Goal: Task Accomplishment & Management: Complete application form

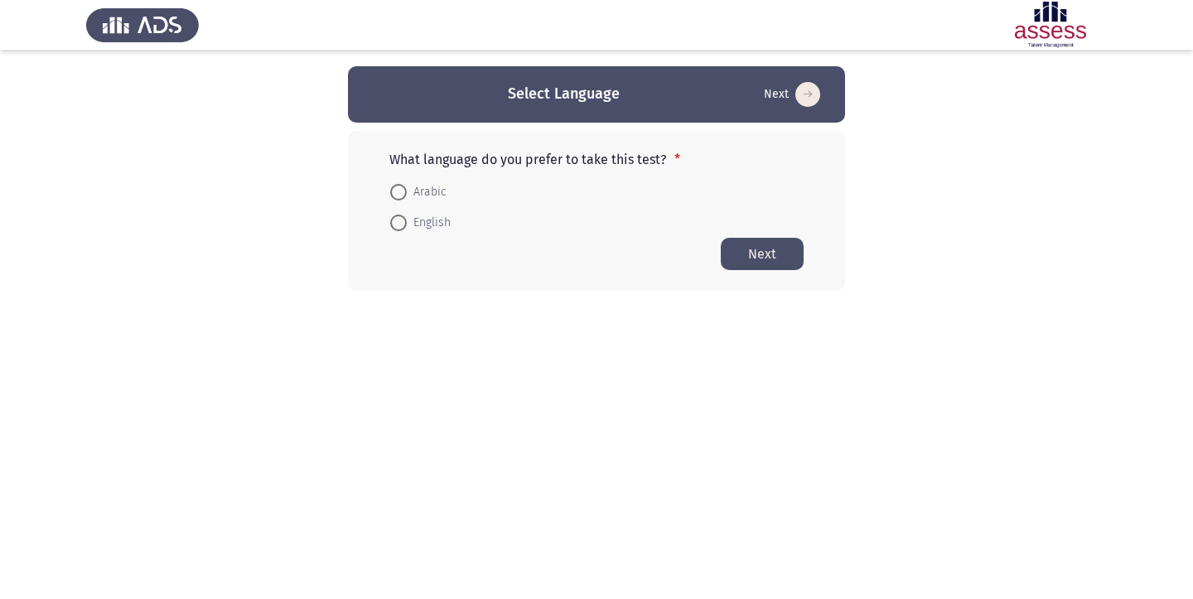
click at [400, 222] on span at bounding box center [398, 223] width 17 height 17
click at [400, 222] on input "English" at bounding box center [398, 223] width 17 height 17
radio input "true"
click at [400, 222] on span at bounding box center [398, 222] width 8 height 8
click at [400, 222] on input "English" at bounding box center [398, 222] width 17 height 17
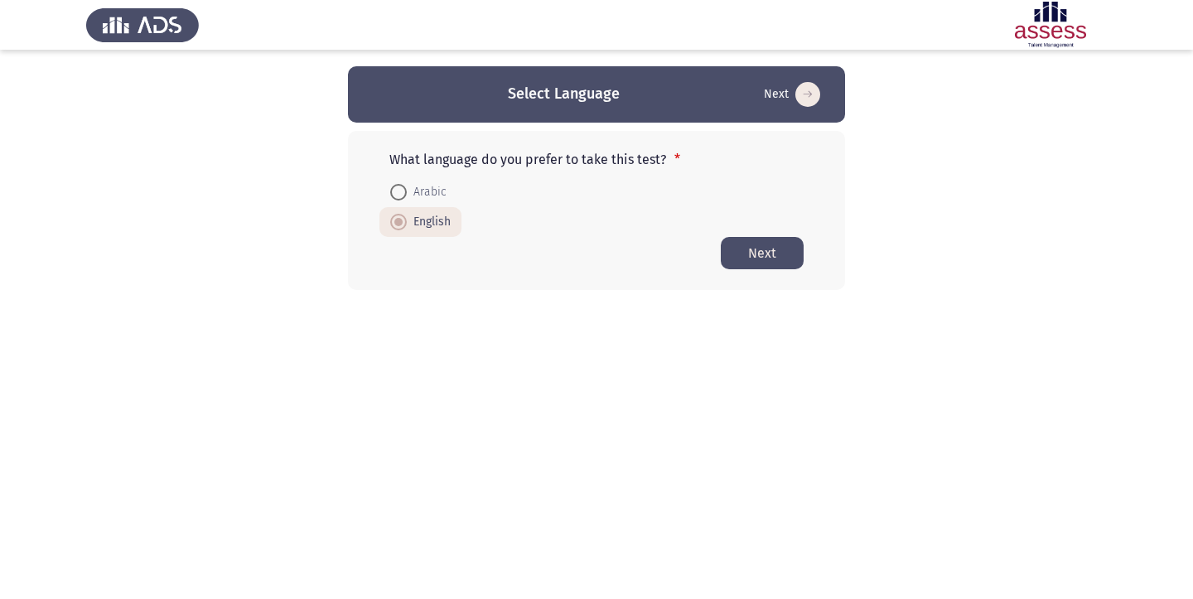
click at [752, 252] on button "Next" at bounding box center [762, 253] width 83 height 32
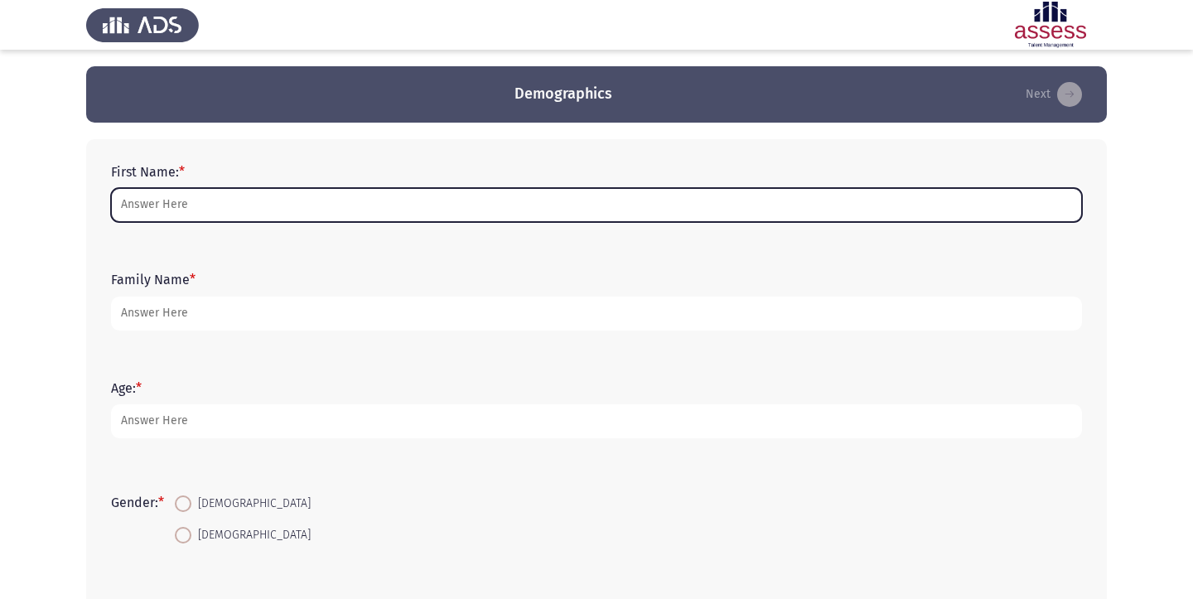
click at [630, 208] on input "First Name: *" at bounding box center [596, 205] width 971 height 34
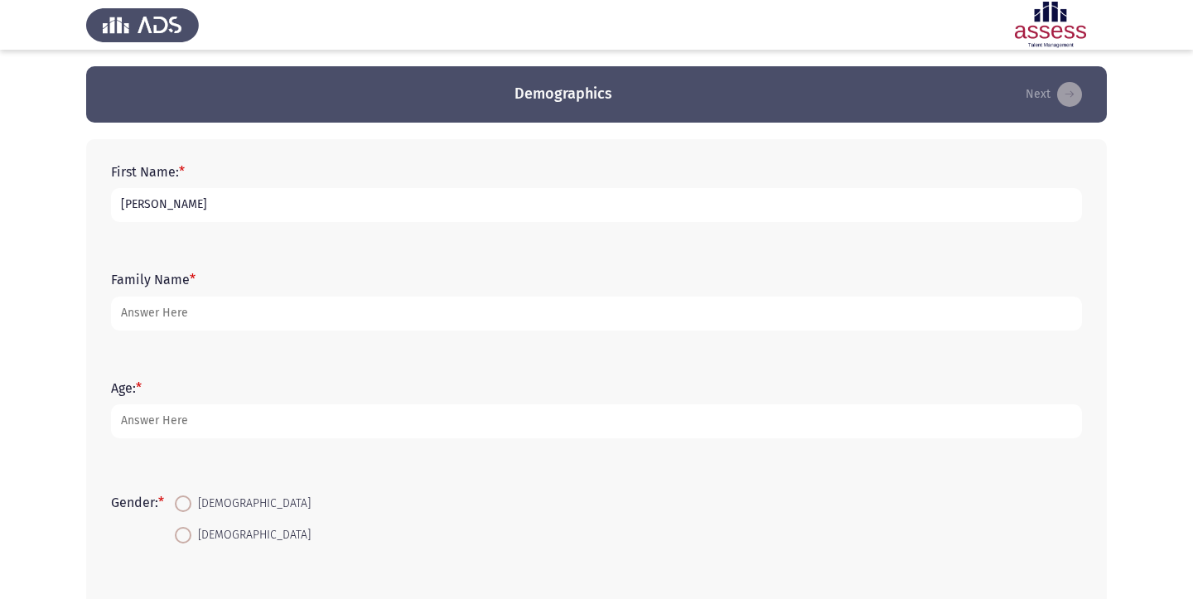
type input "[PERSON_NAME]"
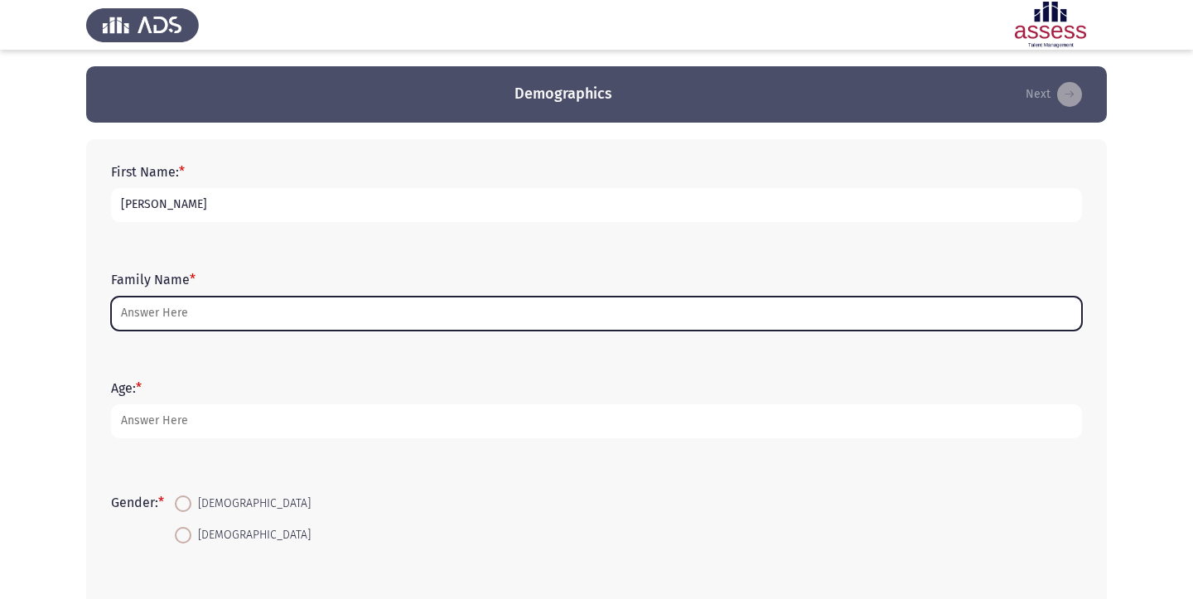
click at [313, 313] on input "Family Name *" at bounding box center [596, 314] width 971 height 34
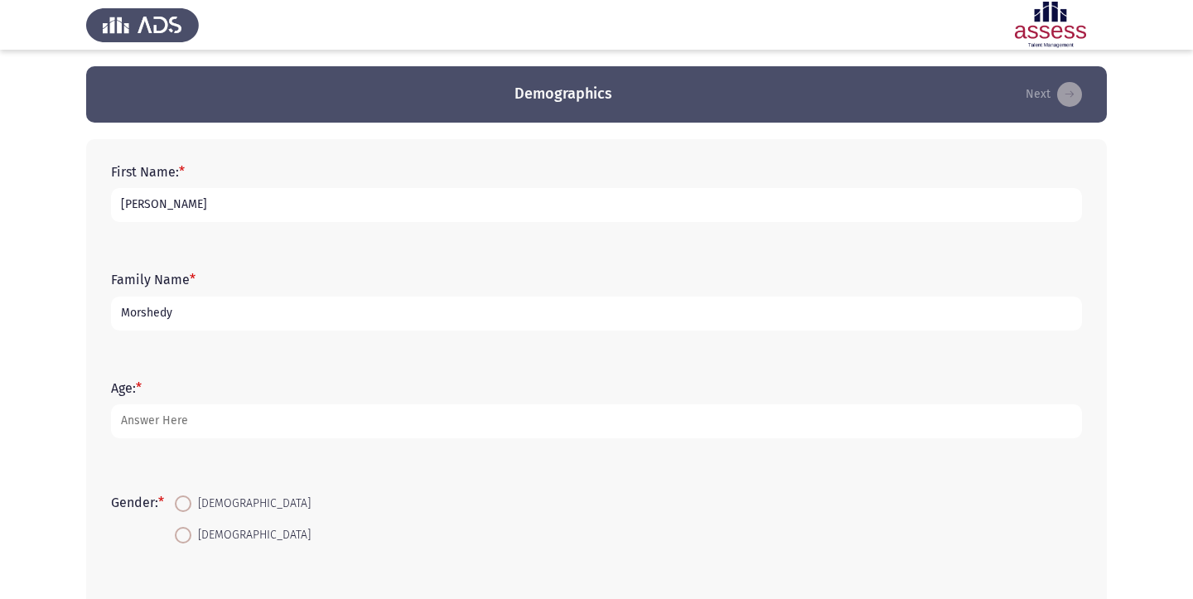
type input "Morshedy"
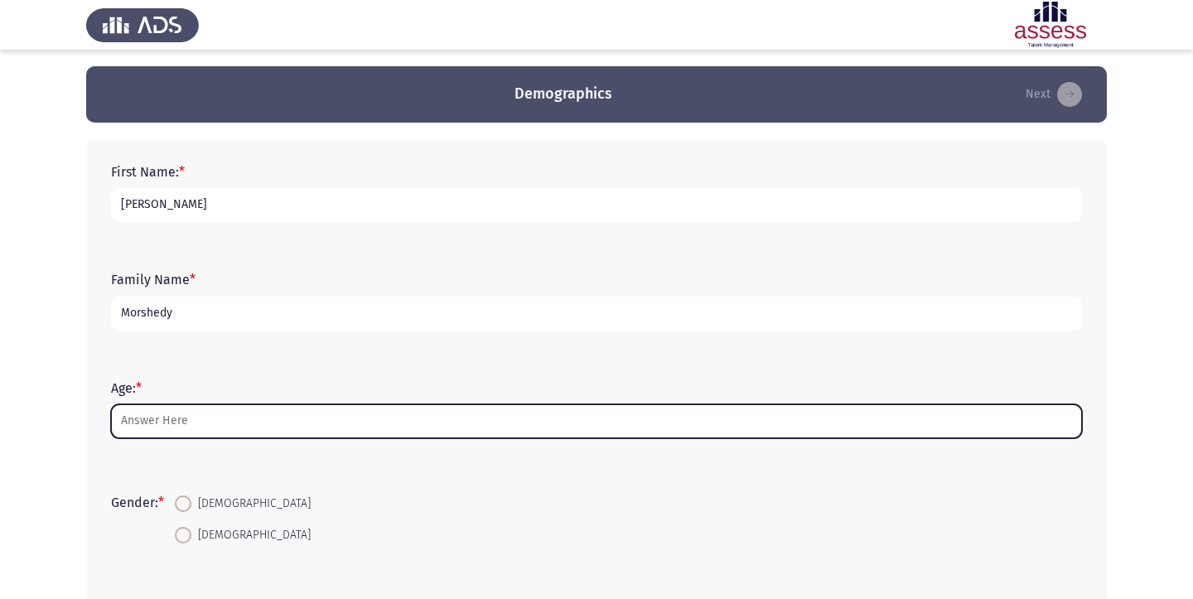
click at [205, 434] on input "Age: *" at bounding box center [596, 421] width 971 height 34
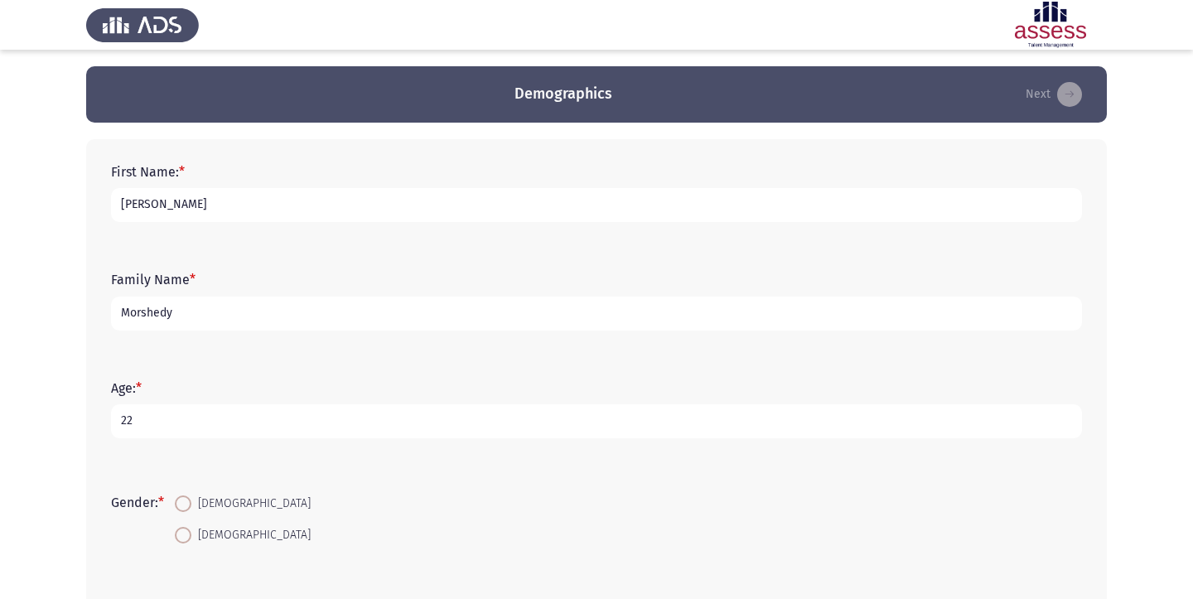
type input "22"
click at [191, 502] on span at bounding box center [183, 503] width 17 height 17
click at [191, 502] on input "[DEMOGRAPHIC_DATA]" at bounding box center [183, 503] width 17 height 17
radio input "true"
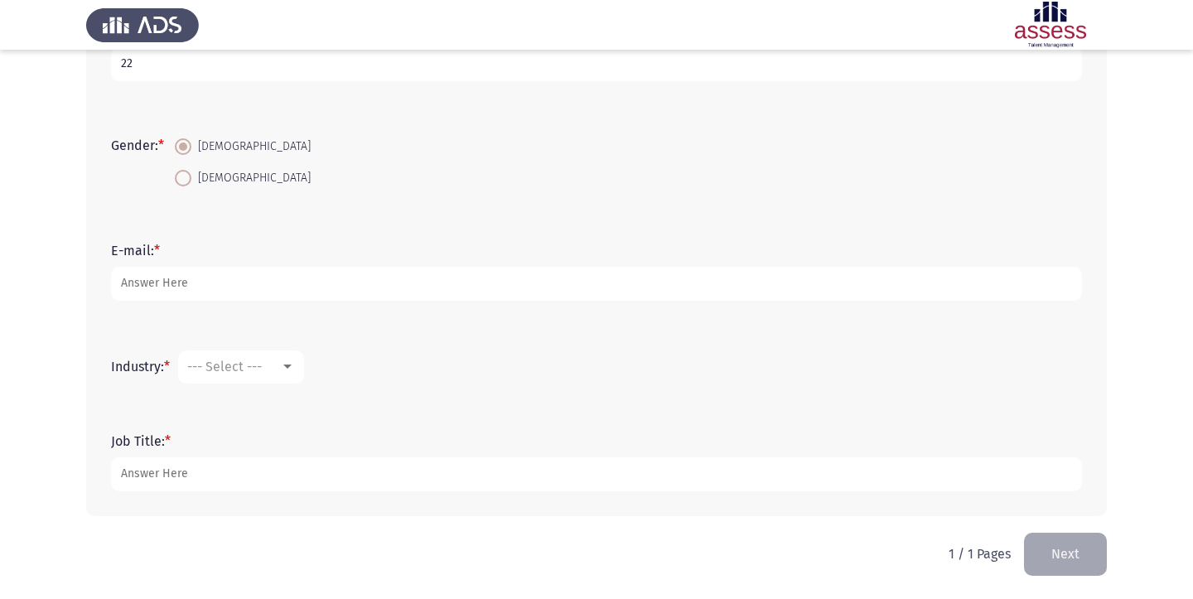
scroll to position [359, 0]
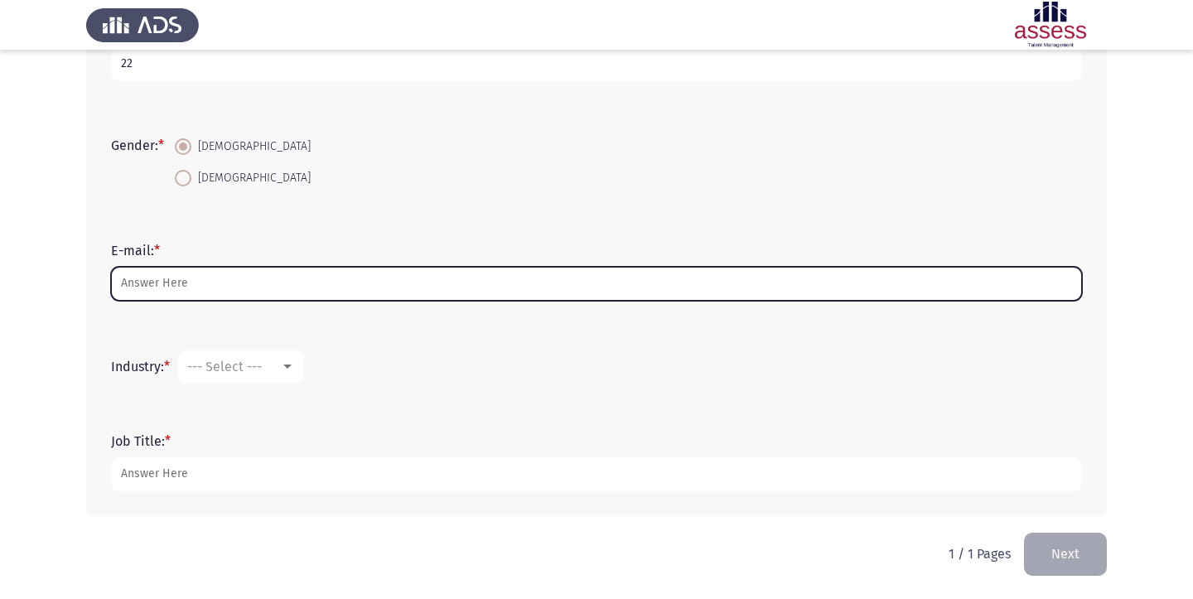
click at [321, 285] on input "E-mail: *" at bounding box center [596, 284] width 971 height 34
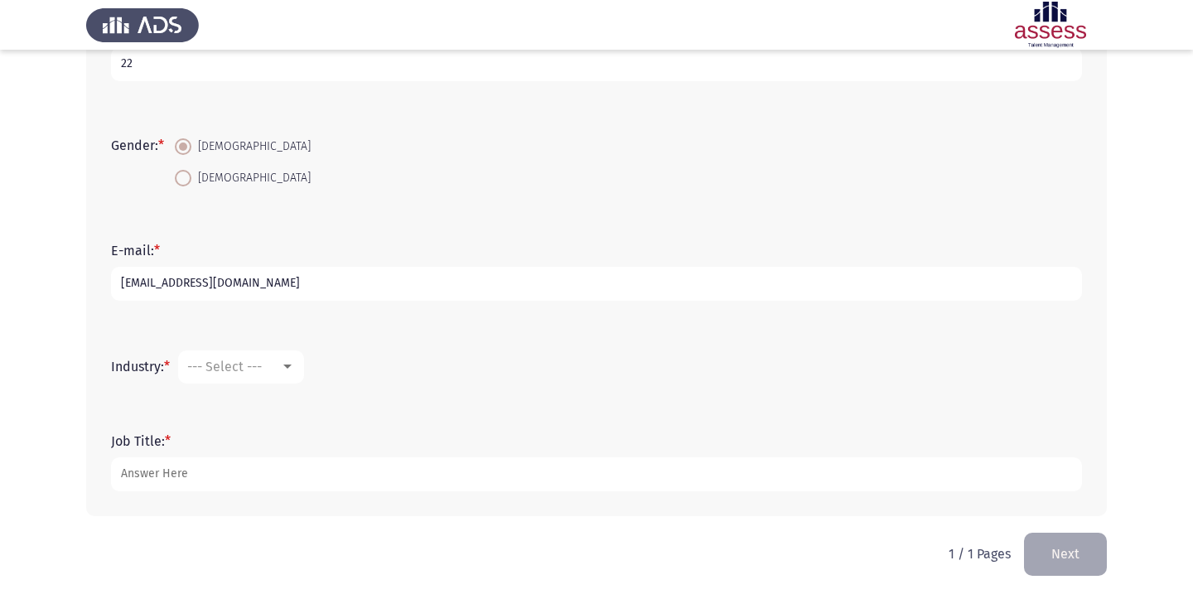
type input "[EMAIL_ADDRESS][DOMAIN_NAME]"
click at [239, 359] on span "--- Select ---" at bounding box center [224, 367] width 75 height 16
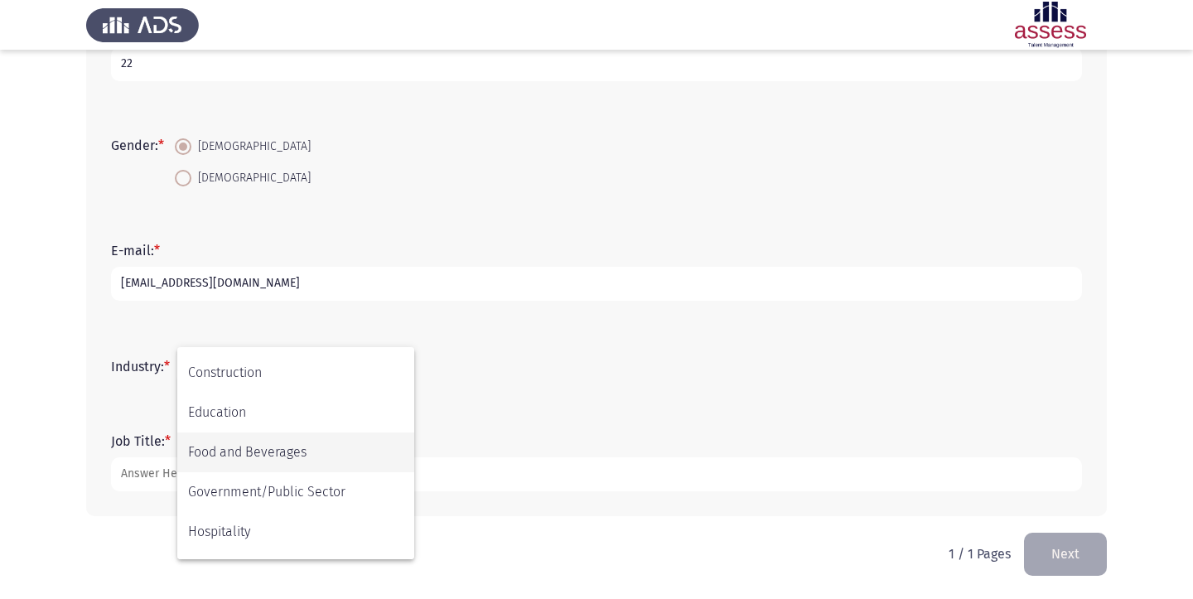
scroll to position [237, 0]
click at [301, 444] on span "Food and Beverages" at bounding box center [295, 448] width 215 height 40
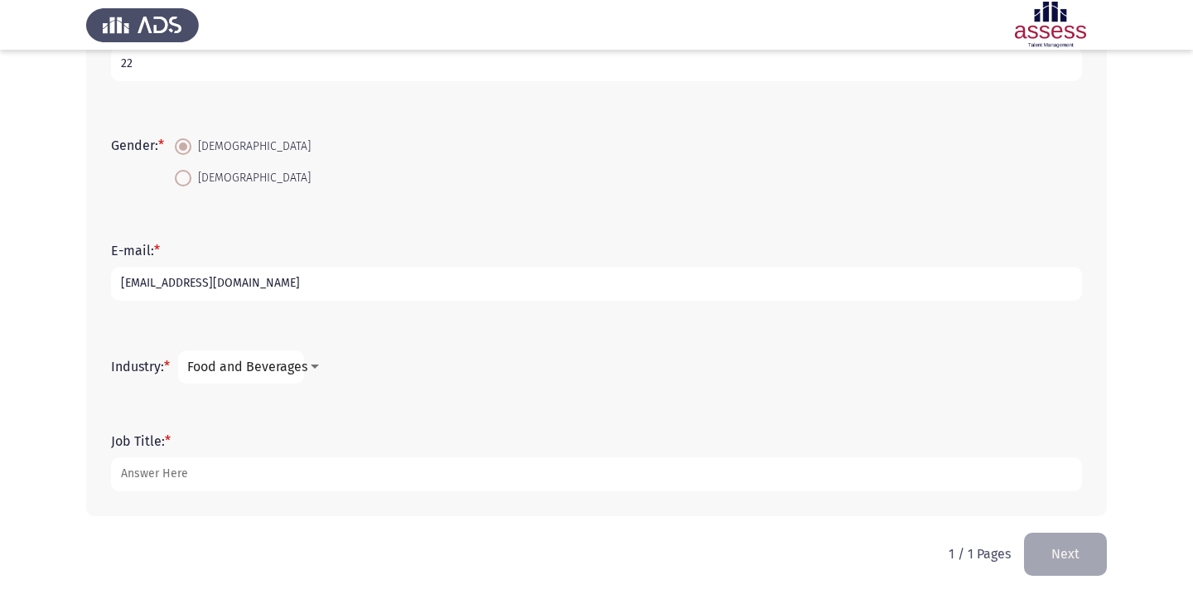
click at [450, 413] on div "Job Title: *" at bounding box center [596, 462] width 987 height 108
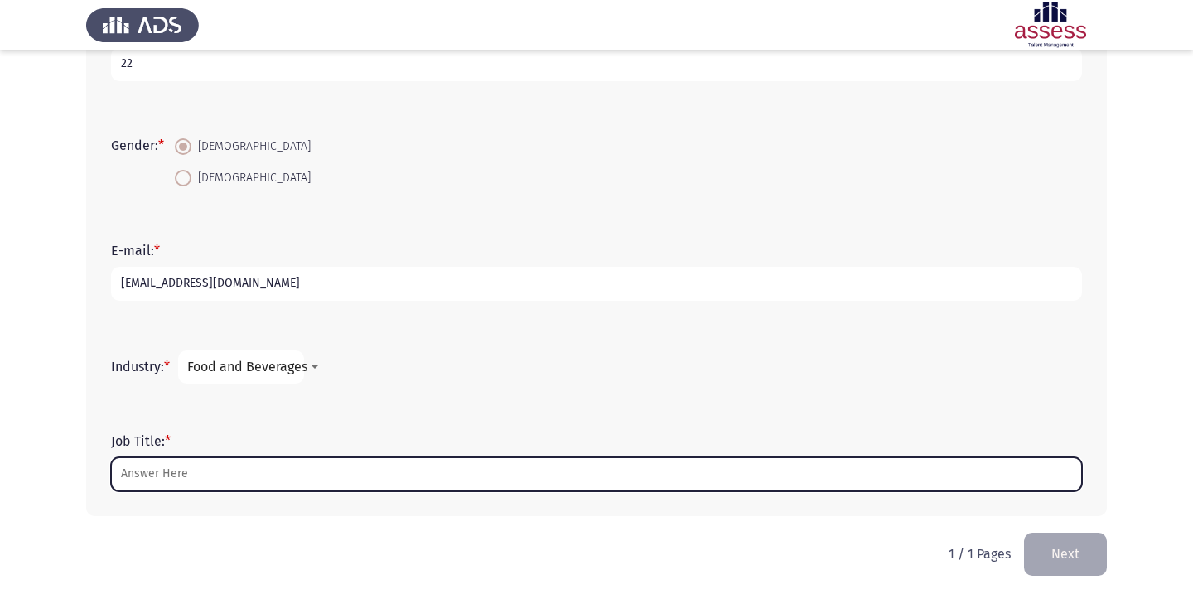
click at [325, 472] on input "Job Title: *" at bounding box center [596, 474] width 971 height 34
click at [295, 469] on input "Job Title: *" at bounding box center [596, 474] width 971 height 34
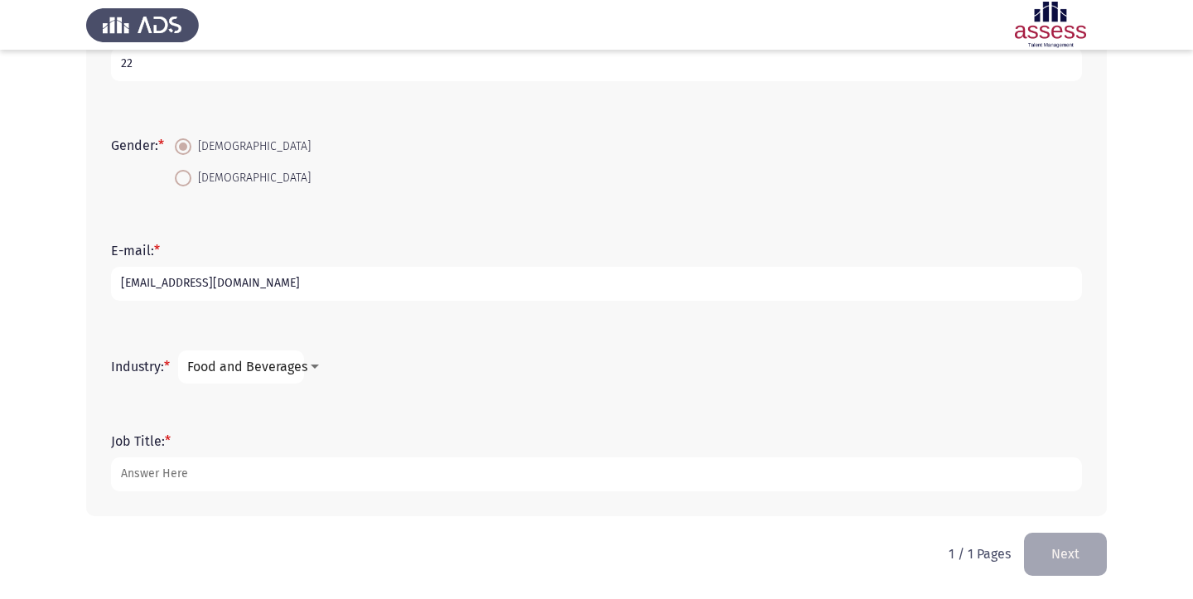
click at [250, 368] on span "Food and Beverages" at bounding box center [247, 367] width 120 height 16
click at [522, 369] on div at bounding box center [596, 299] width 1193 height 599
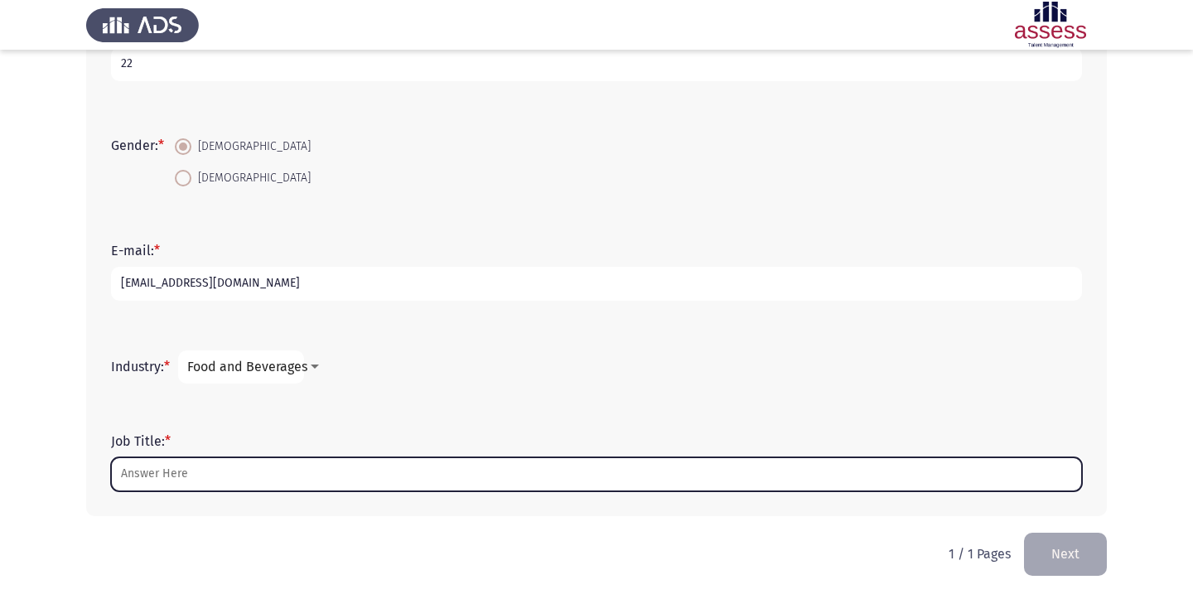
click at [198, 478] on input "Job Title: *" at bounding box center [596, 474] width 971 height 34
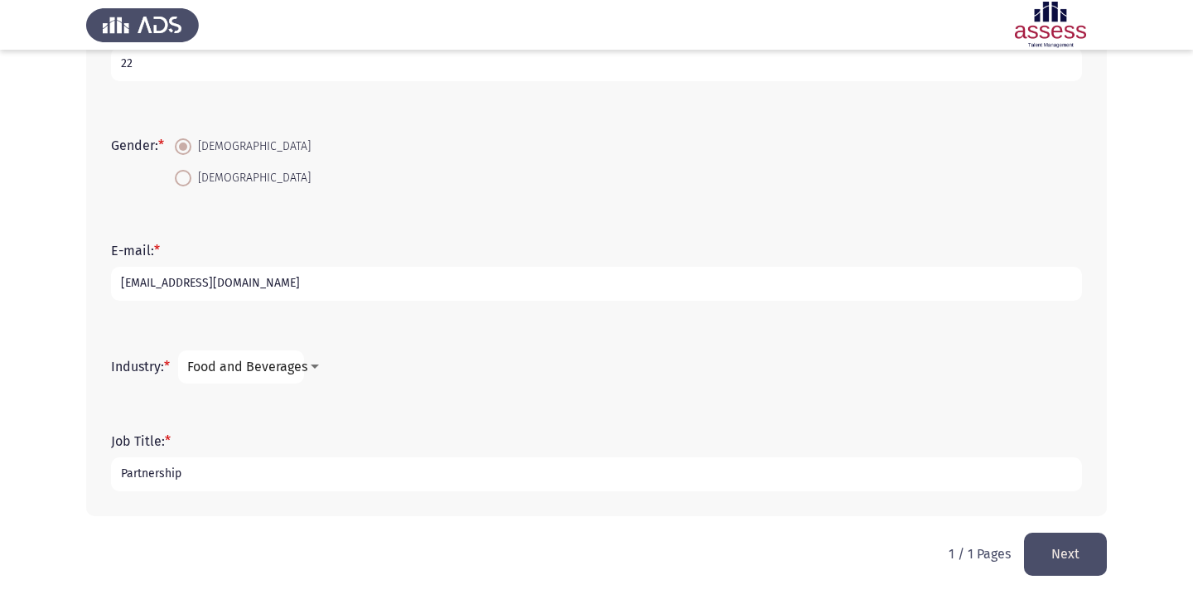
type input "Partnership"
click at [355, 403] on div "Industry: * Food and Beverages" at bounding box center [596, 366] width 987 height 83
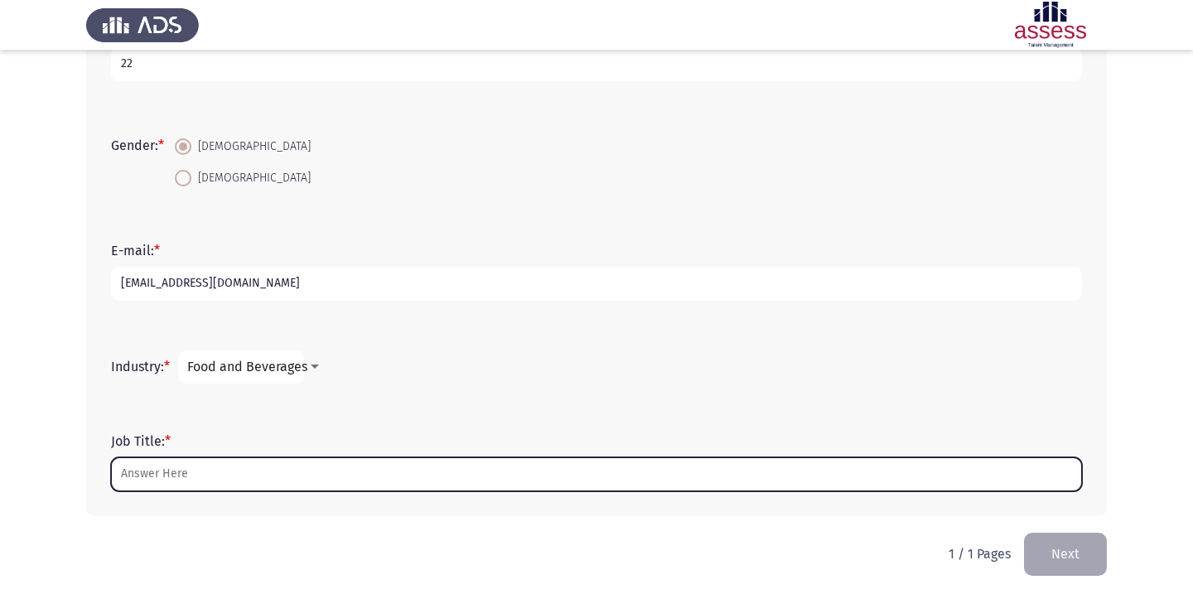
click at [338, 473] on input "Job Title: *" at bounding box center [596, 474] width 971 height 34
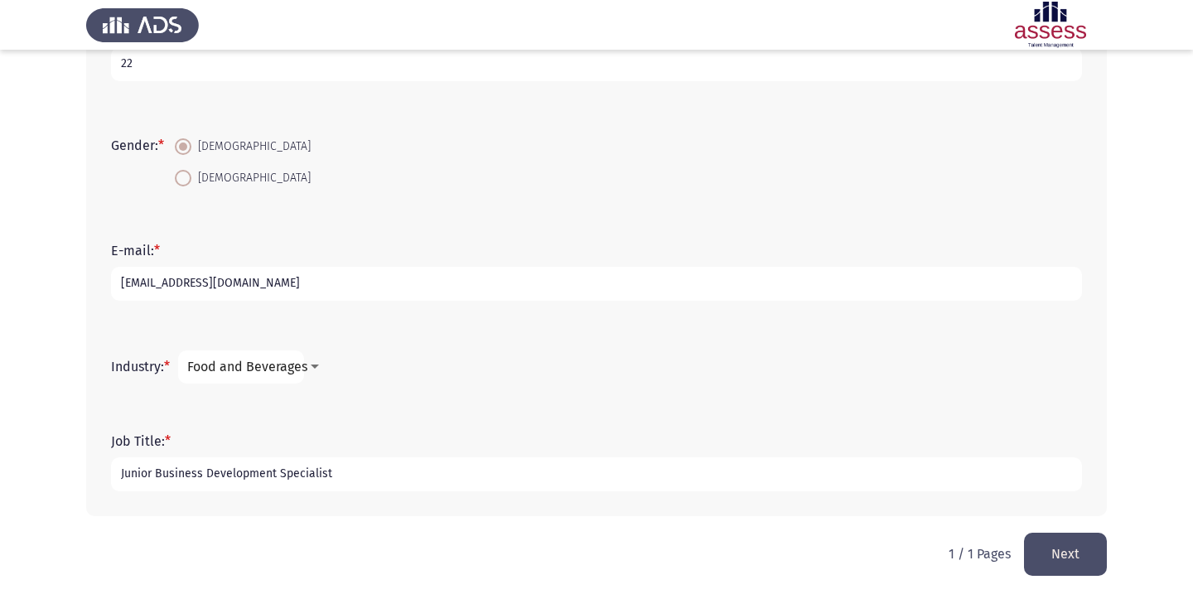
type input "Junior Business Development Specialist"
click at [1048, 552] on button "Next" at bounding box center [1065, 554] width 83 height 42
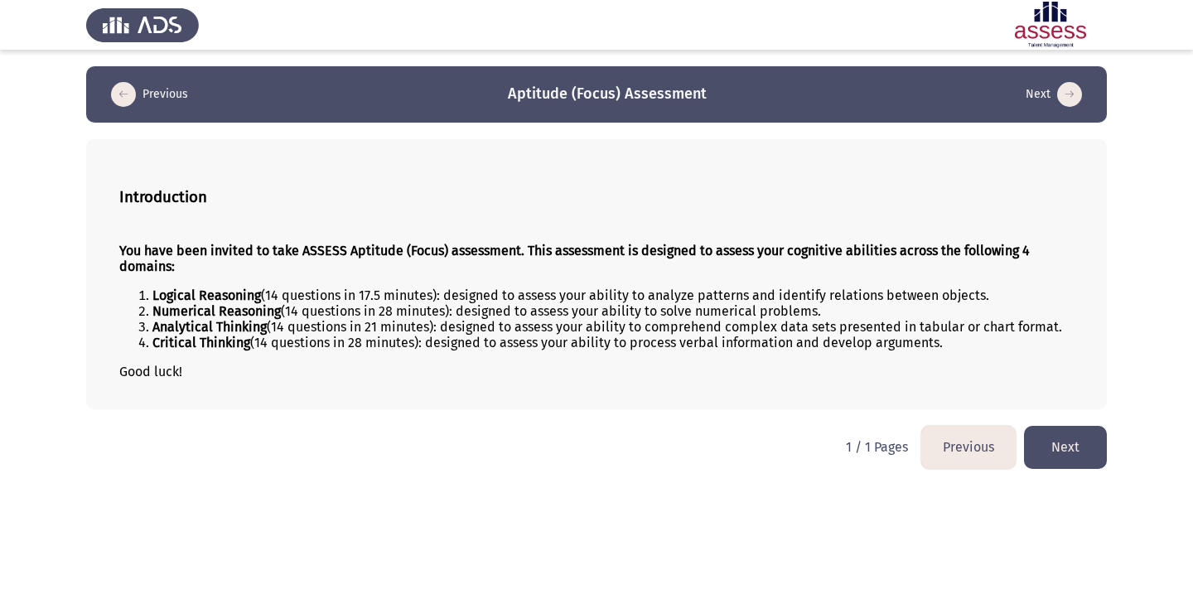
scroll to position [0, 0]
click at [1043, 464] on button "Next" at bounding box center [1065, 447] width 83 height 42
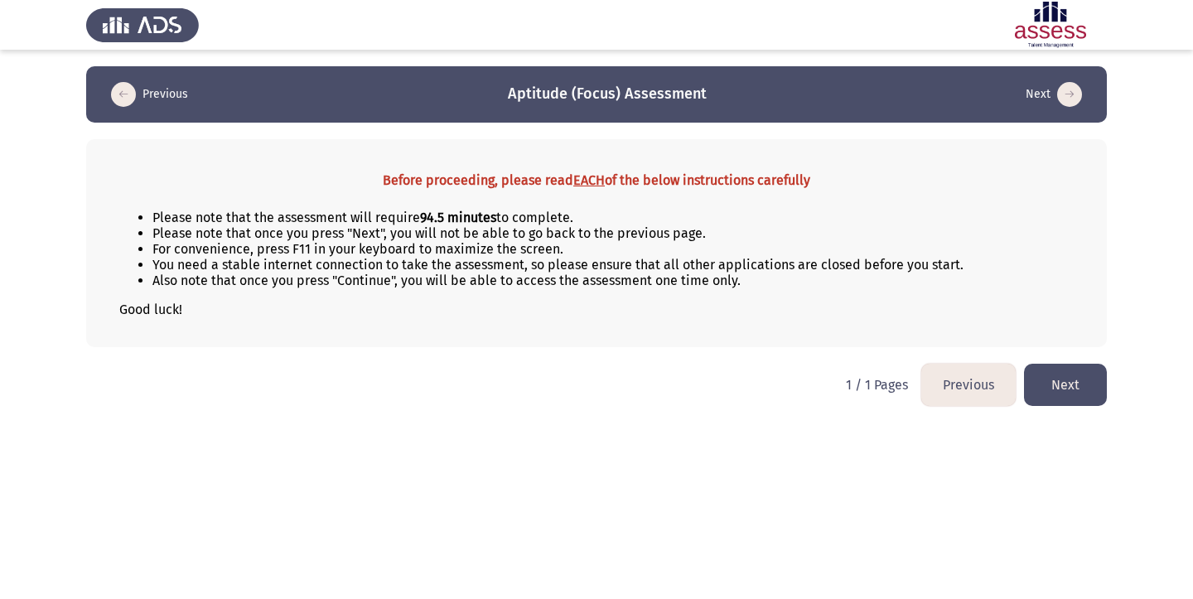
click at [1056, 390] on button "Next" at bounding box center [1065, 385] width 83 height 42
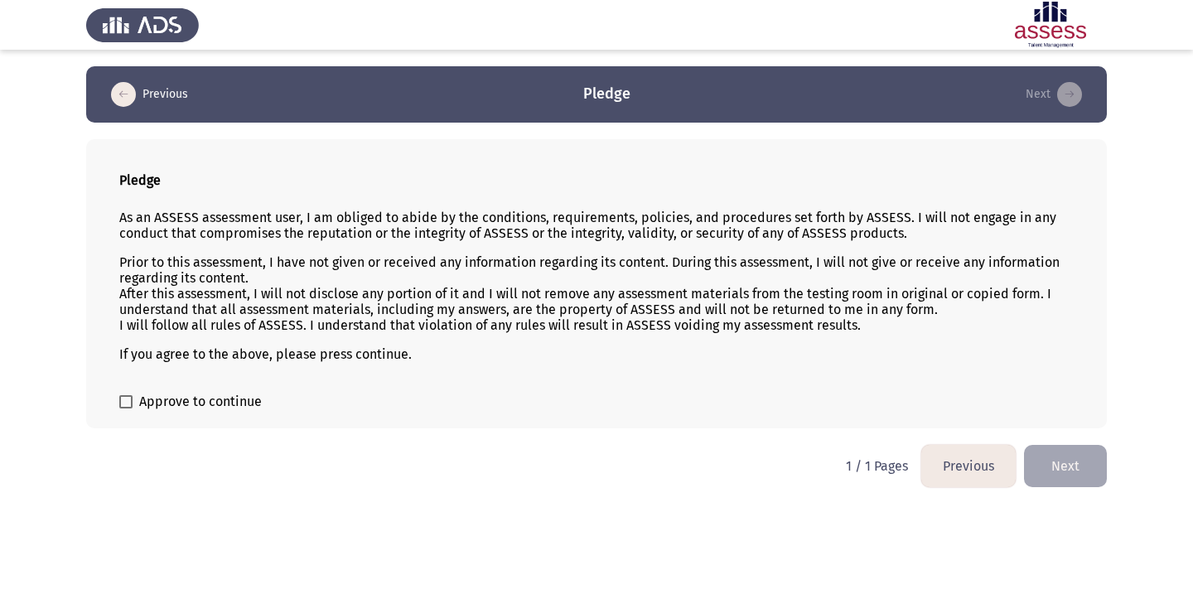
click at [126, 402] on span at bounding box center [125, 401] width 13 height 13
click at [126, 408] on input "Approve to continue" at bounding box center [125, 408] width 1 height 1
checkbox input "true"
click at [972, 478] on button "Previous" at bounding box center [968, 466] width 94 height 42
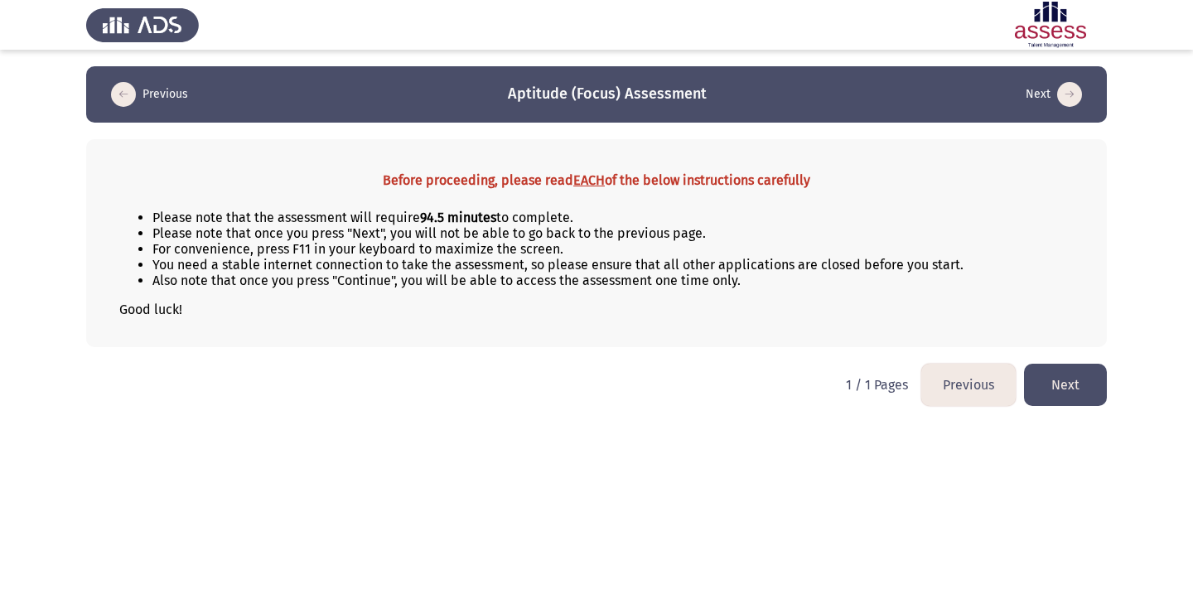
click at [1051, 395] on button "Next" at bounding box center [1065, 385] width 83 height 42
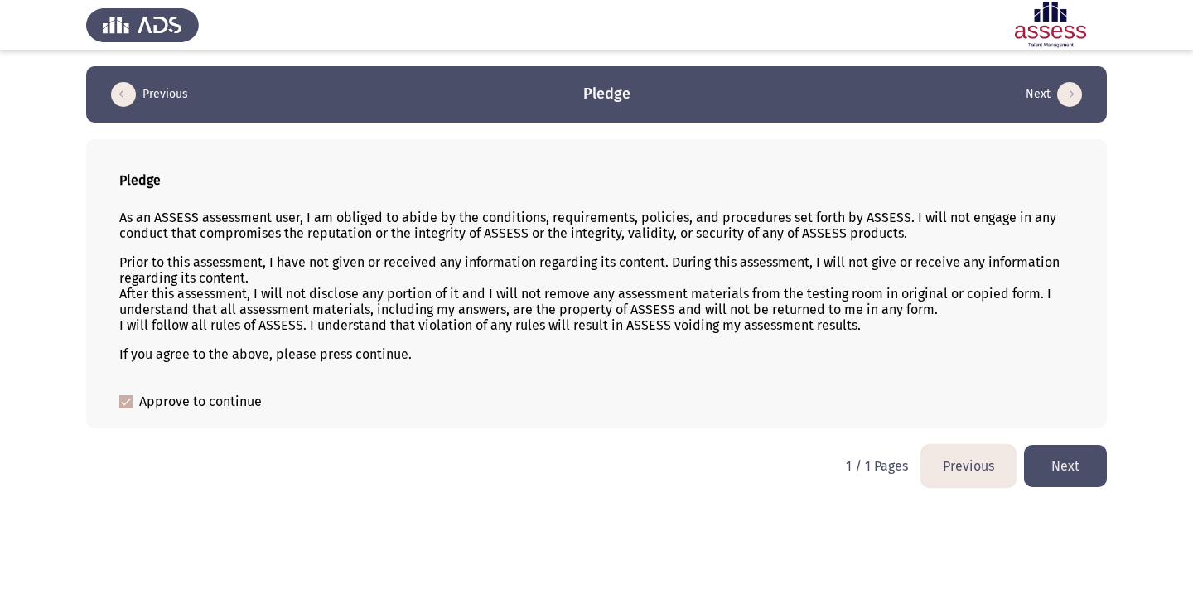
click at [1044, 478] on button "Next" at bounding box center [1065, 466] width 83 height 42
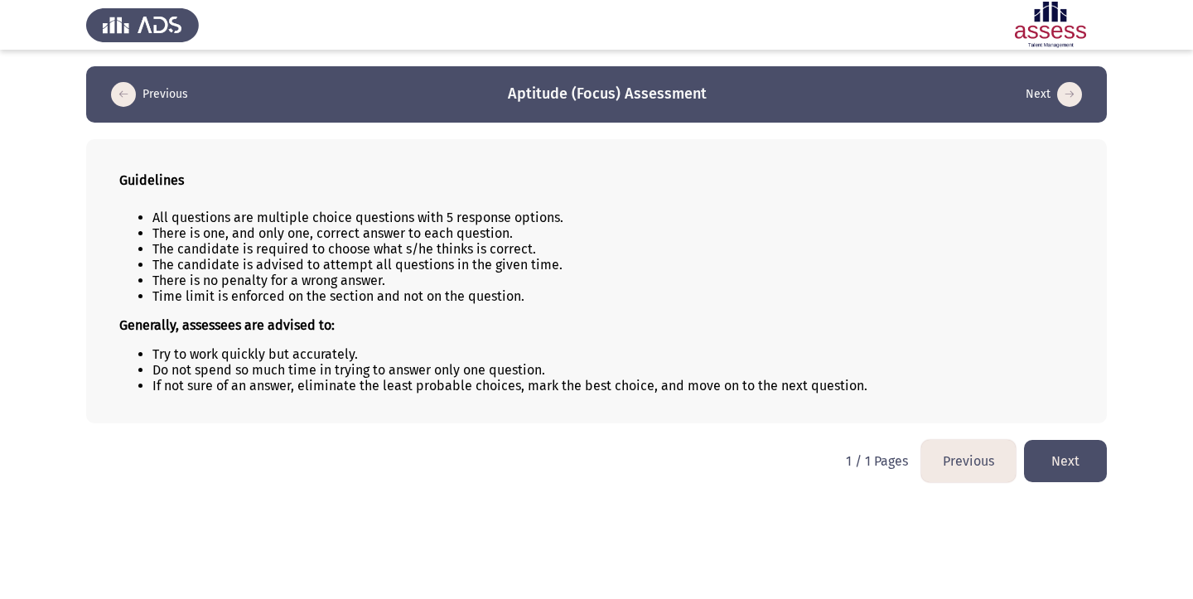
click at [1061, 468] on button "Next" at bounding box center [1065, 461] width 83 height 42
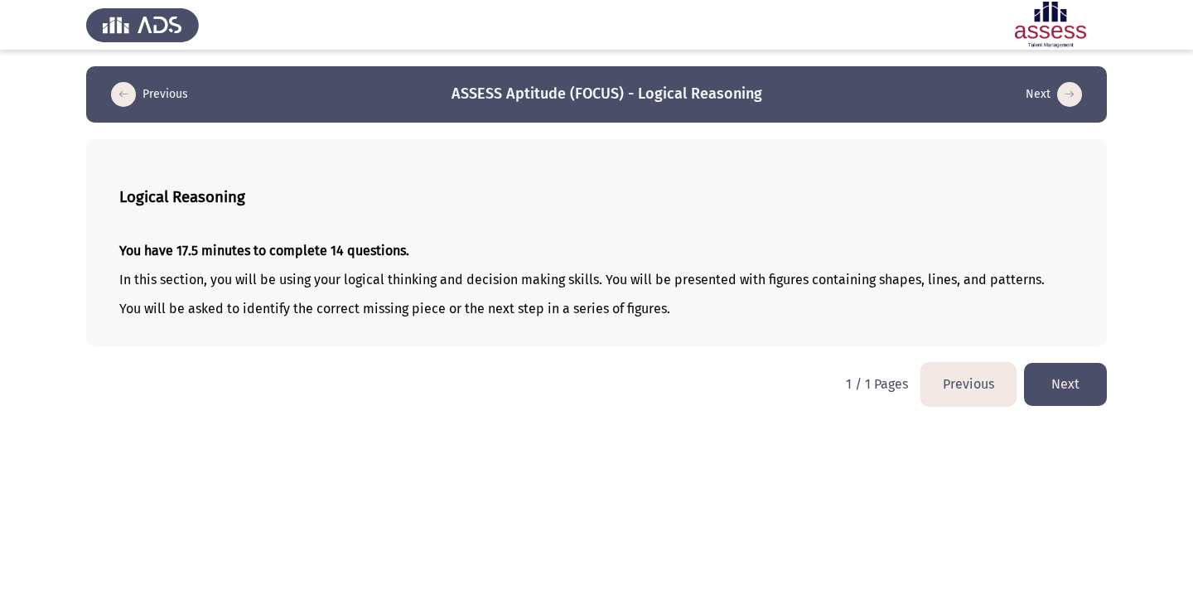
click at [1065, 390] on button "Next" at bounding box center [1065, 384] width 83 height 42
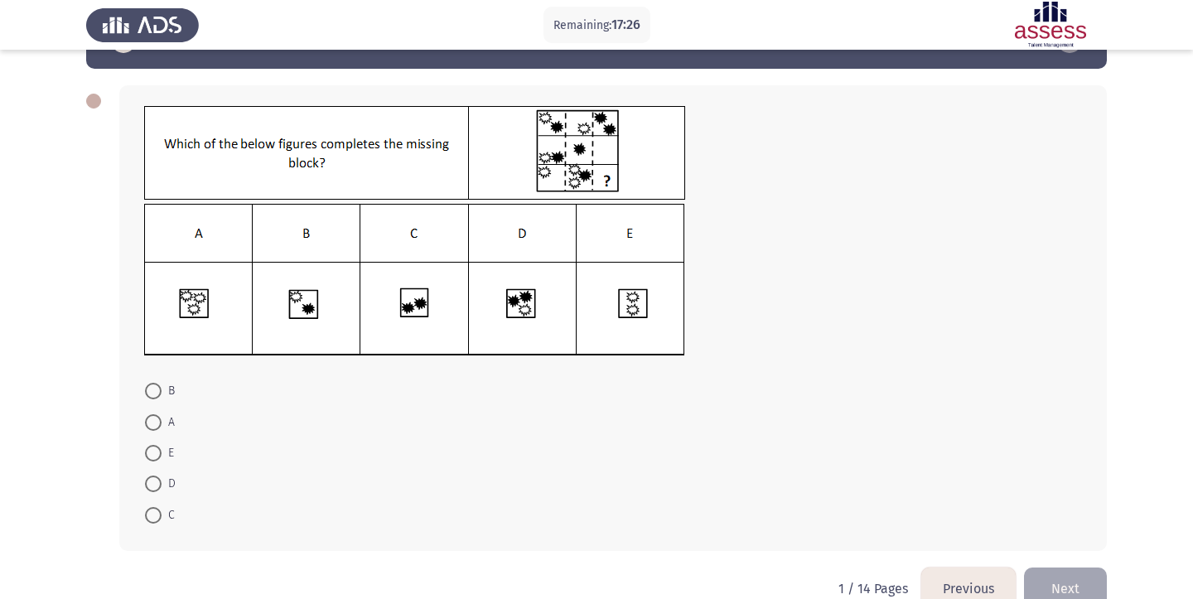
scroll to position [55, 0]
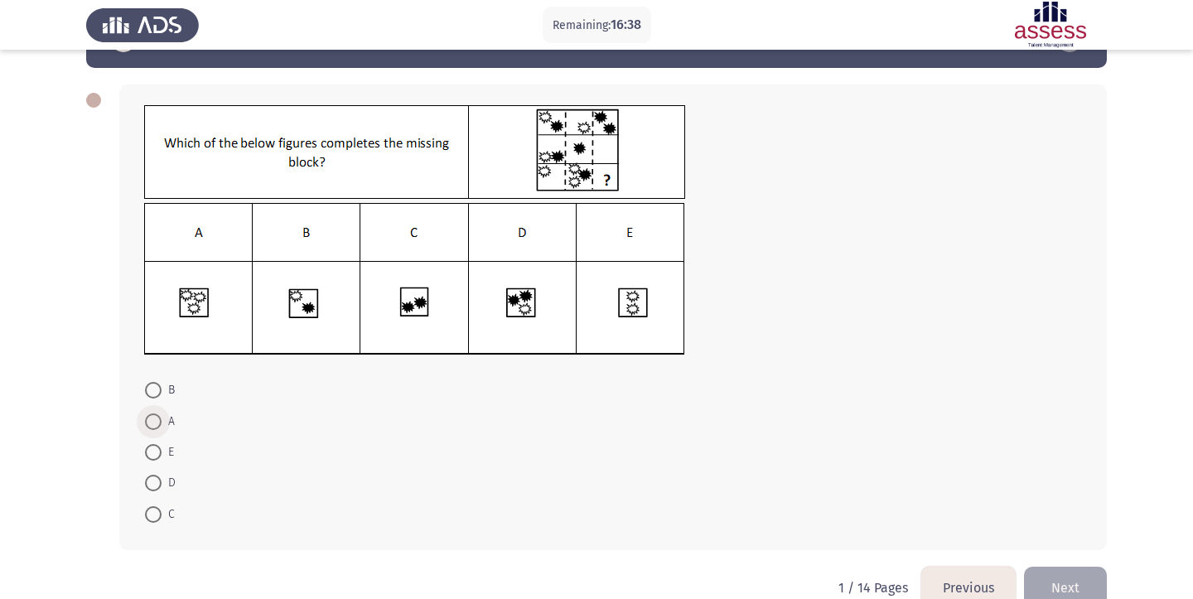
click at [153, 427] on span at bounding box center [153, 421] width 17 height 17
click at [153, 427] on input "A" at bounding box center [153, 421] width 17 height 17
radio input "true"
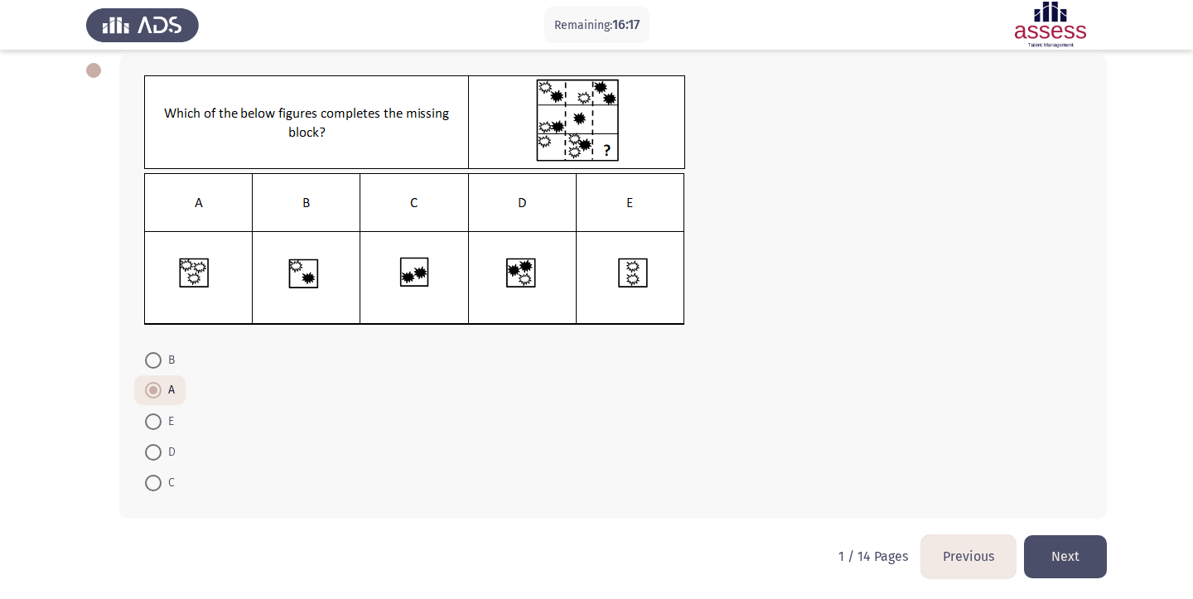
scroll to position [87, 0]
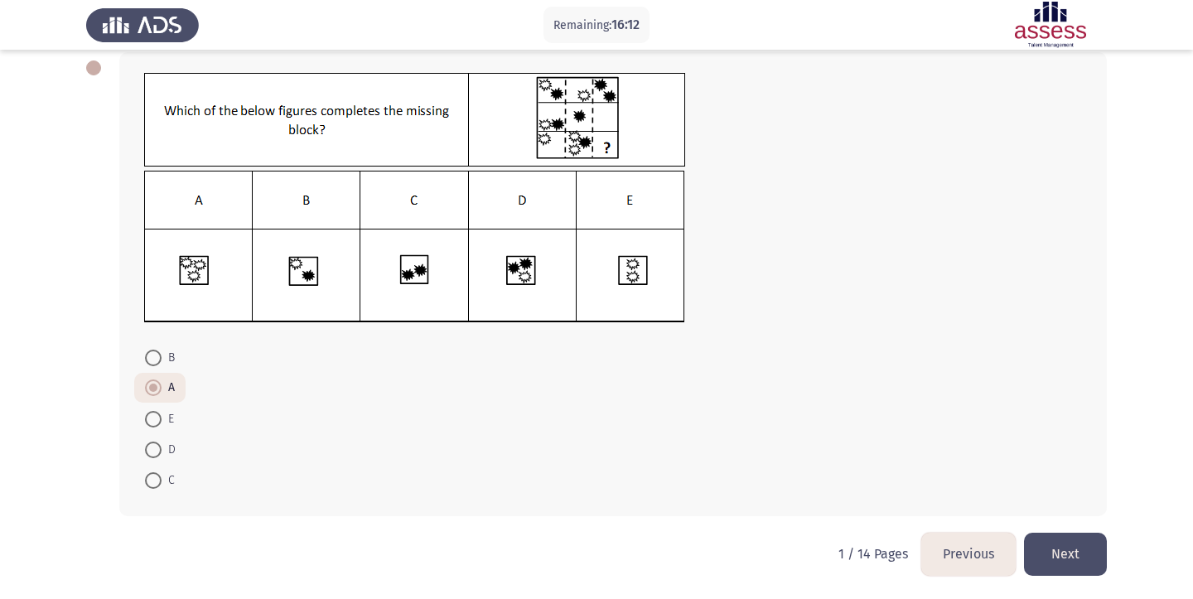
click at [1055, 553] on button "Next" at bounding box center [1065, 554] width 83 height 42
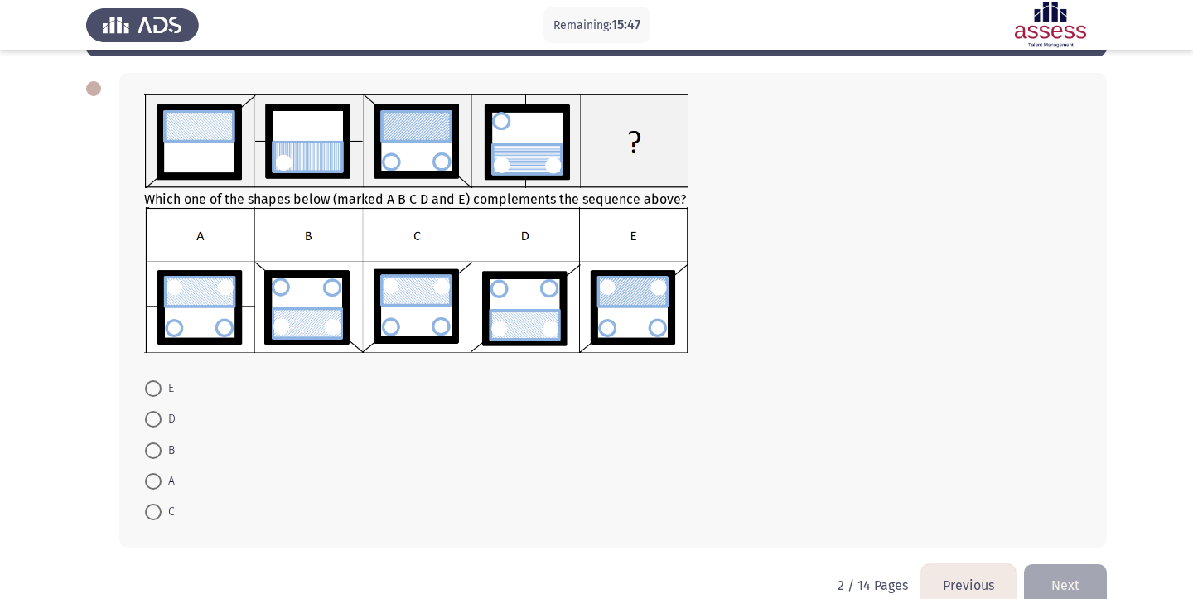
scroll to position [67, 0]
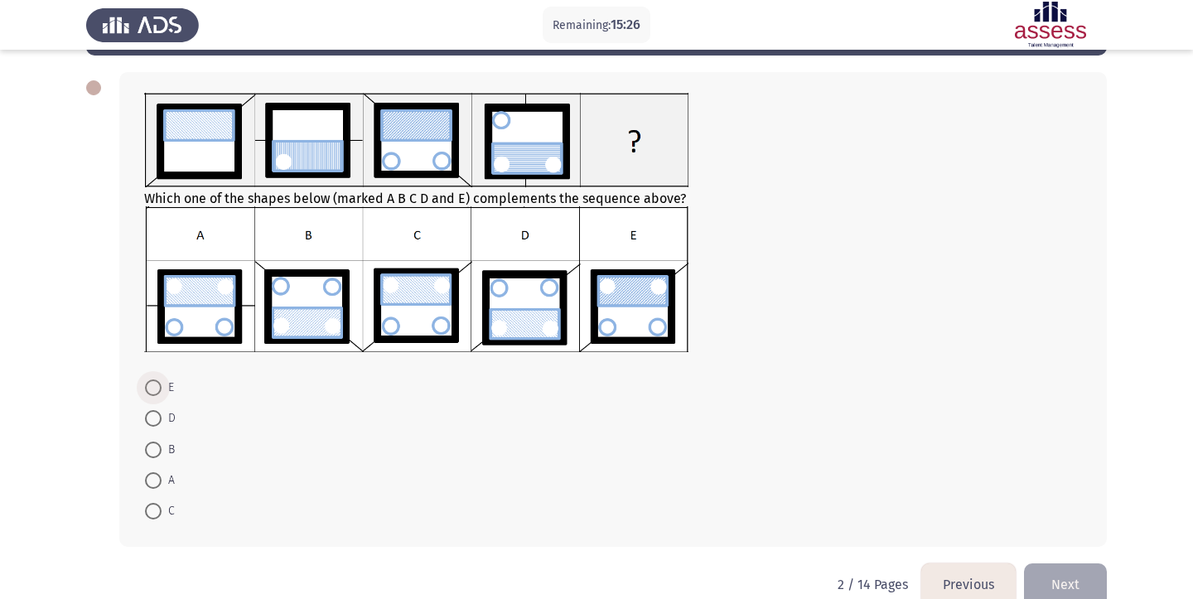
click at [151, 390] on span at bounding box center [153, 387] width 17 height 17
click at [151, 390] on input "E" at bounding box center [153, 387] width 17 height 17
radio input "true"
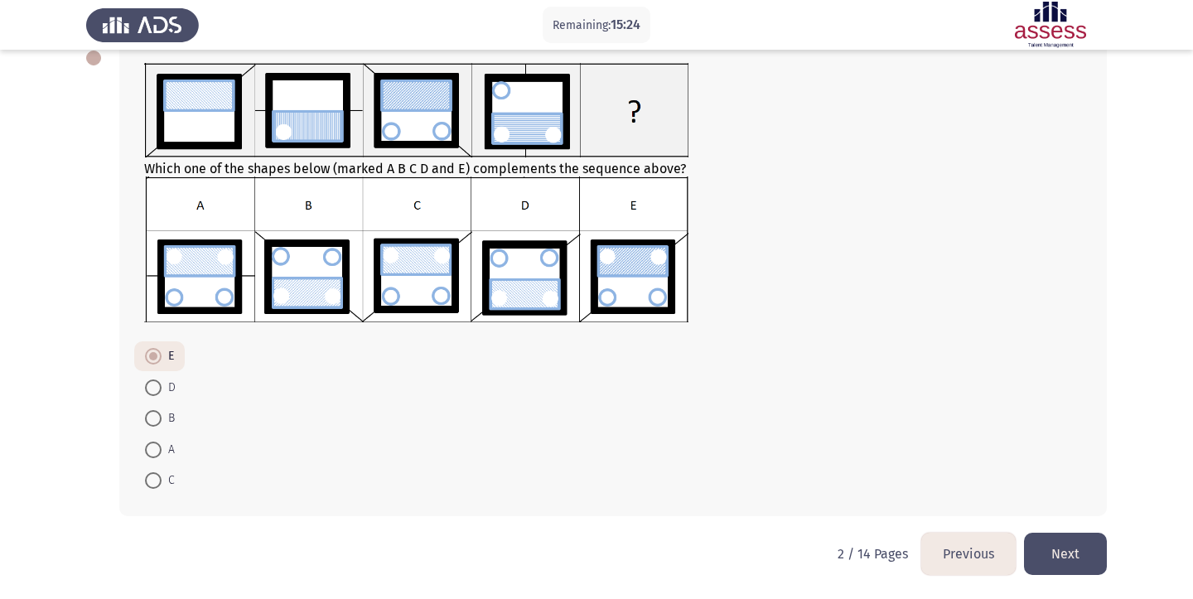
scroll to position [99, 0]
click at [1065, 551] on button "Next" at bounding box center [1065, 554] width 83 height 42
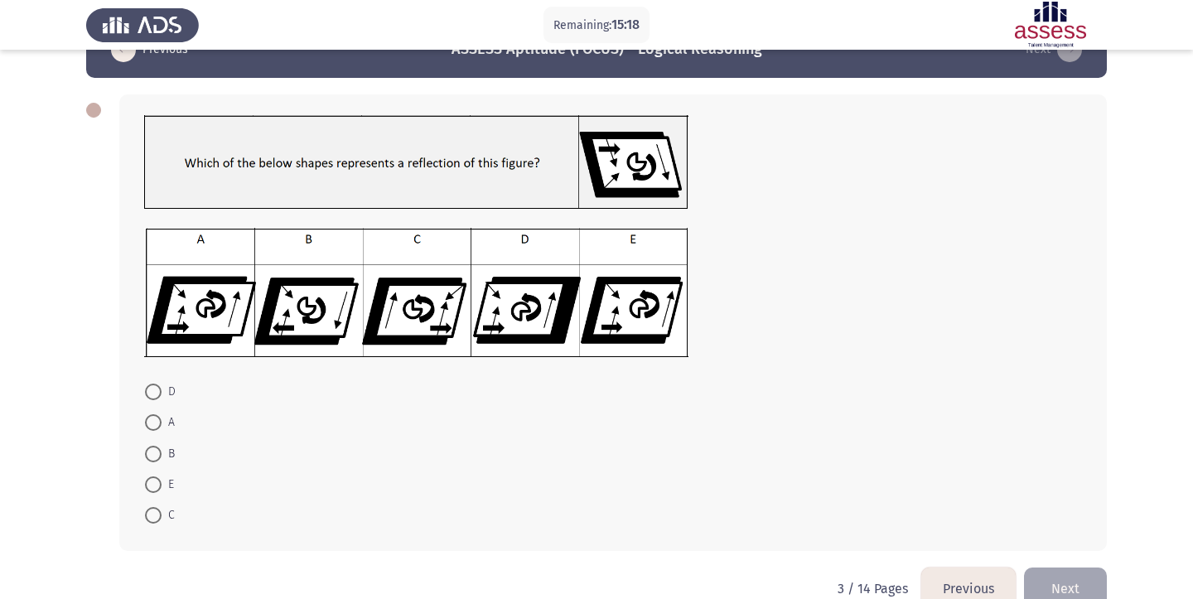
scroll to position [47, 0]
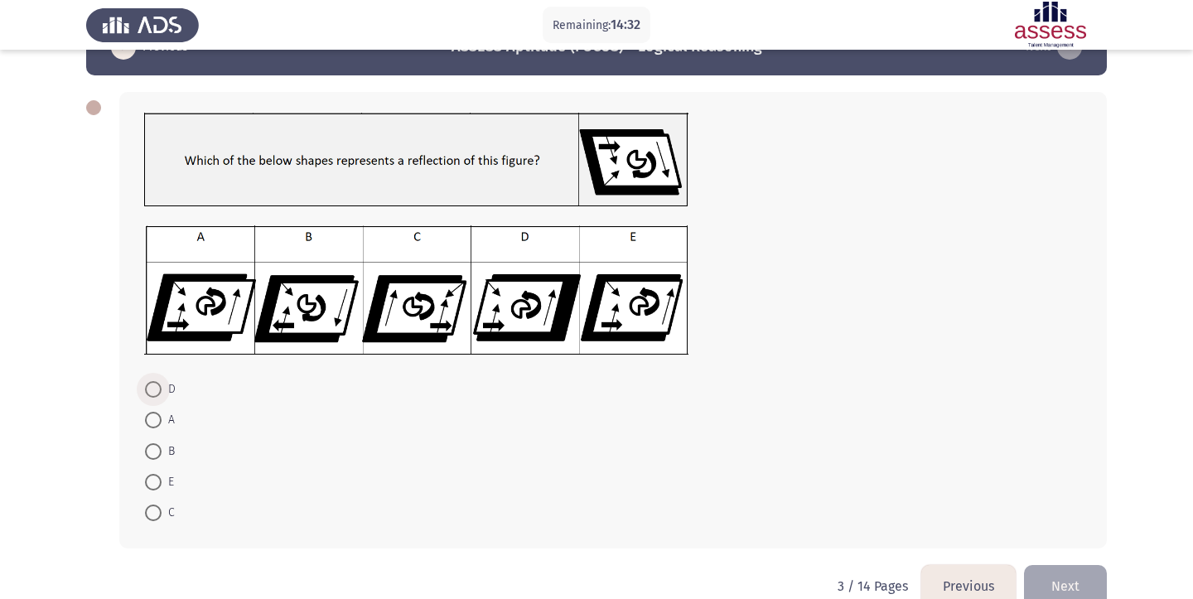
click at [152, 391] on span at bounding box center [153, 389] width 17 height 17
click at [152, 391] on input "D" at bounding box center [153, 389] width 17 height 17
radio input "true"
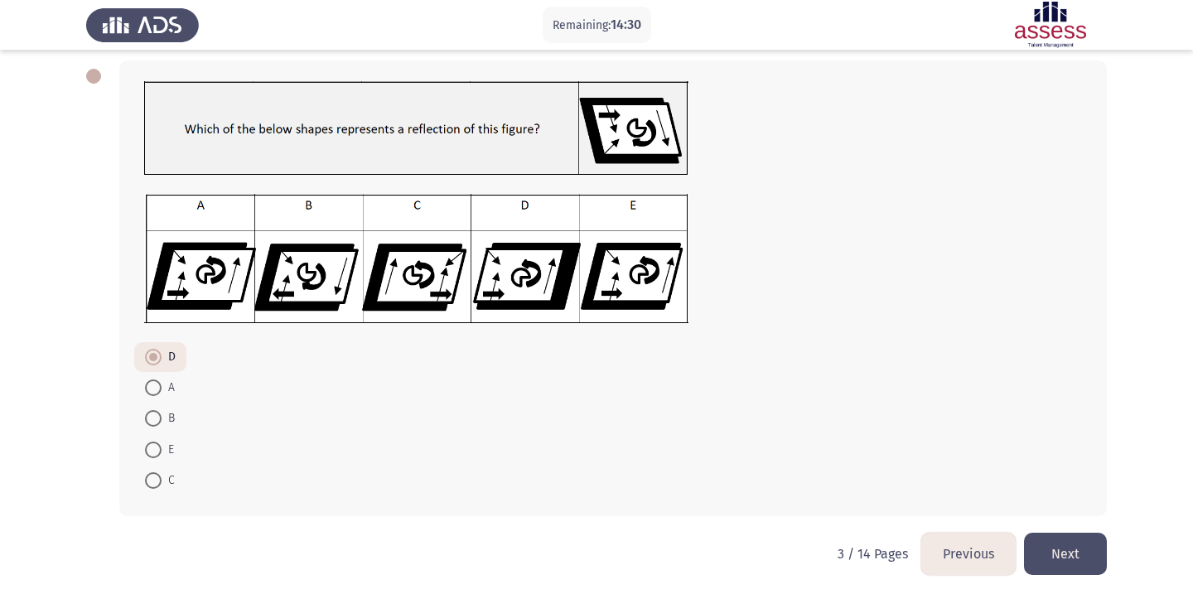
scroll to position [81, 0]
click at [1062, 557] on button "Next" at bounding box center [1065, 554] width 83 height 42
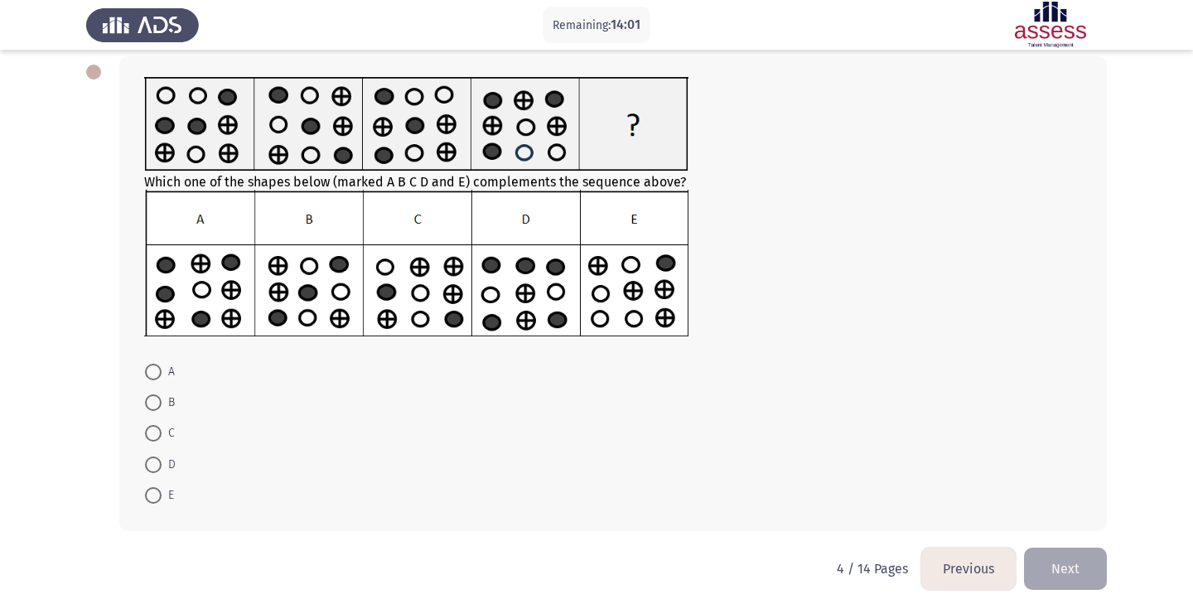
scroll to position [84, 0]
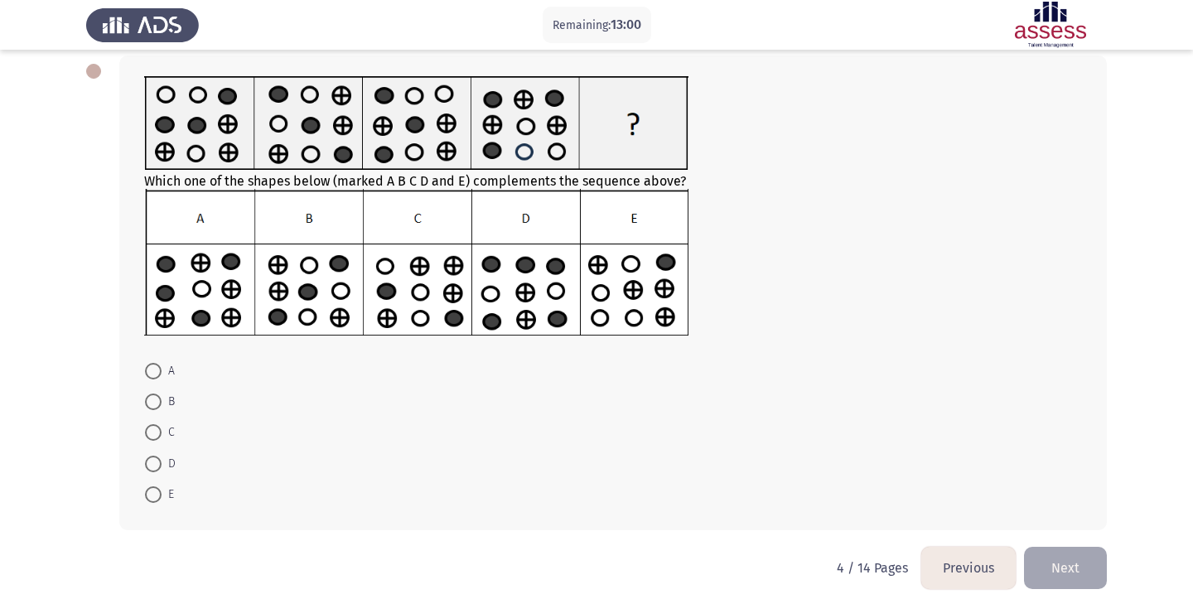
click at [150, 409] on span at bounding box center [153, 401] width 17 height 17
click at [150, 409] on input "B" at bounding box center [153, 401] width 17 height 17
radio input "true"
click at [1067, 570] on button "Next" at bounding box center [1065, 567] width 83 height 42
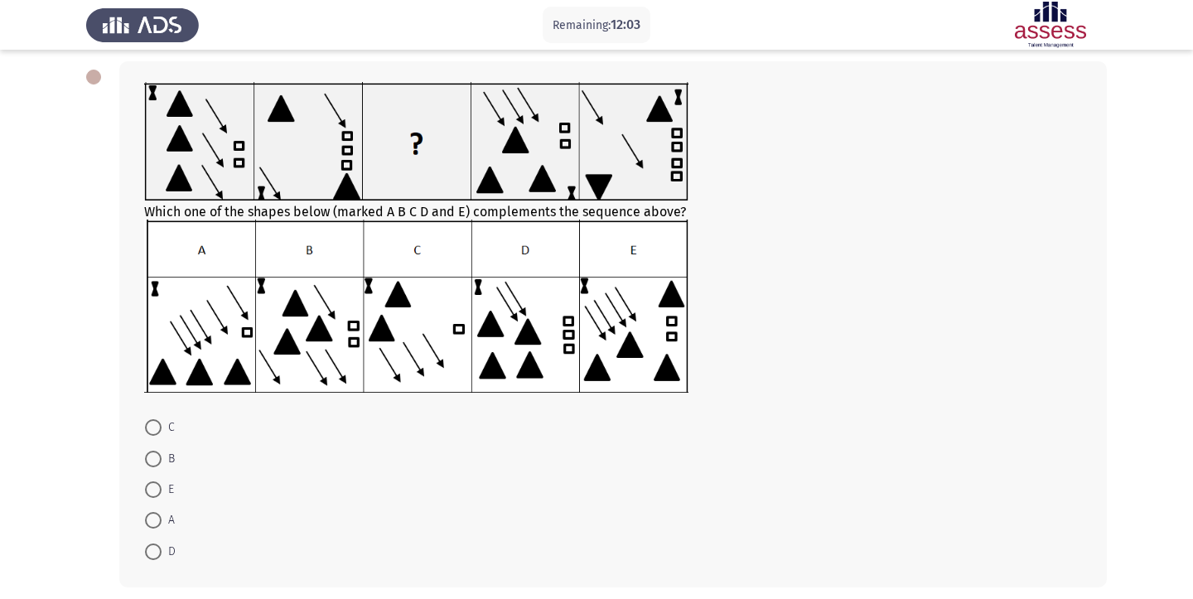
scroll to position [75, 0]
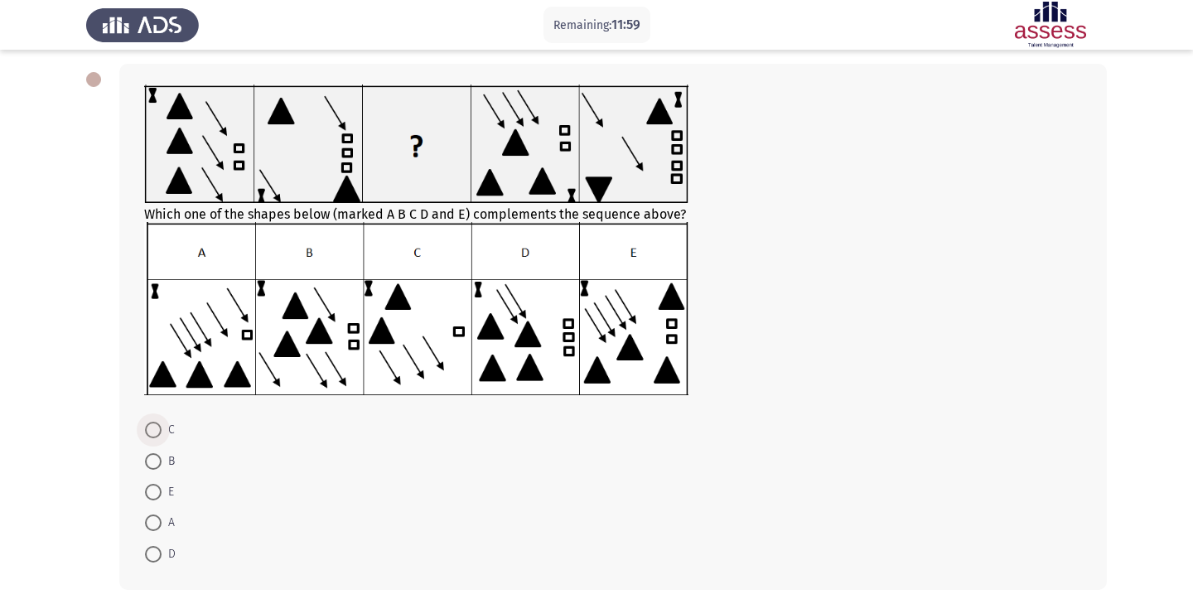
click at [152, 431] on span at bounding box center [153, 430] width 17 height 17
click at [152, 431] on input "C" at bounding box center [153, 430] width 17 height 17
radio input "true"
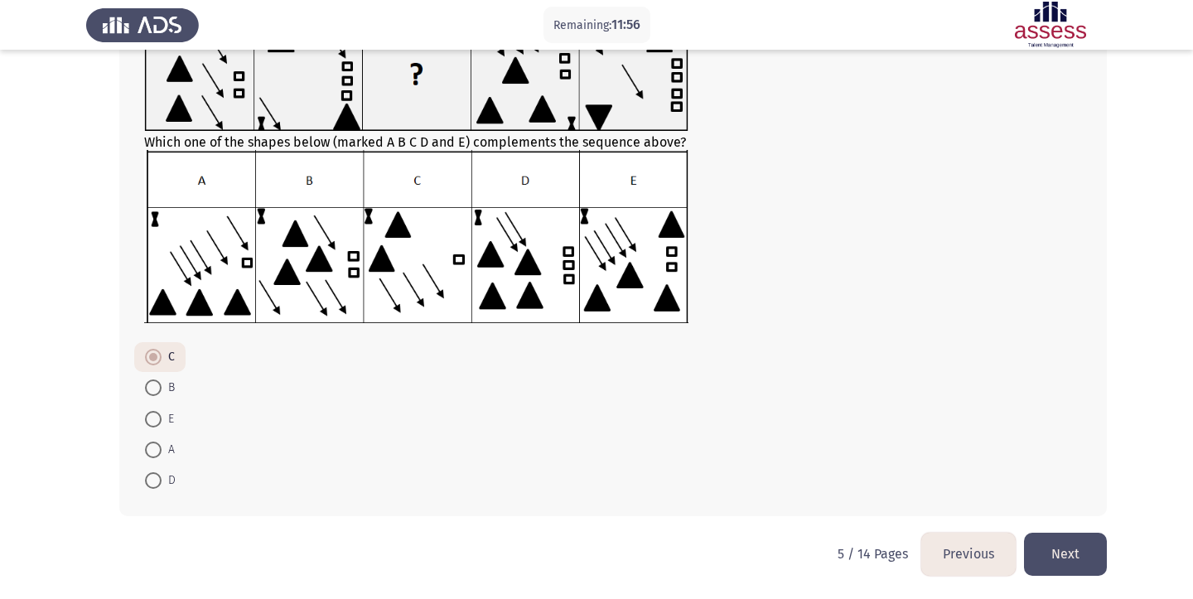
scroll to position [149, 0]
click at [1058, 552] on button "Next" at bounding box center [1065, 554] width 83 height 42
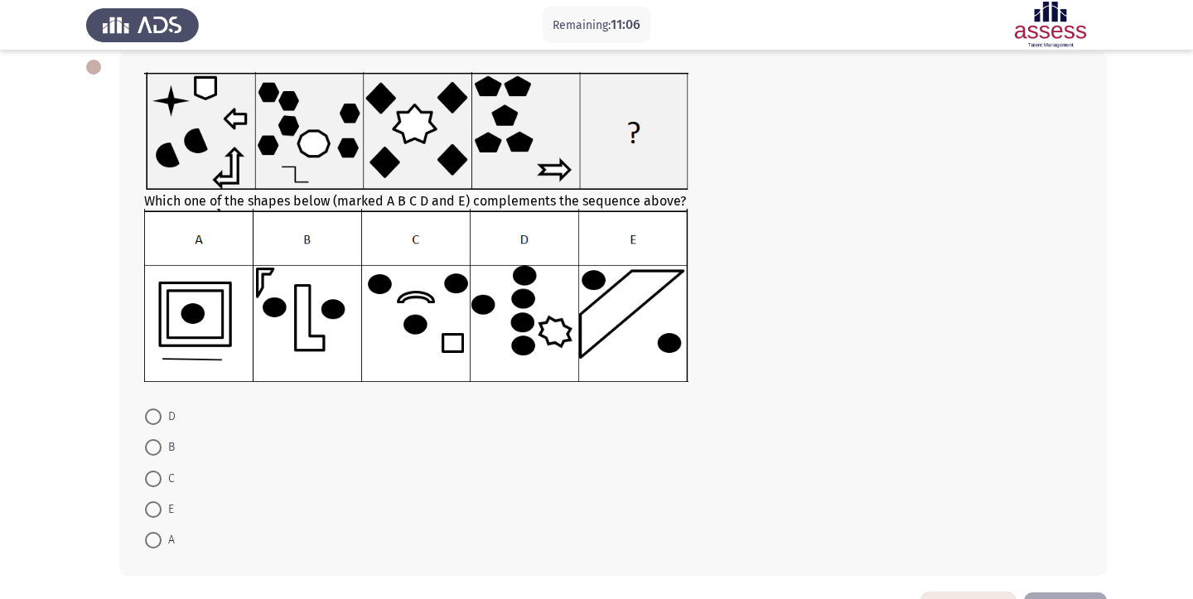
scroll to position [90, 0]
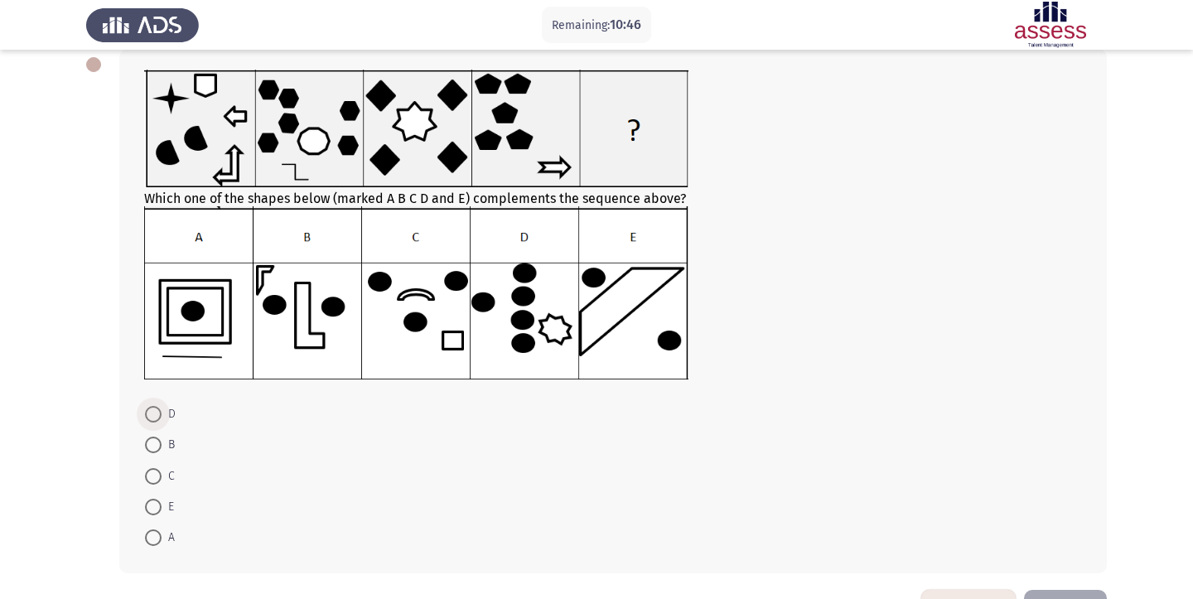
click at [152, 412] on span at bounding box center [153, 414] width 17 height 17
click at [152, 412] on input "D" at bounding box center [153, 414] width 17 height 17
radio input "true"
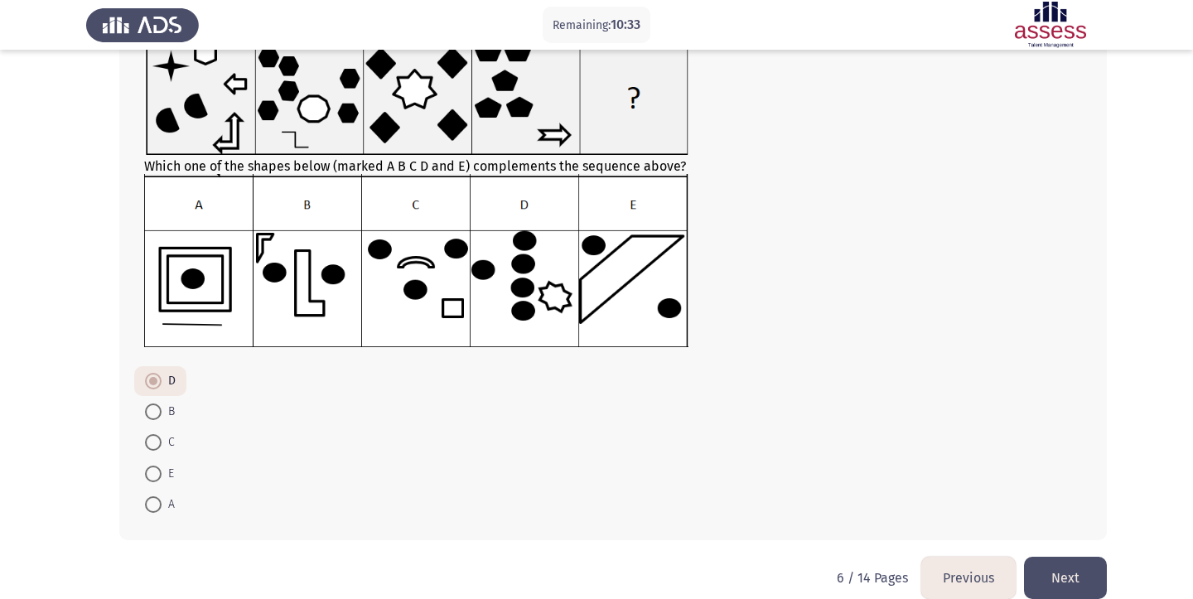
scroll to position [128, 0]
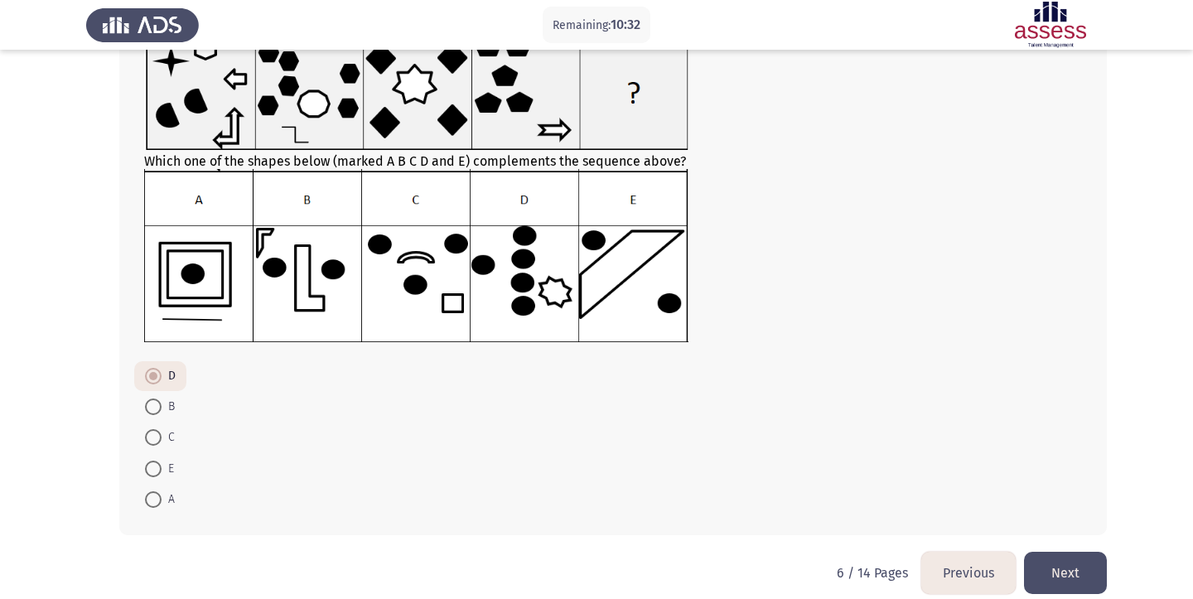
click at [1043, 573] on button "Next" at bounding box center [1065, 573] width 83 height 42
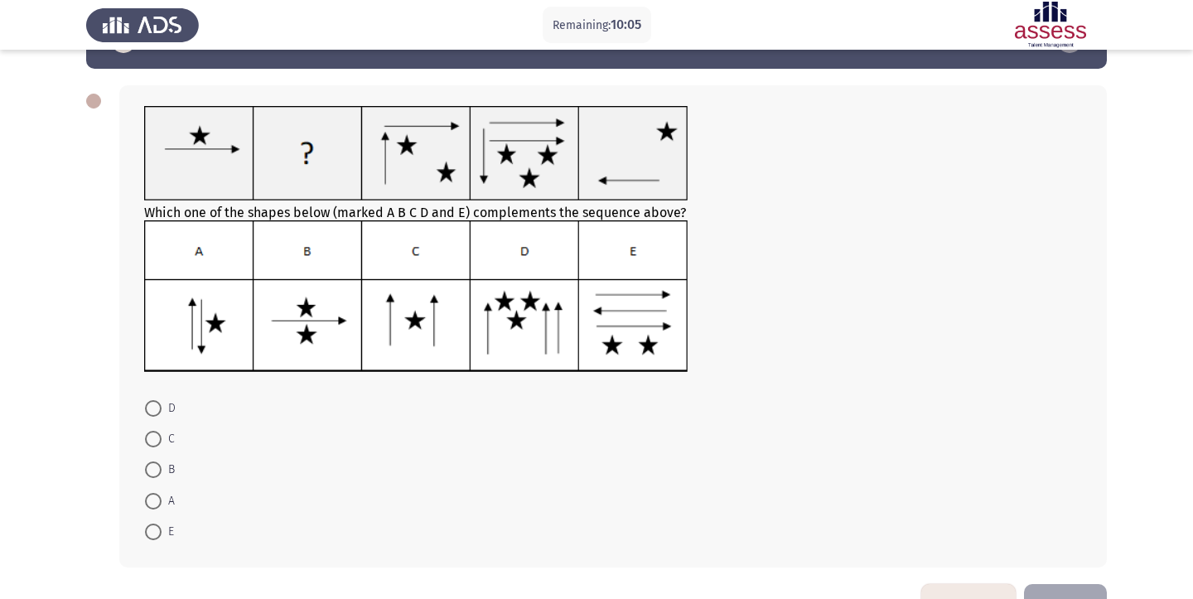
scroll to position [62, 0]
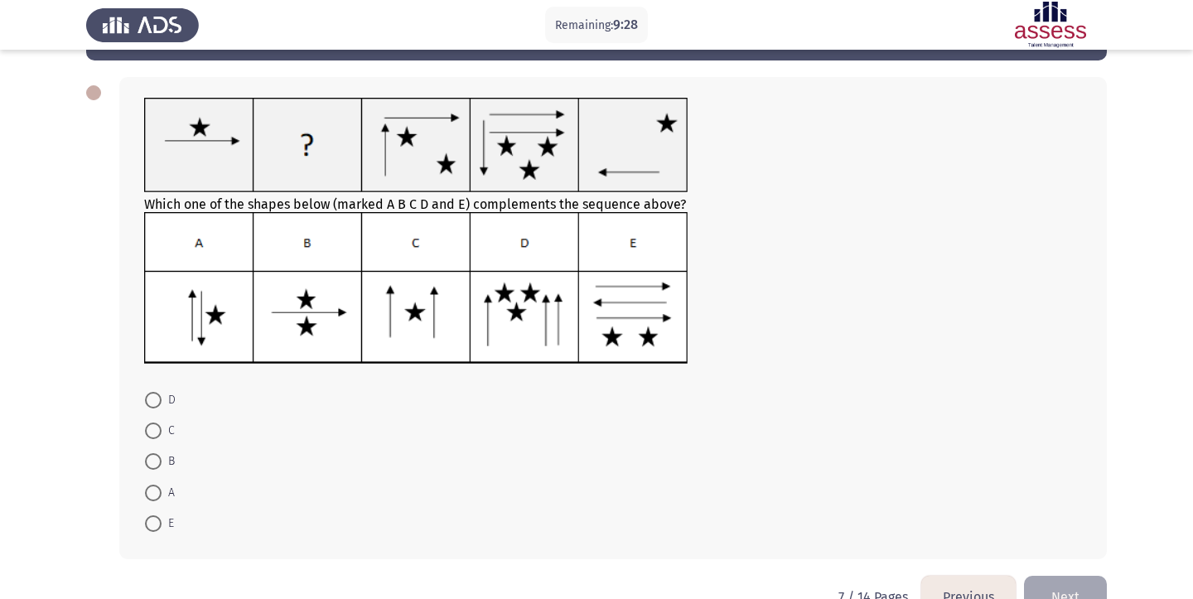
click at [156, 406] on span at bounding box center [153, 400] width 17 height 17
click at [156, 406] on input "D" at bounding box center [153, 400] width 17 height 17
radio input "true"
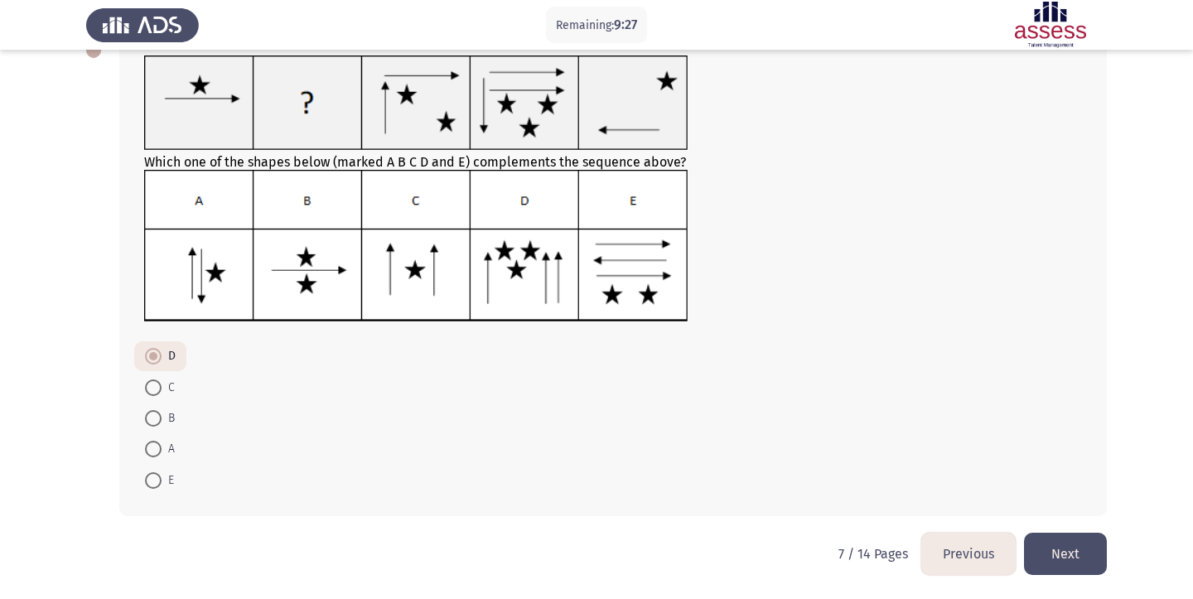
scroll to position [107, 0]
click at [1063, 553] on button "Next" at bounding box center [1065, 554] width 83 height 42
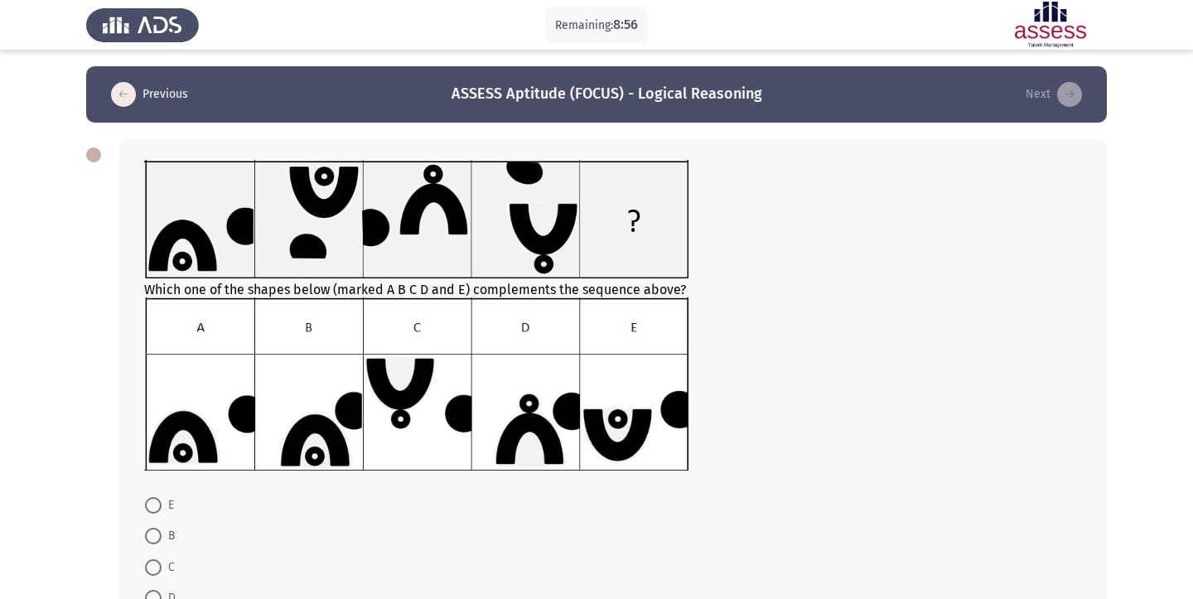
scroll to position [53, 0]
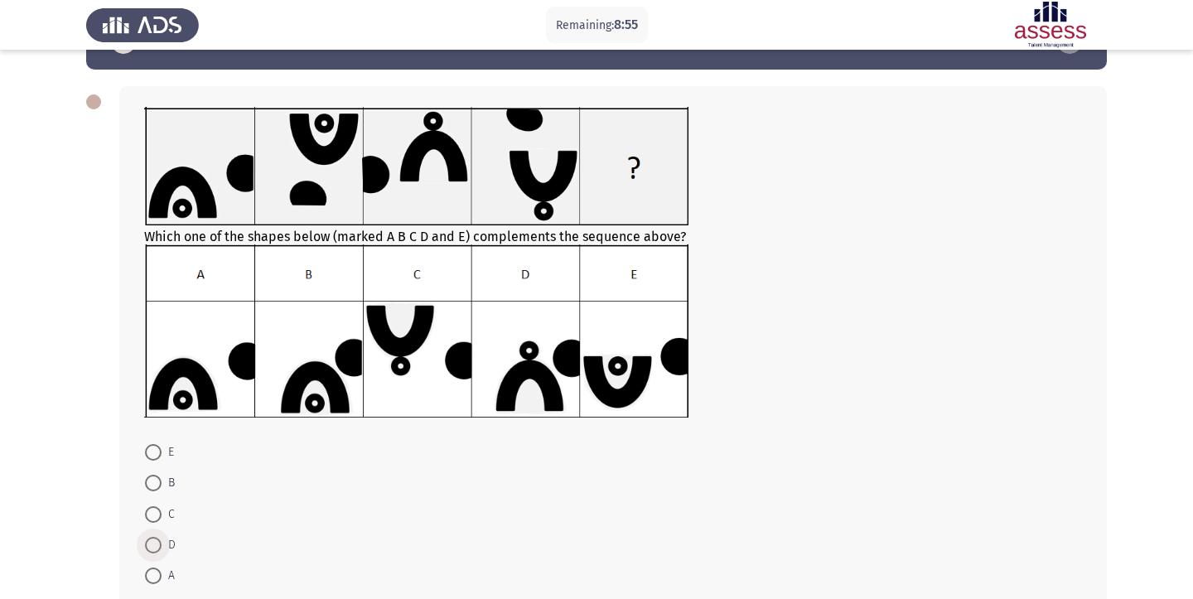
click at [159, 549] on span at bounding box center [153, 545] width 17 height 17
click at [159, 549] on input "D" at bounding box center [153, 545] width 17 height 17
radio input "true"
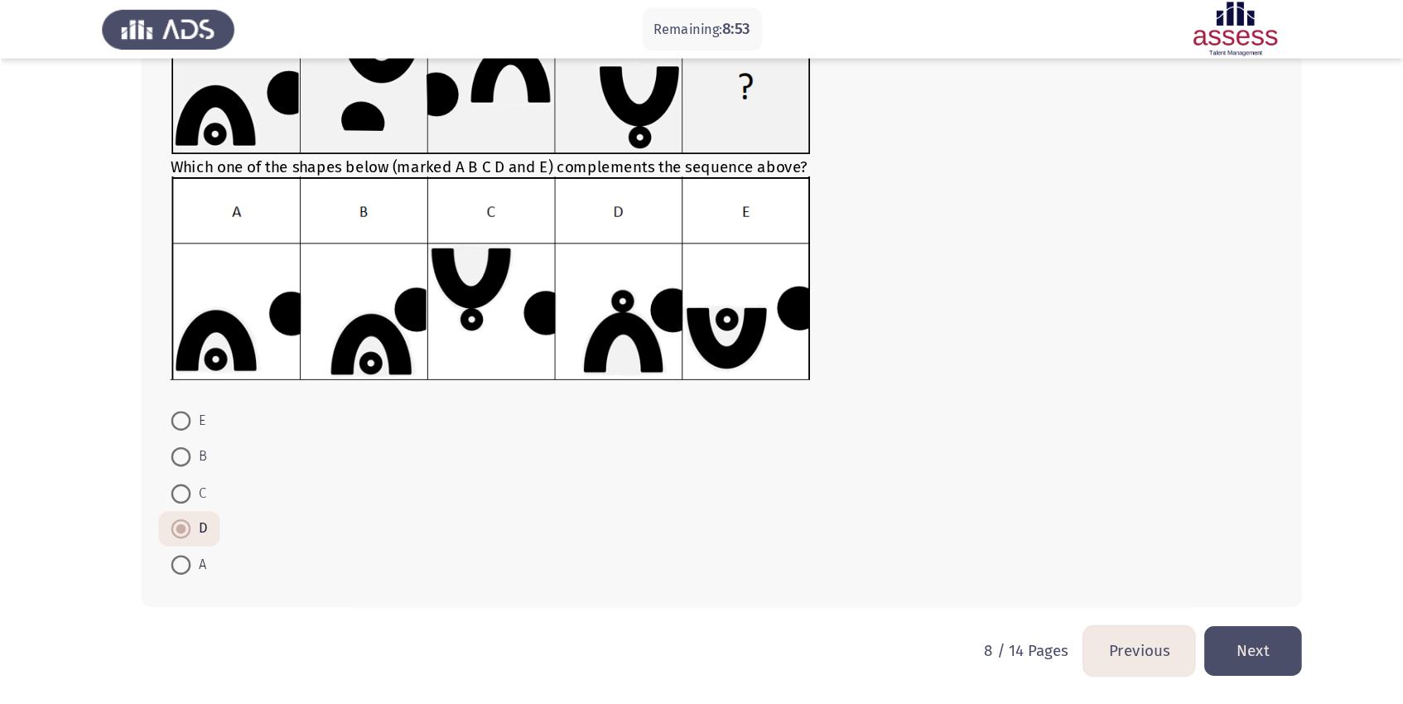
scroll to position [45, 0]
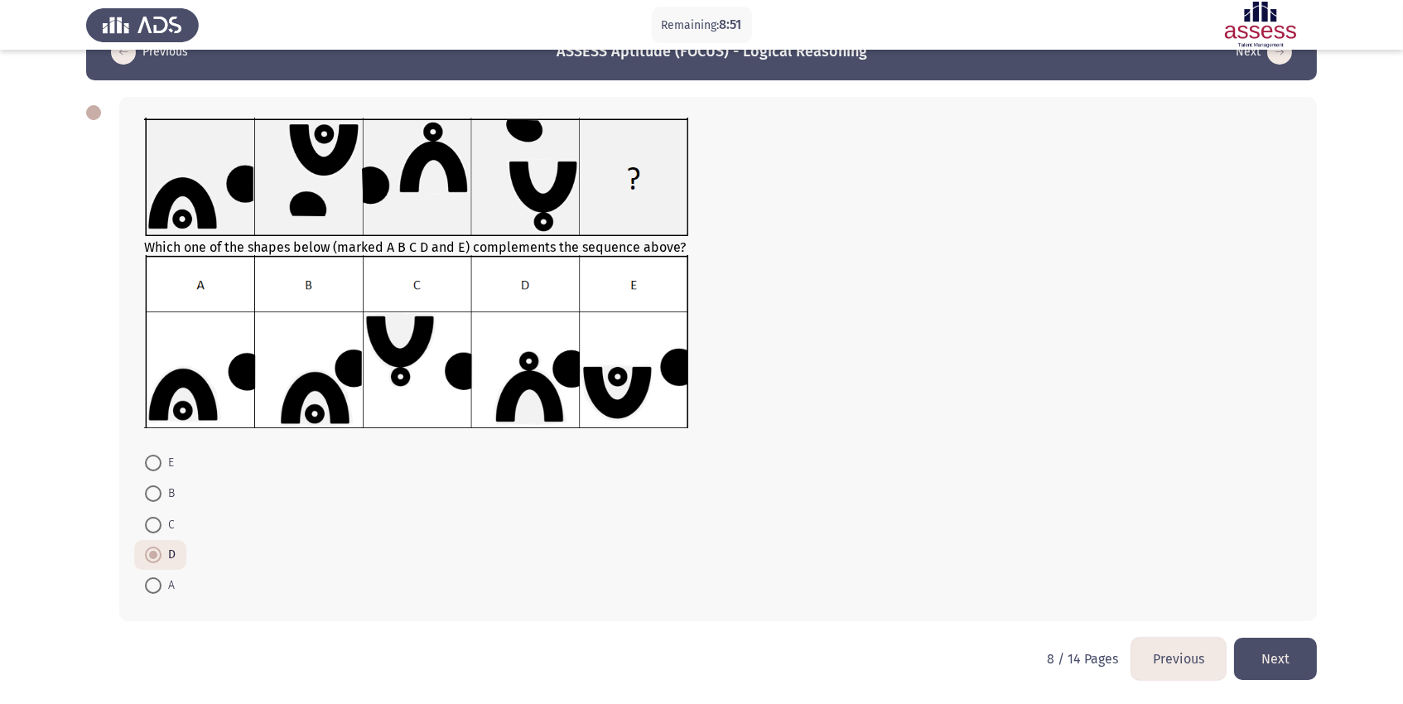
click at [1192, 598] on button "Next" at bounding box center [1275, 659] width 83 height 42
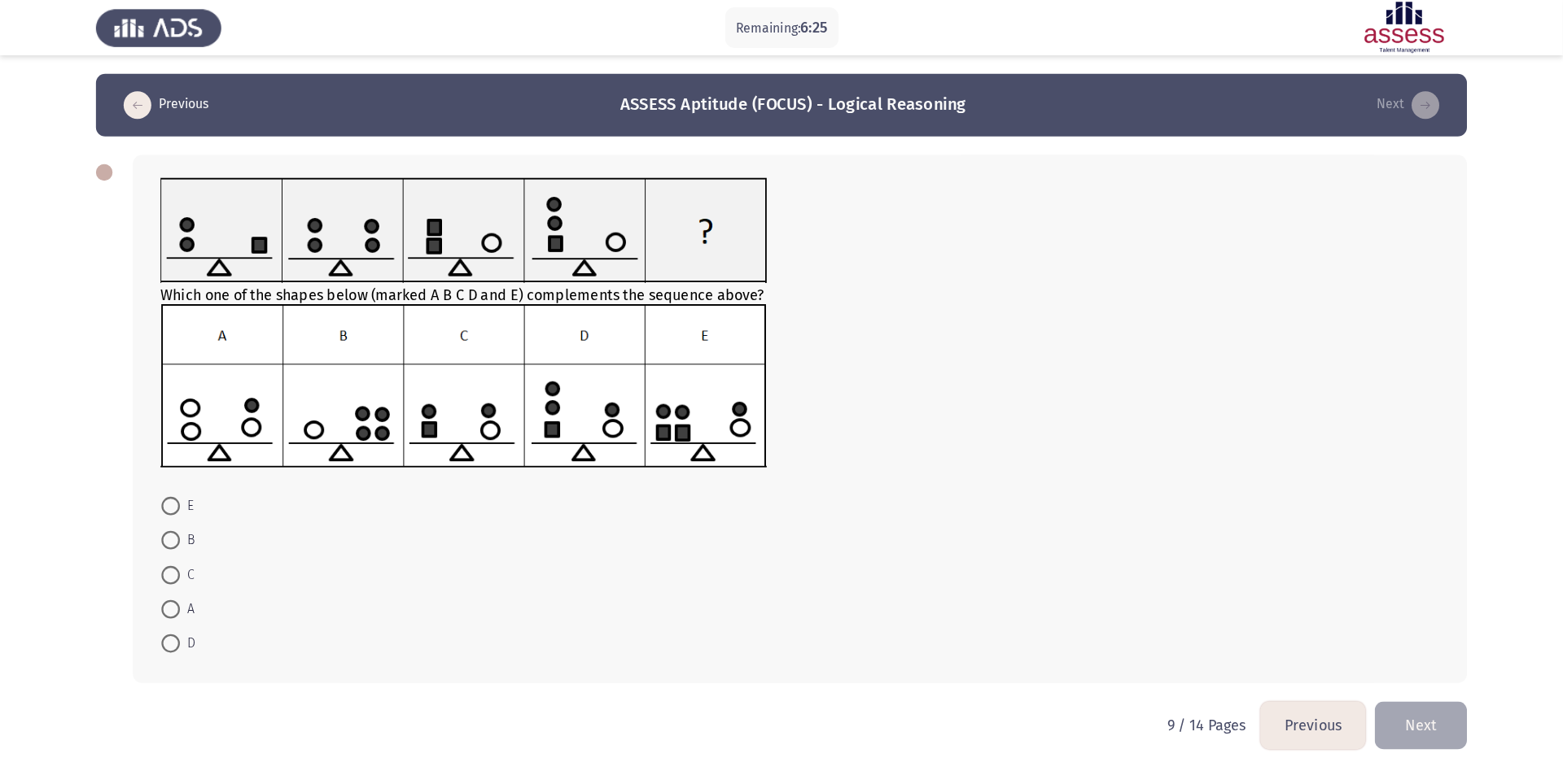
scroll to position [0, 0]
click at [147, 512] on span at bounding box center [150, 508] width 17 height 17
click at [147, 512] on input "C" at bounding box center [150, 508] width 17 height 17
radio input "true"
click at [1172, 588] on button "Next" at bounding box center [1253, 639] width 82 height 41
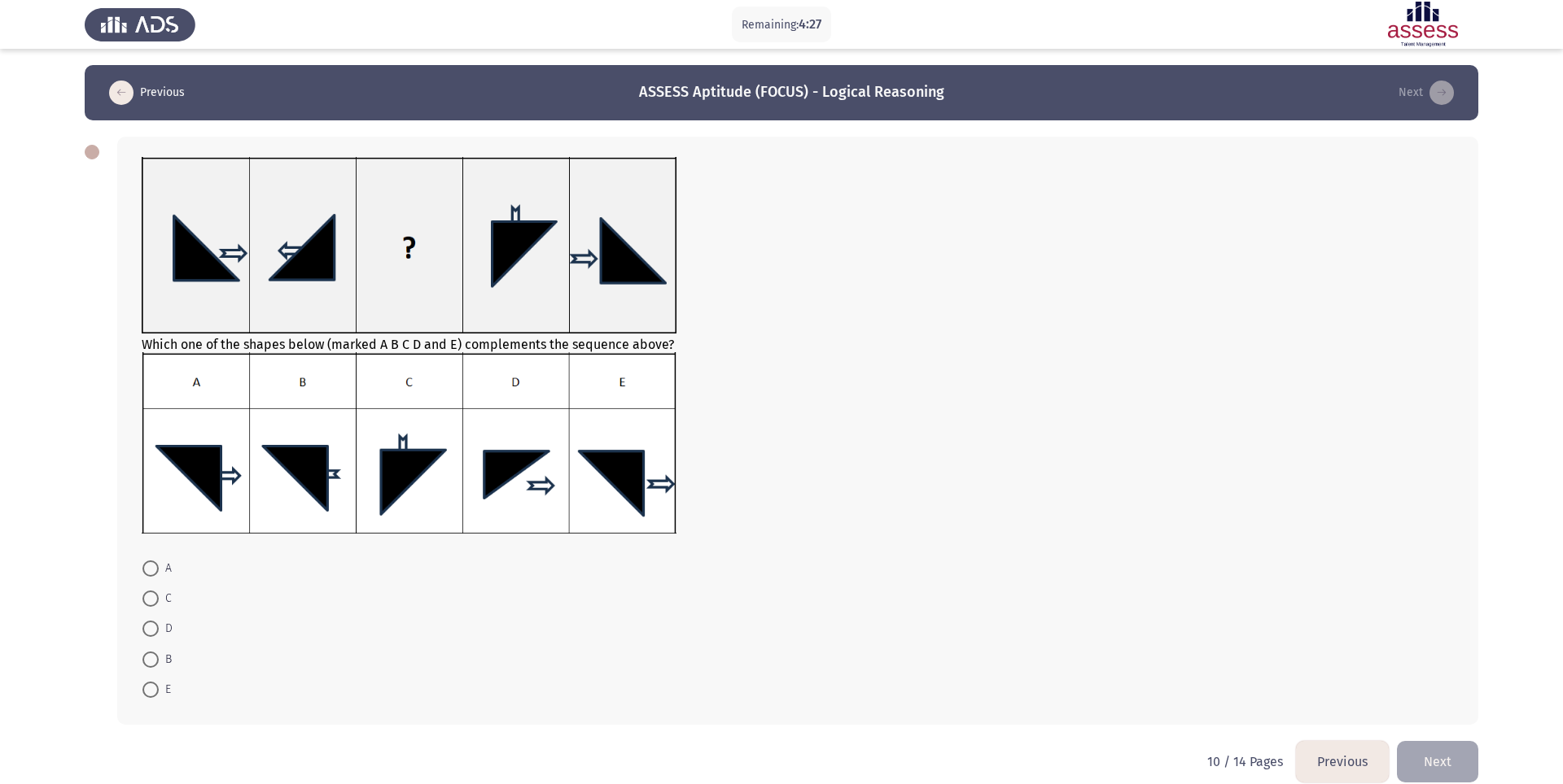
click at [149, 588] on span at bounding box center [150, 690] width 17 height 17
click at [149, 588] on input "E" at bounding box center [150, 690] width 17 height 17
radio input "true"
click at [146, 588] on span at bounding box center [150, 598] width 17 height 17
click at [146, 588] on input "C" at bounding box center [150, 598] width 17 height 17
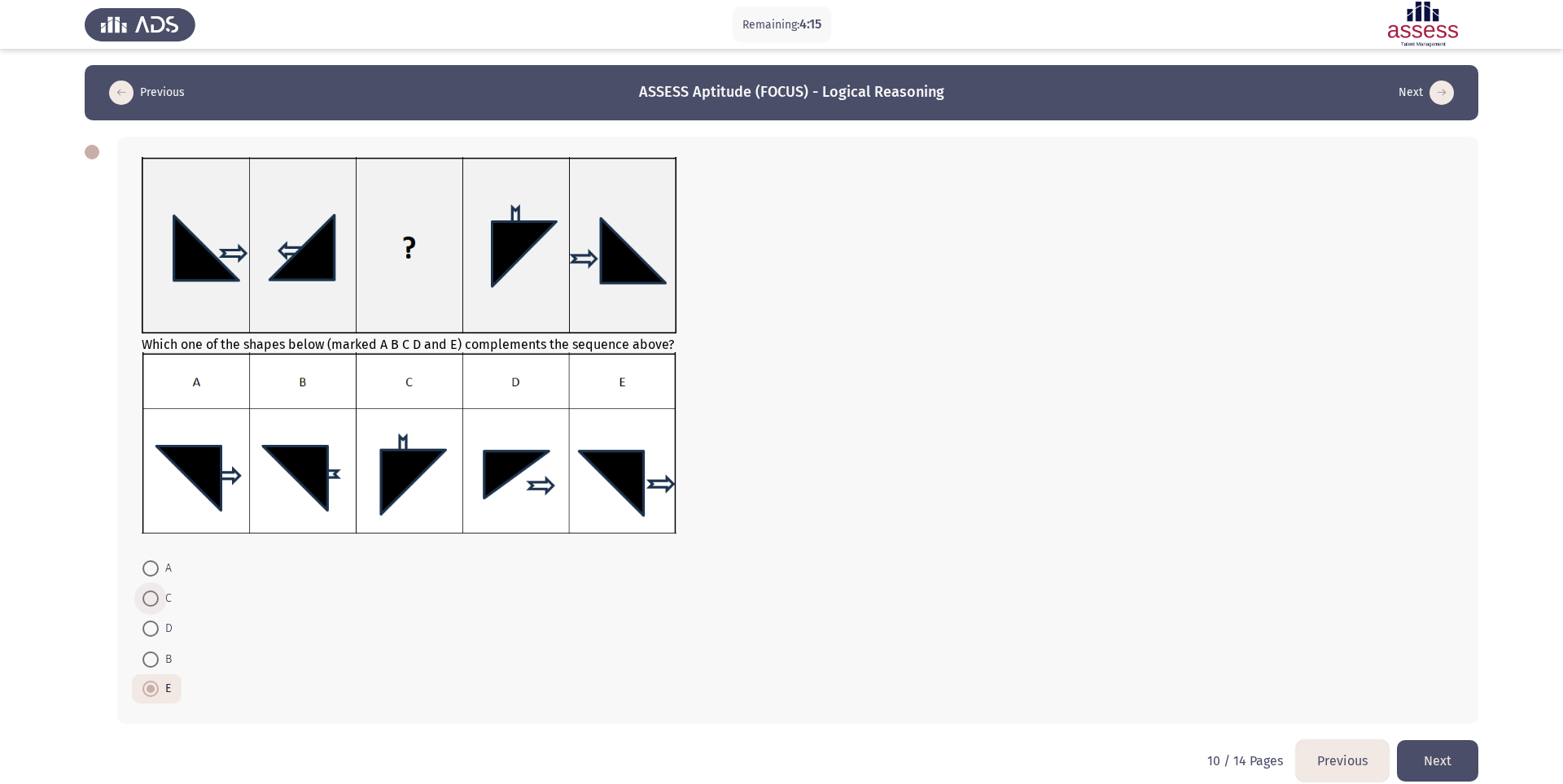
radio input "true"
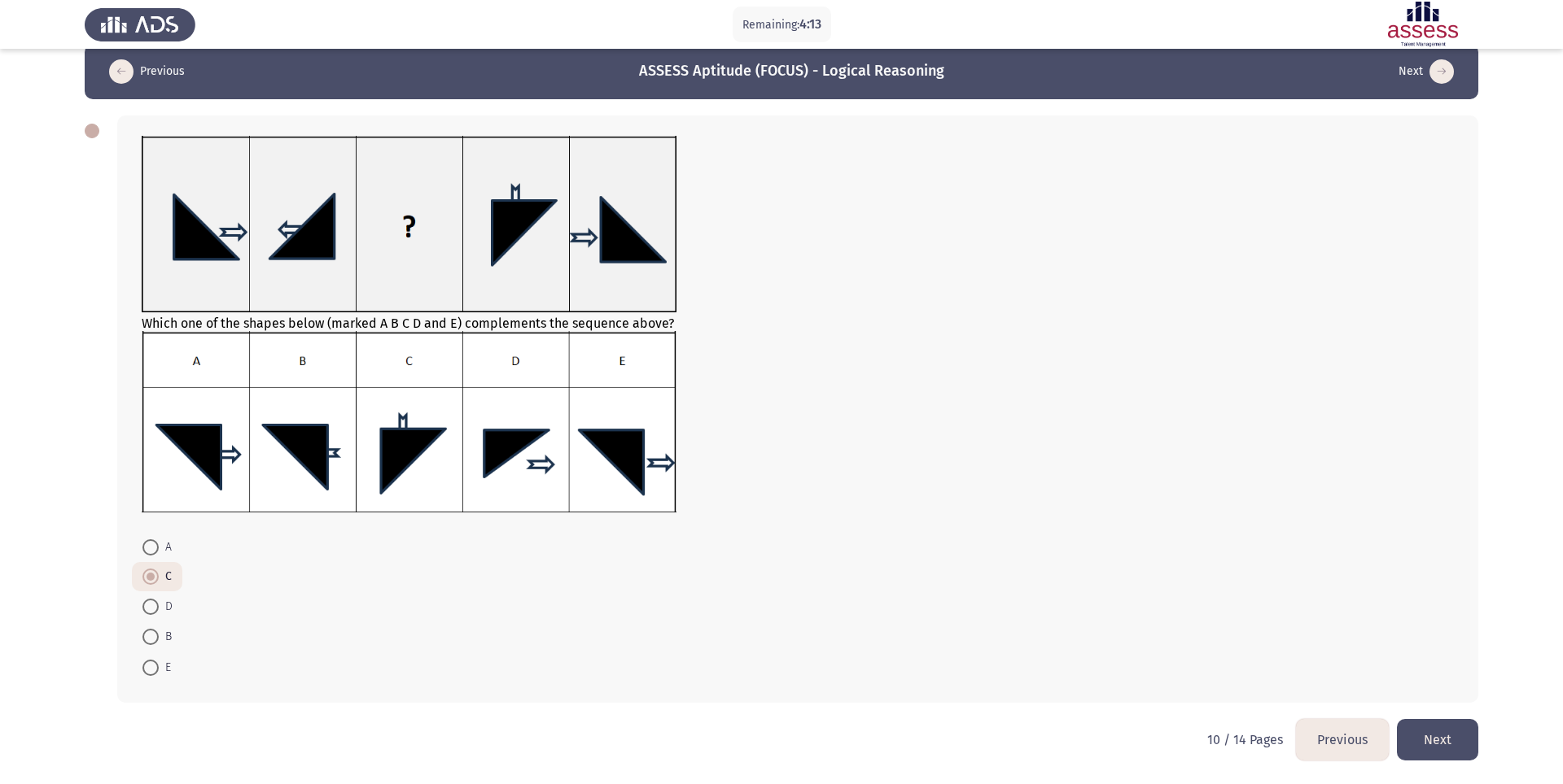
scroll to position [25, 0]
click at [1172, 588] on button "Next" at bounding box center [1437, 740] width 82 height 41
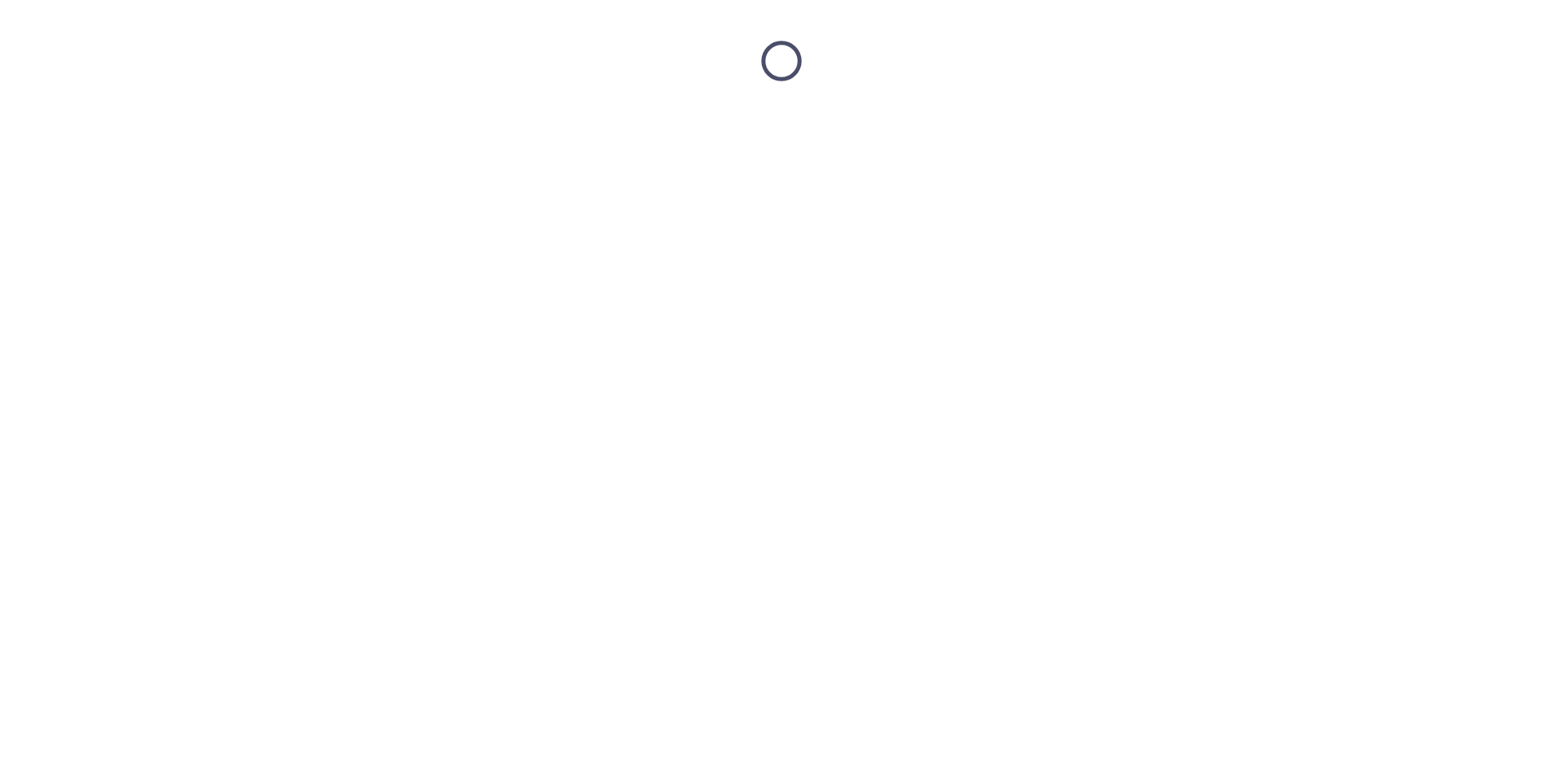
scroll to position [0, 0]
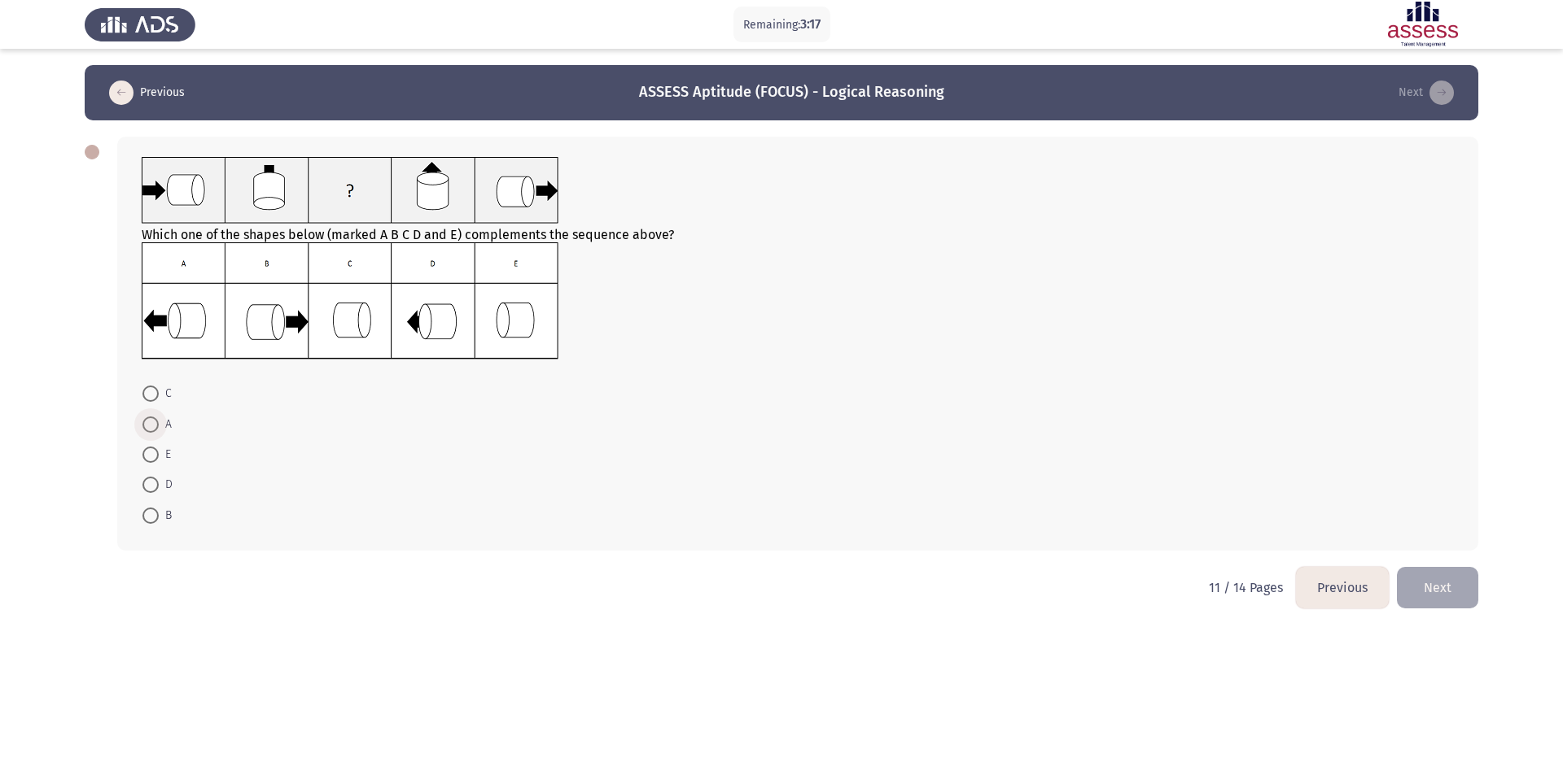
click at [146, 427] on span at bounding box center [150, 424] width 17 height 17
click at [146, 427] on input "A" at bounding box center [150, 424] width 17 height 17
radio input "true"
click at [1172, 581] on button "Next" at bounding box center [1437, 587] width 82 height 41
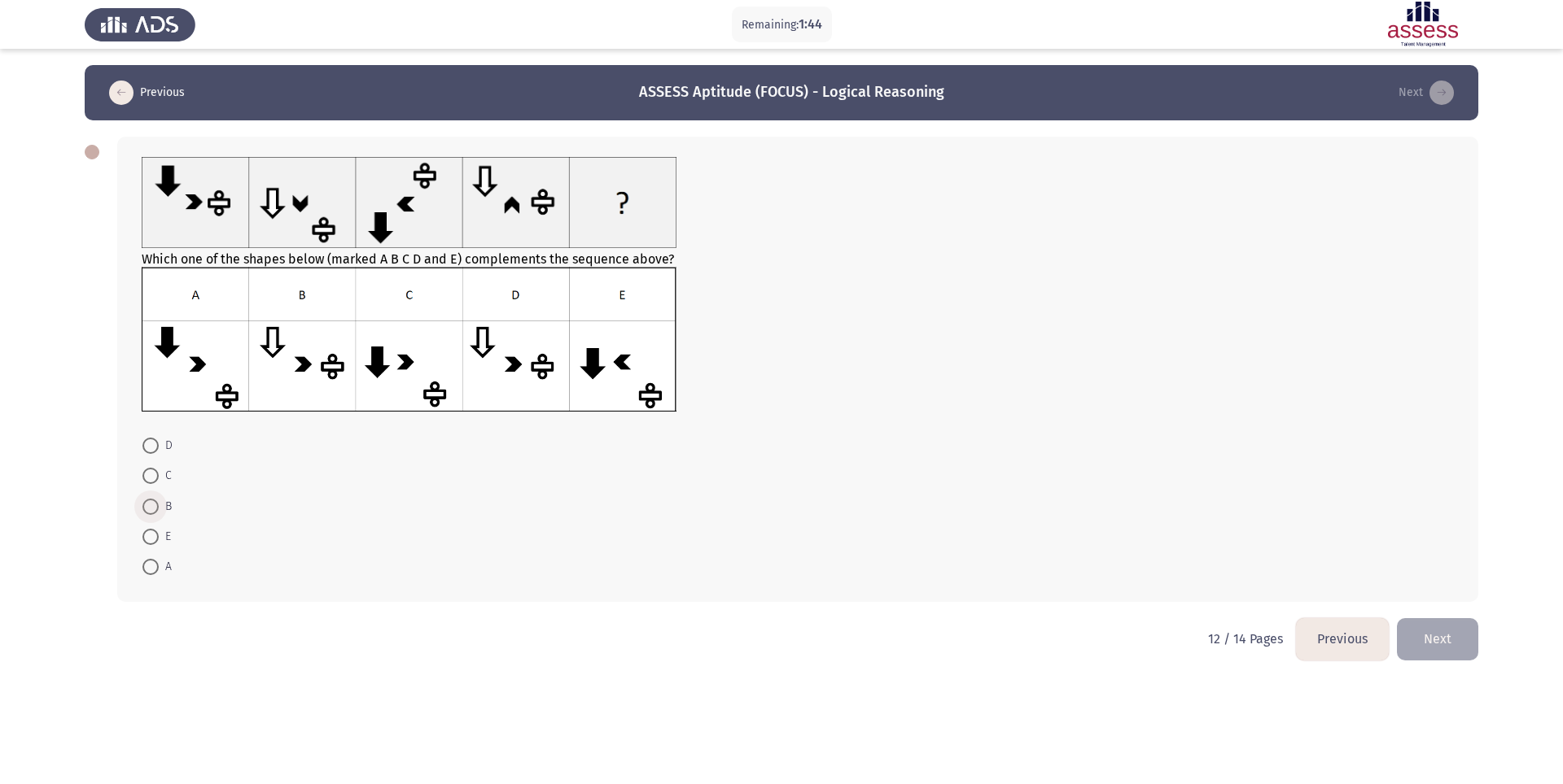
click at [151, 509] on span at bounding box center [150, 507] width 17 height 17
click at [151, 509] on input "B" at bounding box center [150, 507] width 17 height 17
radio input "true"
click at [145, 548] on mat-radio-button "E" at bounding box center [156, 534] width 50 height 30
click at [153, 529] on span at bounding box center [150, 536] width 17 height 17
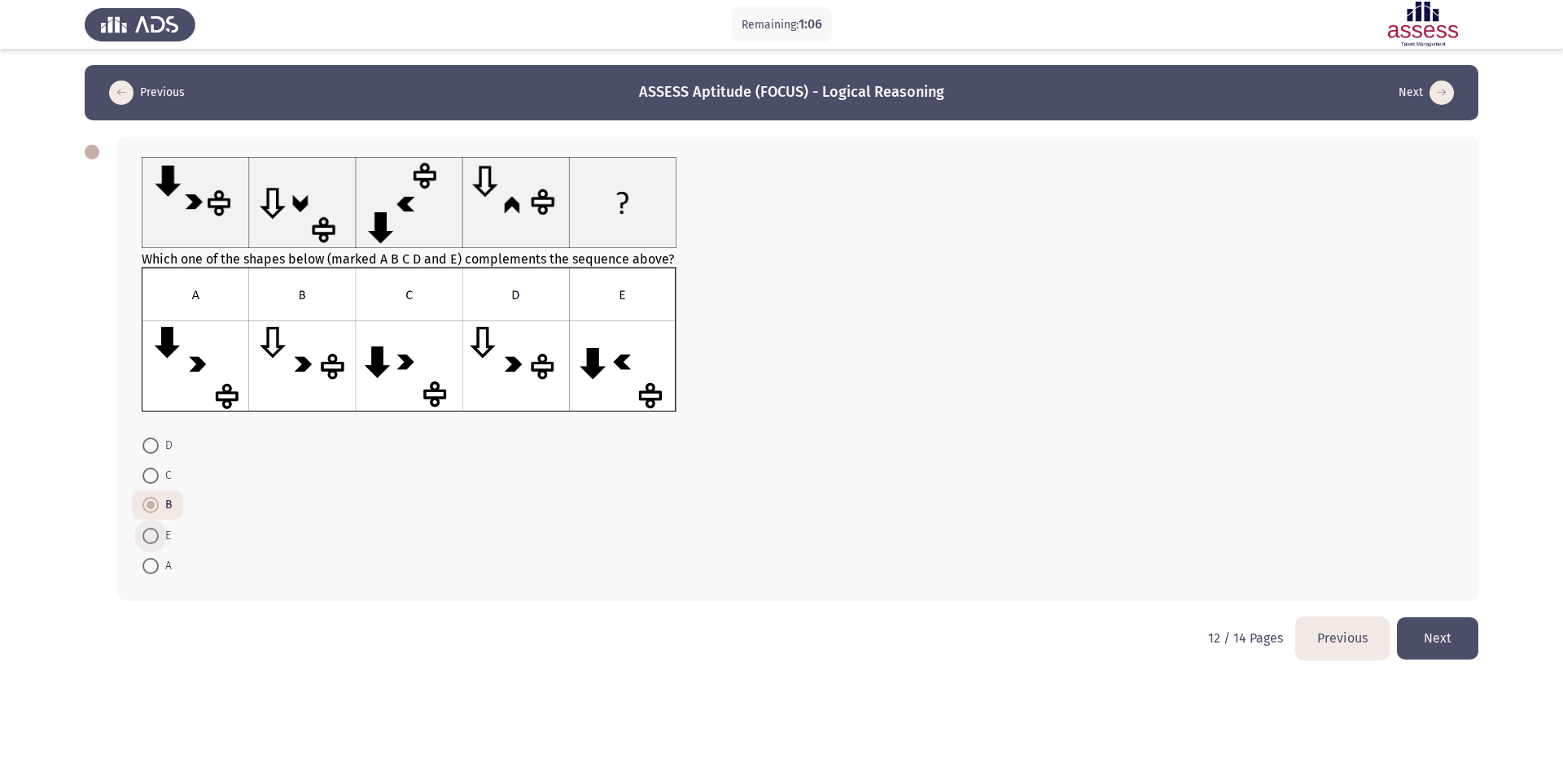
click at [153, 529] on input "E" at bounding box center [150, 536] width 17 height 17
radio input "true"
click at [1172, 588] on button "Next" at bounding box center [1437, 639] width 82 height 41
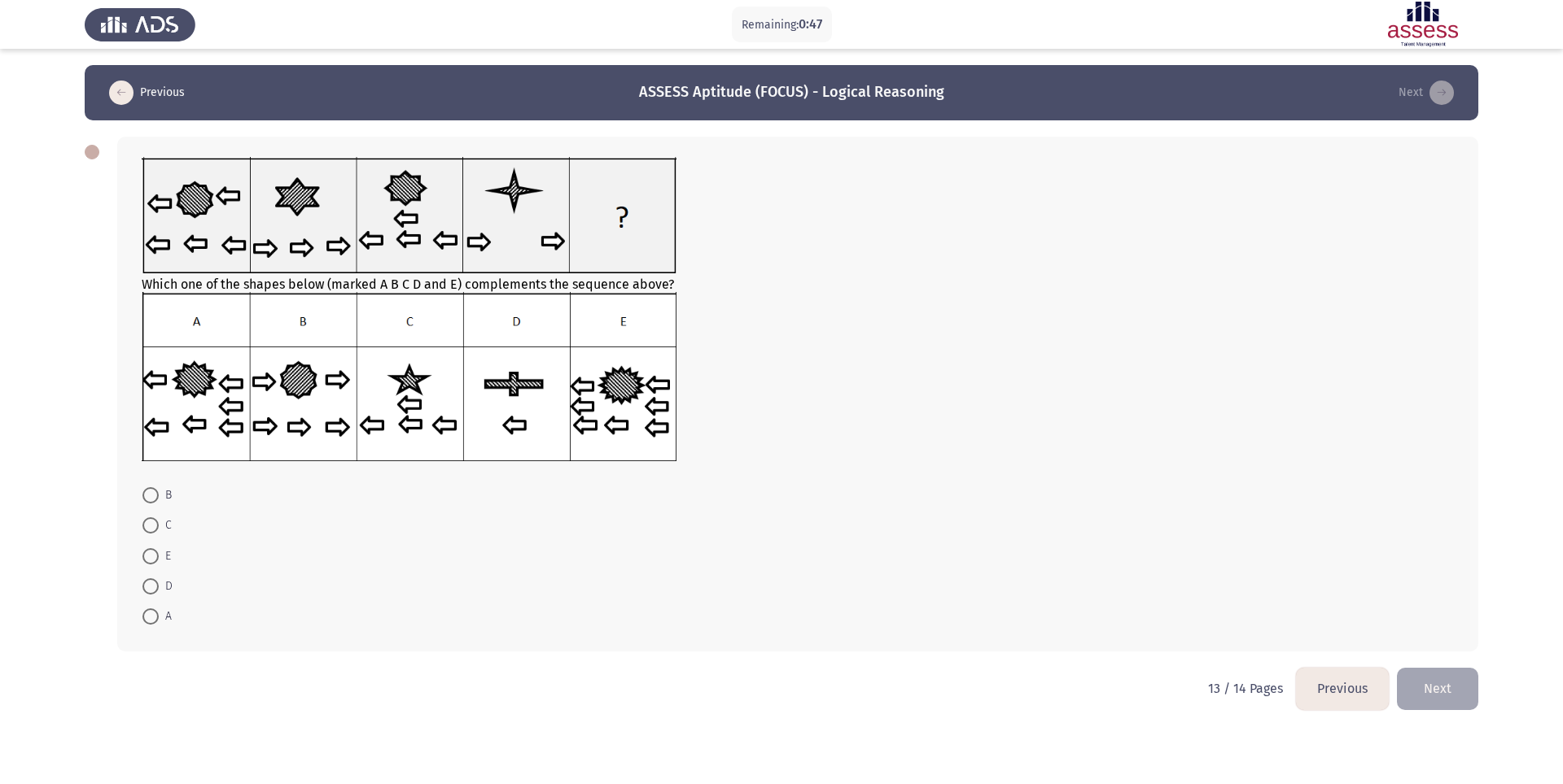
click at [150, 587] on span at bounding box center [150, 587] width 17 height 17
click at [150, 587] on input "D" at bounding box center [150, 587] width 17 height 17
radio input "true"
click at [1172, 588] on button "Next" at bounding box center [1437, 688] width 82 height 41
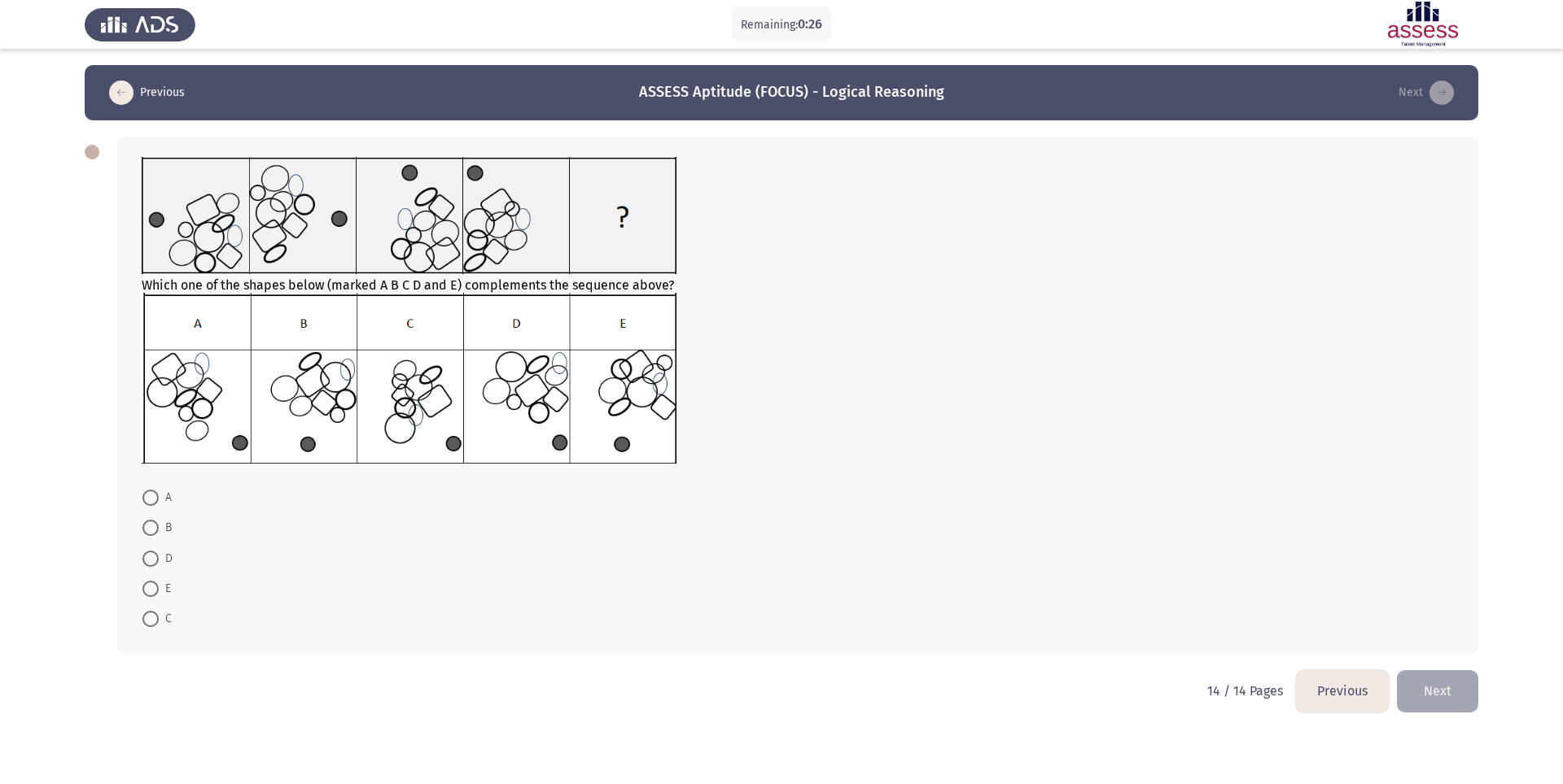
click at [149, 566] on span at bounding box center [150, 559] width 17 height 17
click at [149, 566] on input "D" at bounding box center [150, 559] width 17 height 17
radio input "true"
click at [1172, 588] on button "Next" at bounding box center [1437, 691] width 82 height 41
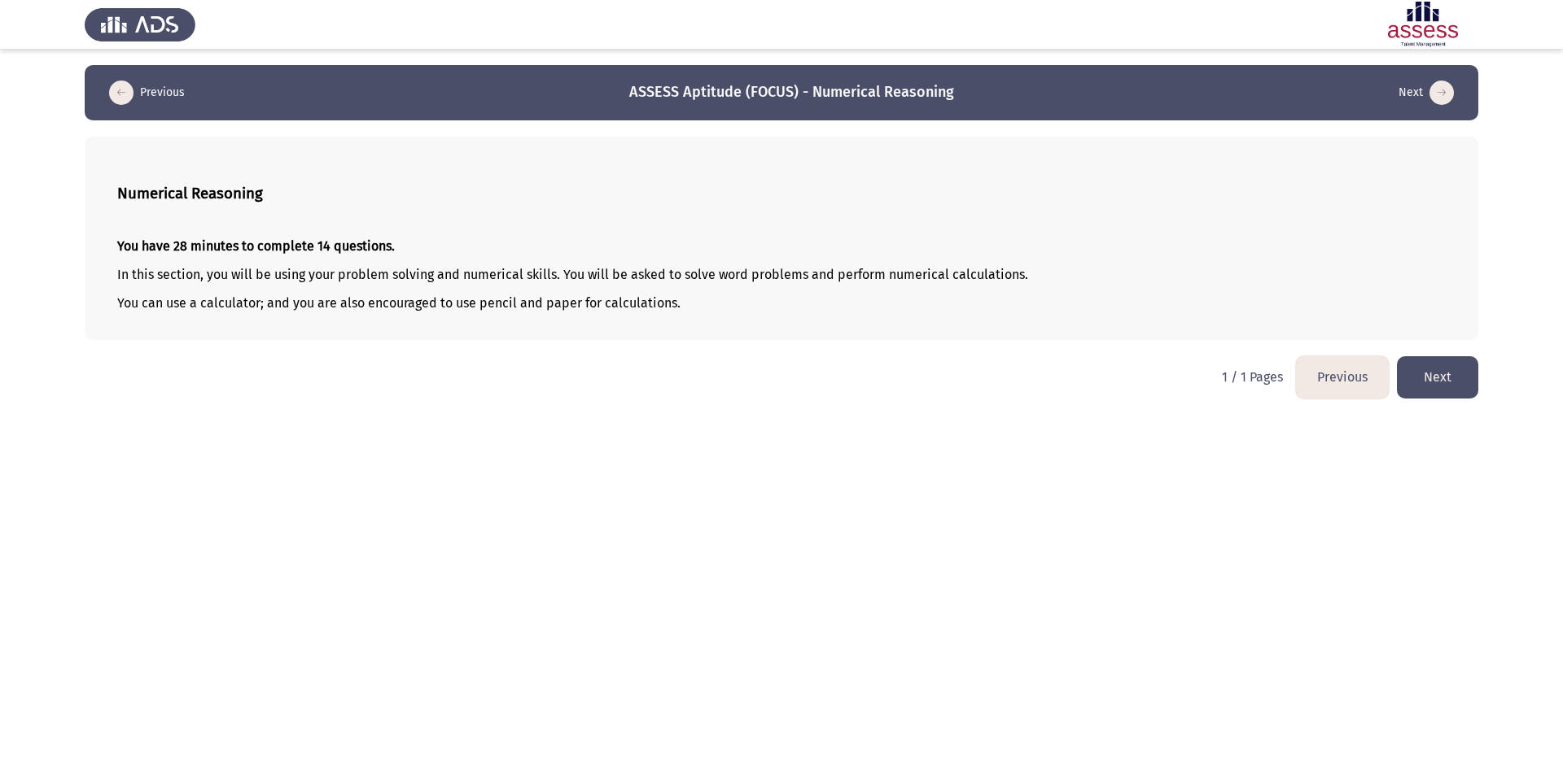
click at [1172, 384] on button "Next" at bounding box center [1437, 377] width 82 height 41
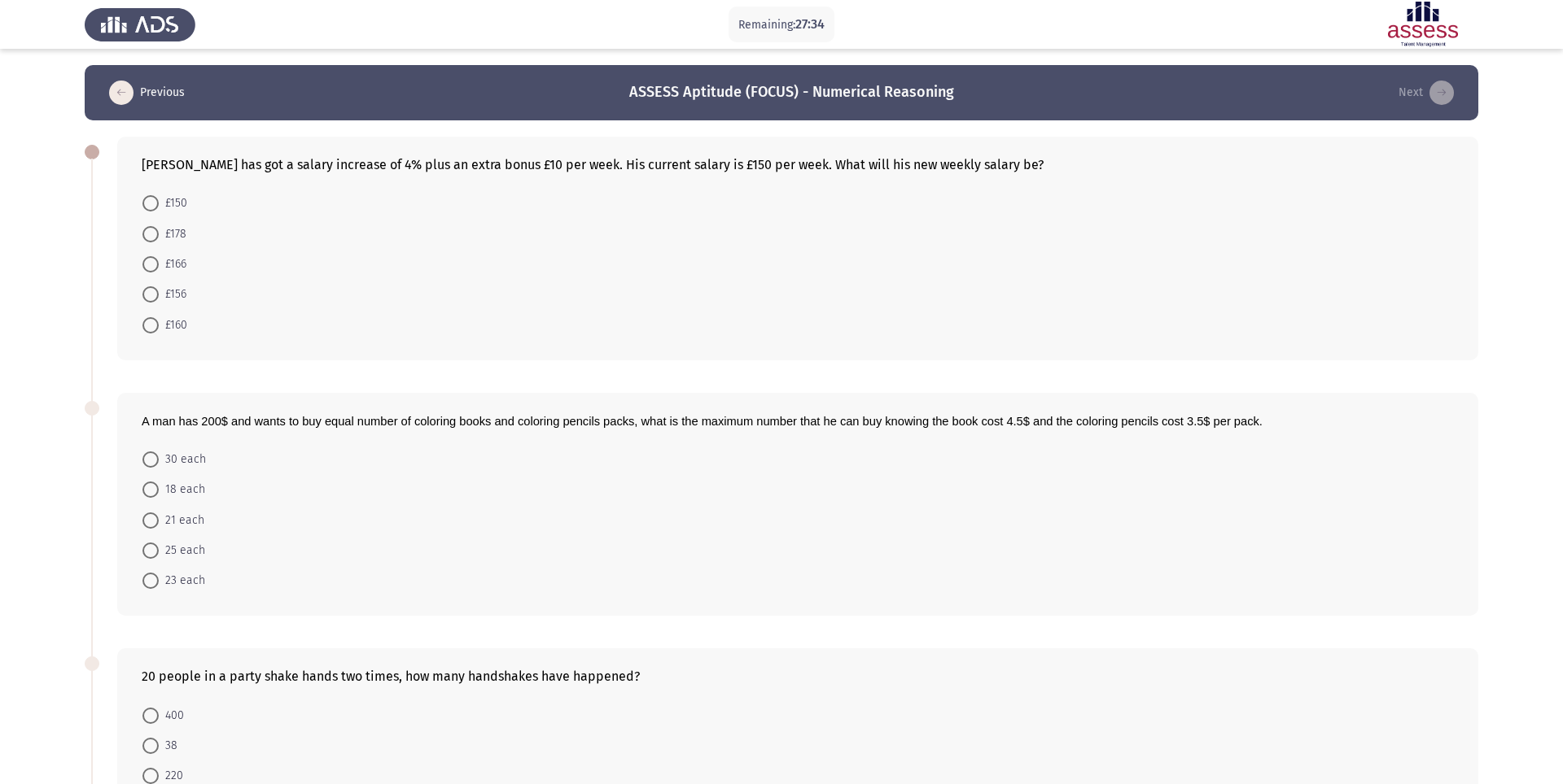
click at [158, 267] on span at bounding box center [150, 264] width 17 height 17
click at [158, 267] on input "£166" at bounding box center [150, 264] width 17 height 17
radio input "true"
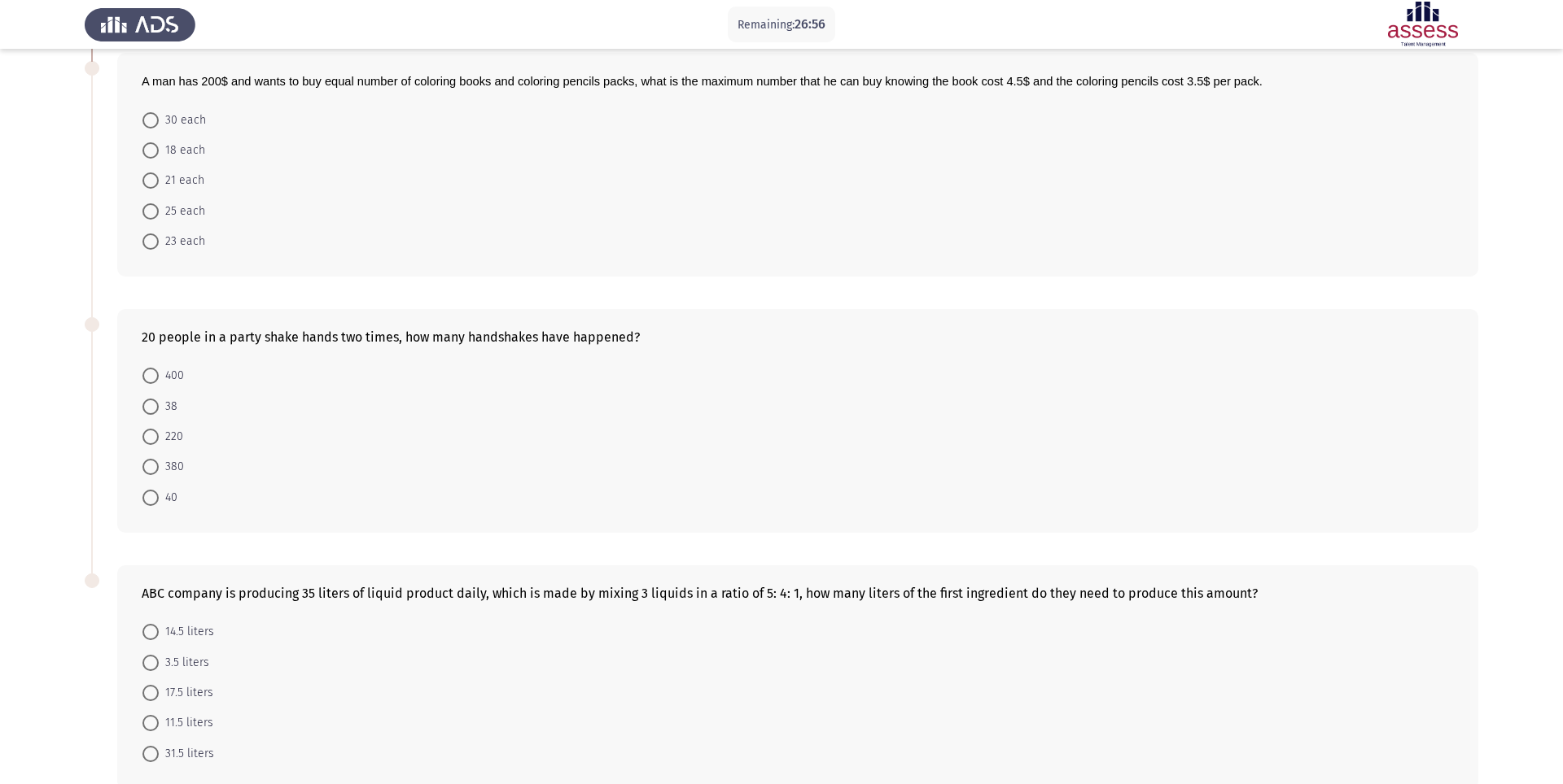
scroll to position [339, 0]
click at [154, 500] on span at bounding box center [150, 497] width 17 height 17
click at [154, 500] on input "40" at bounding box center [150, 497] width 17 height 17
radio input "true"
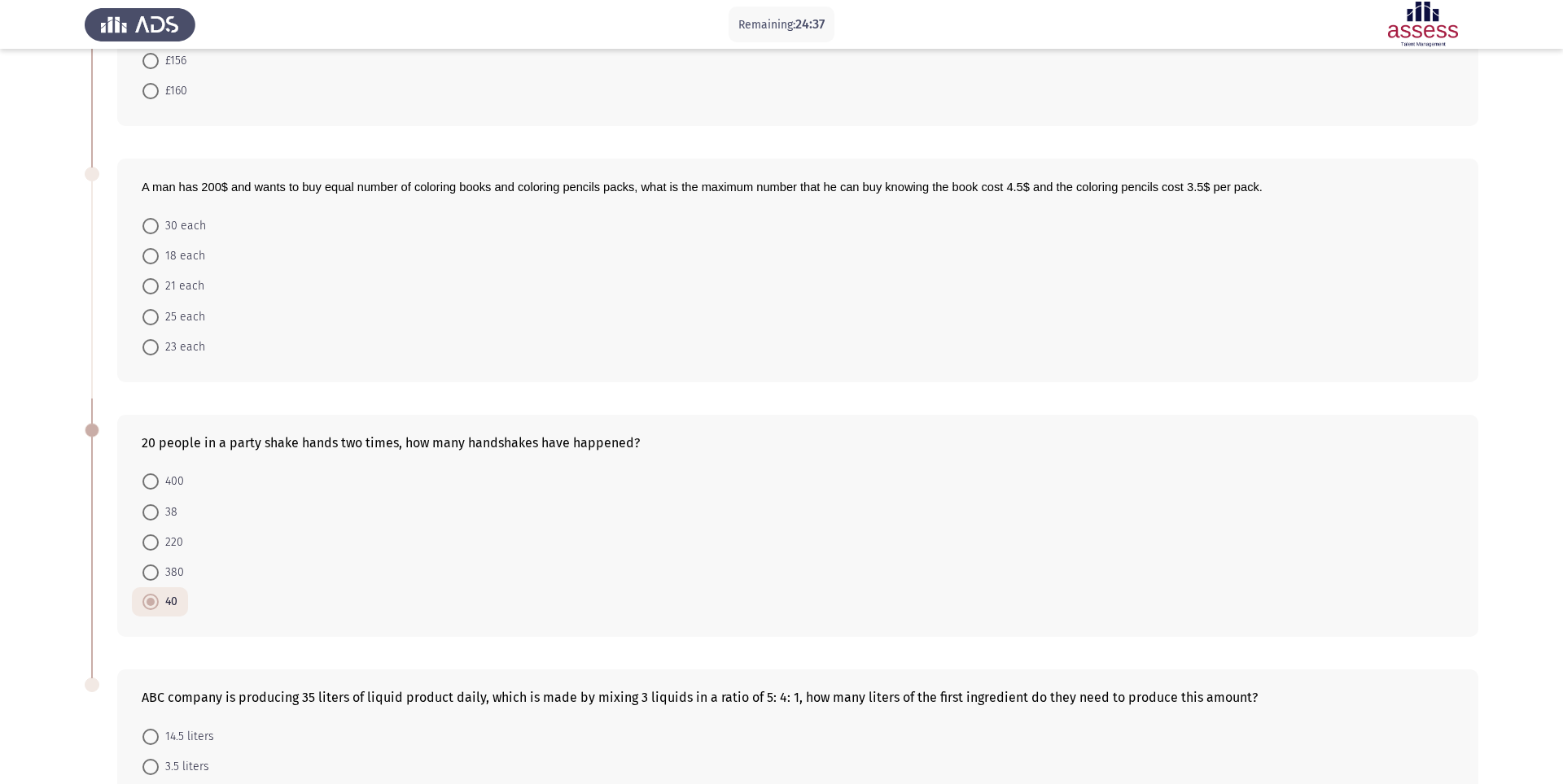
scroll to position [226, 0]
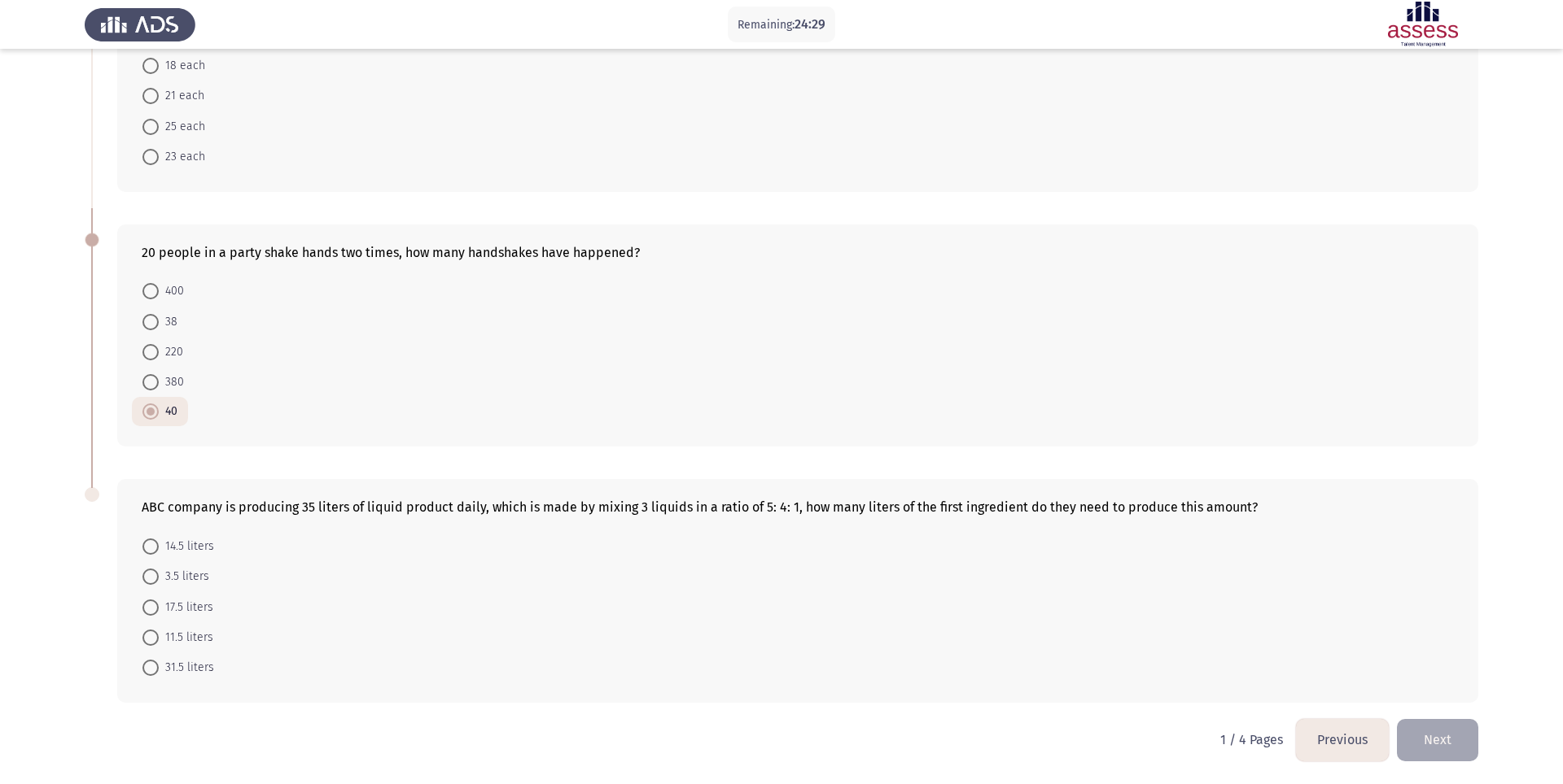
click at [156, 588] on span at bounding box center [150, 607] width 17 height 17
click at [156, 588] on input "17.5 liters" at bounding box center [150, 607] width 17 height 17
radio input "true"
click at [149, 383] on span at bounding box center [150, 383] width 17 height 17
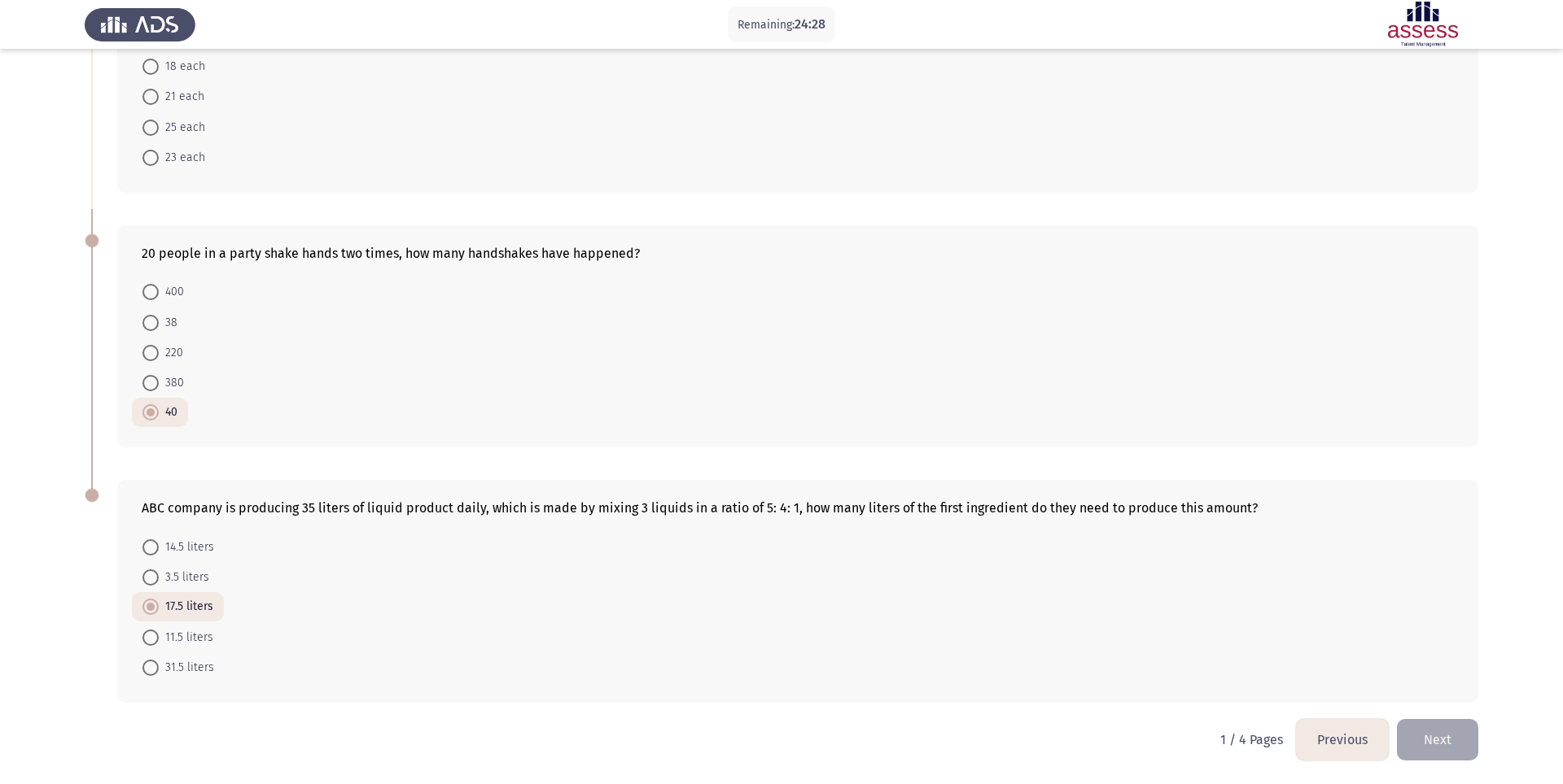
click at [149, 383] on input "380" at bounding box center [150, 383] width 17 height 17
radio input "true"
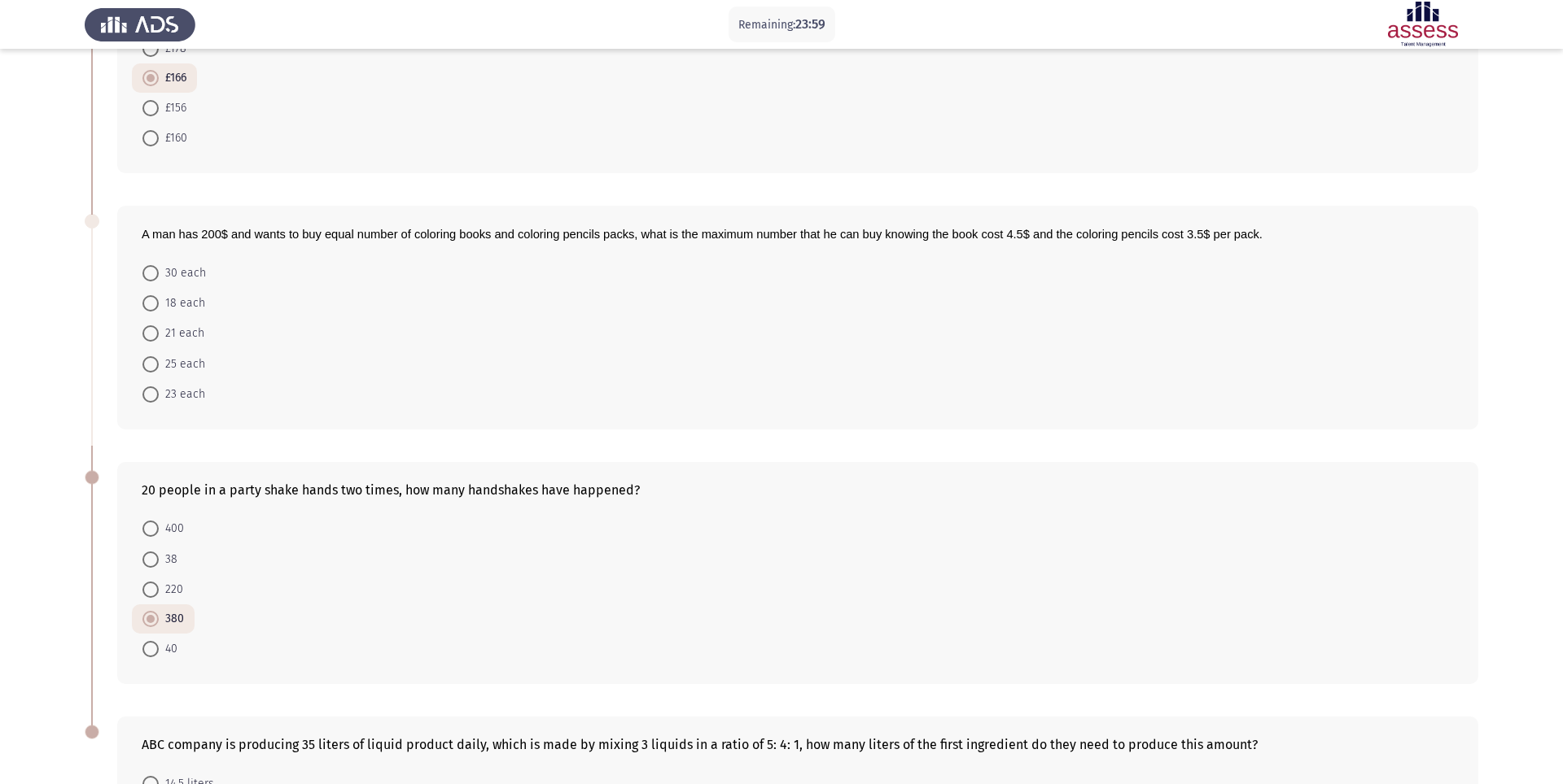
scroll to position [170, 0]
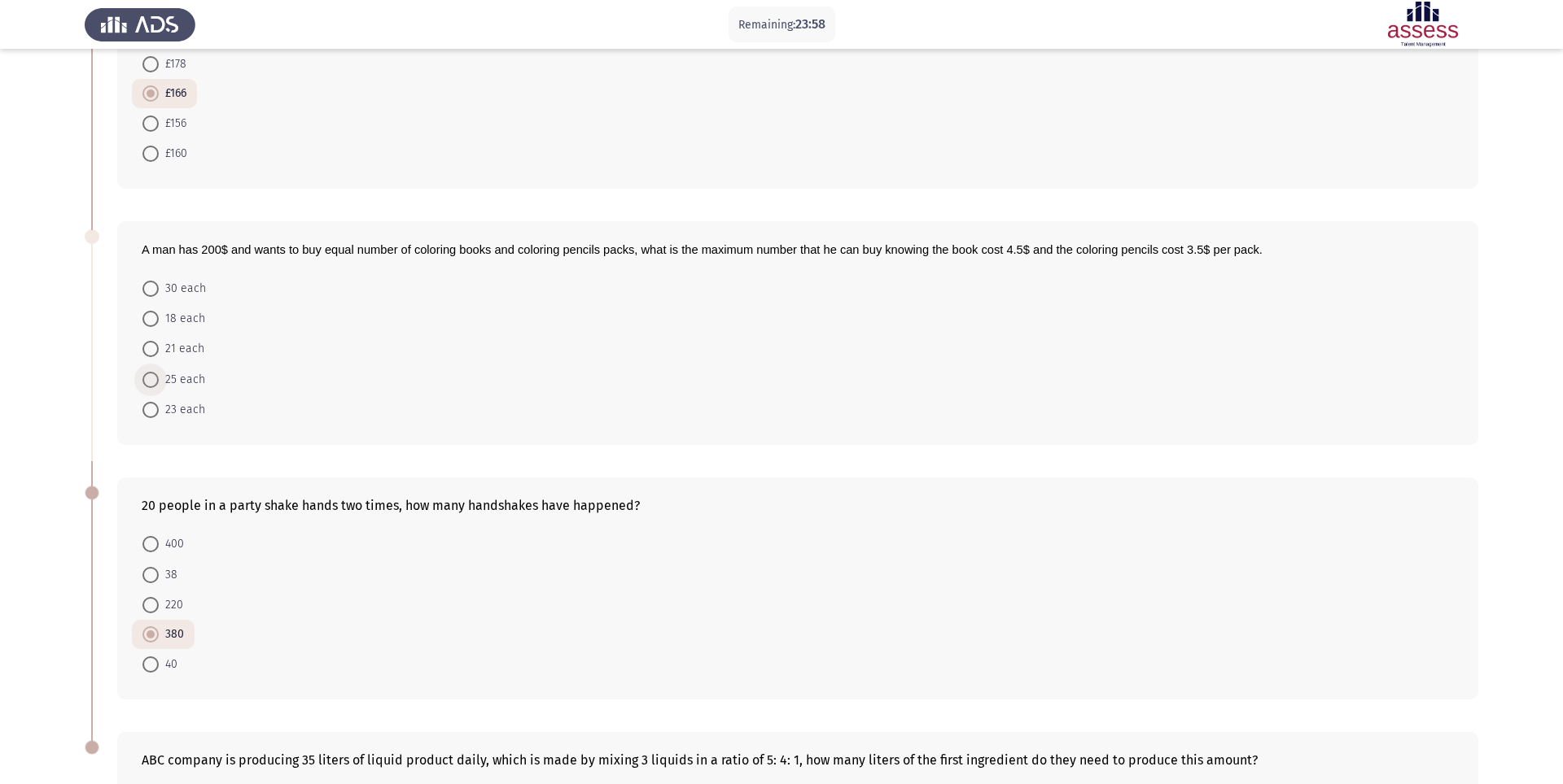
click at [148, 381] on span at bounding box center [150, 379] width 17 height 17
click at [148, 381] on input "25 each" at bounding box center [150, 379] width 17 height 17
radio input "true"
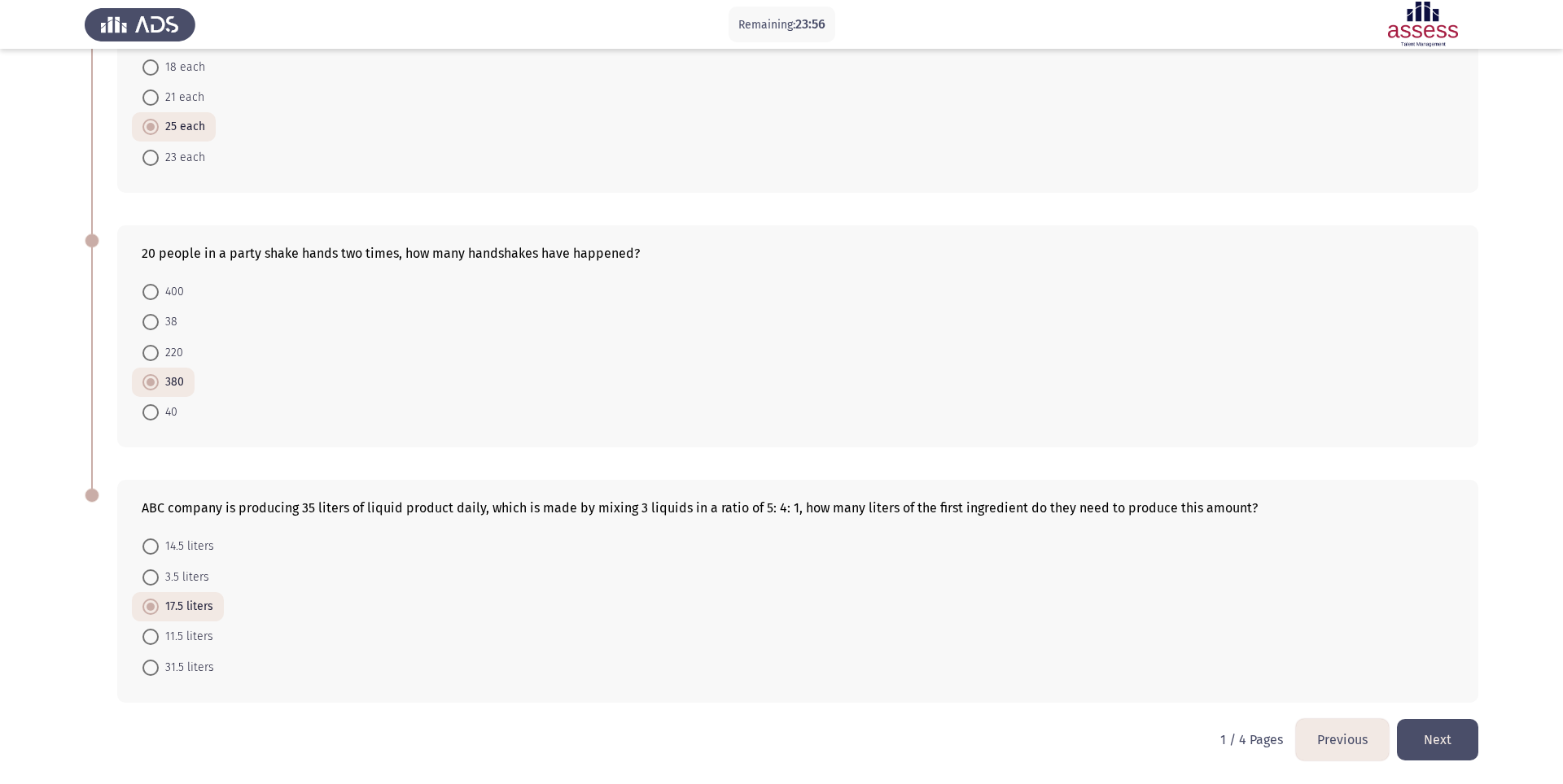
scroll to position [424, 0]
click at [1172, 588] on button "Next" at bounding box center [1437, 740] width 82 height 41
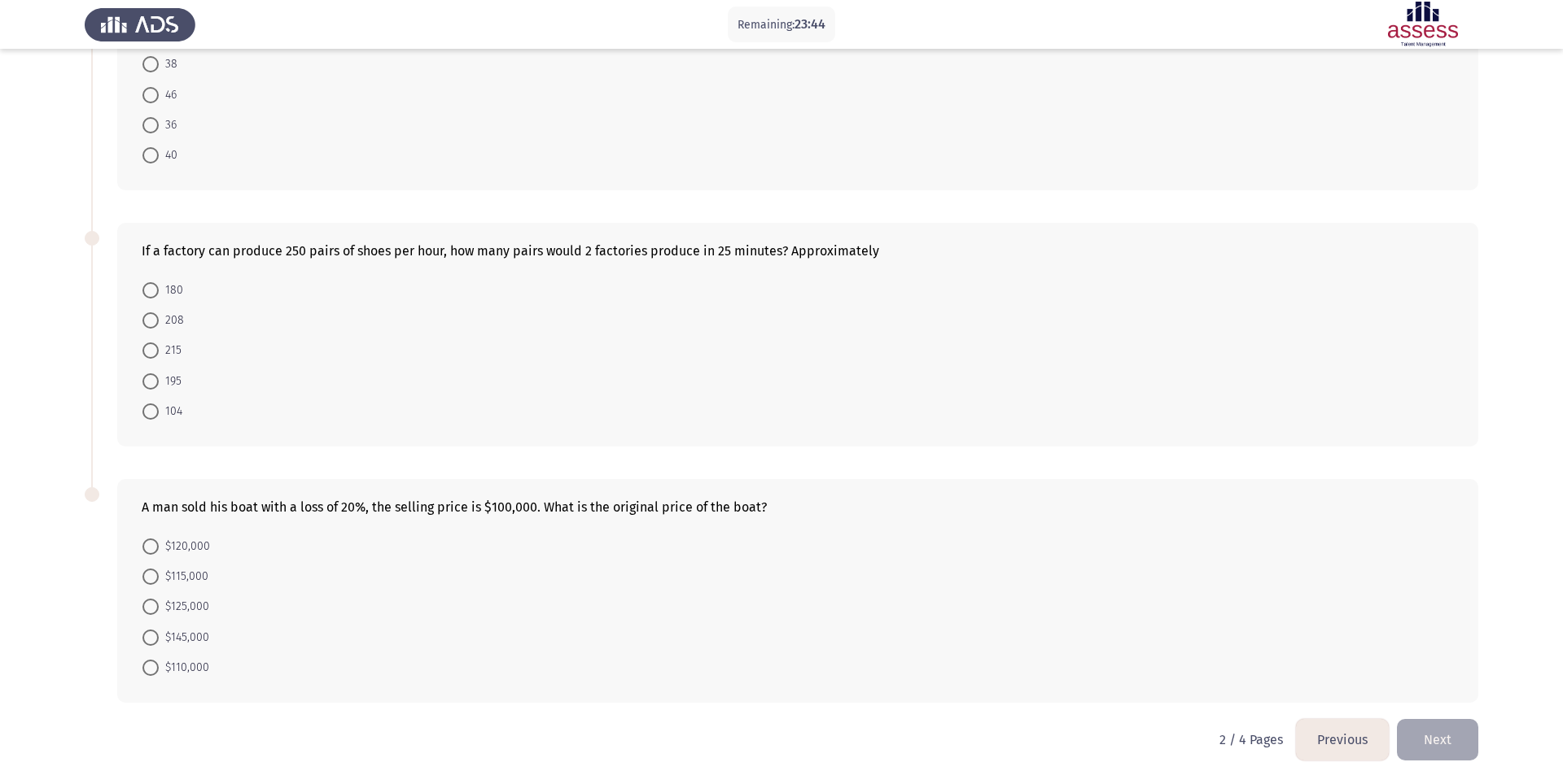
scroll to position [428, 0]
click at [147, 541] on span at bounding box center [150, 546] width 17 height 17
click at [147, 541] on input "$120,000" at bounding box center [150, 546] width 17 height 17
radio input "true"
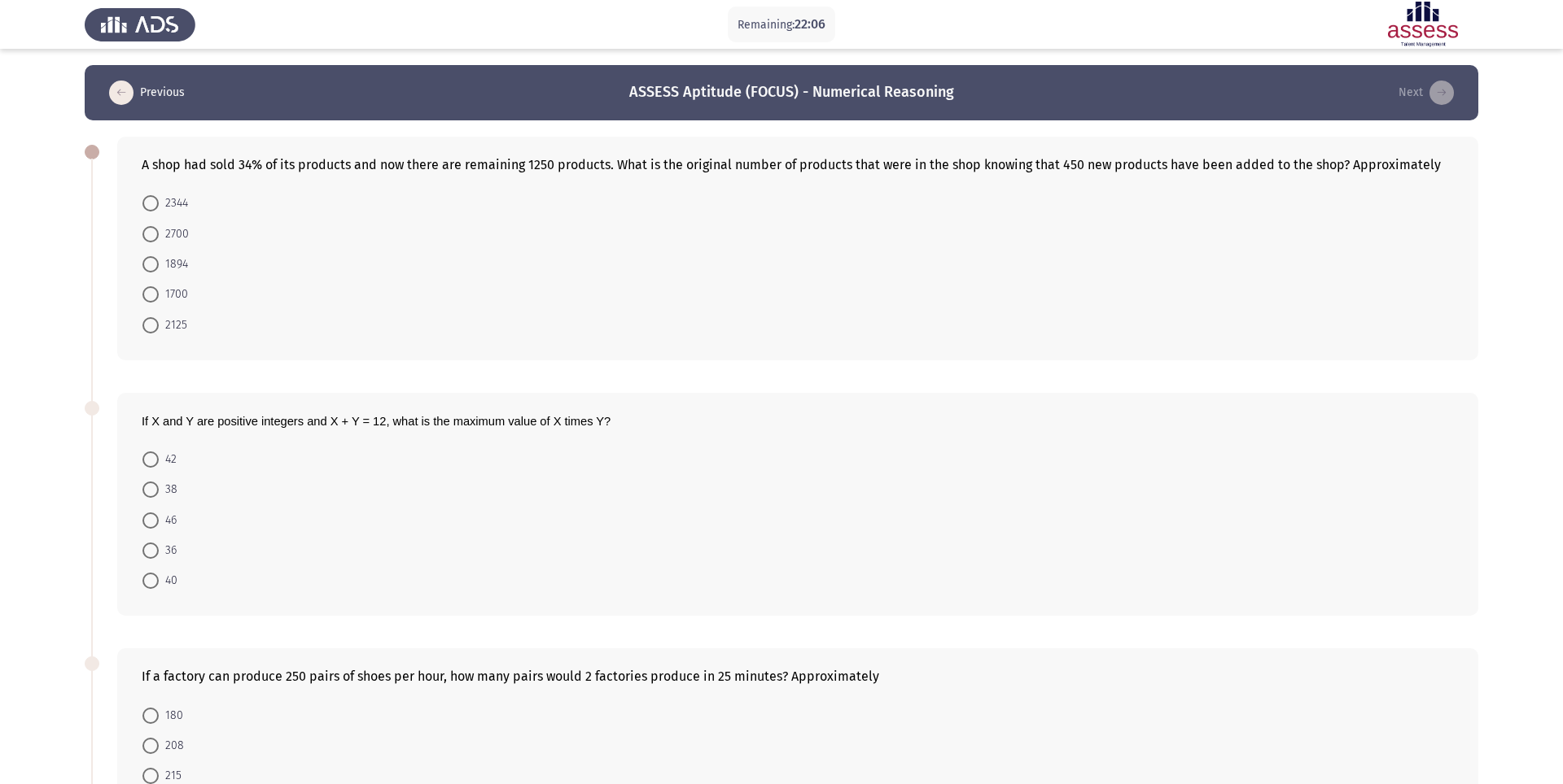
scroll to position [0, 0]
click at [154, 555] on span at bounding box center [150, 550] width 17 height 17
click at [154, 555] on input "36" at bounding box center [150, 550] width 17 height 17
radio input "true"
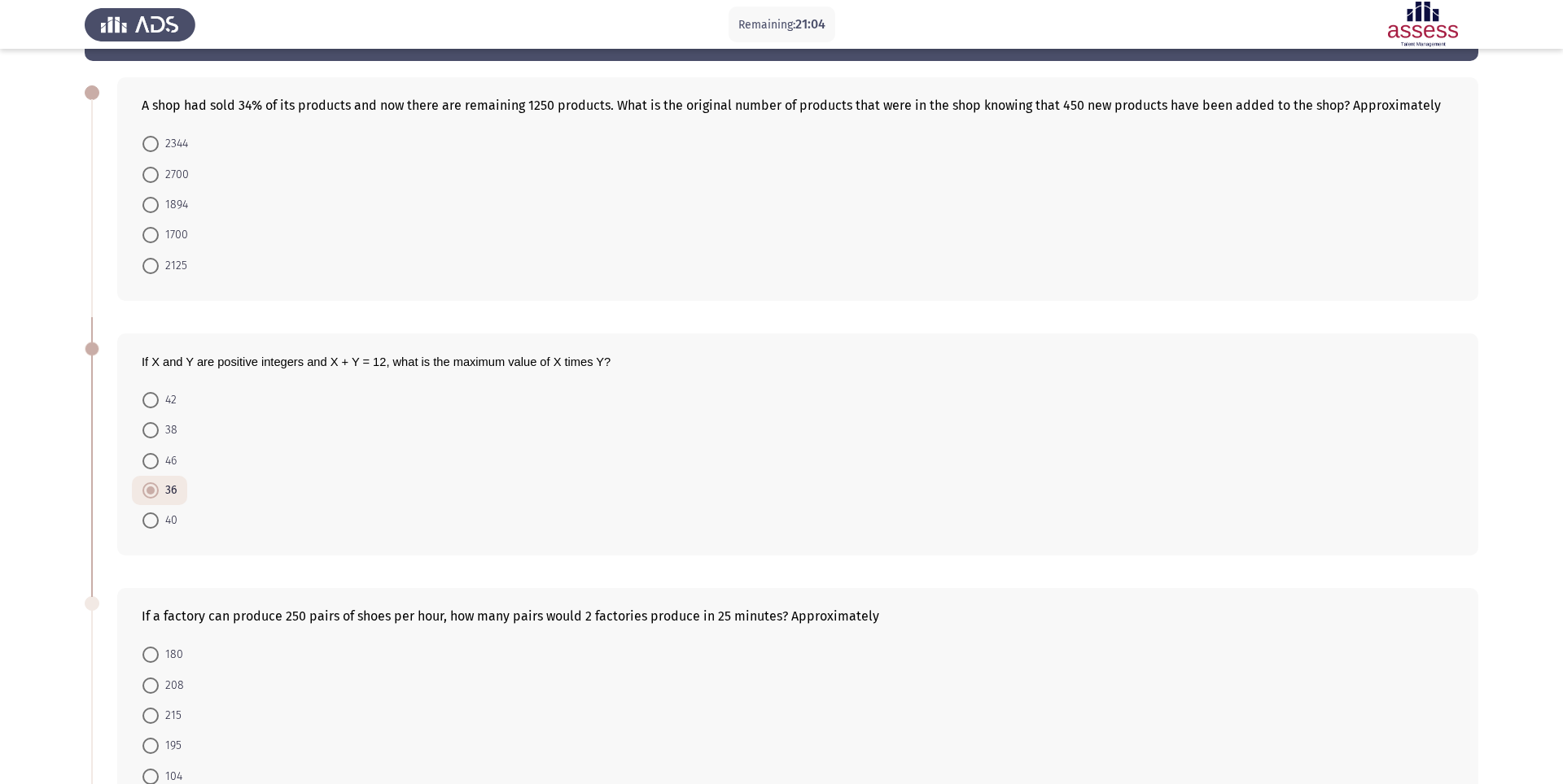
scroll to position [67, 0]
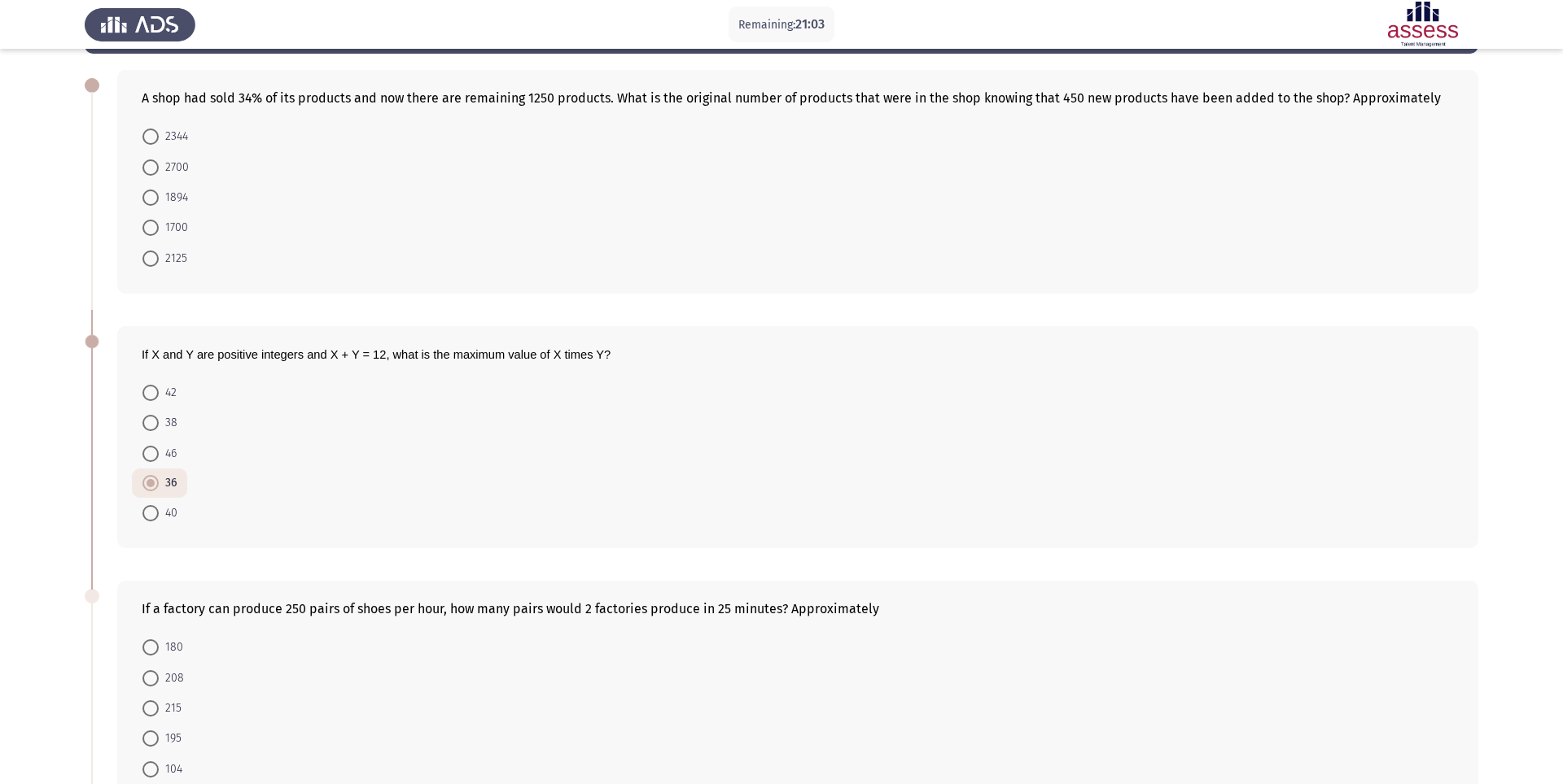
click at [151, 588] on span at bounding box center [150, 678] width 17 height 17
click at [151, 588] on input "208" at bounding box center [150, 678] width 17 height 17
radio input "true"
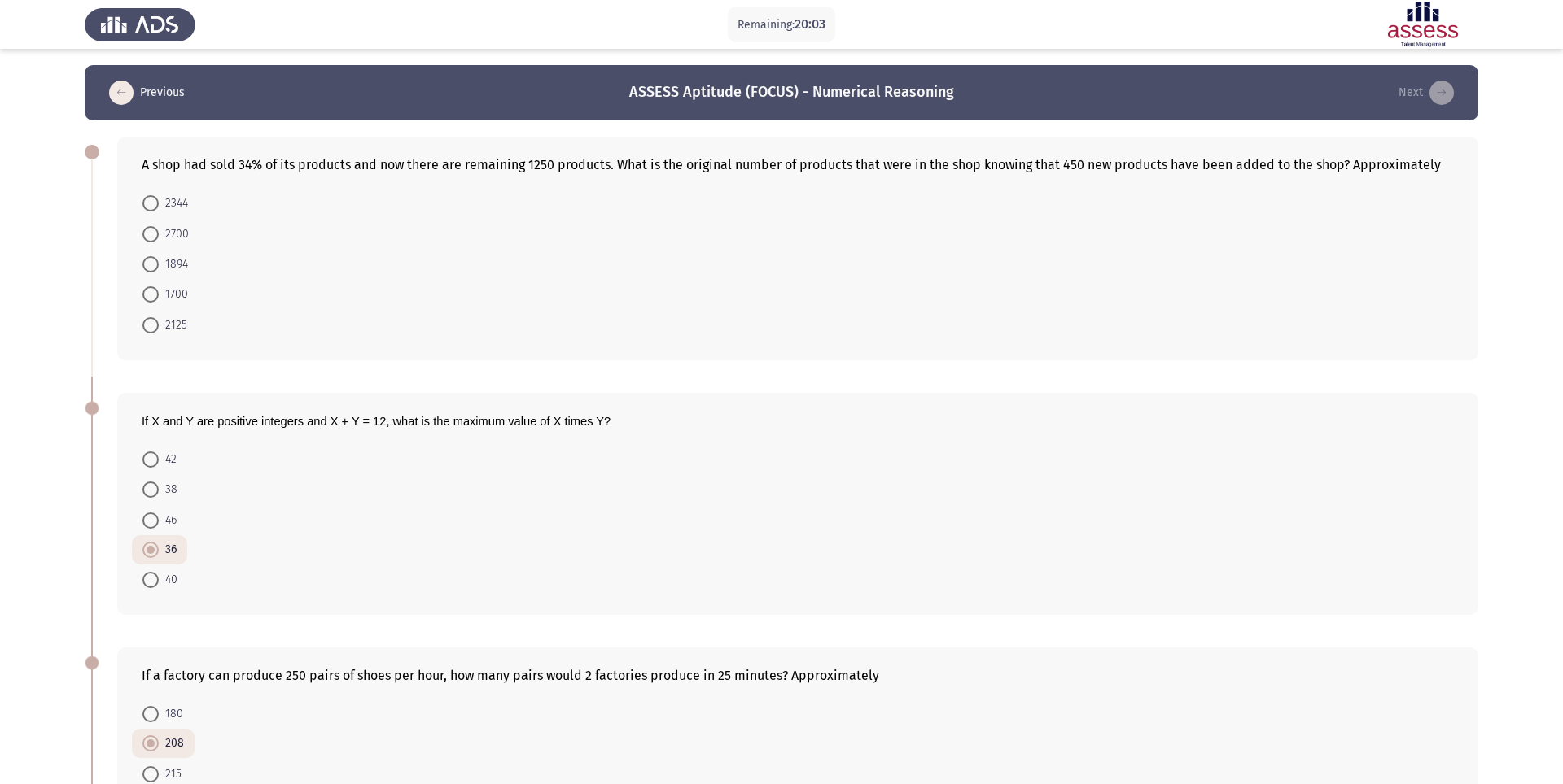
scroll to position [0, 0]
click at [145, 264] on span at bounding box center [150, 264] width 17 height 17
click at [145, 264] on input "1894" at bounding box center [150, 264] width 17 height 17
radio input "true"
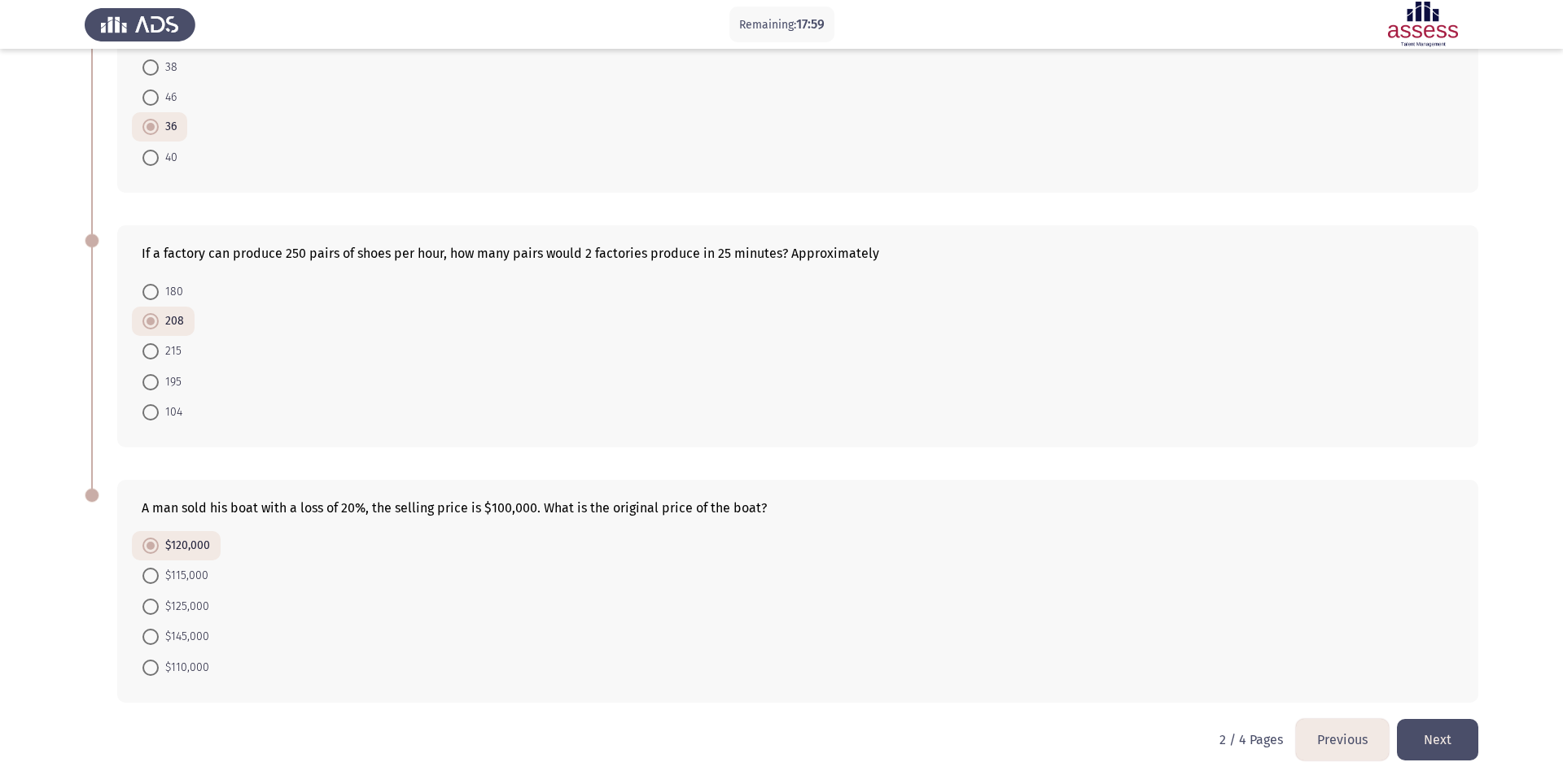
scroll to position [424, 0]
click at [1172, 588] on button "Next" at bounding box center [1437, 740] width 82 height 41
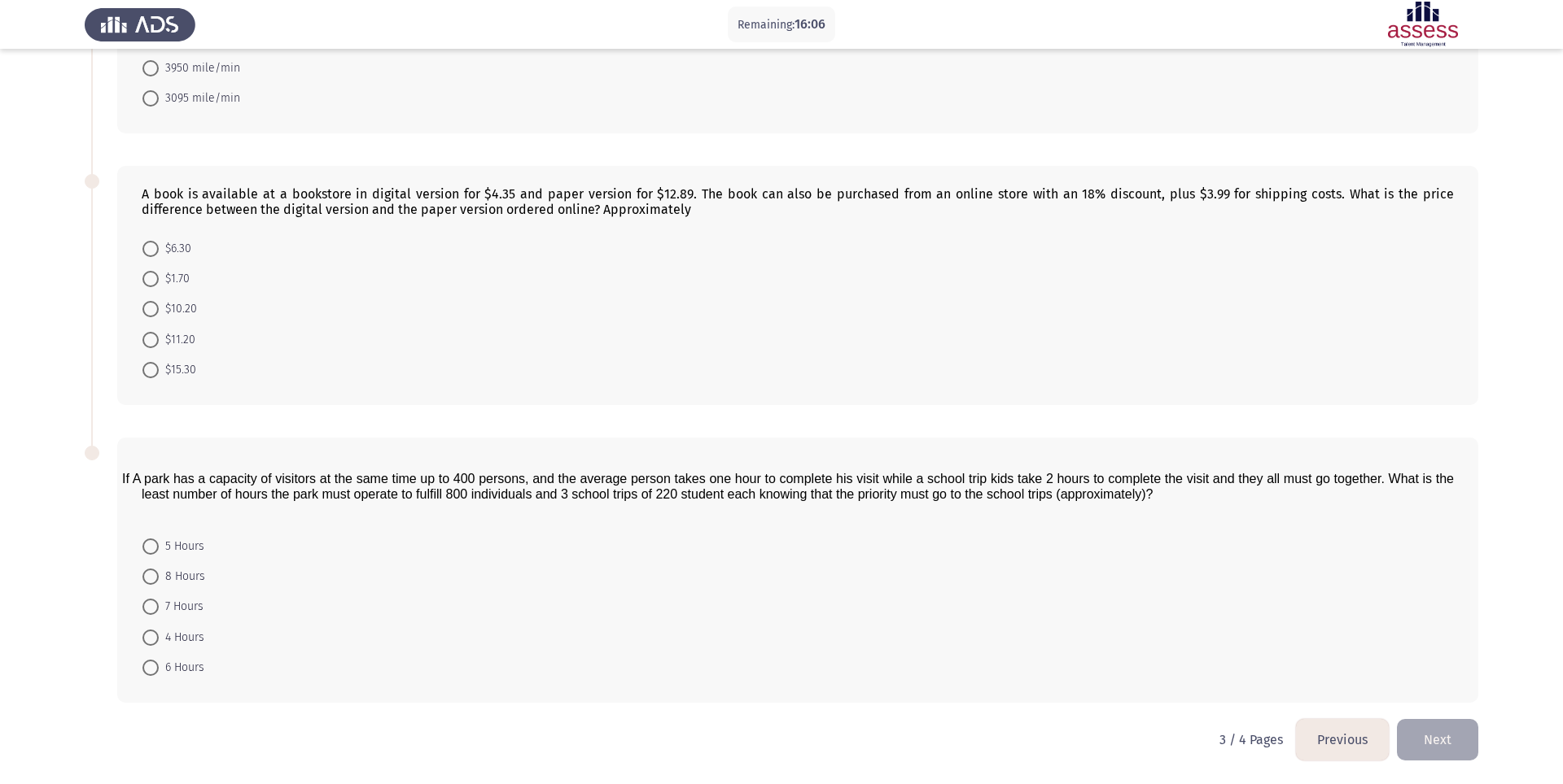
scroll to position [485, 0]
click at [146, 588] on span at bounding box center [150, 607] width 17 height 17
click at [146, 588] on input "7 Hours" at bounding box center [150, 607] width 17 height 17
radio input "true"
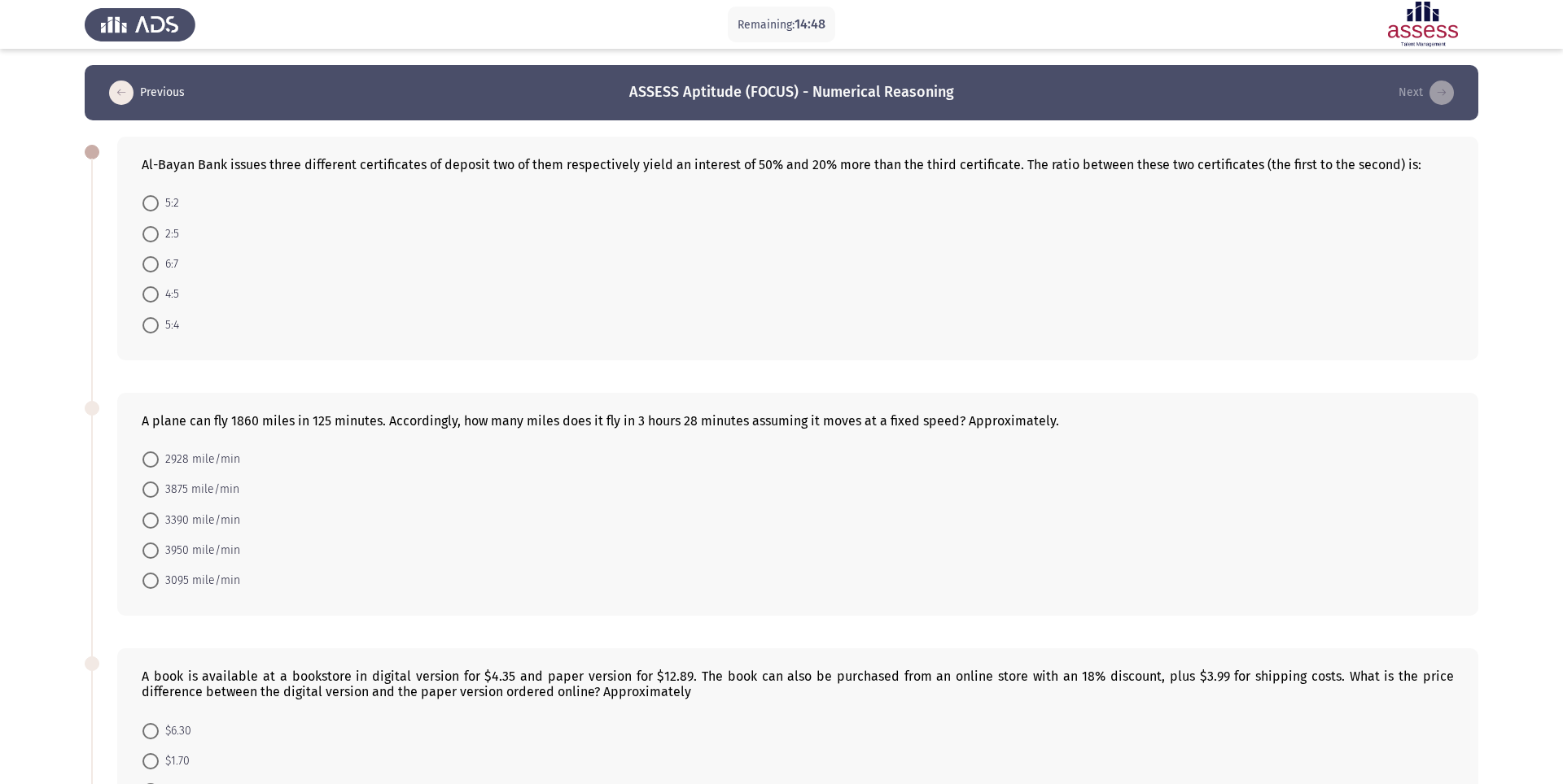
scroll to position [0, 0]
click at [146, 334] on span at bounding box center [150, 325] width 17 height 17
click at [146, 334] on input "5:4" at bounding box center [150, 325] width 17 height 17
radio input "true"
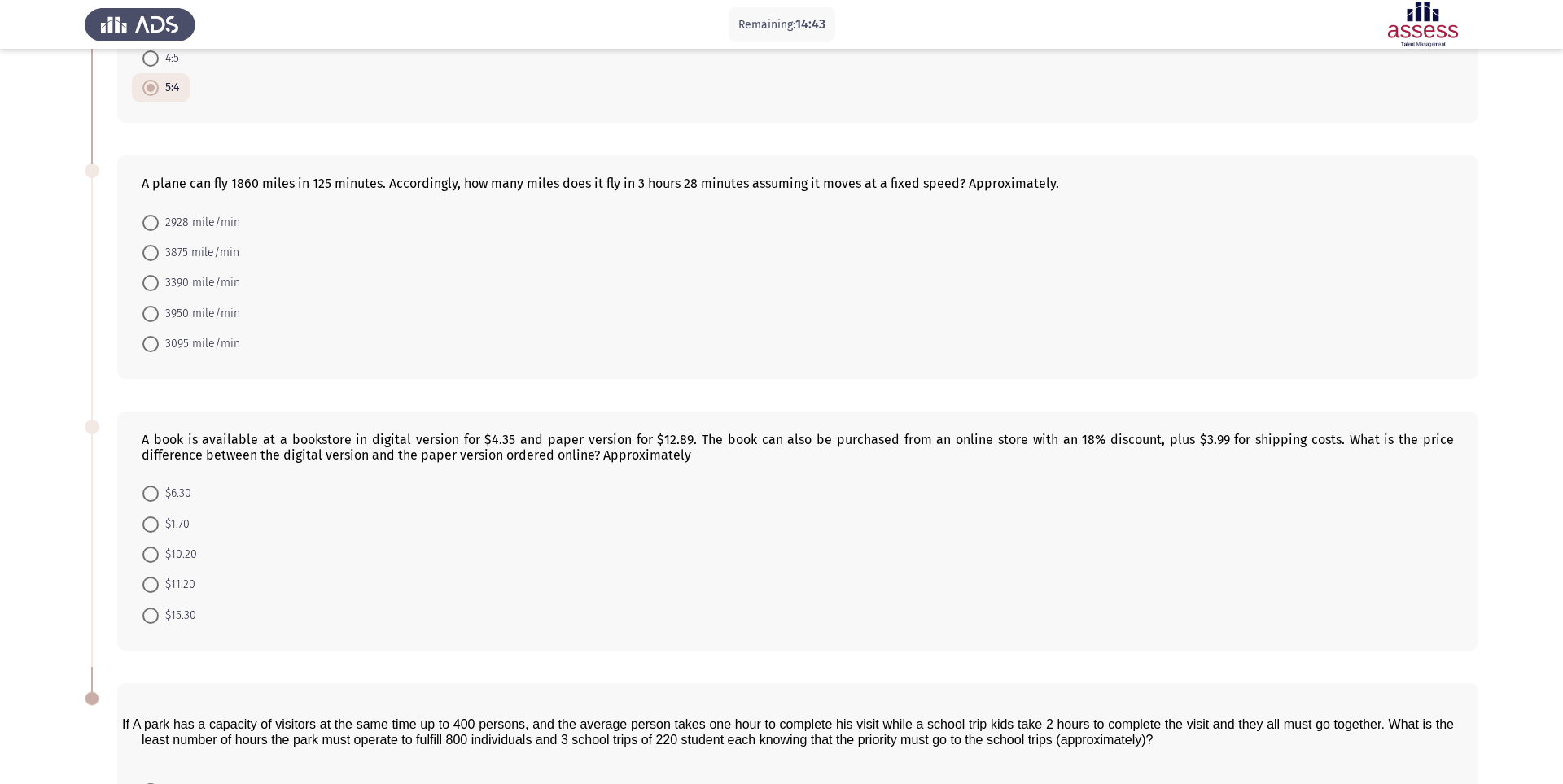
scroll to position [241, 0]
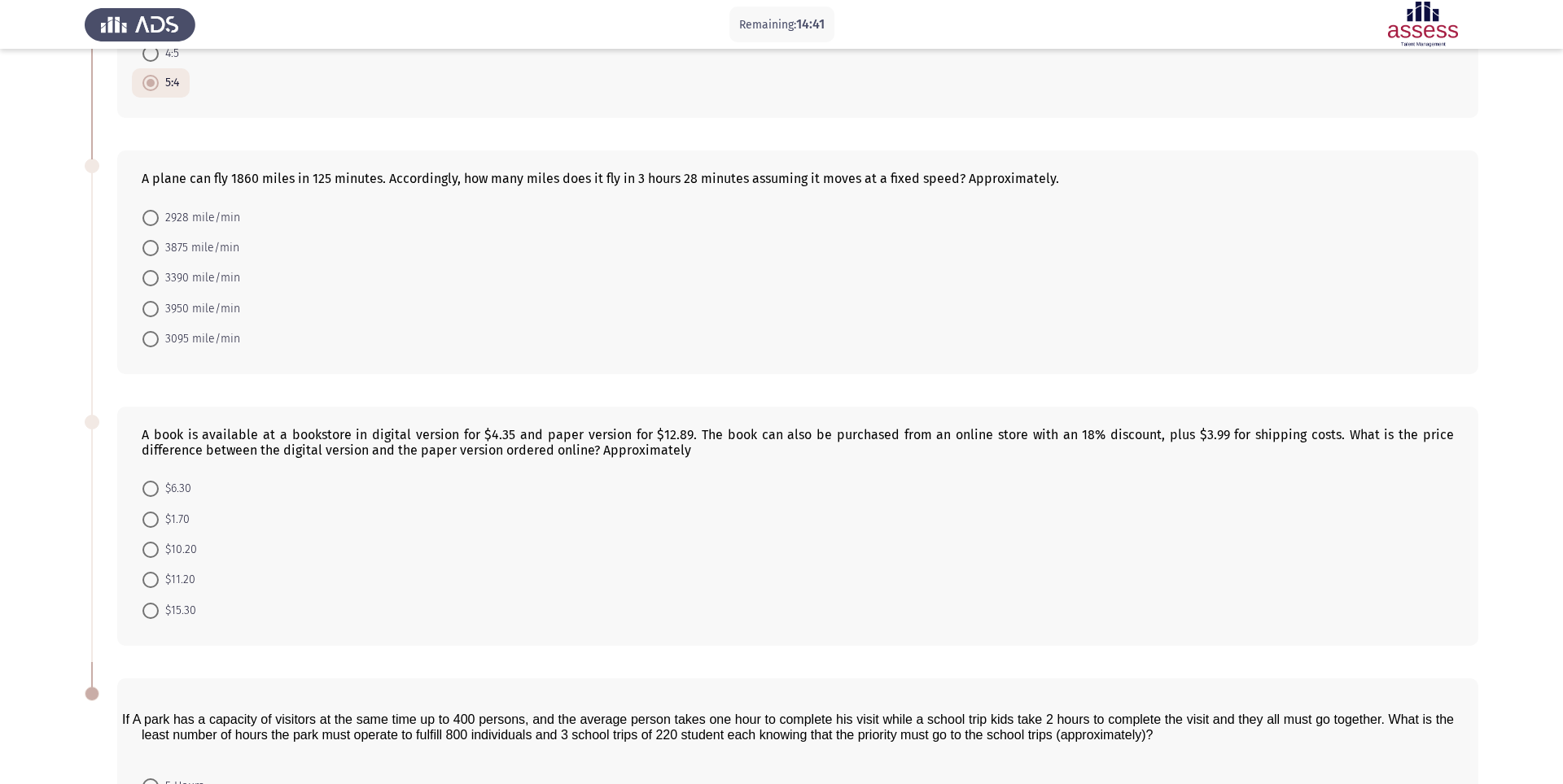
click at [154, 340] on span at bounding box center [150, 339] width 17 height 17
click at [154, 340] on input "3095 mile/min" at bounding box center [150, 339] width 17 height 17
radio input "true"
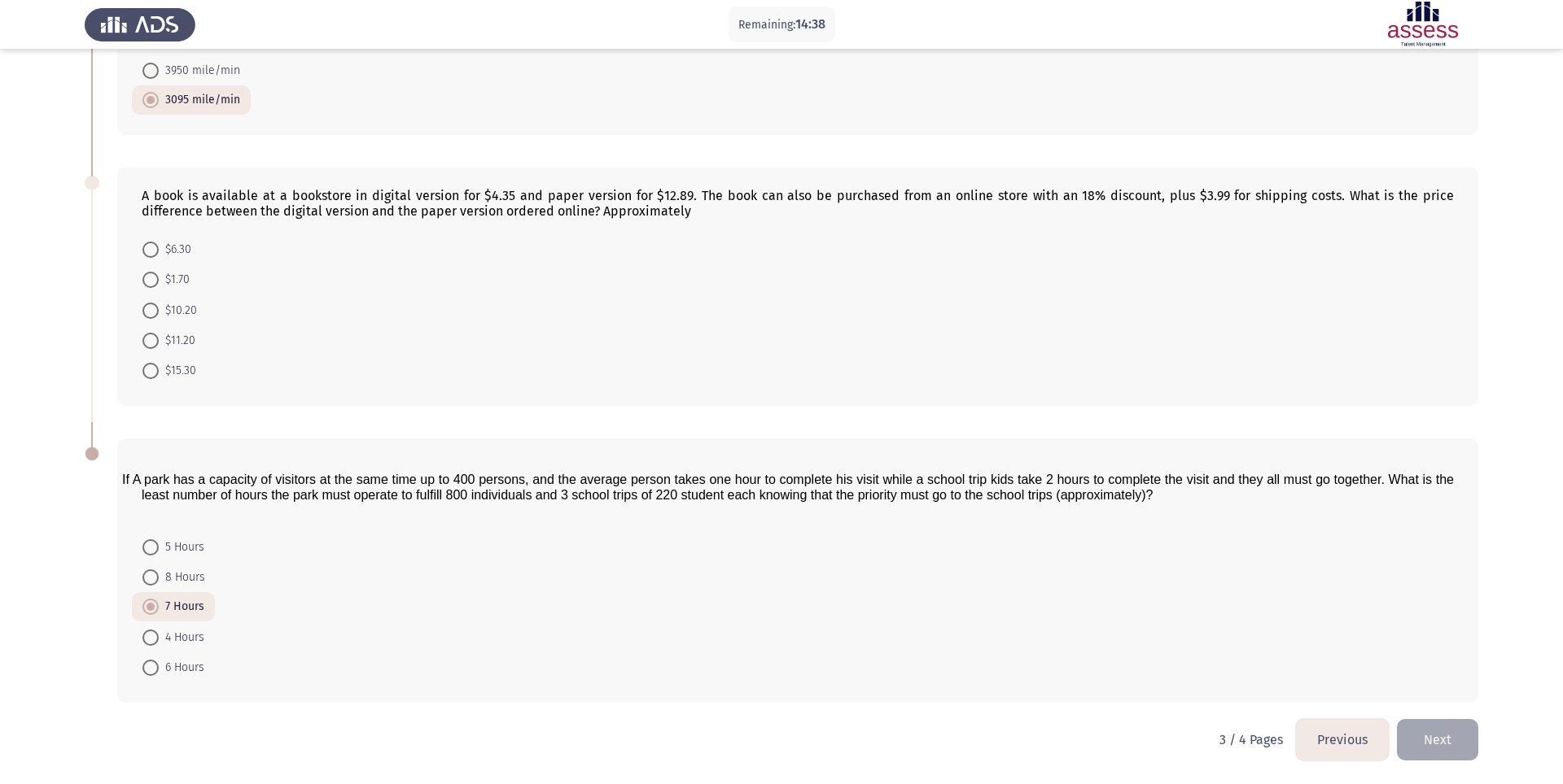
scroll to position [481, 0]
click at [150, 305] on span at bounding box center [150, 310] width 17 height 17
click at [150, 305] on input "$10.20" at bounding box center [150, 310] width 17 height 17
radio input "true"
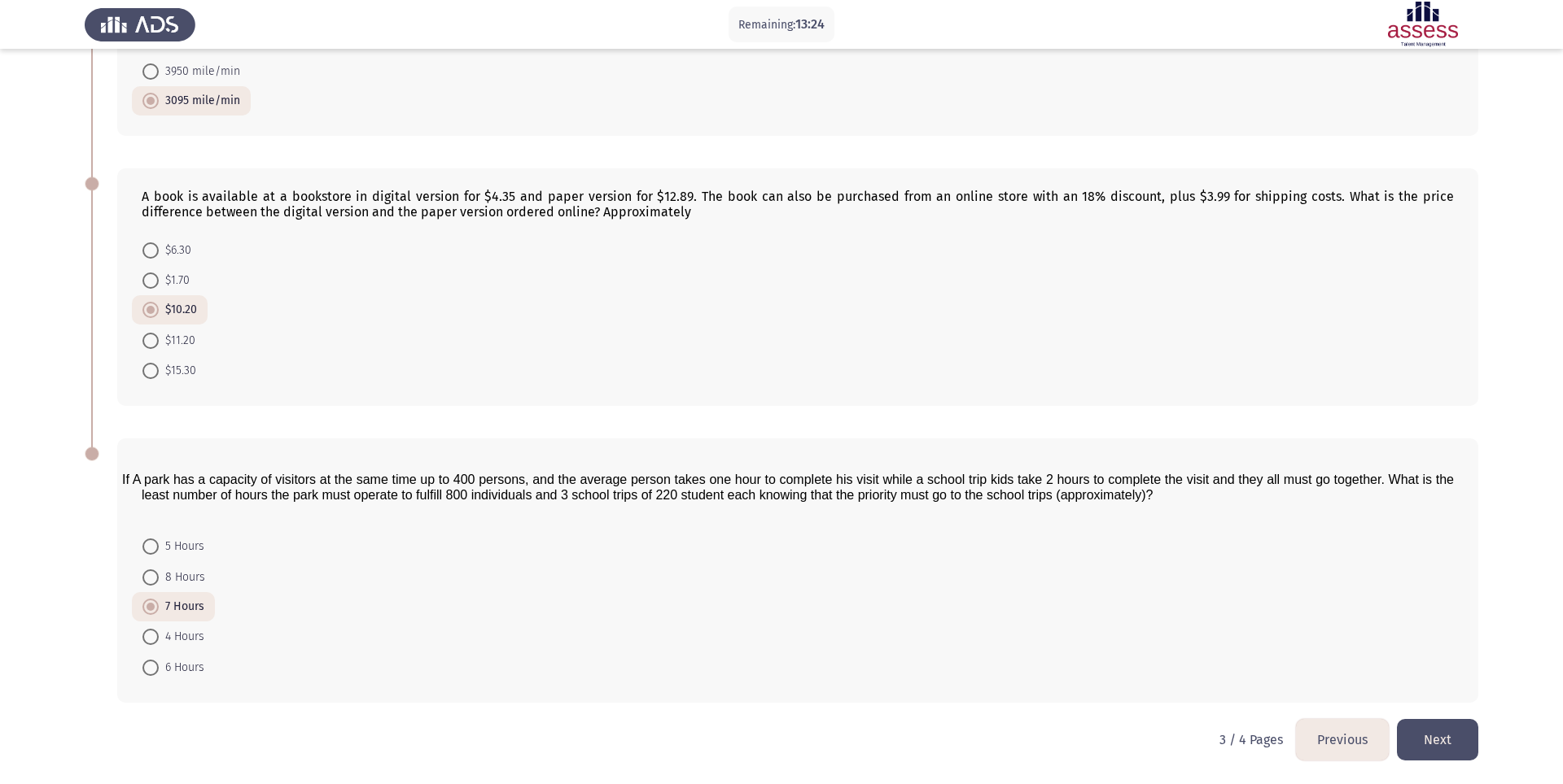
click at [1172, 588] on button "Next" at bounding box center [1437, 740] width 82 height 41
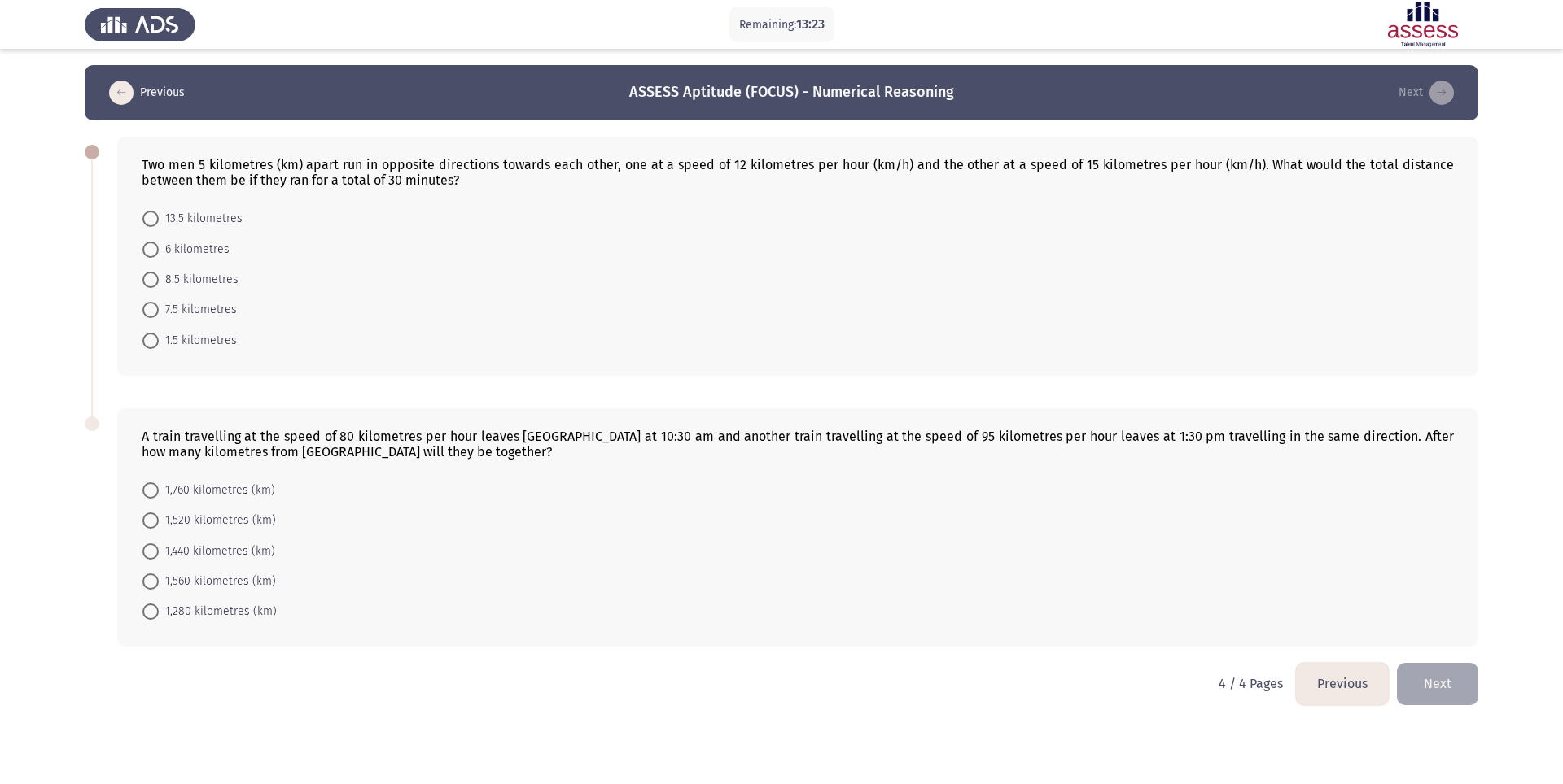
scroll to position [0, 0]
click at [159, 513] on span "1,520 kilometres (km)" at bounding box center [217, 521] width 117 height 20
click at [158, 513] on input "1,520 kilometres (km)" at bounding box center [150, 521] width 17 height 17
radio input "true"
click at [149, 220] on span at bounding box center [150, 219] width 17 height 17
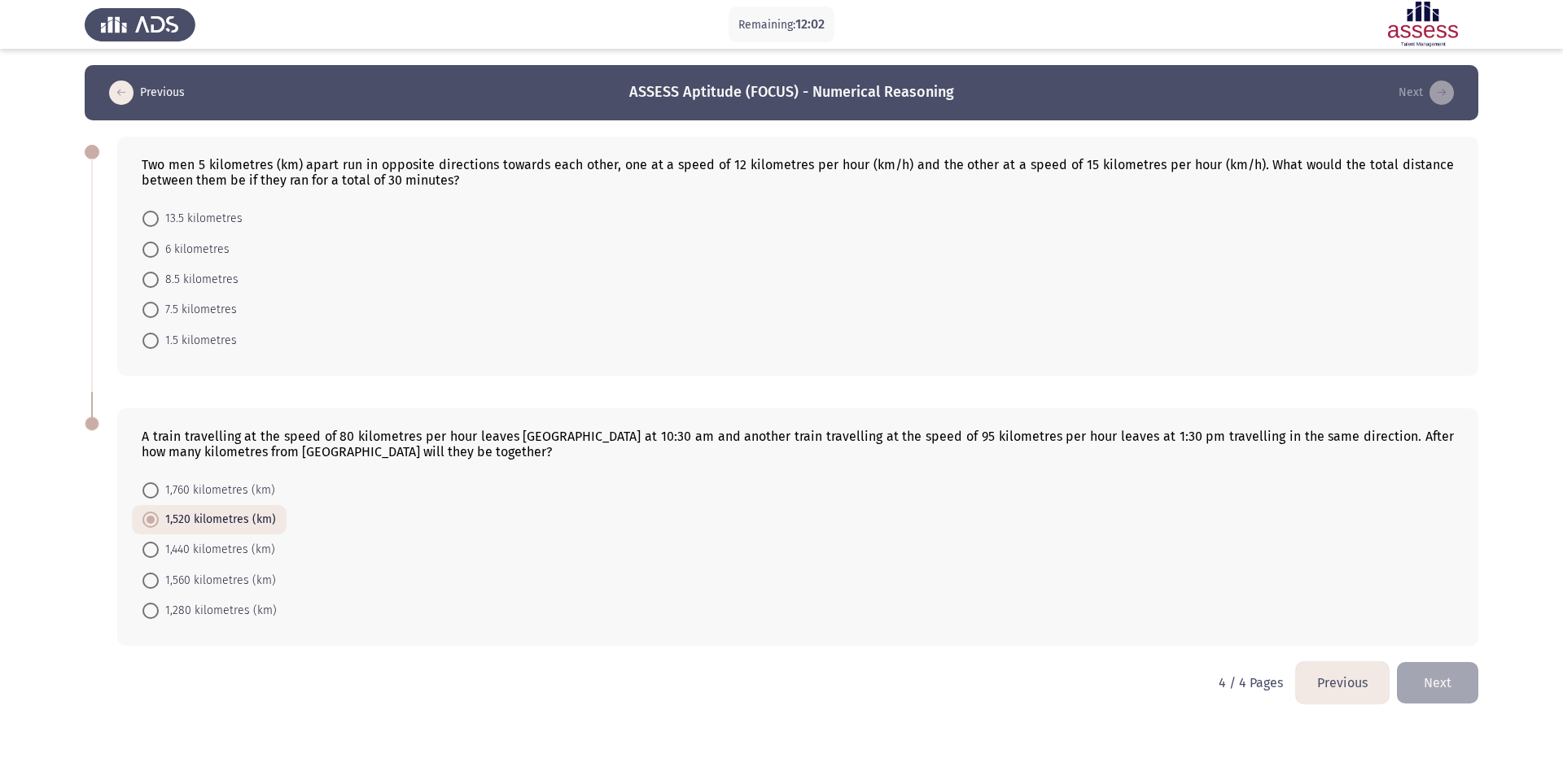
click at [149, 220] on input "13.5 kilometres" at bounding box center [150, 219] width 17 height 17
radio input "true"
click at [1172, 588] on button "Next" at bounding box center [1437, 682] width 82 height 41
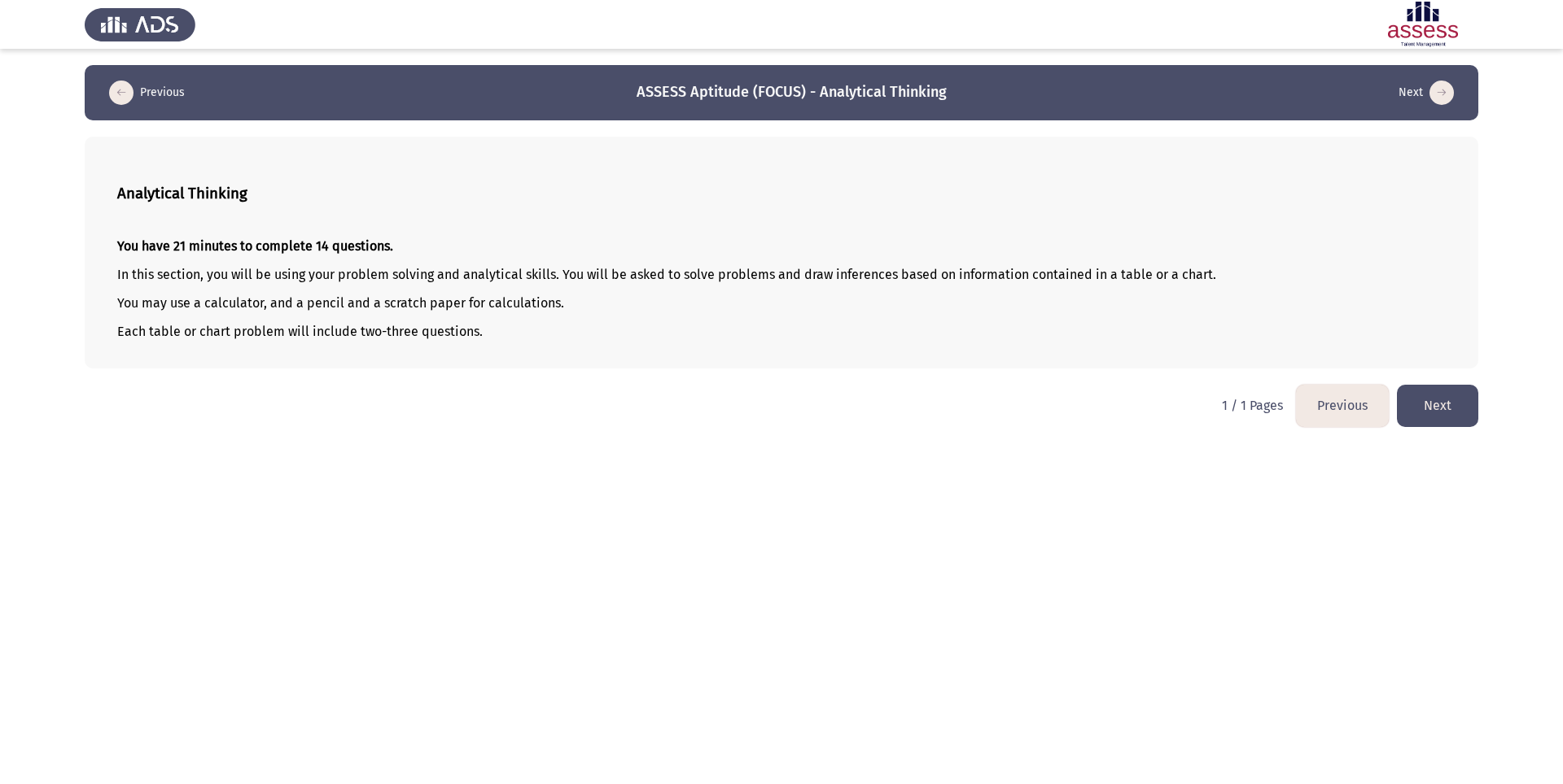
click at [1172, 417] on button "Next" at bounding box center [1437, 406] width 82 height 41
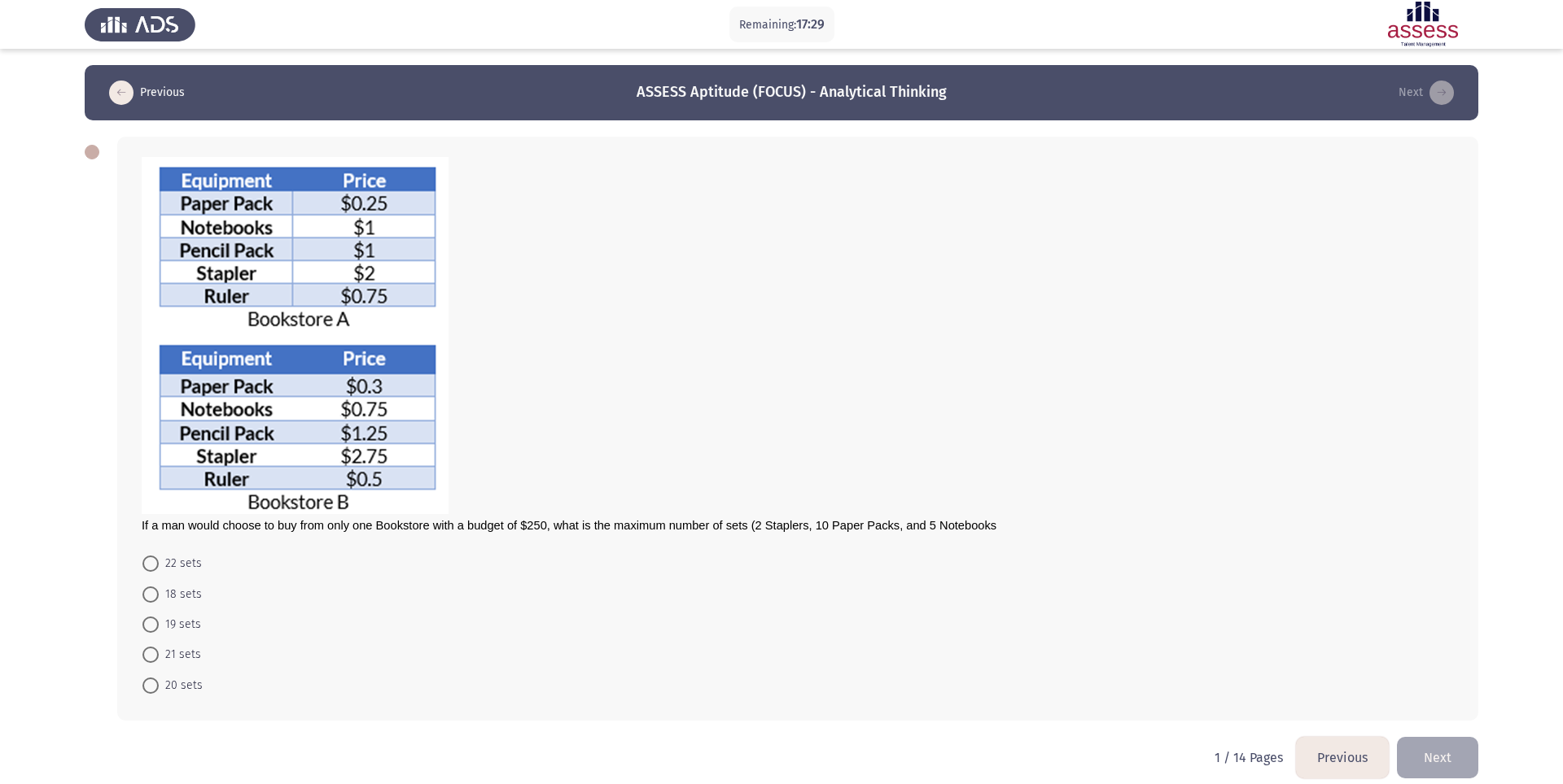
click at [156, 561] on span at bounding box center [150, 564] width 17 height 17
click at [156, 561] on input "22 sets" at bounding box center [150, 564] width 17 height 17
radio input "true"
click at [149, 588] on span at bounding box center [150, 654] width 17 height 17
click at [149, 588] on input "21 sets" at bounding box center [150, 654] width 17 height 17
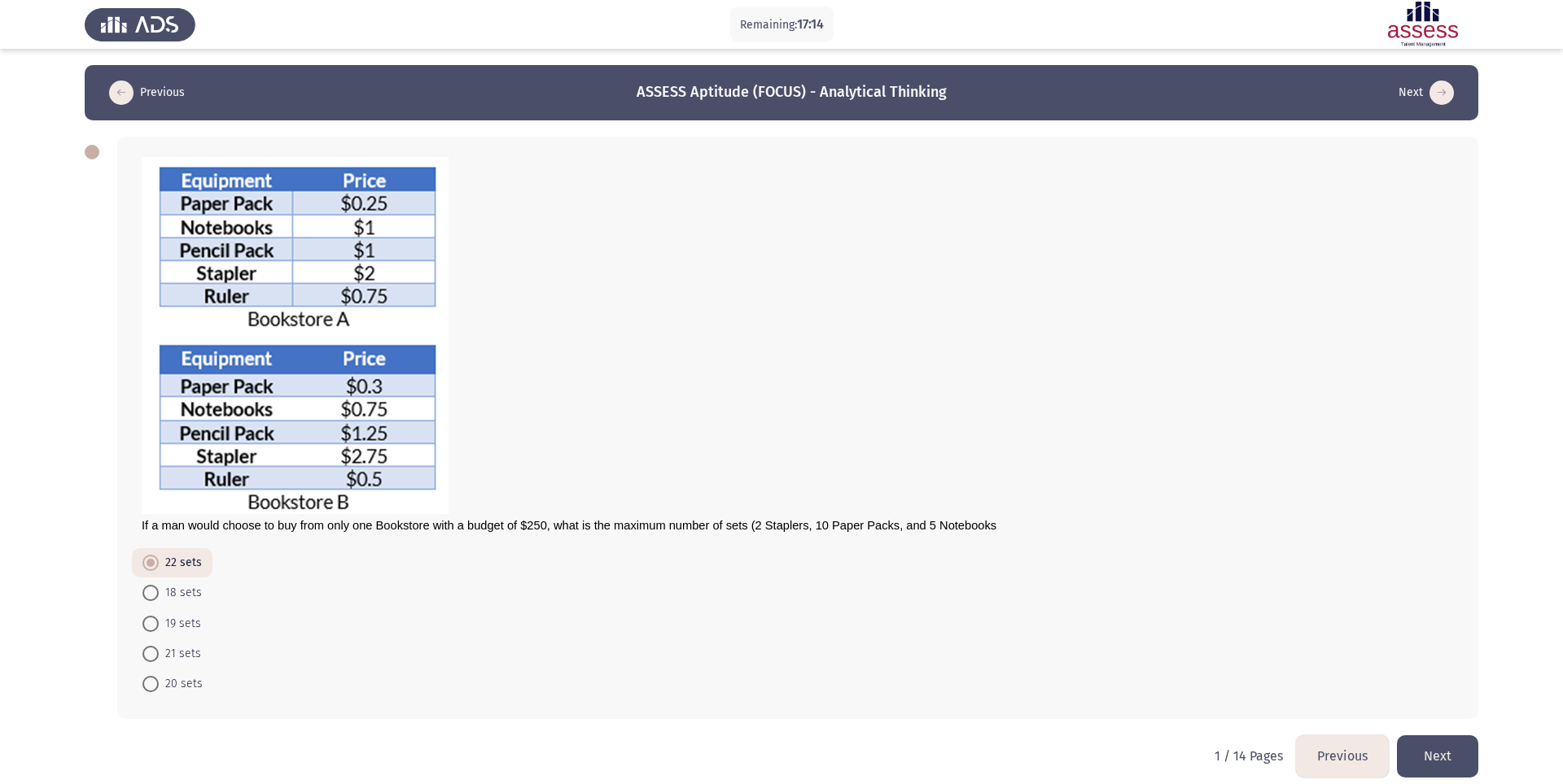
radio input "true"
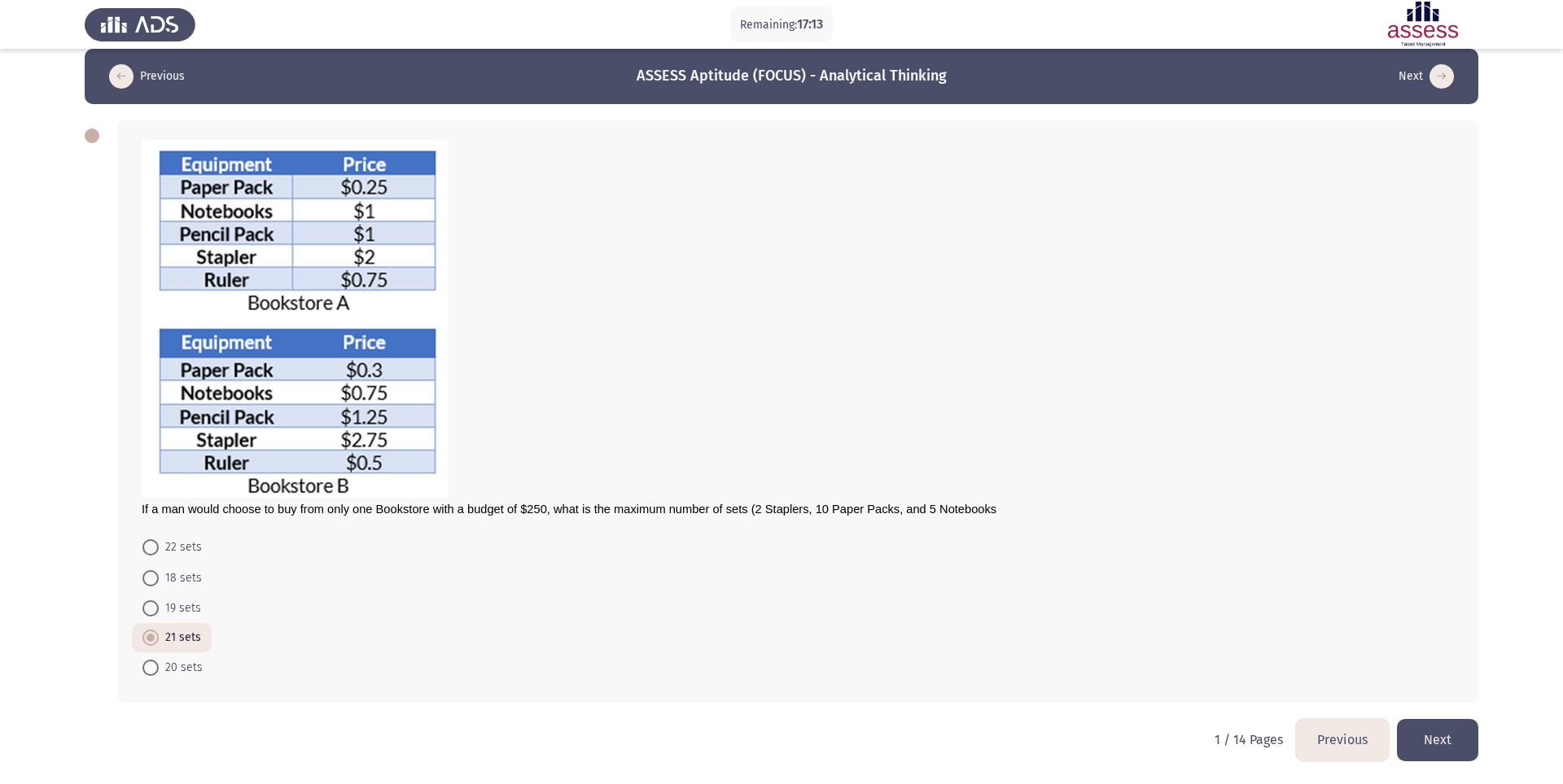
scroll to position [20, 0]
click at [1172, 588] on button "Next" at bounding box center [1437, 740] width 82 height 41
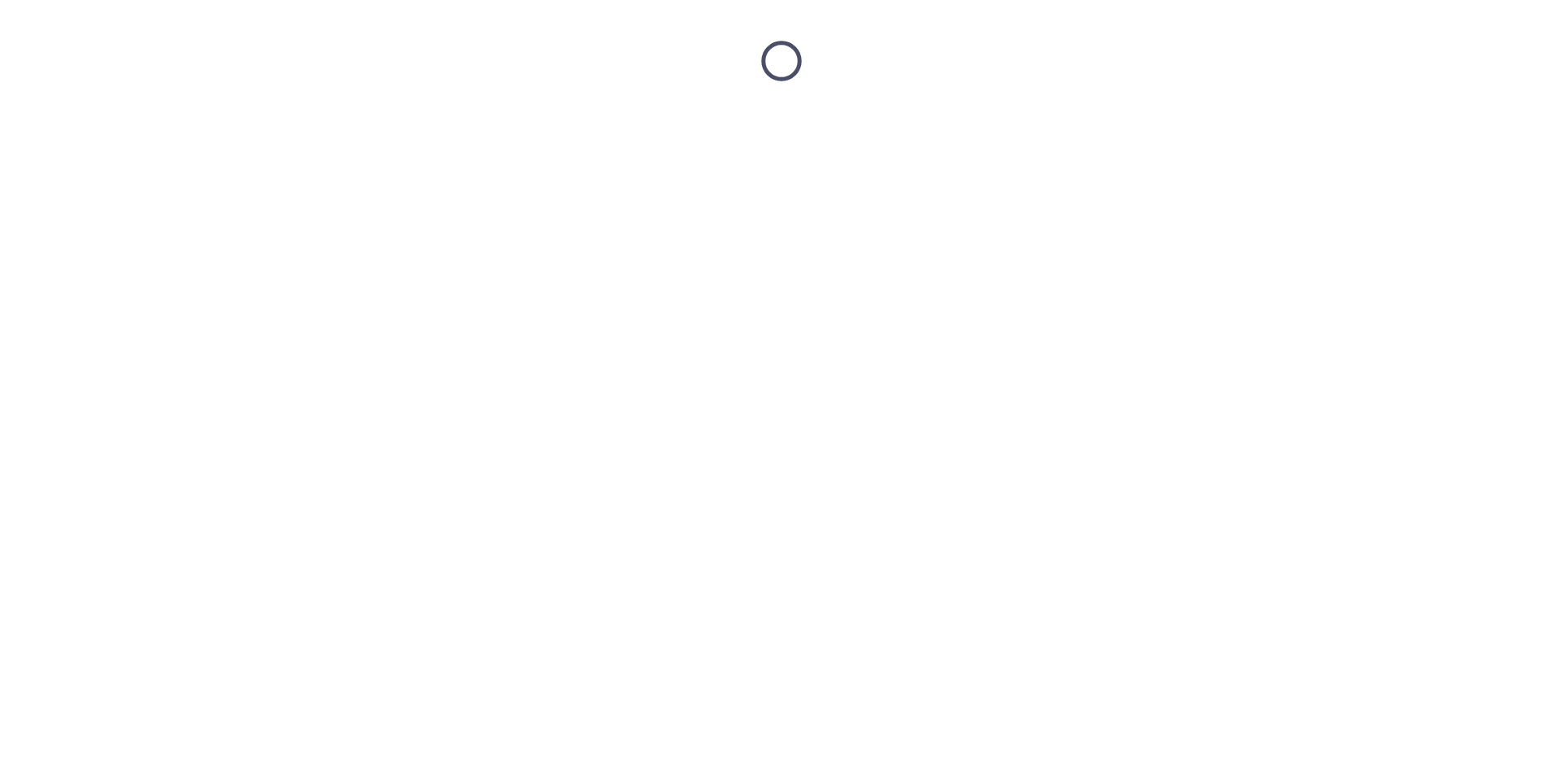
scroll to position [0, 0]
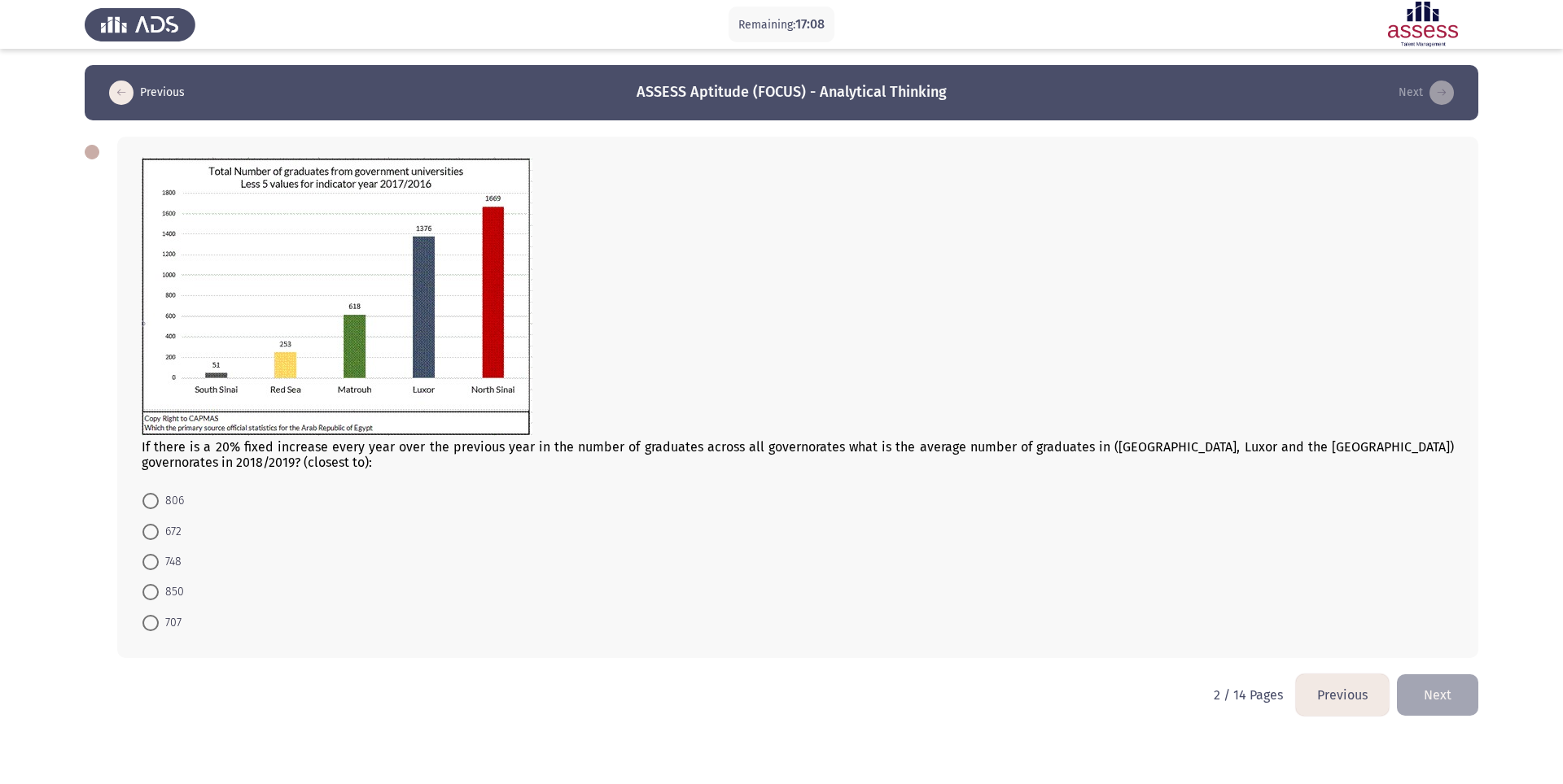
click at [1172, 588] on button "Previous" at bounding box center [1343, 696] width 92 height 41
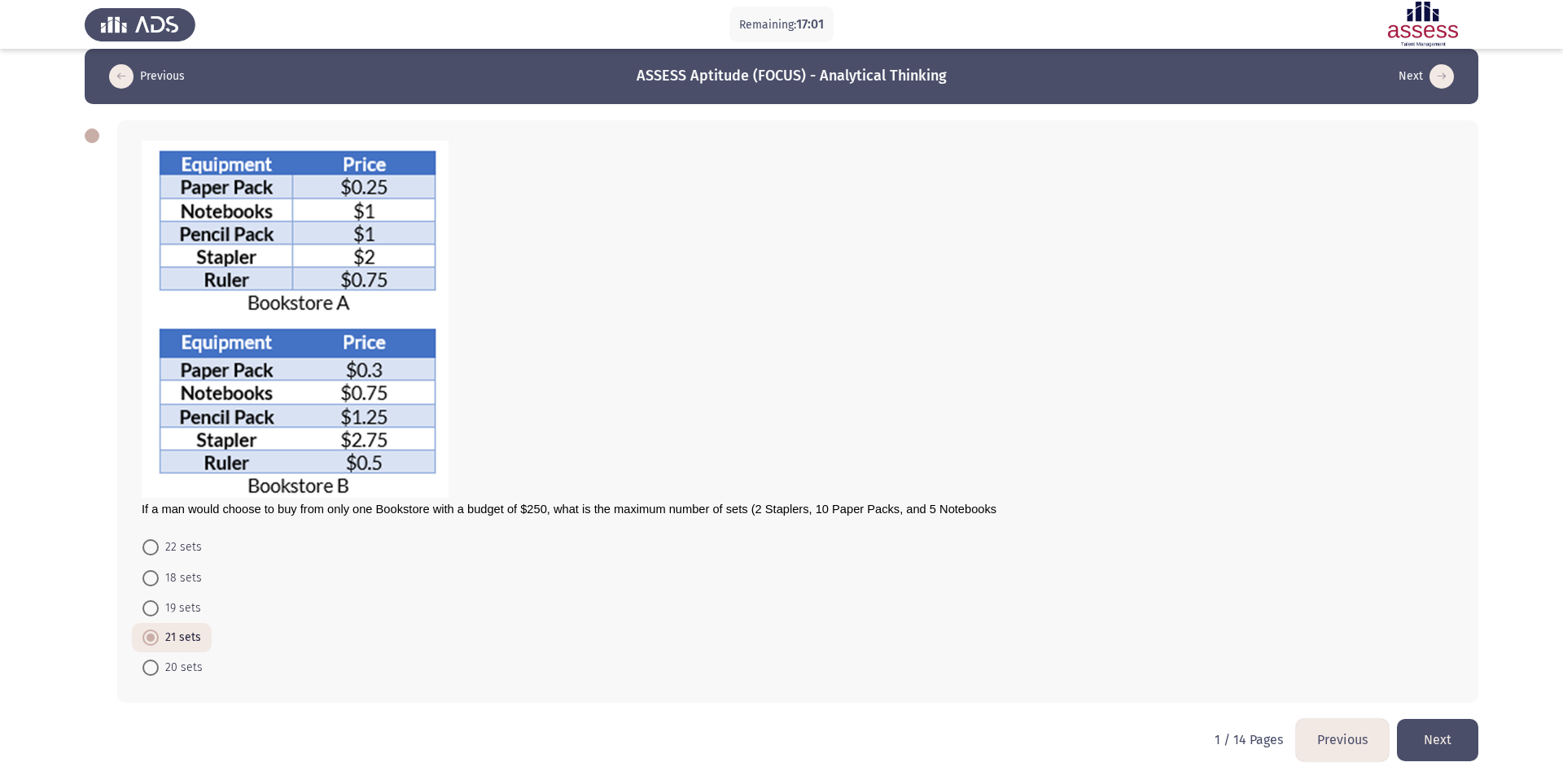
scroll to position [20, 0]
click at [1172, 588] on button "Next" at bounding box center [1437, 740] width 82 height 41
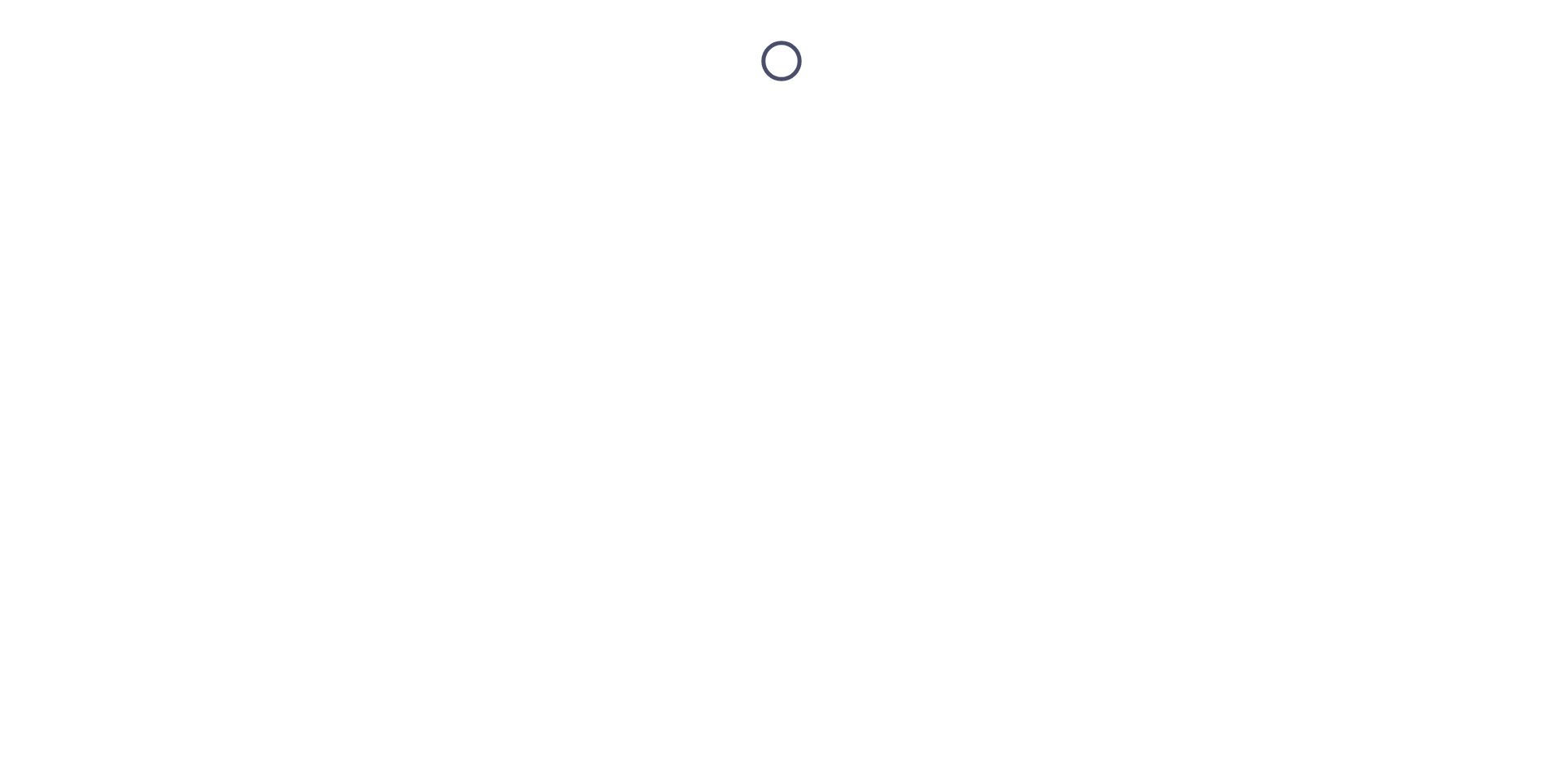
scroll to position [0, 0]
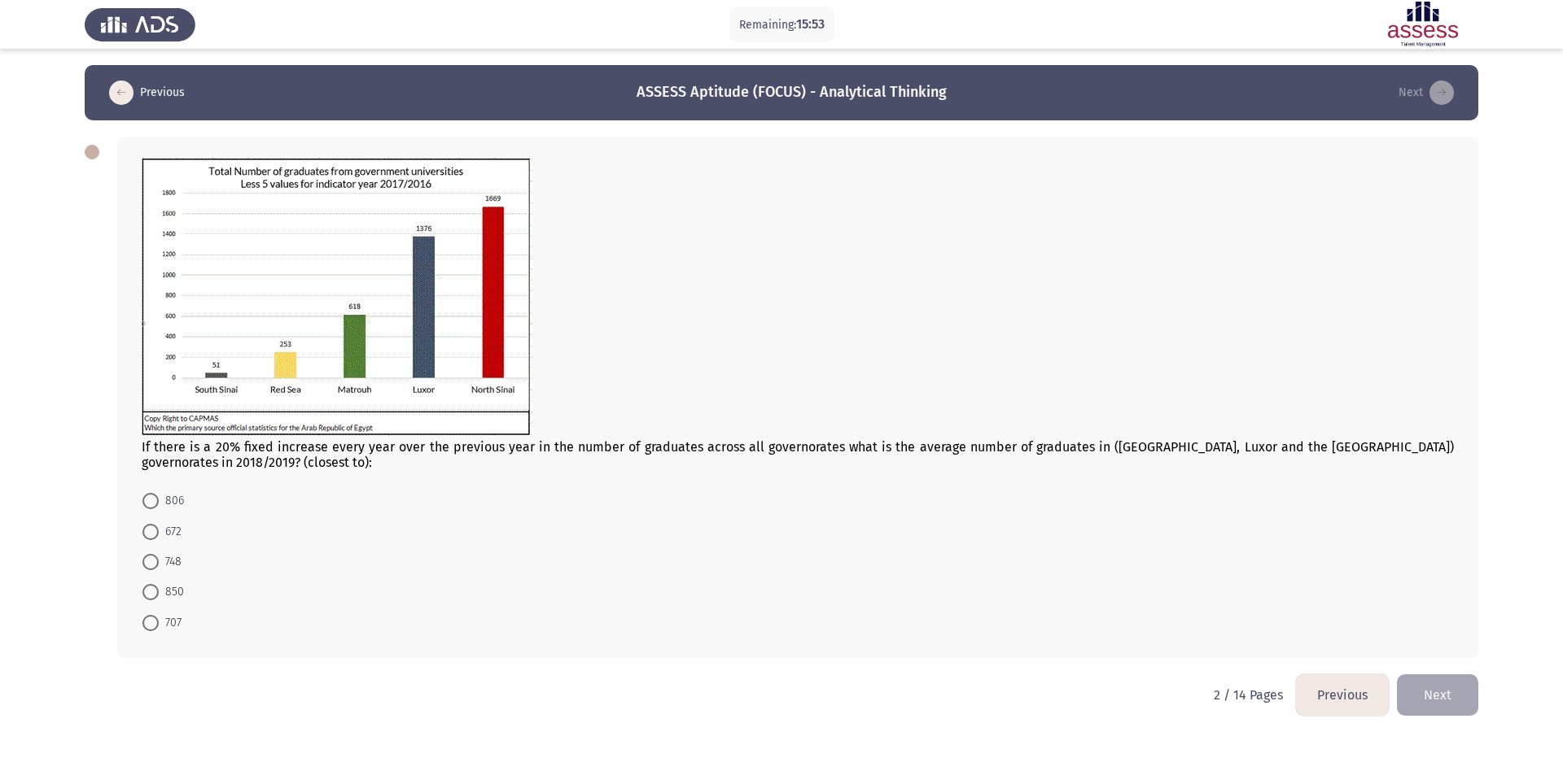
click at [147, 503] on span at bounding box center [150, 501] width 17 height 17
click at [147, 503] on input "806" at bounding box center [150, 501] width 17 height 17
radio input "true"
click at [1172, 588] on button "Next" at bounding box center [1437, 694] width 82 height 41
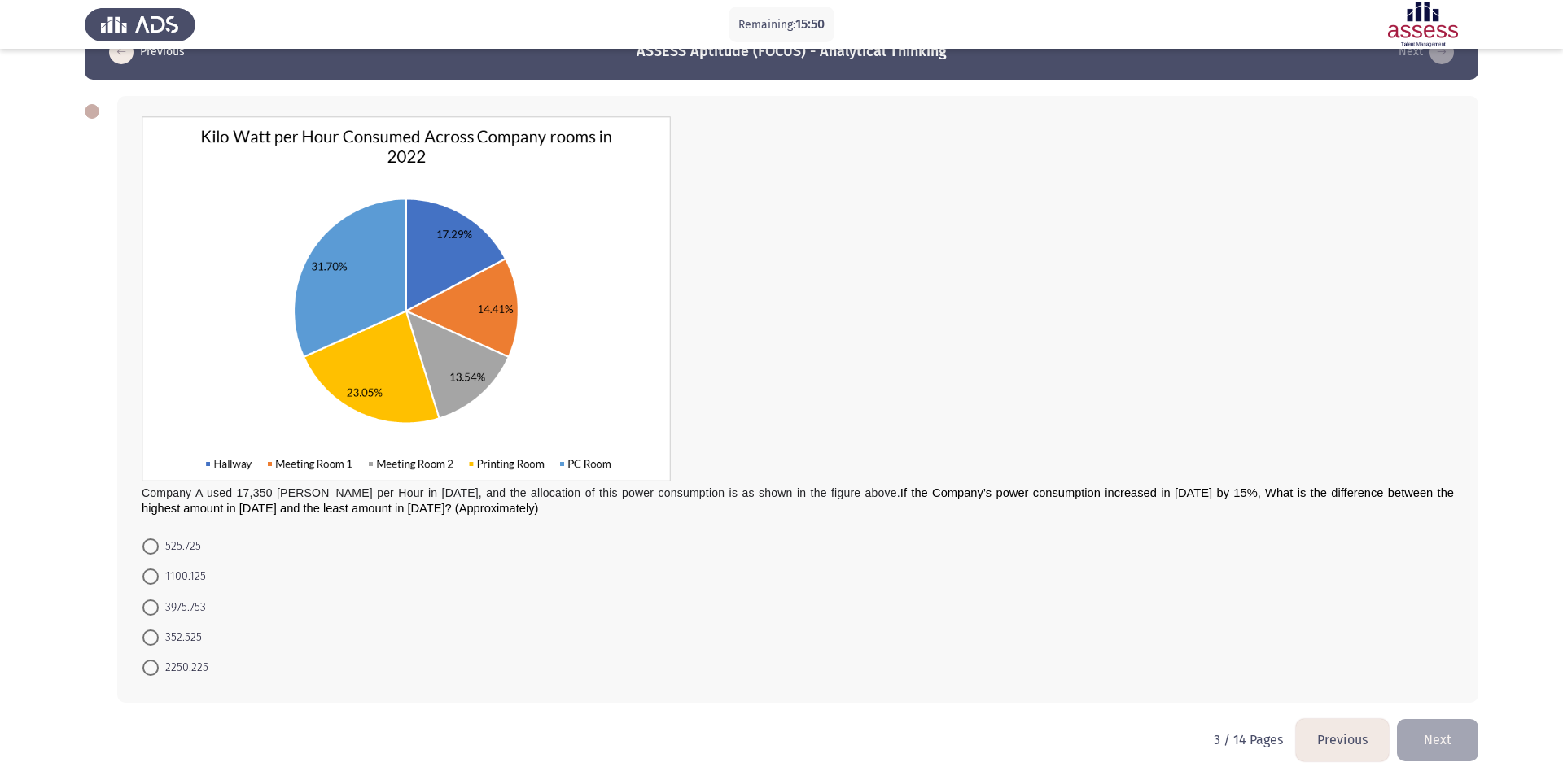
scroll to position [44, 0]
click at [151, 588] on span at bounding box center [150, 607] width 17 height 17
click at [151, 588] on input "3975.753" at bounding box center [150, 607] width 17 height 17
radio input "true"
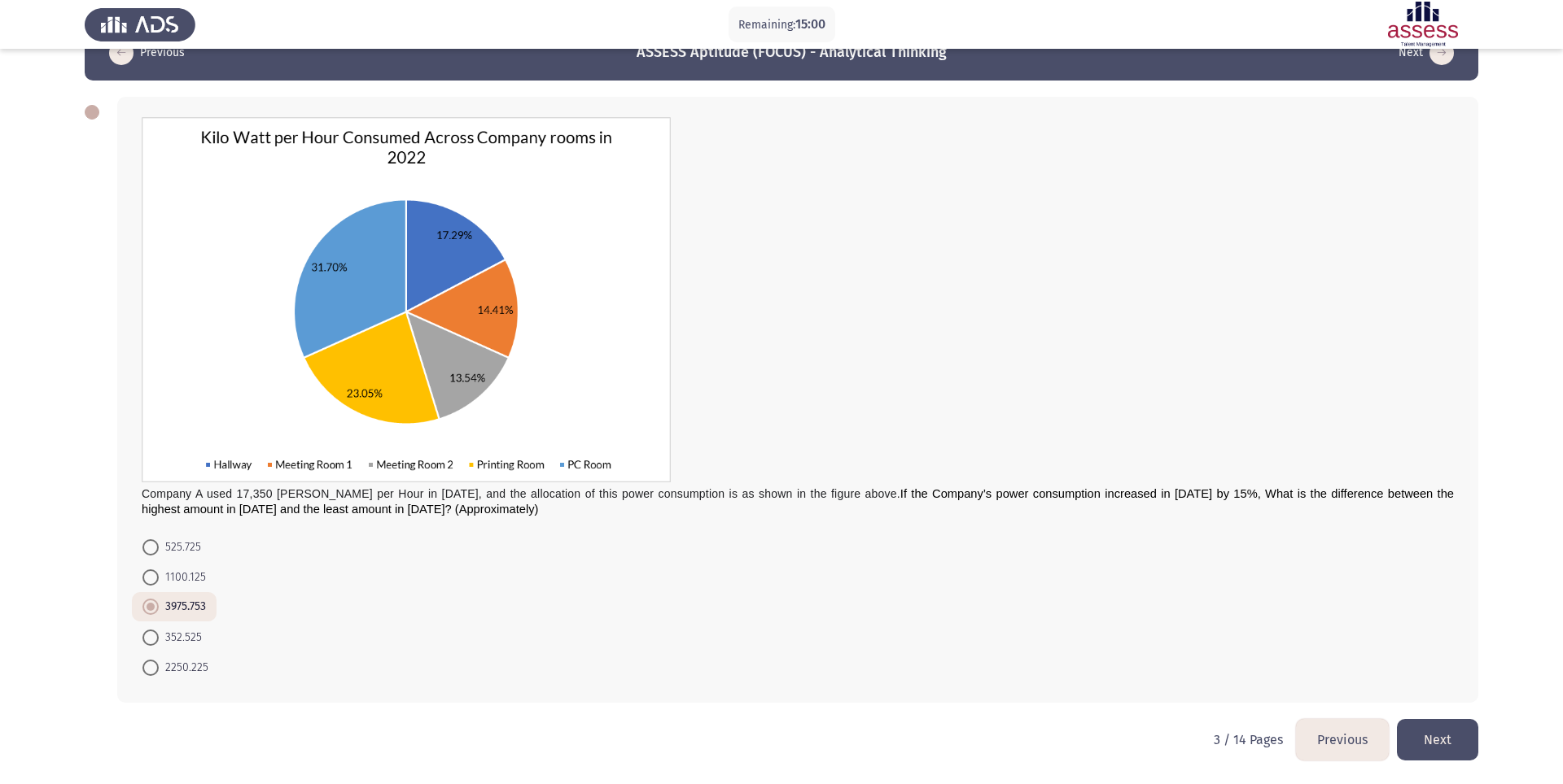
click at [1172, 588] on button "Next" at bounding box center [1437, 740] width 82 height 41
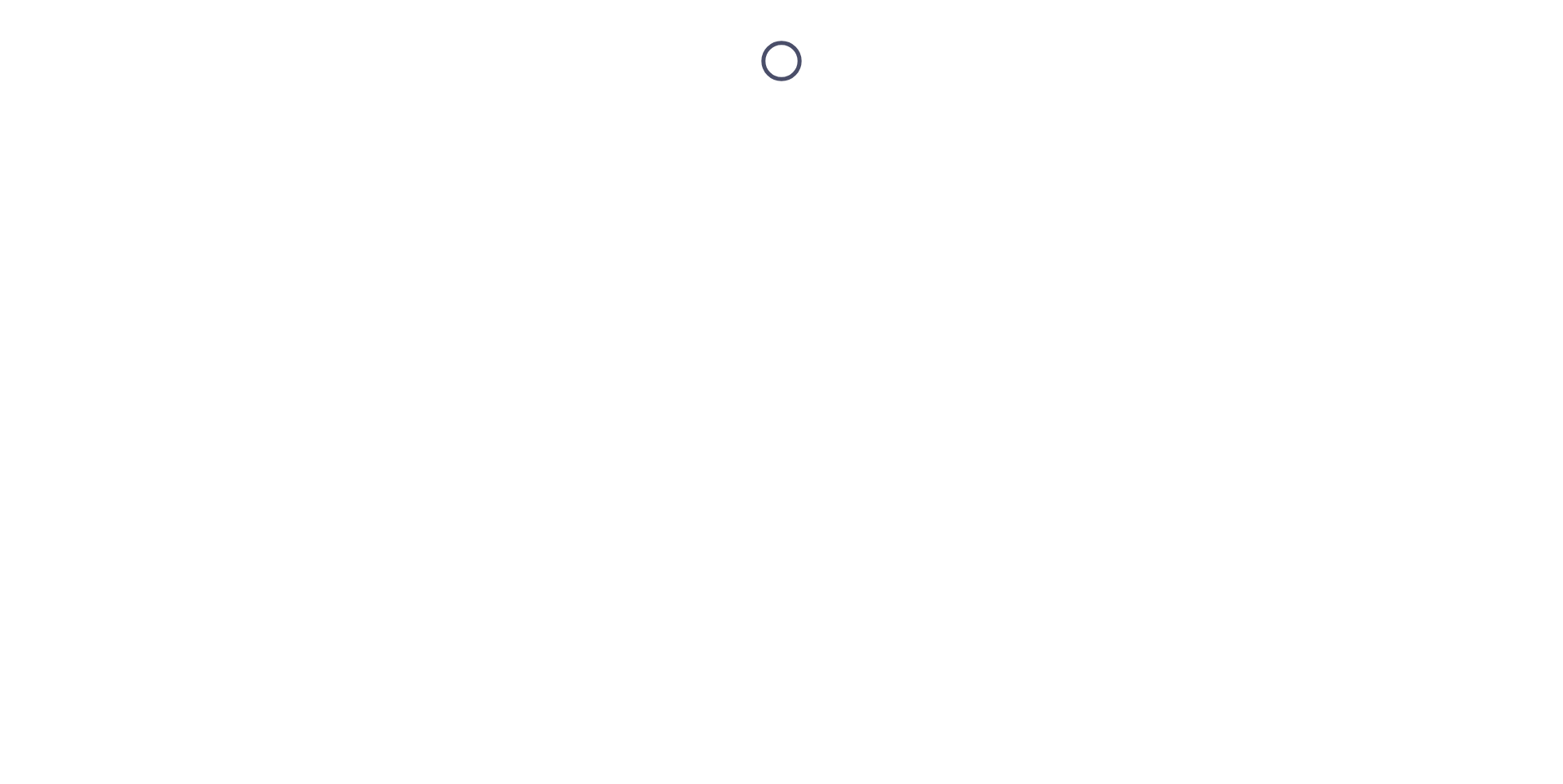
scroll to position [0, 0]
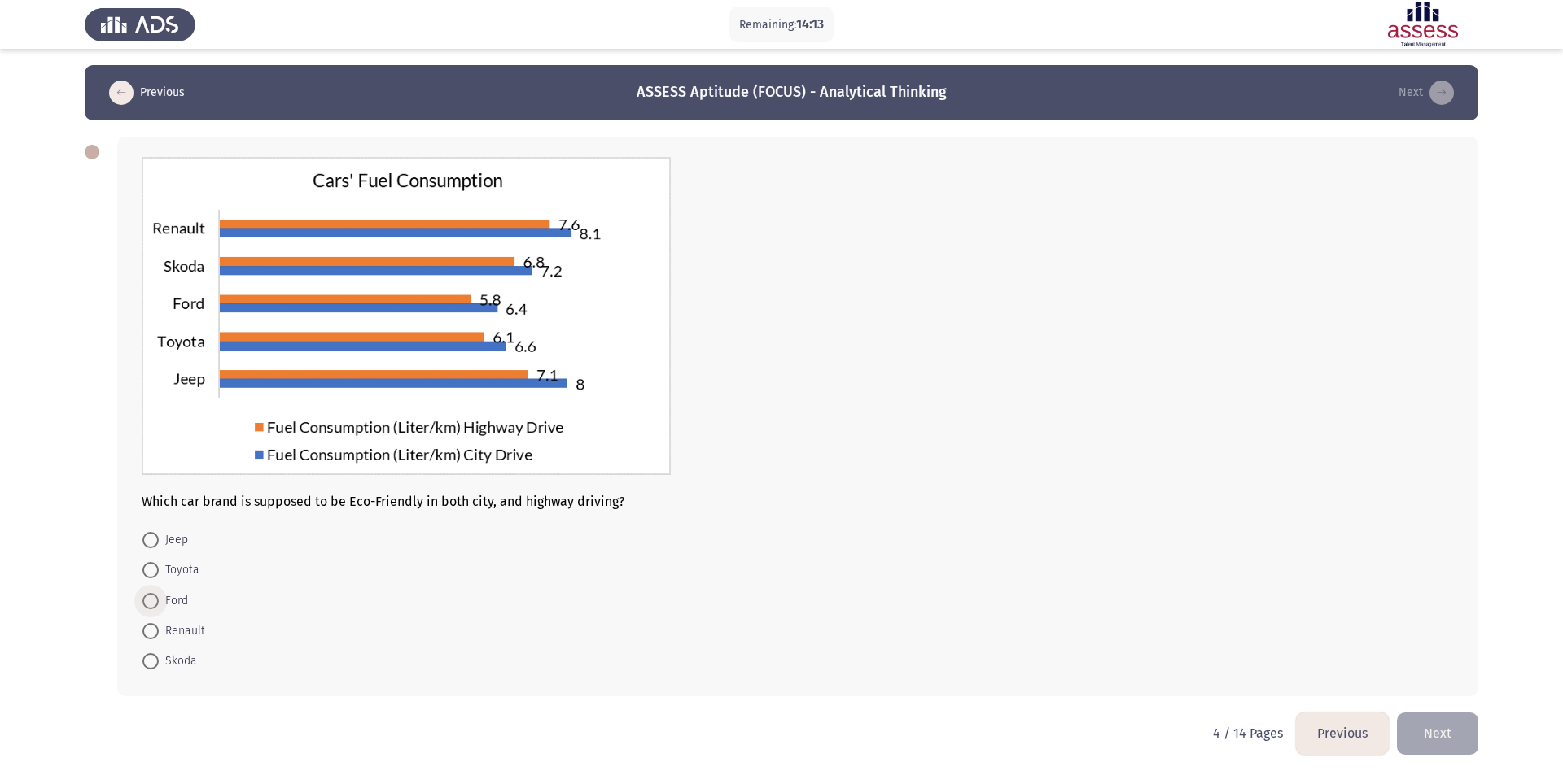
click at [145, 588] on span at bounding box center [150, 601] width 17 height 17
click at [145, 588] on input "Ford" at bounding box center [150, 601] width 17 height 17
radio input "true"
click at [1172, 588] on button "Next" at bounding box center [1437, 733] width 82 height 41
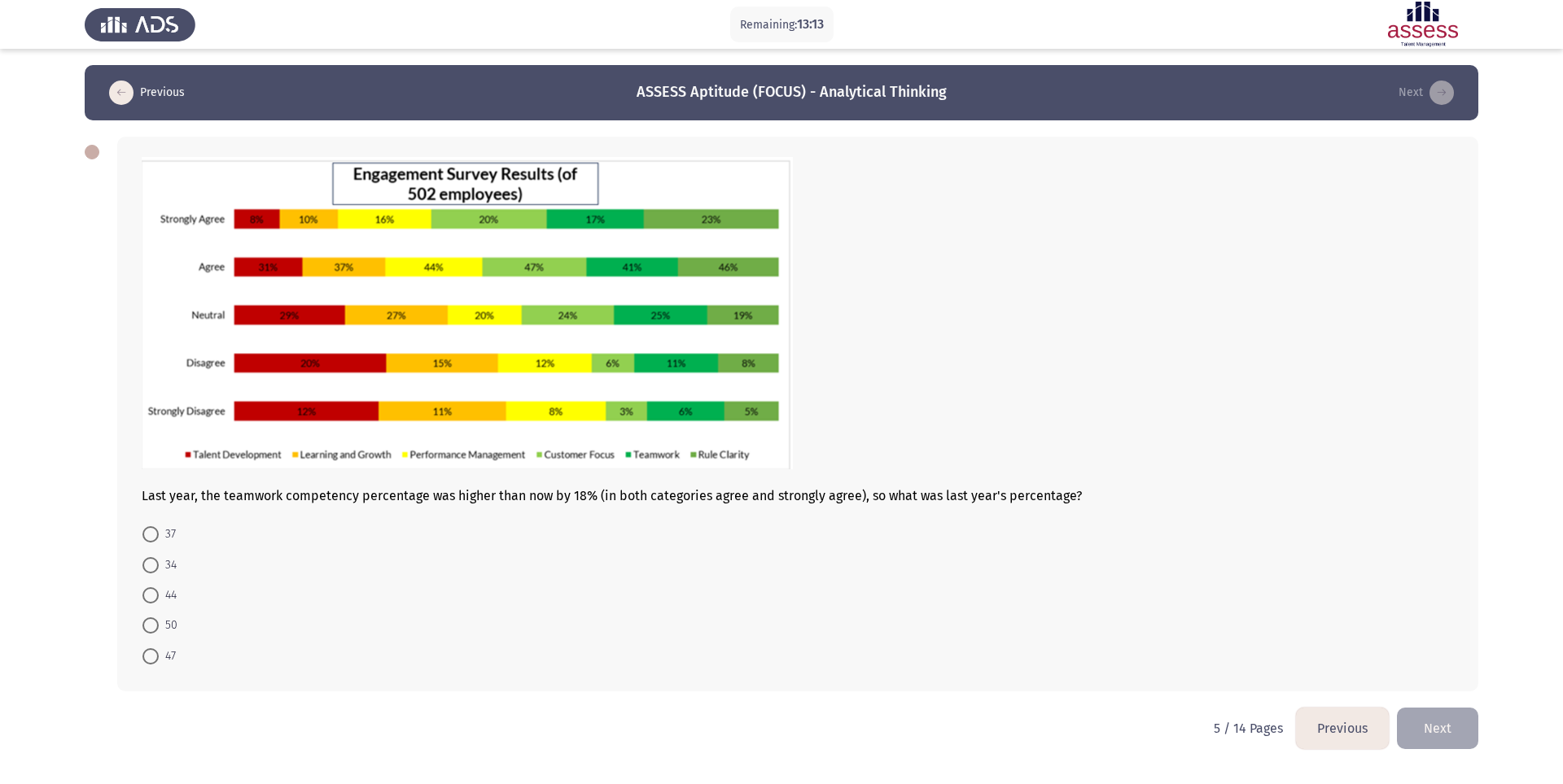
click at [154, 588] on span at bounding box center [150, 656] width 17 height 17
click at [154, 588] on input "47" at bounding box center [150, 656] width 17 height 17
radio input "true"
click at [1172, 588] on button "Next" at bounding box center [1437, 727] width 82 height 41
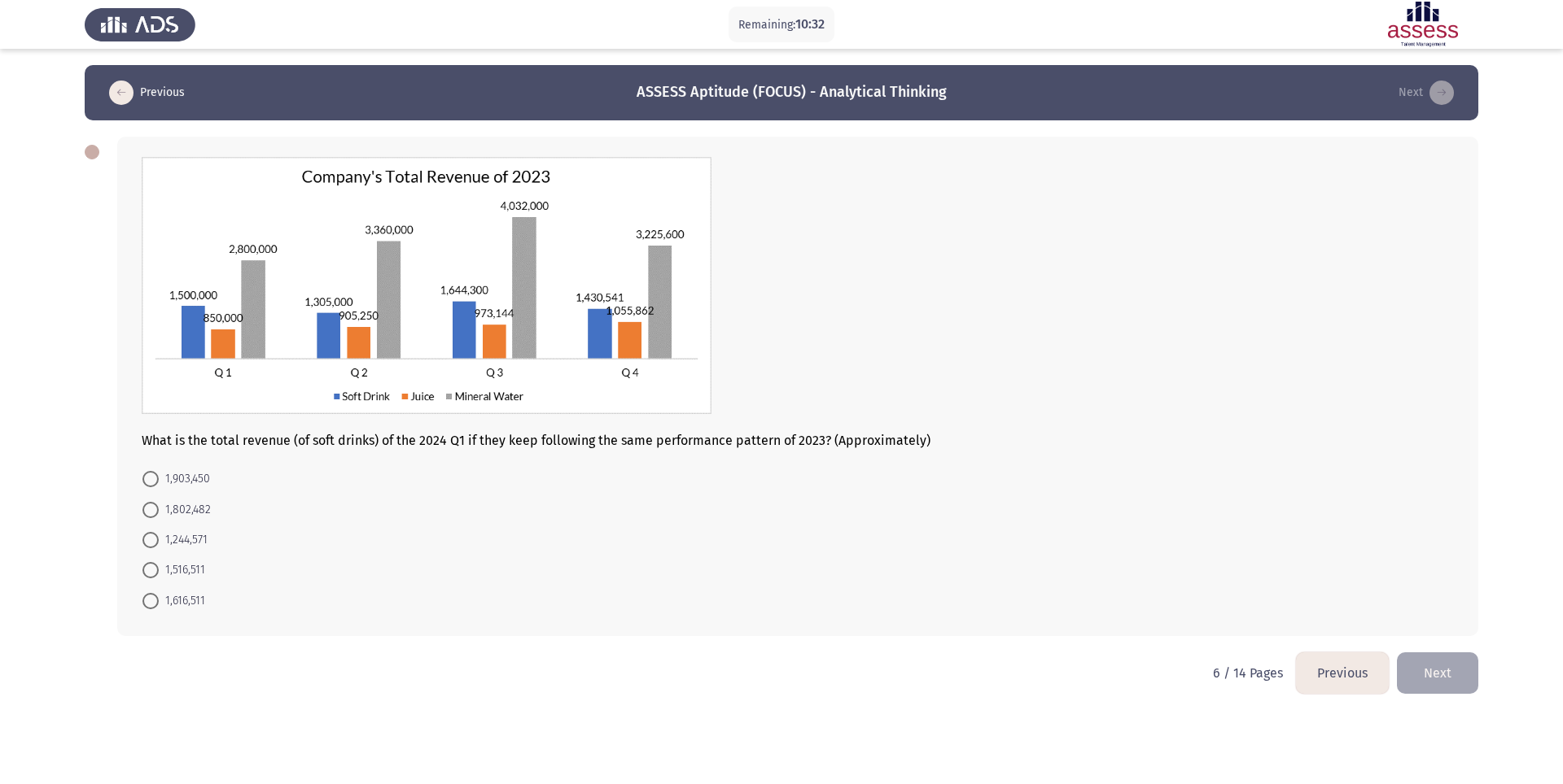
click at [151, 588] on span at bounding box center [150, 601] width 17 height 17
click at [151, 588] on input "1,616,511" at bounding box center [150, 601] width 17 height 17
radio input "true"
click at [1172, 588] on button "Next" at bounding box center [1437, 672] width 82 height 41
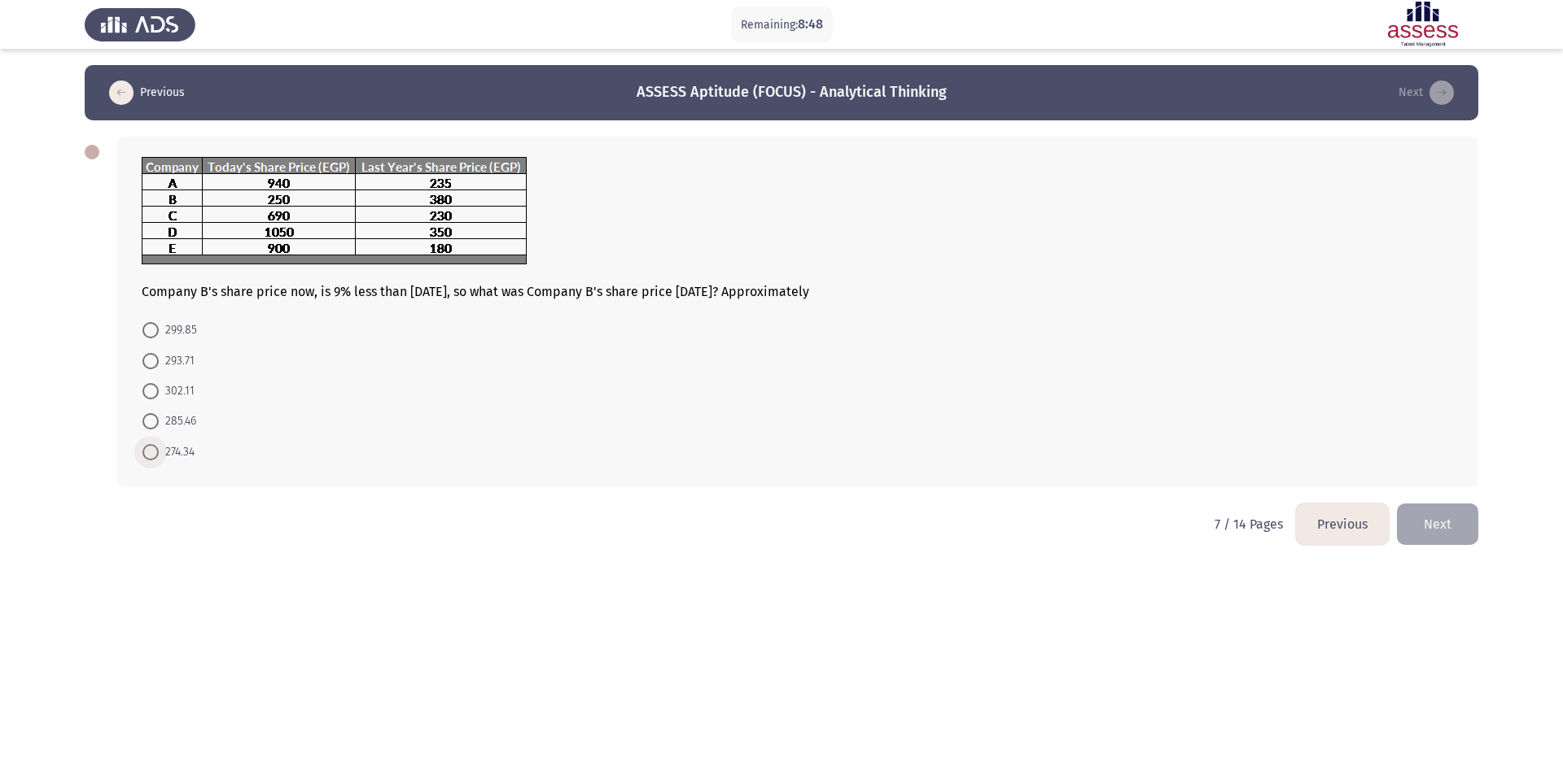
click at [154, 451] on span at bounding box center [150, 452] width 17 height 17
click at [154, 451] on input "274.34" at bounding box center [150, 452] width 17 height 17
radio input "true"
click at [1172, 540] on button "Next" at bounding box center [1437, 523] width 82 height 41
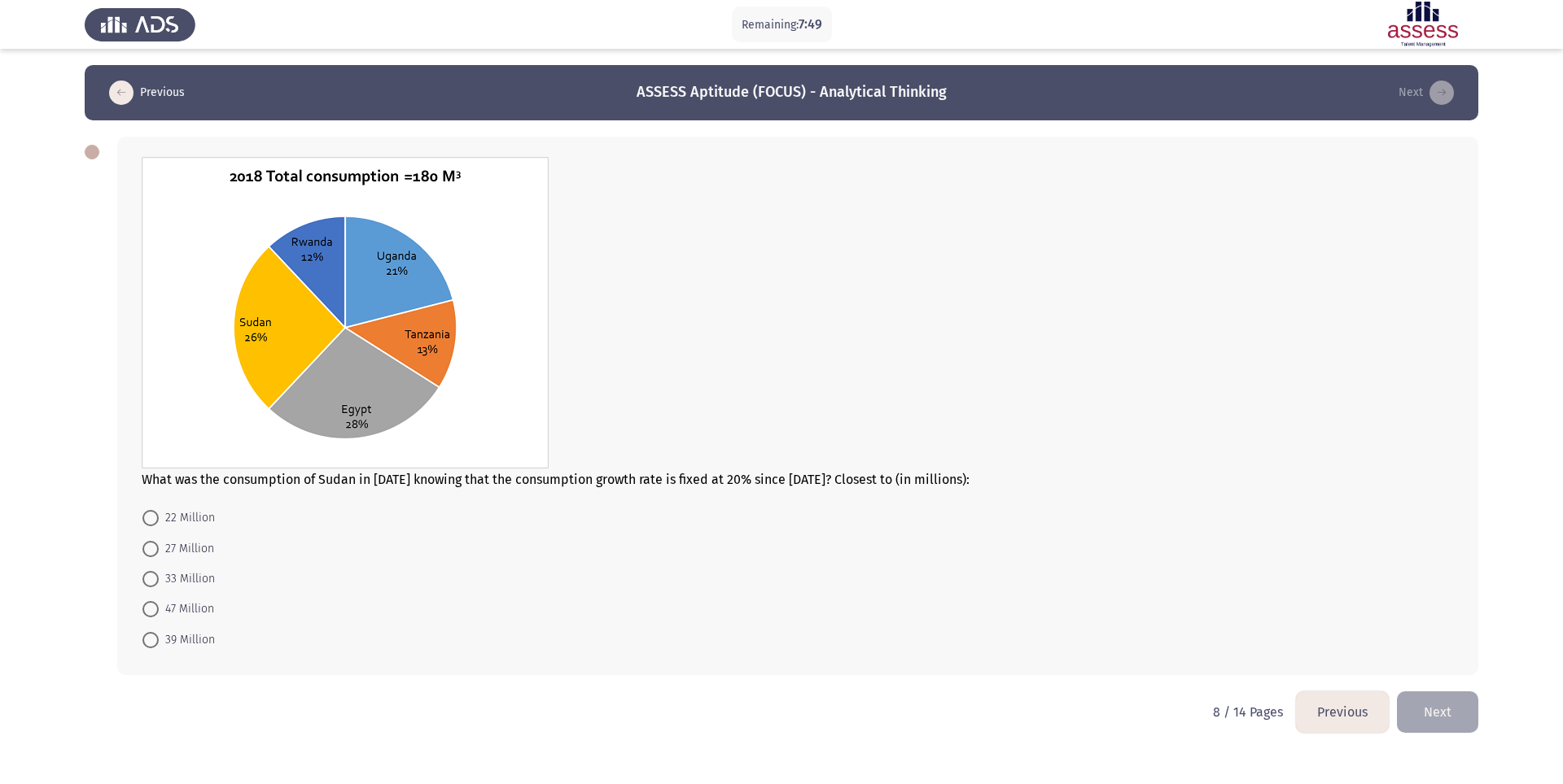
click at [148, 584] on span at bounding box center [150, 579] width 17 height 17
click at [148, 584] on input "33 Million" at bounding box center [150, 579] width 17 height 17
radio input "true"
click at [1172, 588] on button "Next" at bounding box center [1437, 710] width 82 height 41
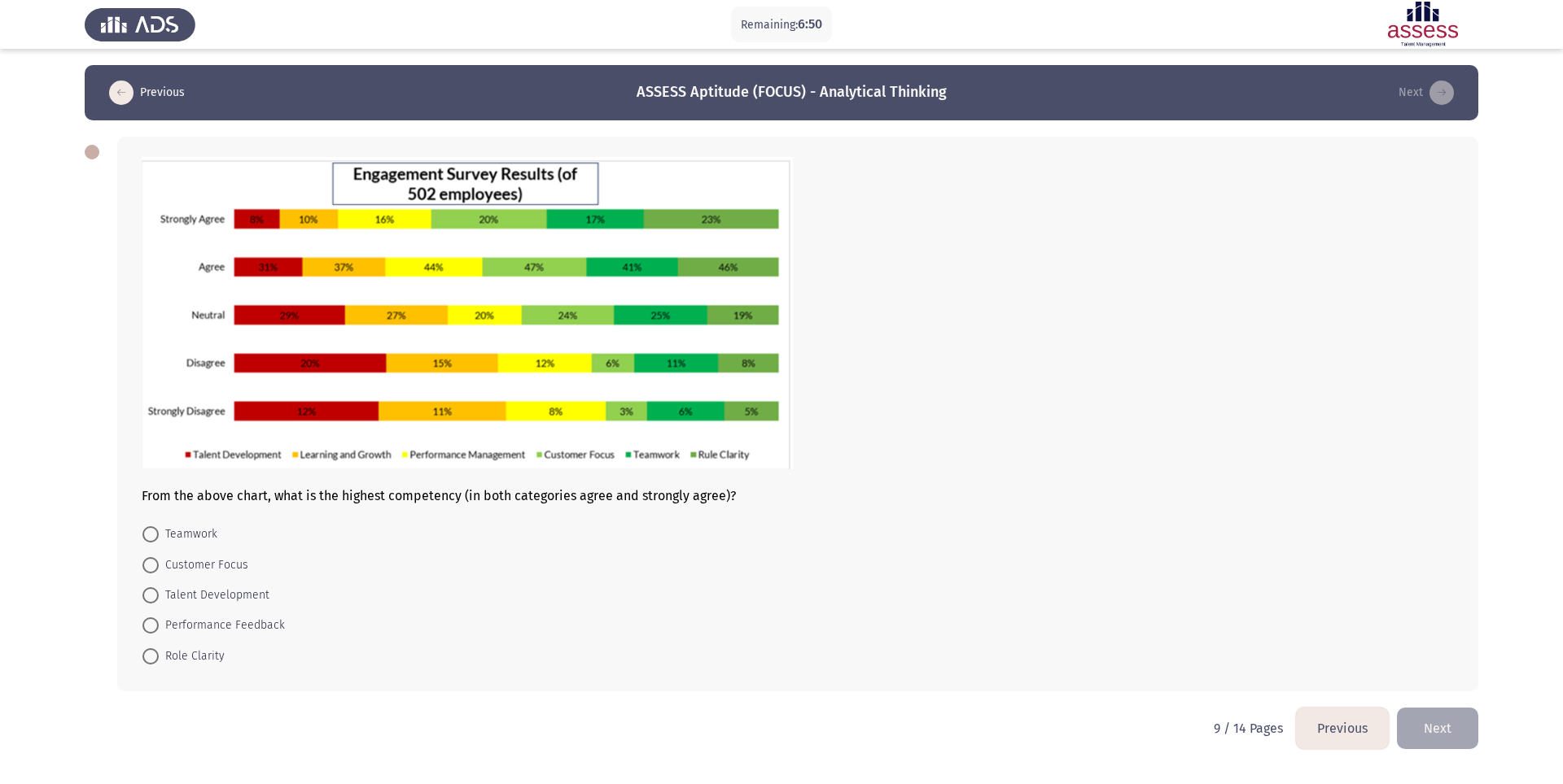
click at [149, 588] on span at bounding box center [150, 656] width 17 height 17
click at [149, 588] on input "Role Clarity" at bounding box center [150, 656] width 17 height 17
radio input "true"
click at [1172, 588] on button "Next" at bounding box center [1437, 727] width 82 height 41
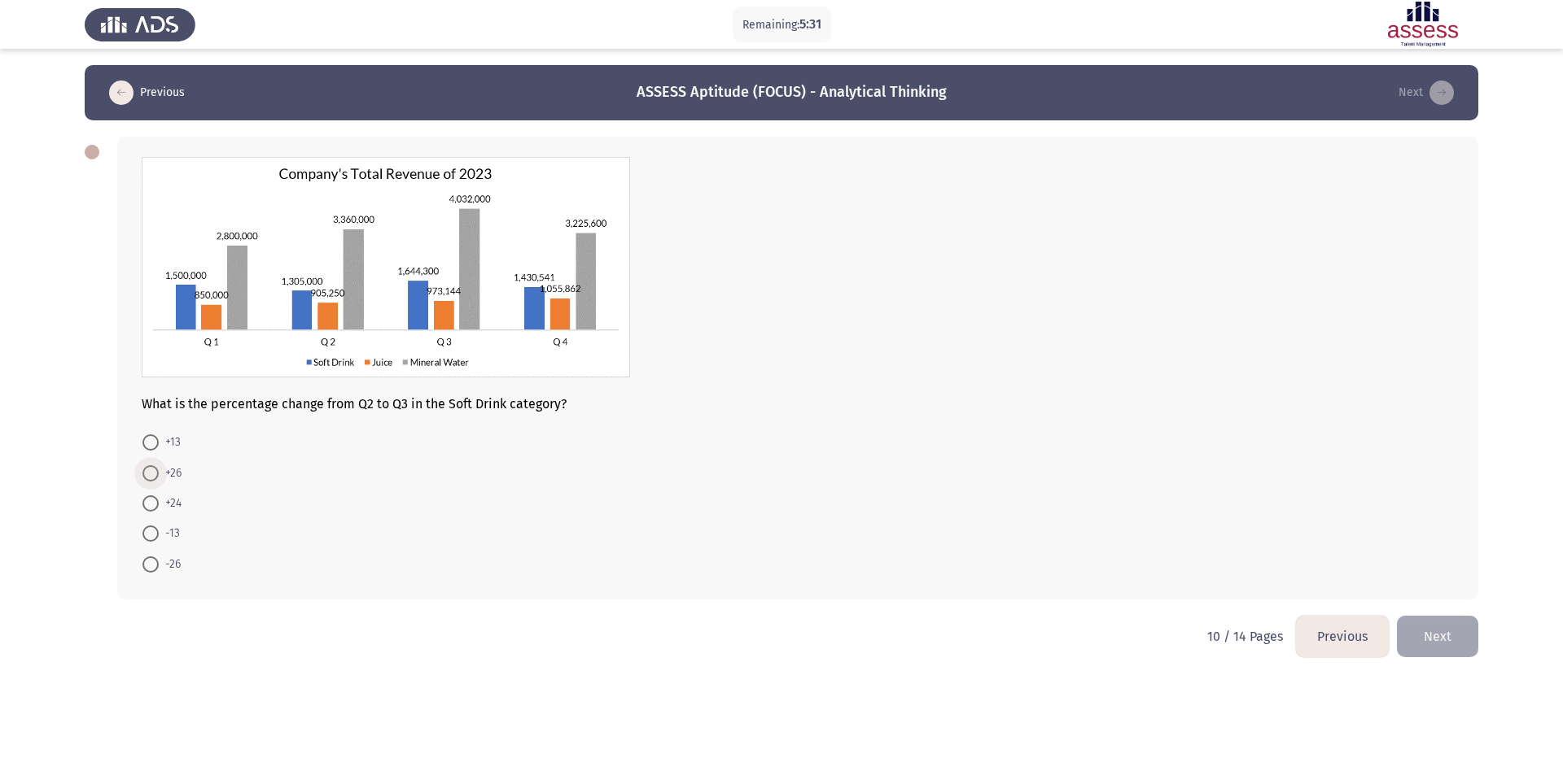
click at [149, 478] on span at bounding box center [150, 474] width 17 height 17
click at [149, 478] on input "+26" at bounding box center [150, 474] width 17 height 17
radio input "true"
click at [1172, 588] on button "Next" at bounding box center [1437, 635] width 82 height 41
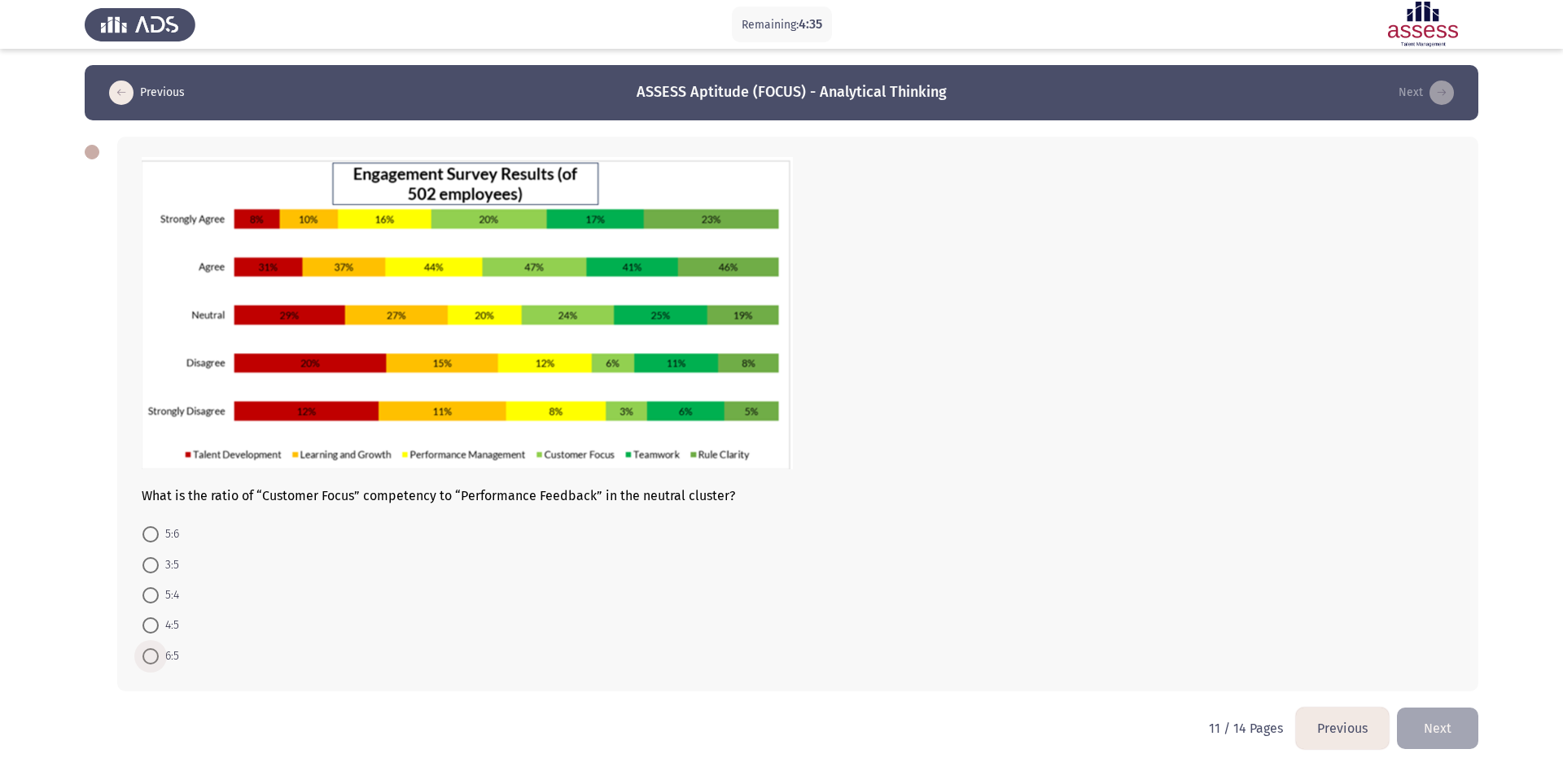
click at [153, 588] on span at bounding box center [150, 656] width 17 height 17
click at [153, 588] on input "6:5" at bounding box center [150, 656] width 17 height 17
radio input "true"
click at [1172, 588] on button "Next" at bounding box center [1437, 727] width 82 height 41
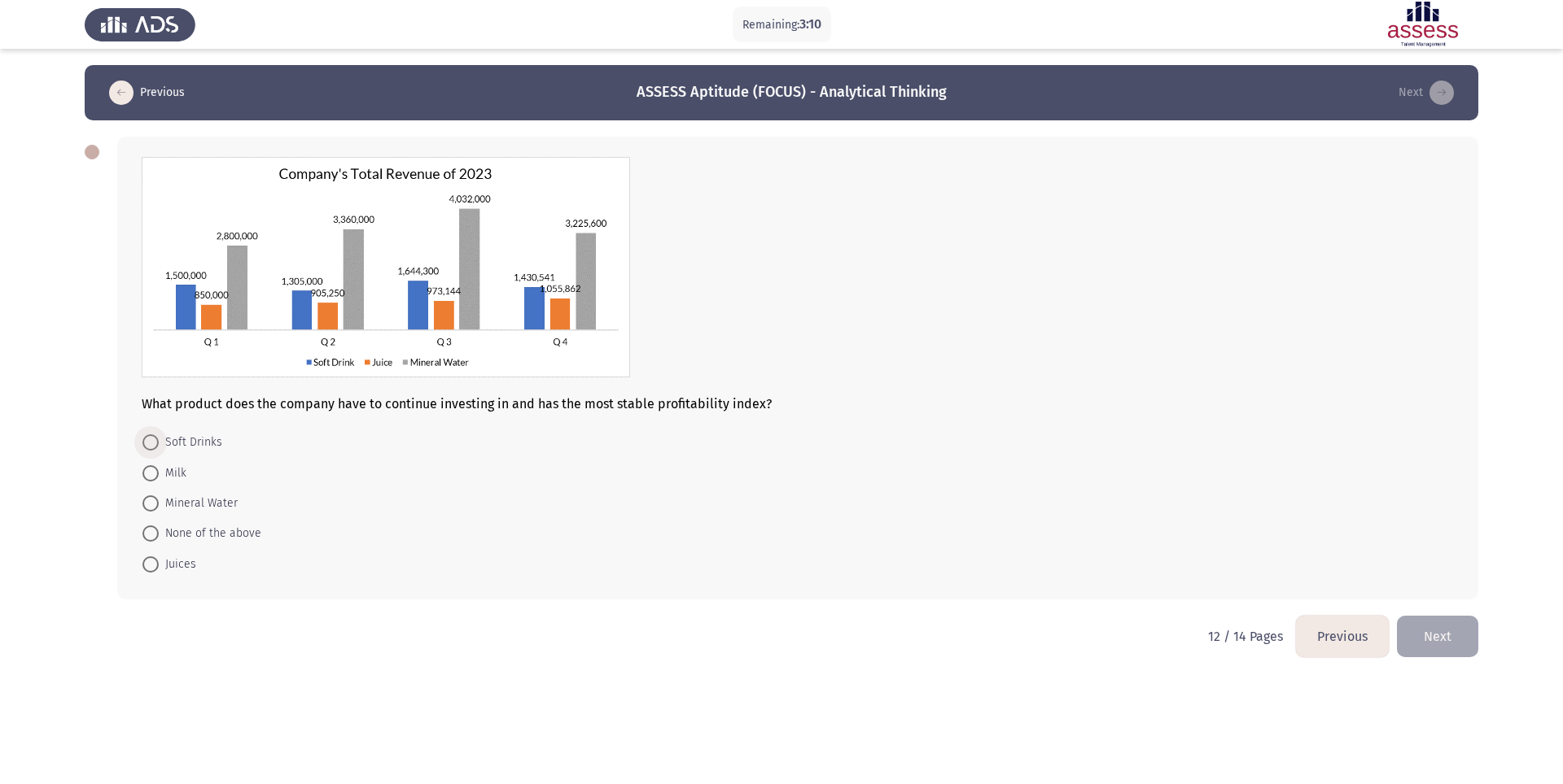
click at [154, 444] on span at bounding box center [150, 442] width 17 height 17
click at [154, 444] on input "Soft Drinks" at bounding box center [150, 442] width 17 height 17
radio input "true"
click at [1172, 588] on button "Next" at bounding box center [1437, 635] width 82 height 41
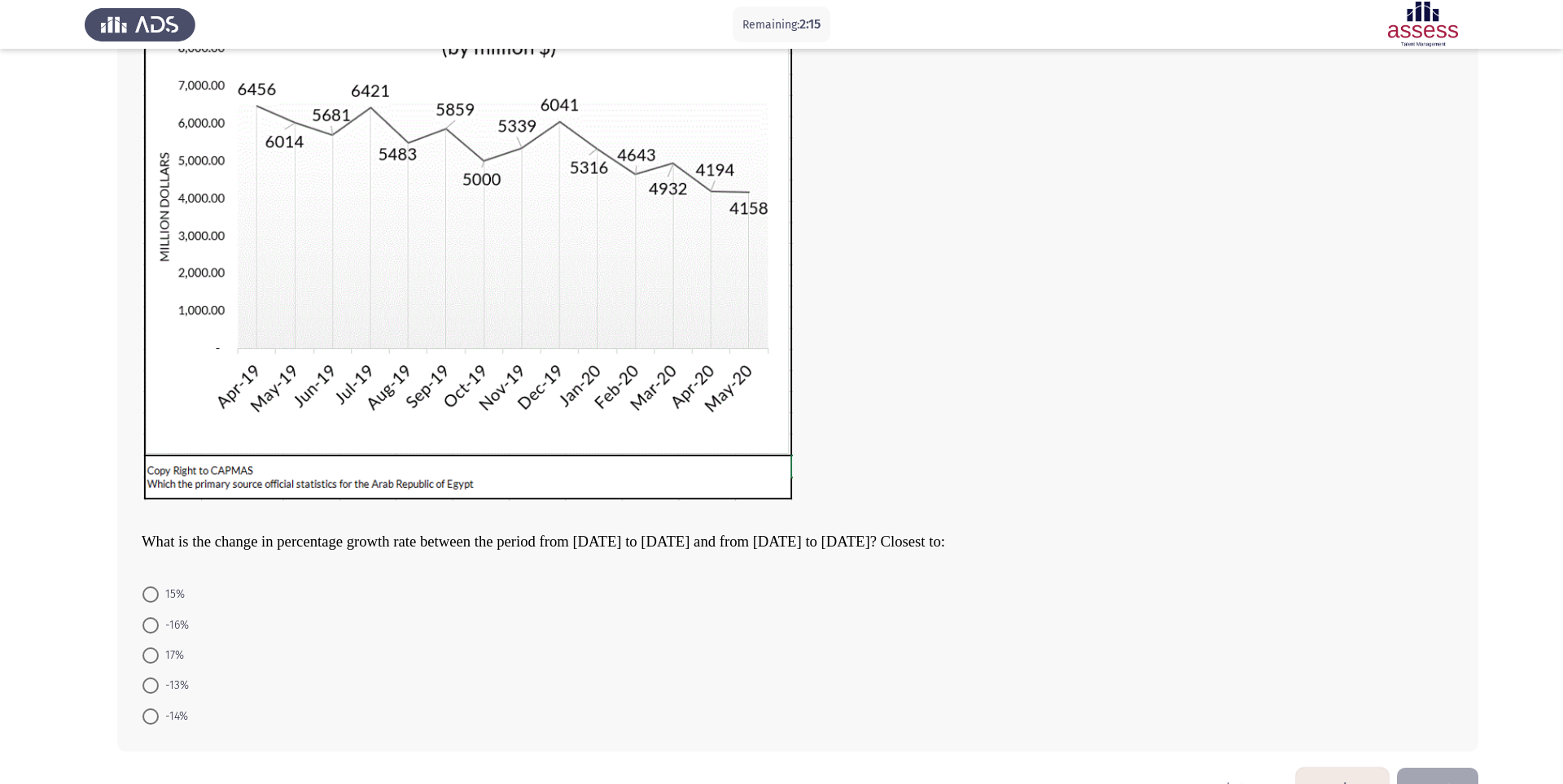
scroll to position [169, 0]
click at [145, 588] on span at bounding box center [150, 687] width 17 height 17
click at [145, 588] on input "-13%" at bounding box center [150, 687] width 17 height 17
radio input "true"
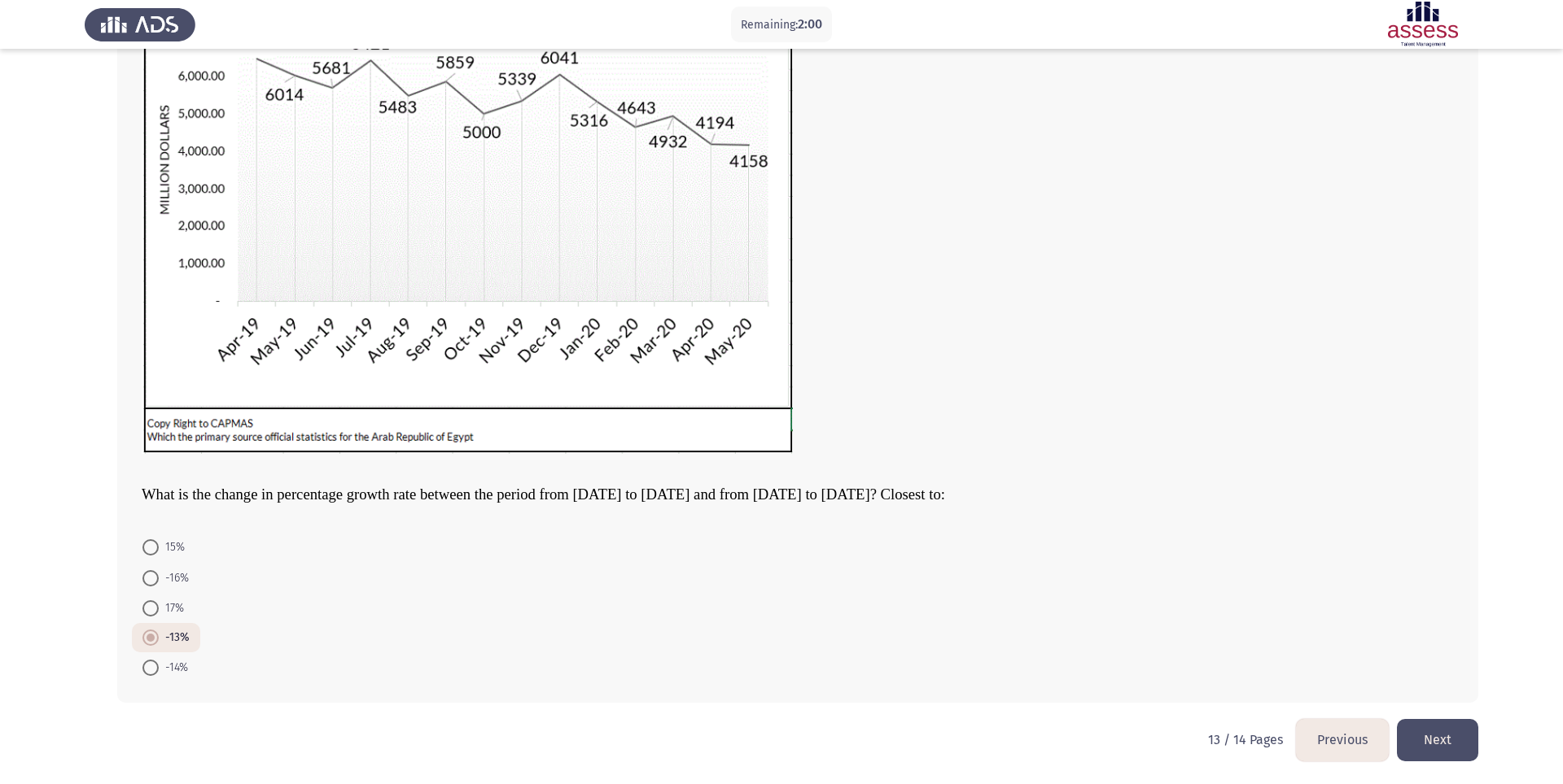
scroll to position [221, 0]
click at [1172, 588] on button "Next" at bounding box center [1437, 740] width 82 height 41
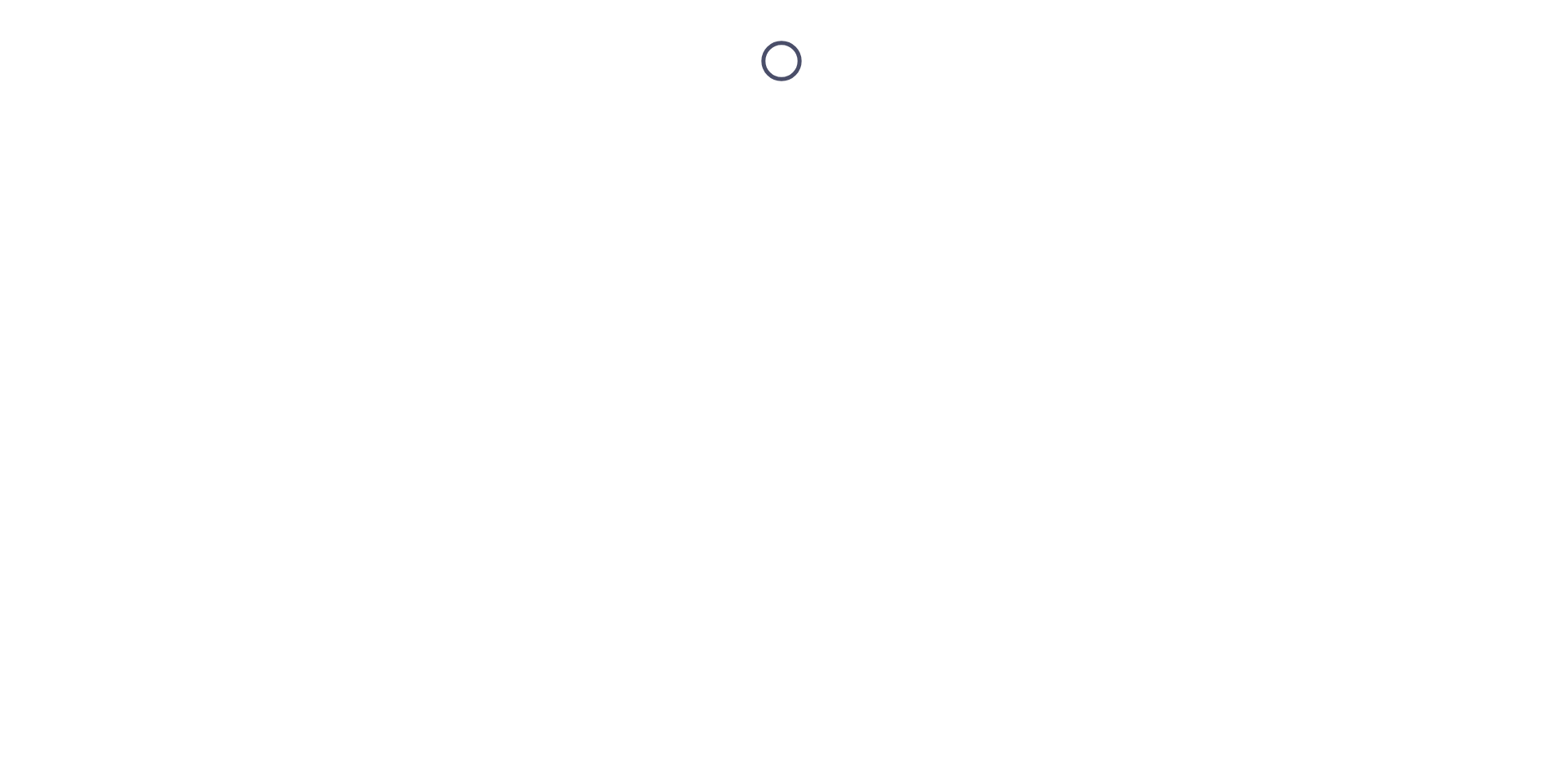
scroll to position [0, 0]
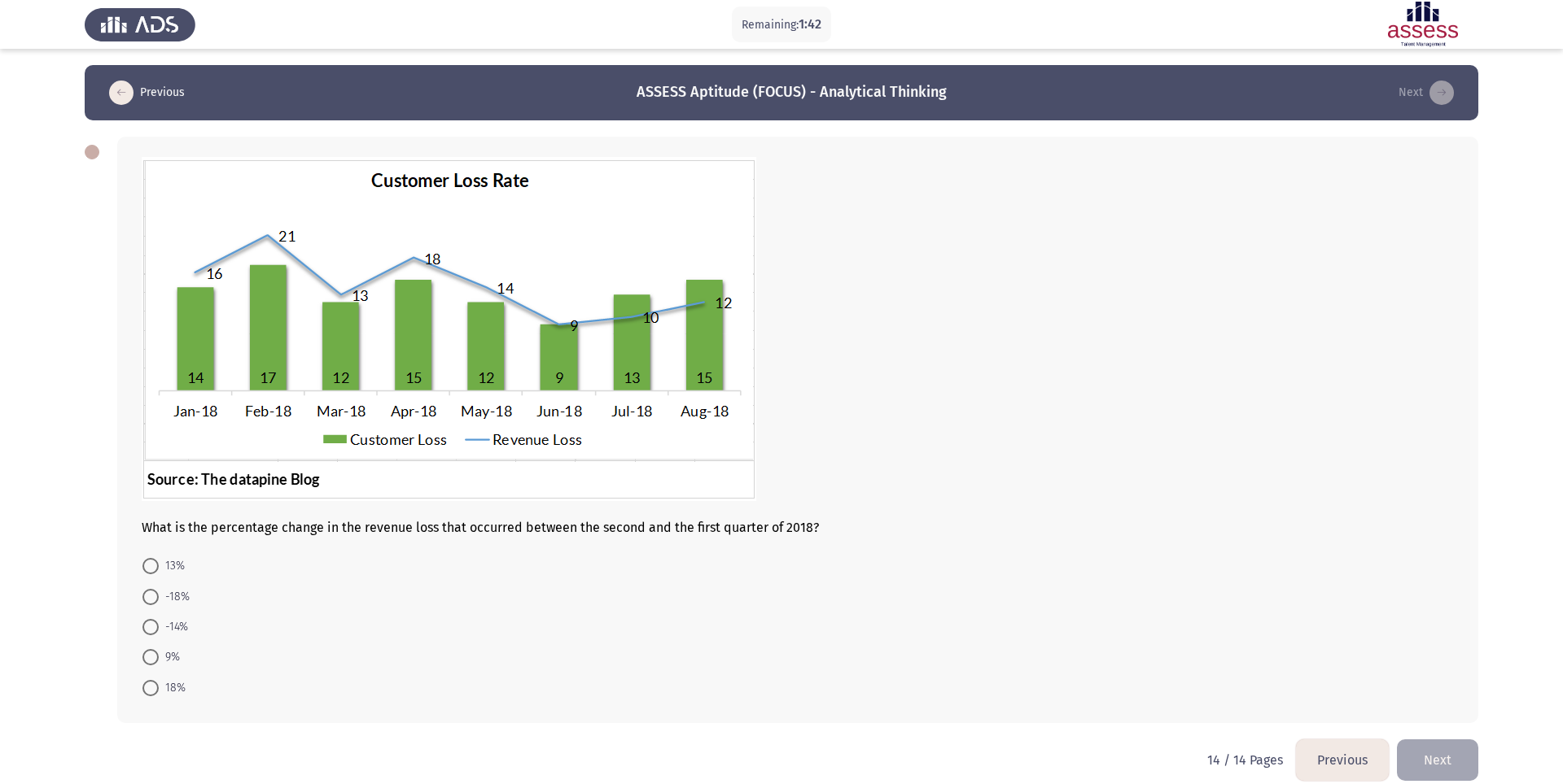
click at [1172, 588] on button "Previous" at bounding box center [1343, 760] width 92 height 41
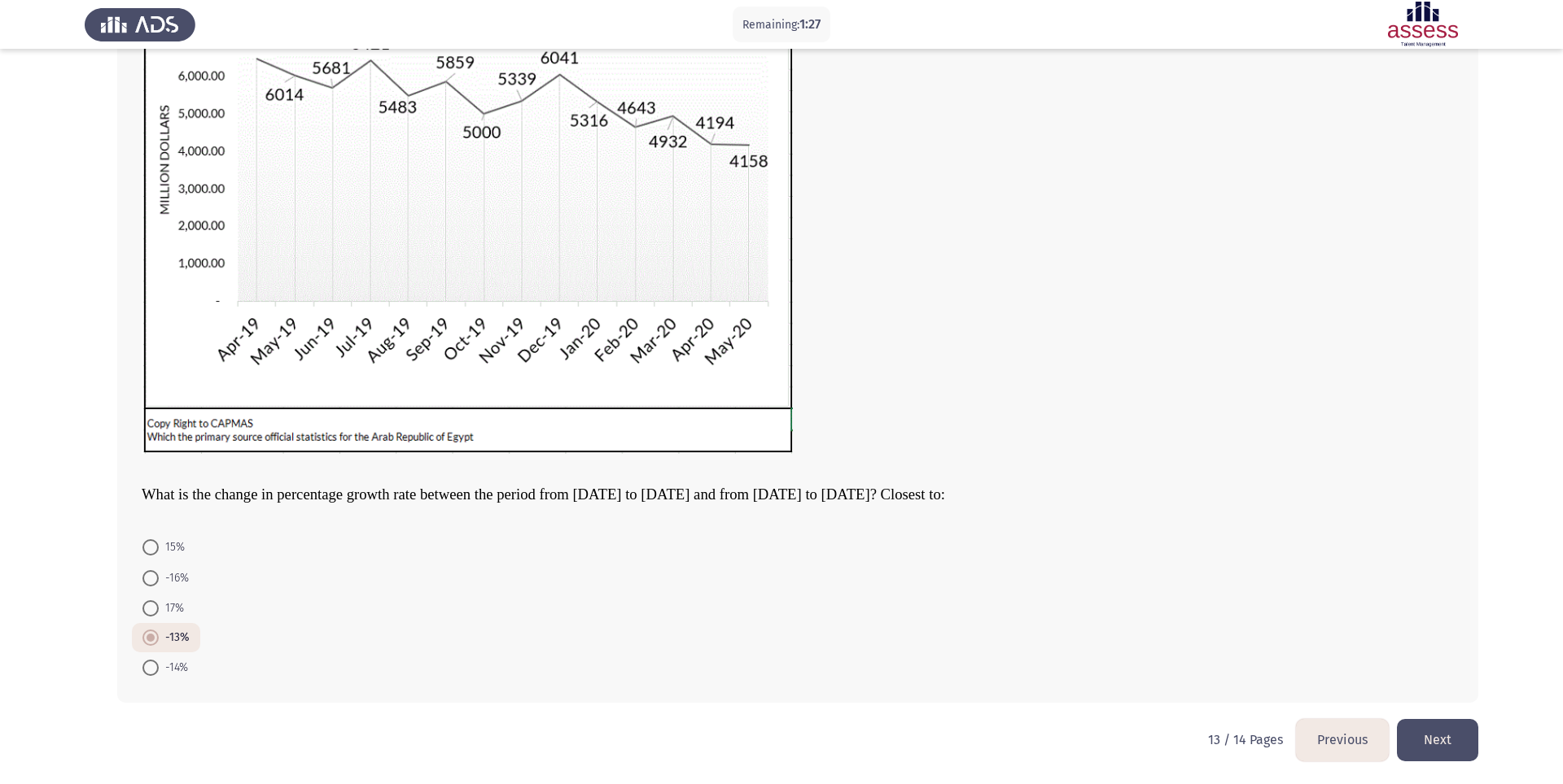
scroll to position [221, 0]
click at [1172, 588] on button "Next" at bounding box center [1437, 740] width 82 height 41
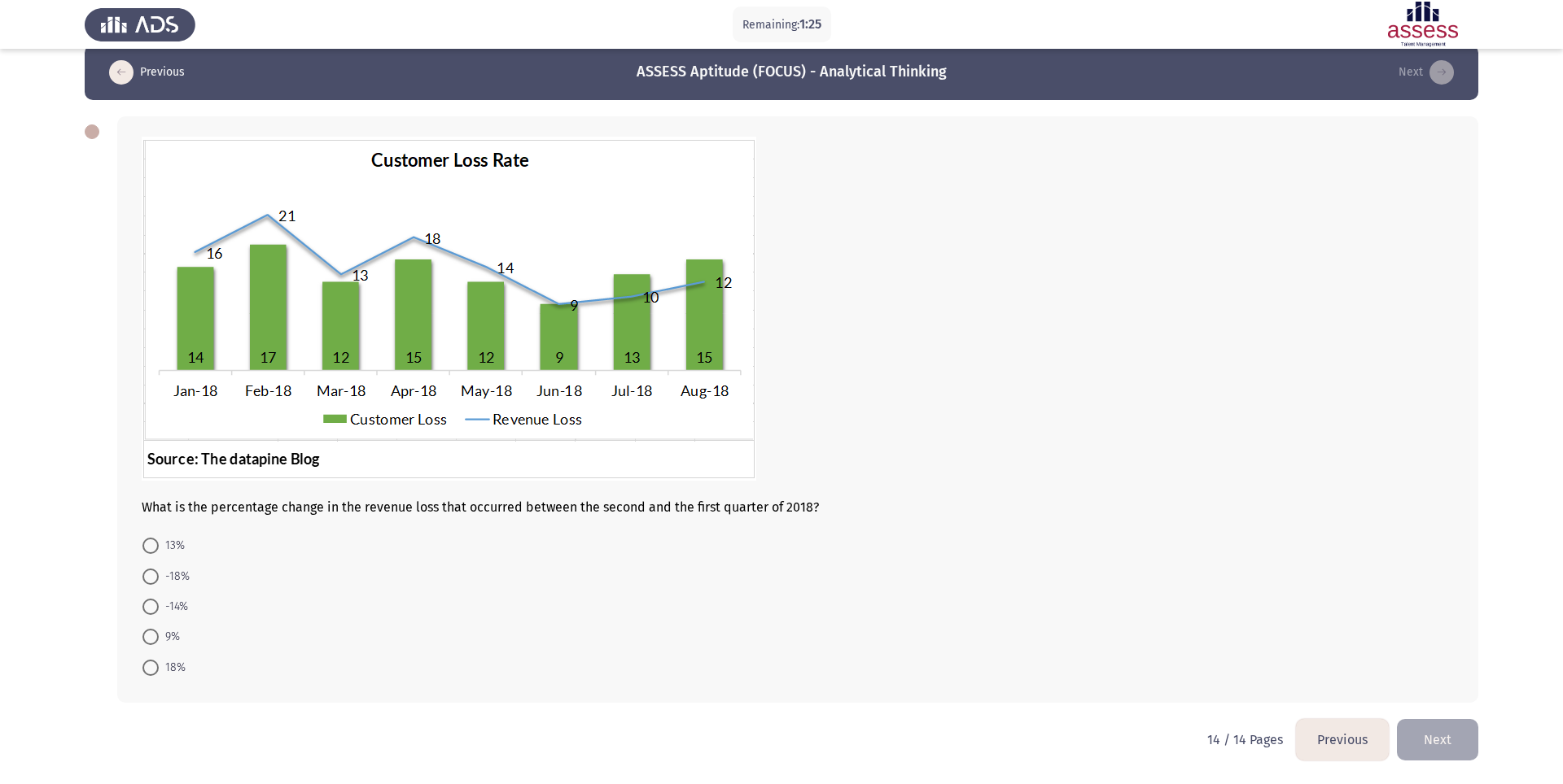
scroll to position [23, 0]
click at [149, 588] on span at bounding box center [150, 607] width 17 height 17
click at [149, 588] on input "-14%" at bounding box center [150, 607] width 17 height 17
radio input "true"
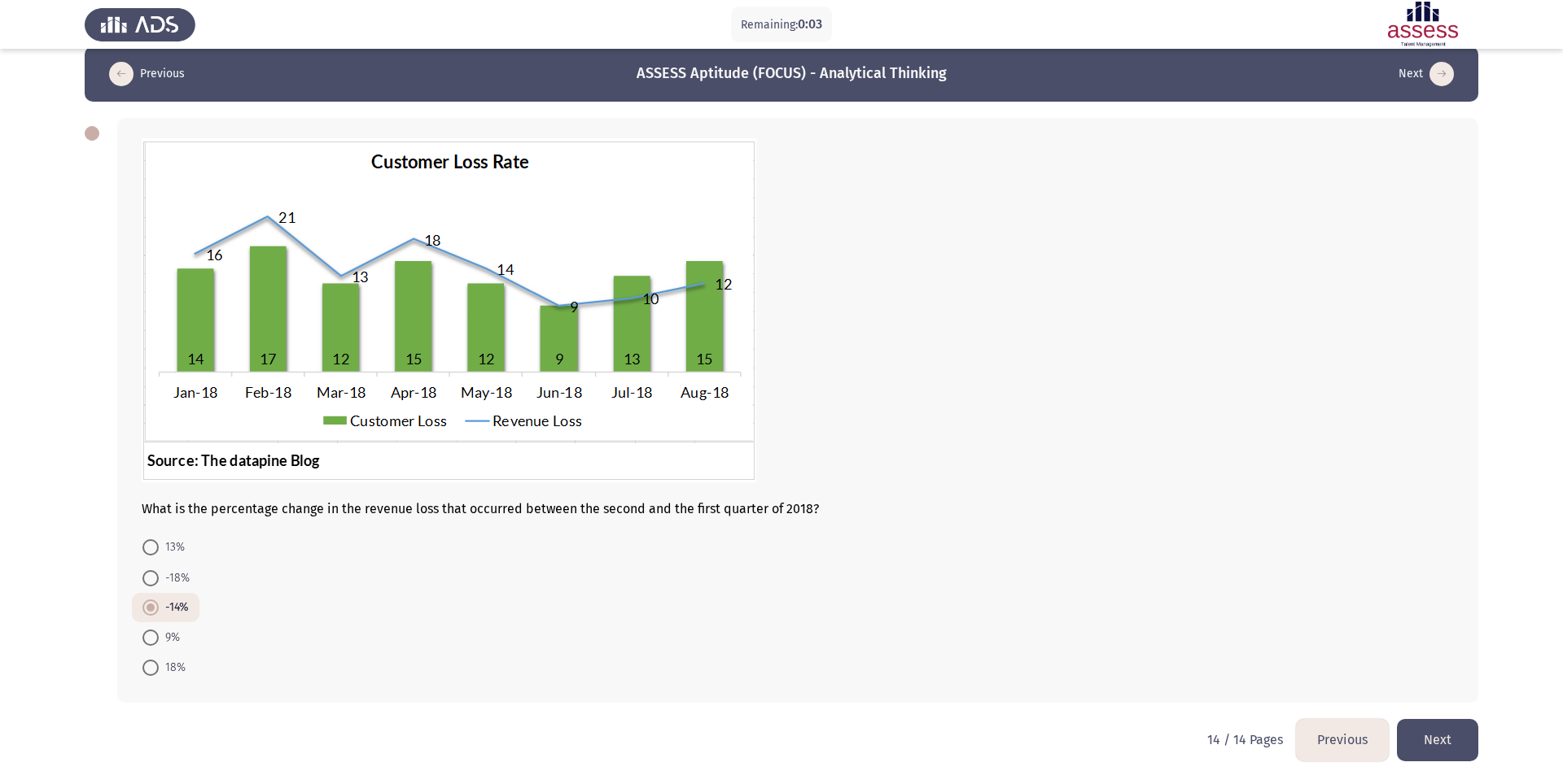
click at [1172, 588] on button "Next" at bounding box center [1437, 740] width 82 height 41
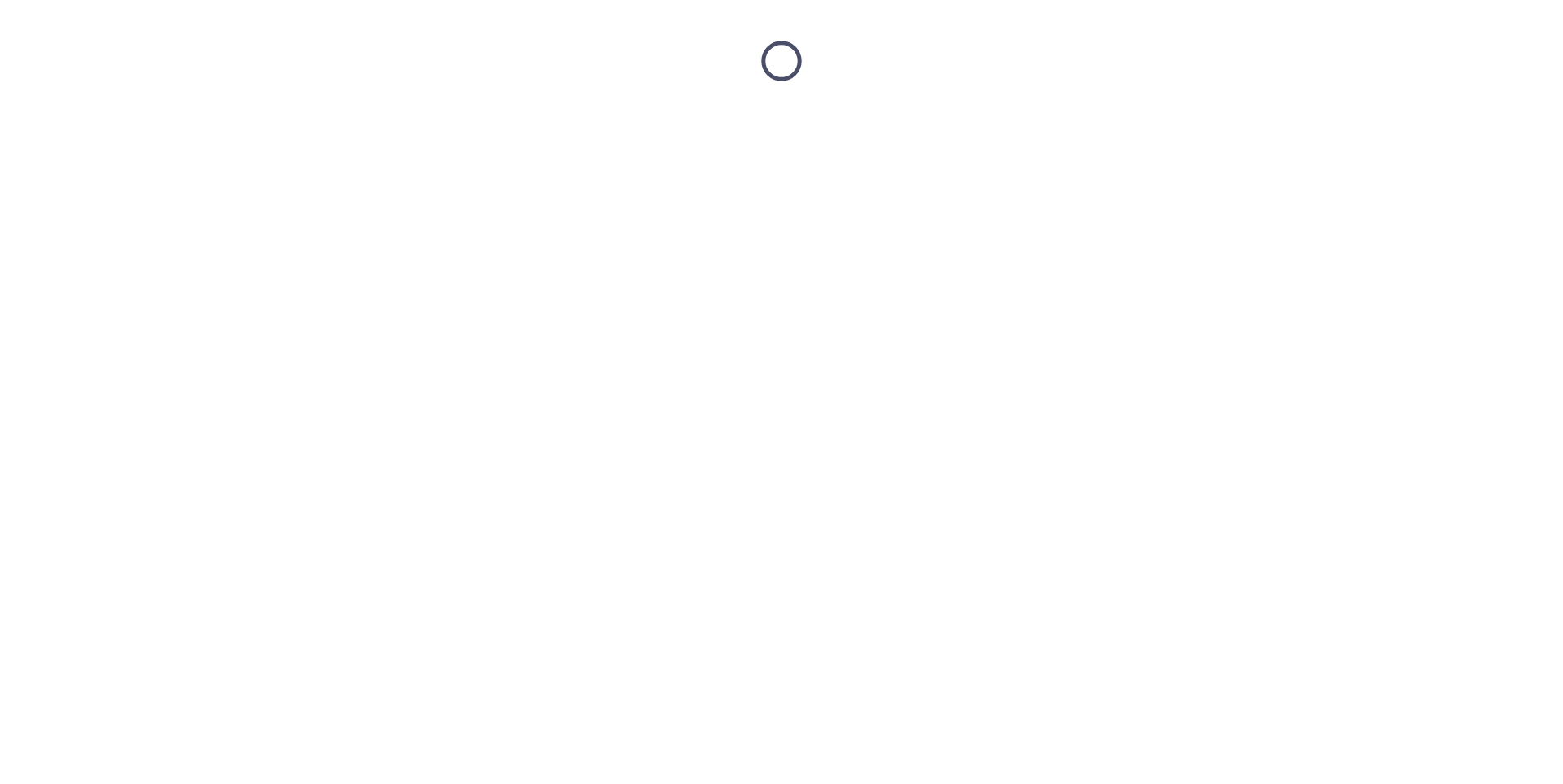
scroll to position [0, 0]
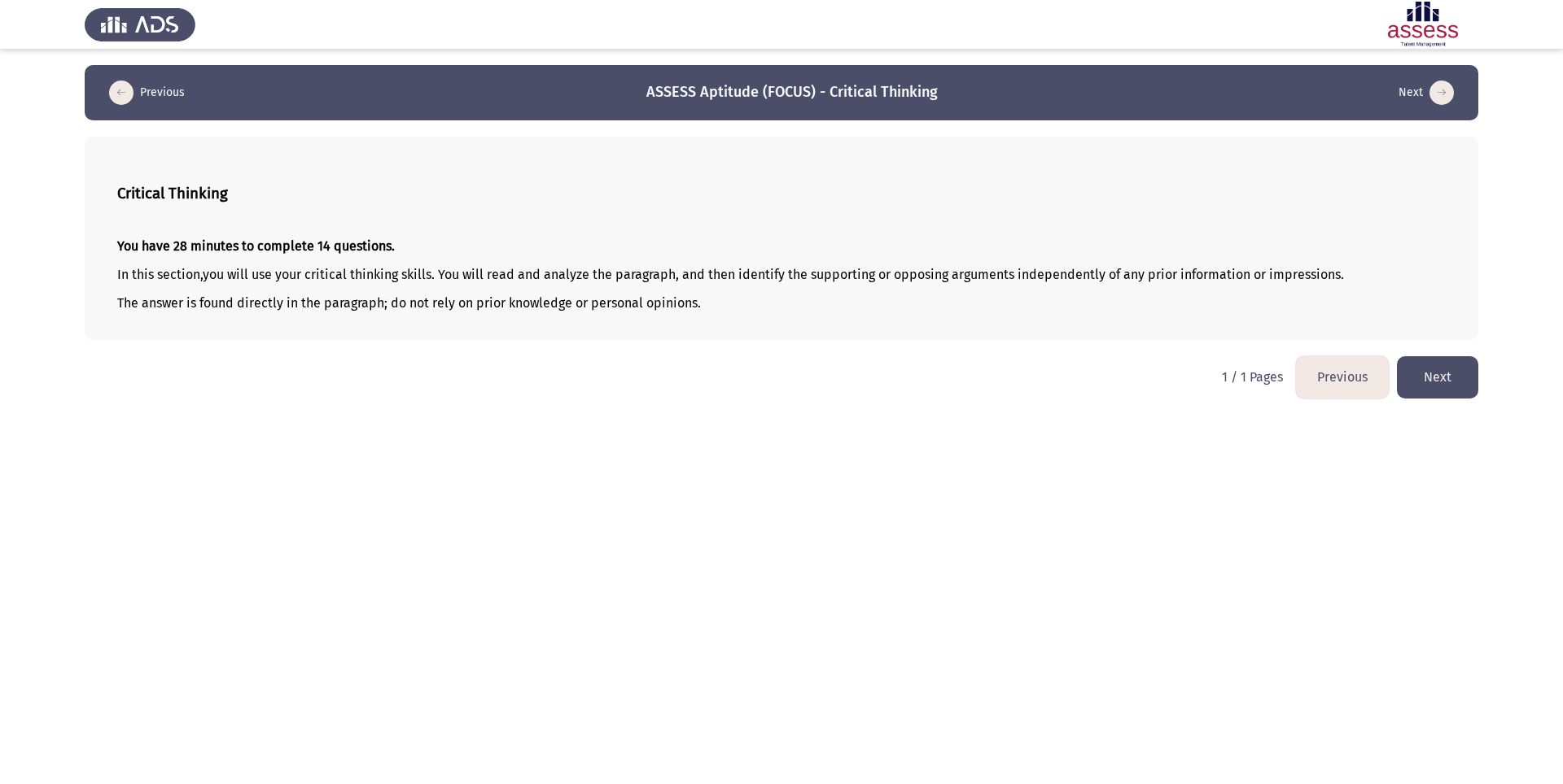
click at [1172, 364] on button "Previous" at bounding box center [1343, 377] width 92 height 41
click at [915, 415] on html "ASSESS Aptitude (FOCUS) - Critical Thinking Next Critical Thinking You have 28 …" at bounding box center [782, 207] width 1563 height 415
click at [1121, 415] on html "ASSESS Aptitude (FOCUS) - Critical Thinking Next Critical Thinking You have 28 …" at bounding box center [782, 207] width 1563 height 415
drag, startPoint x: 840, startPoint y: 467, endPoint x: 840, endPoint y: 511, distance: 44.0
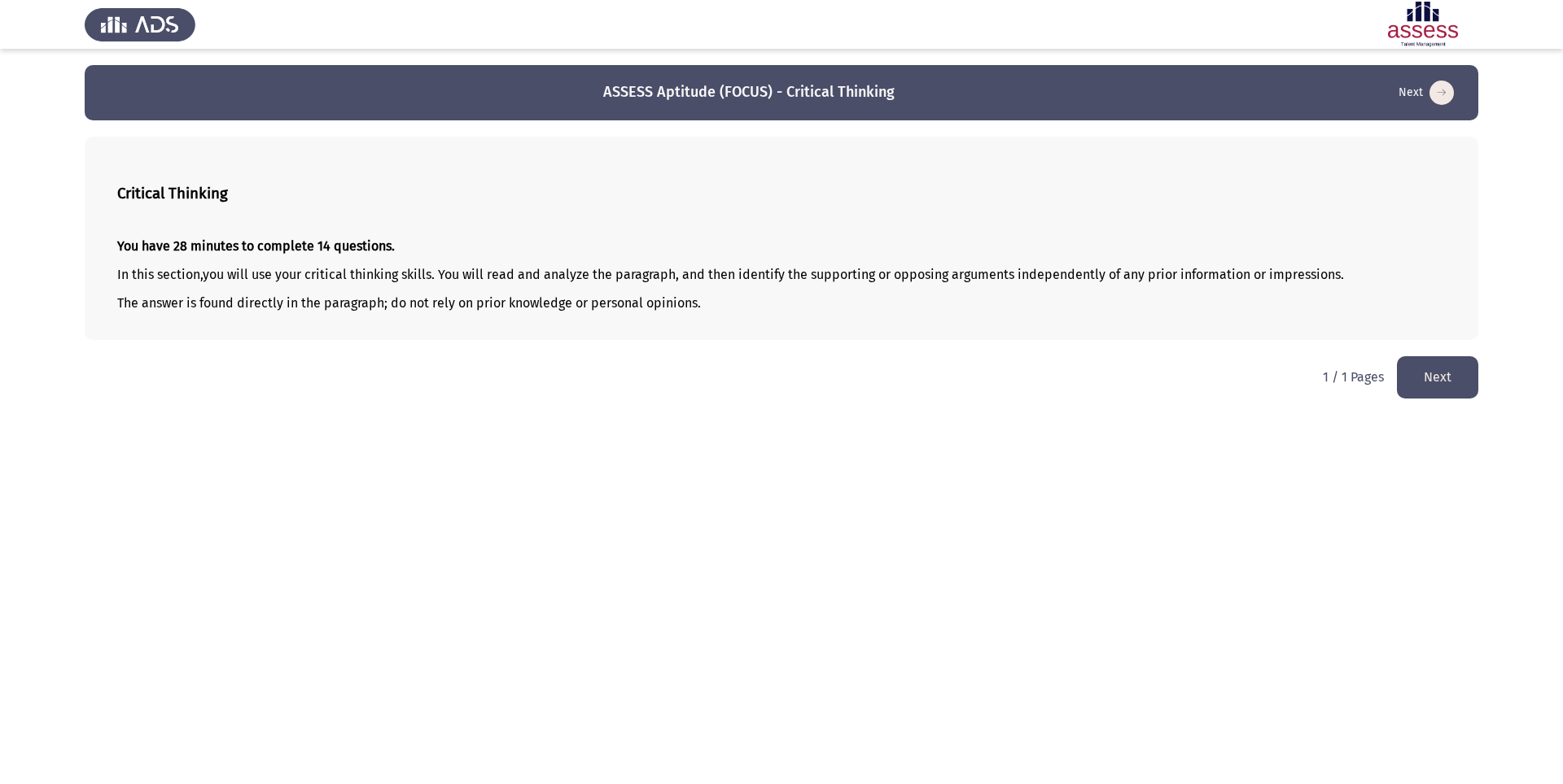
click at [840, 415] on html "ASSESS Aptitude (FOCUS) - Critical Thinking Next Critical Thinking You have 28 …" at bounding box center [782, 207] width 1563 height 415
click at [763, 415] on html "ASSESS Aptitude (FOCUS) - Critical Thinking Next Critical Thinking You have 28 …" at bounding box center [782, 207] width 1563 height 415
click at [1172, 382] on button "Next" at bounding box center [1437, 377] width 82 height 41
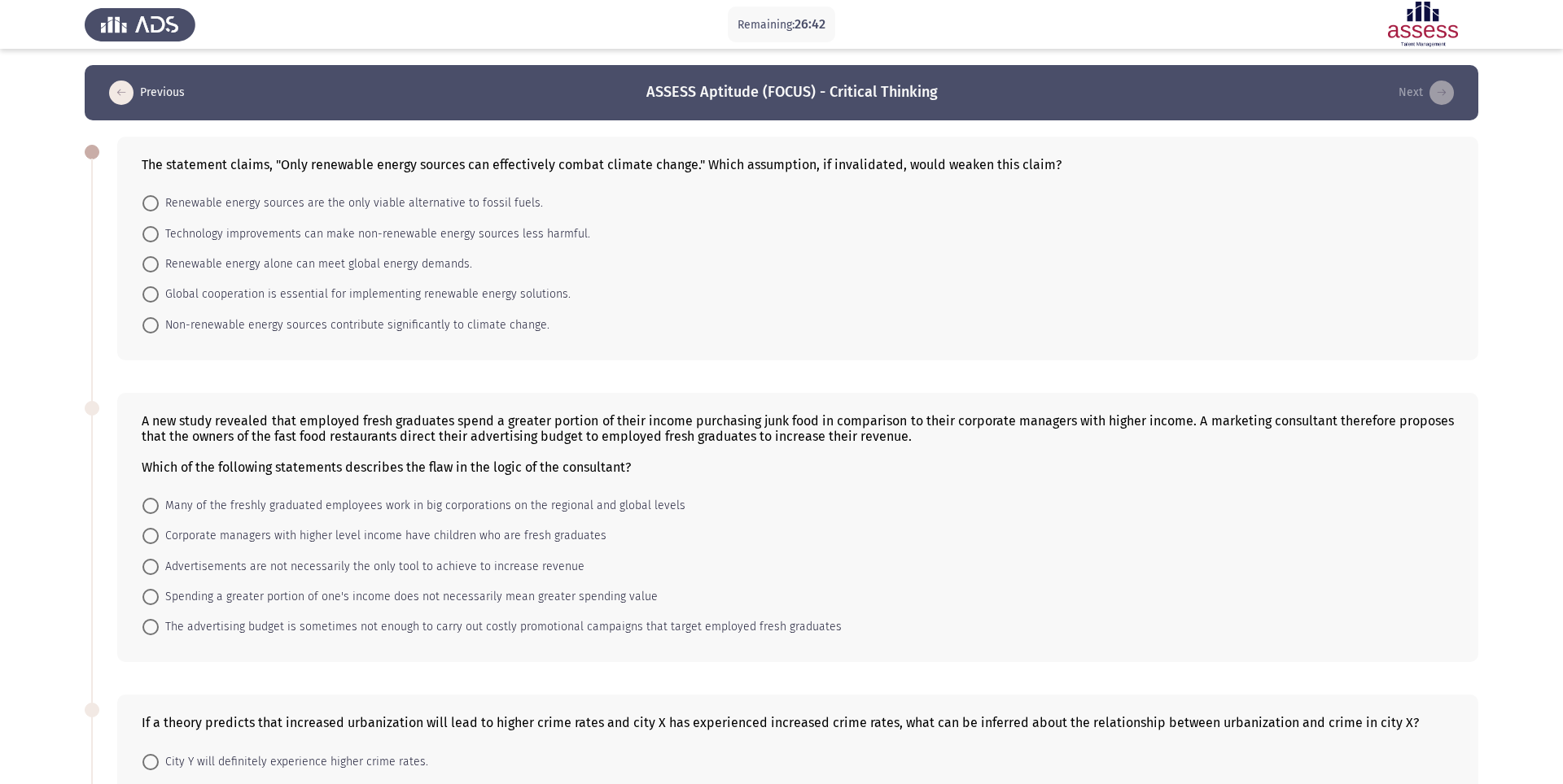
click at [148, 233] on span at bounding box center [150, 234] width 17 height 17
click at [148, 233] on input "Technology improvements can make non-renewable energy sources less harmful." at bounding box center [150, 234] width 17 height 17
radio input "true"
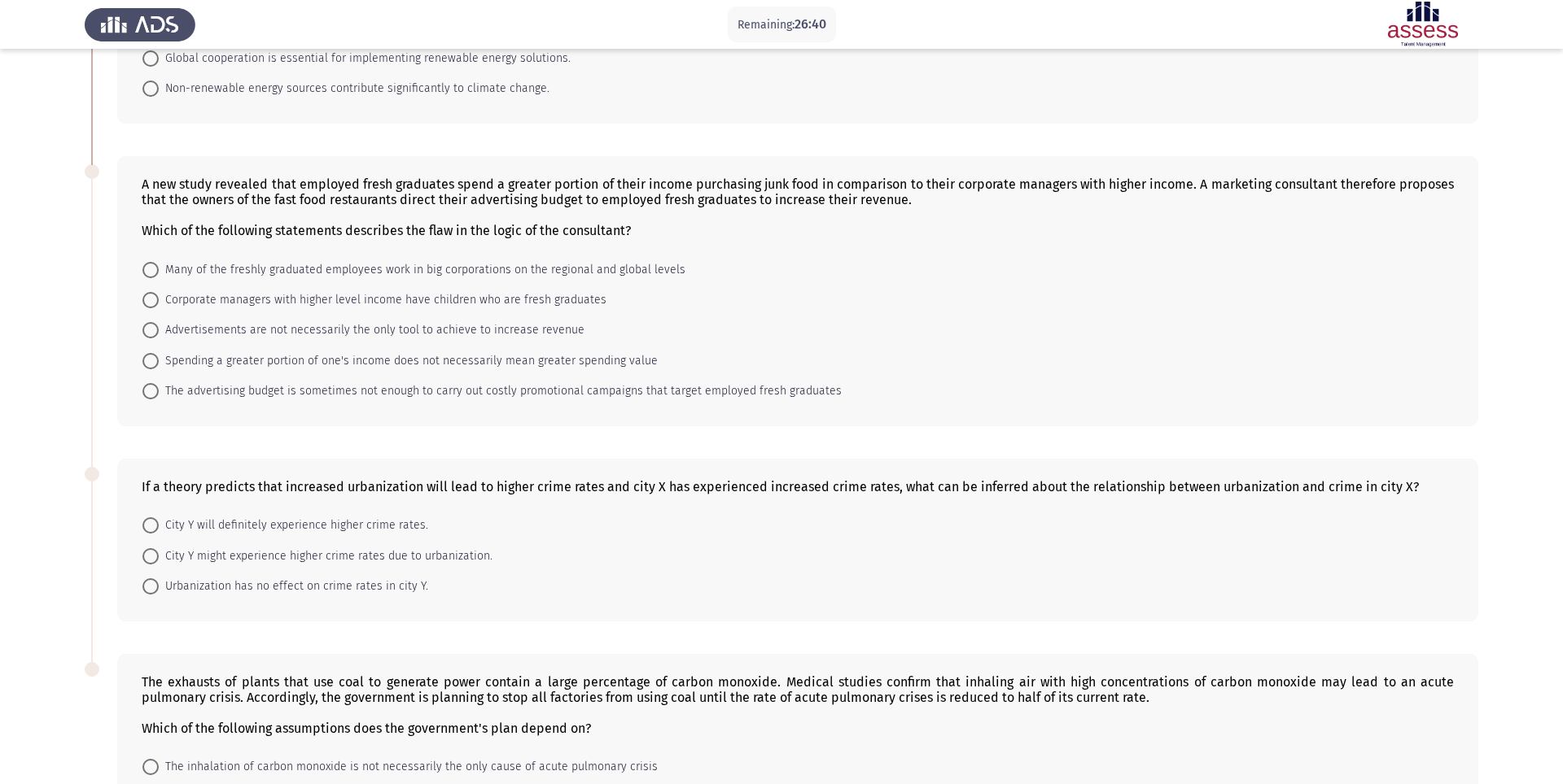
scroll to position [249, 0]
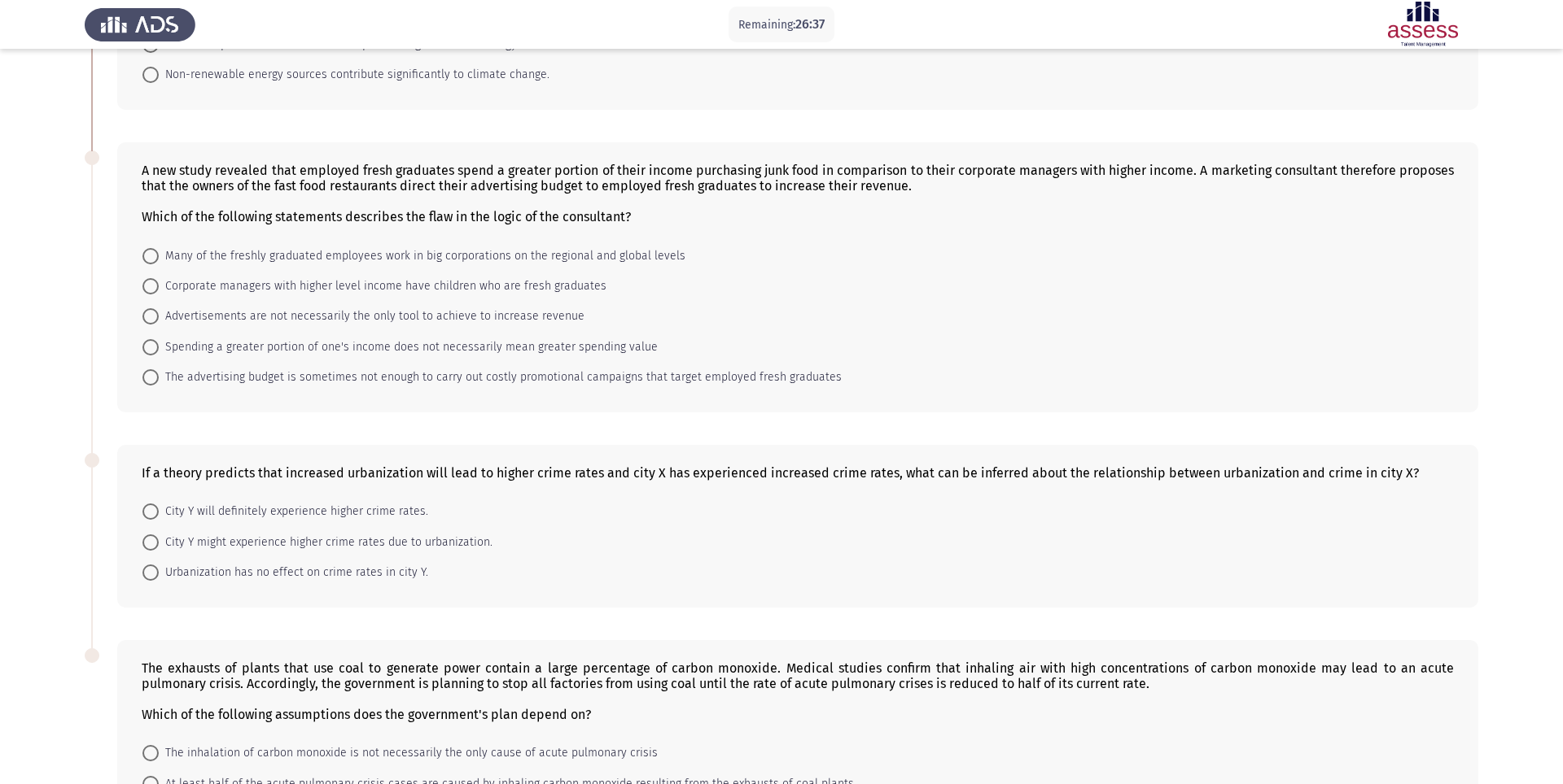
click at [154, 346] on span at bounding box center [150, 347] width 17 height 17
click at [154, 346] on input "Spending a greater portion of one's income does not necessarily mean greater sp…" at bounding box center [150, 347] width 17 height 17
radio input "true"
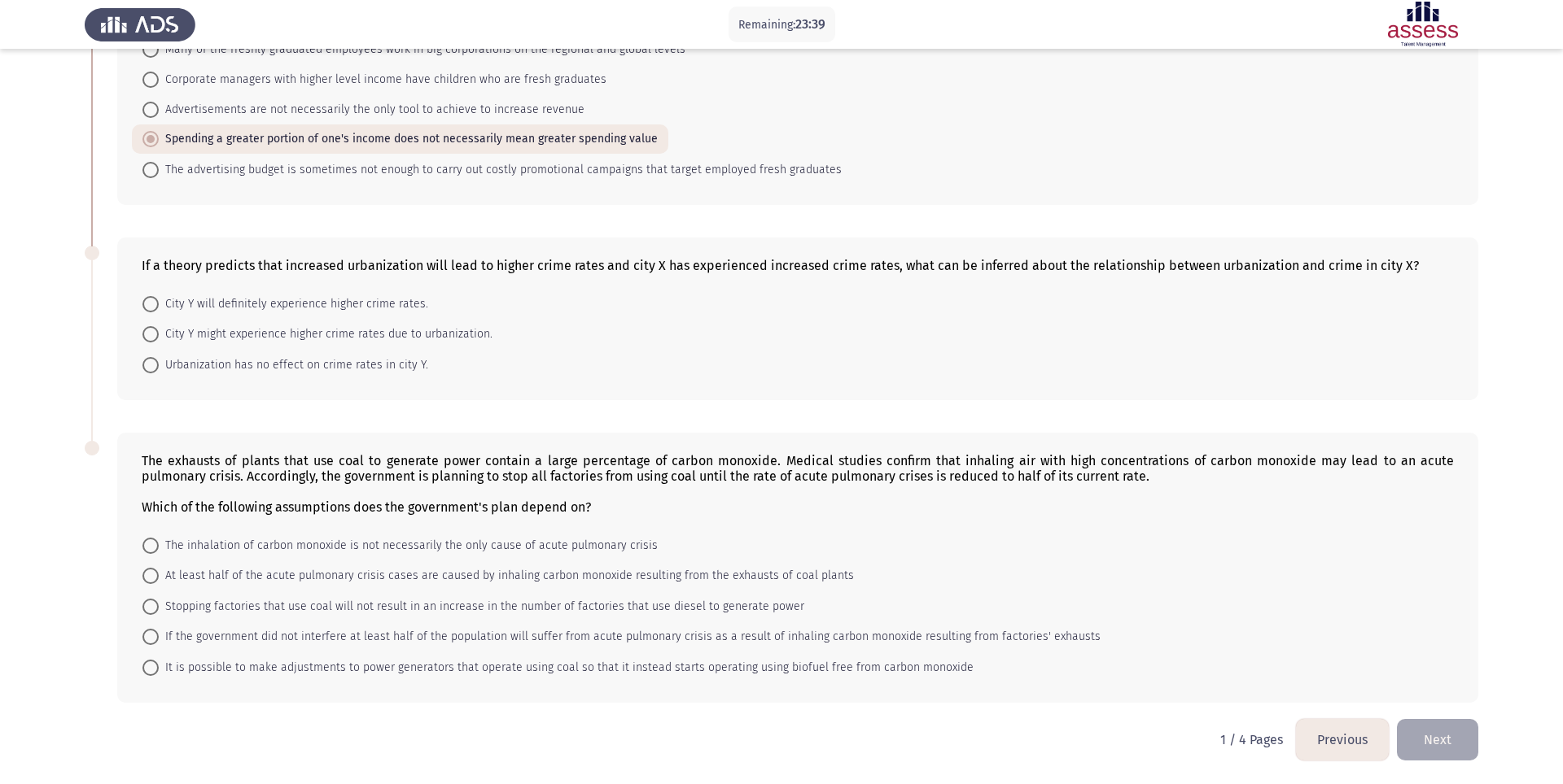
scroll to position [457, 0]
click at [149, 576] on span at bounding box center [150, 576] width 17 height 17
click at [149, 576] on input "At least half of the acute pulmonary crisis cases are caused by inhaling carbon…" at bounding box center [150, 576] width 17 height 17
radio input "true"
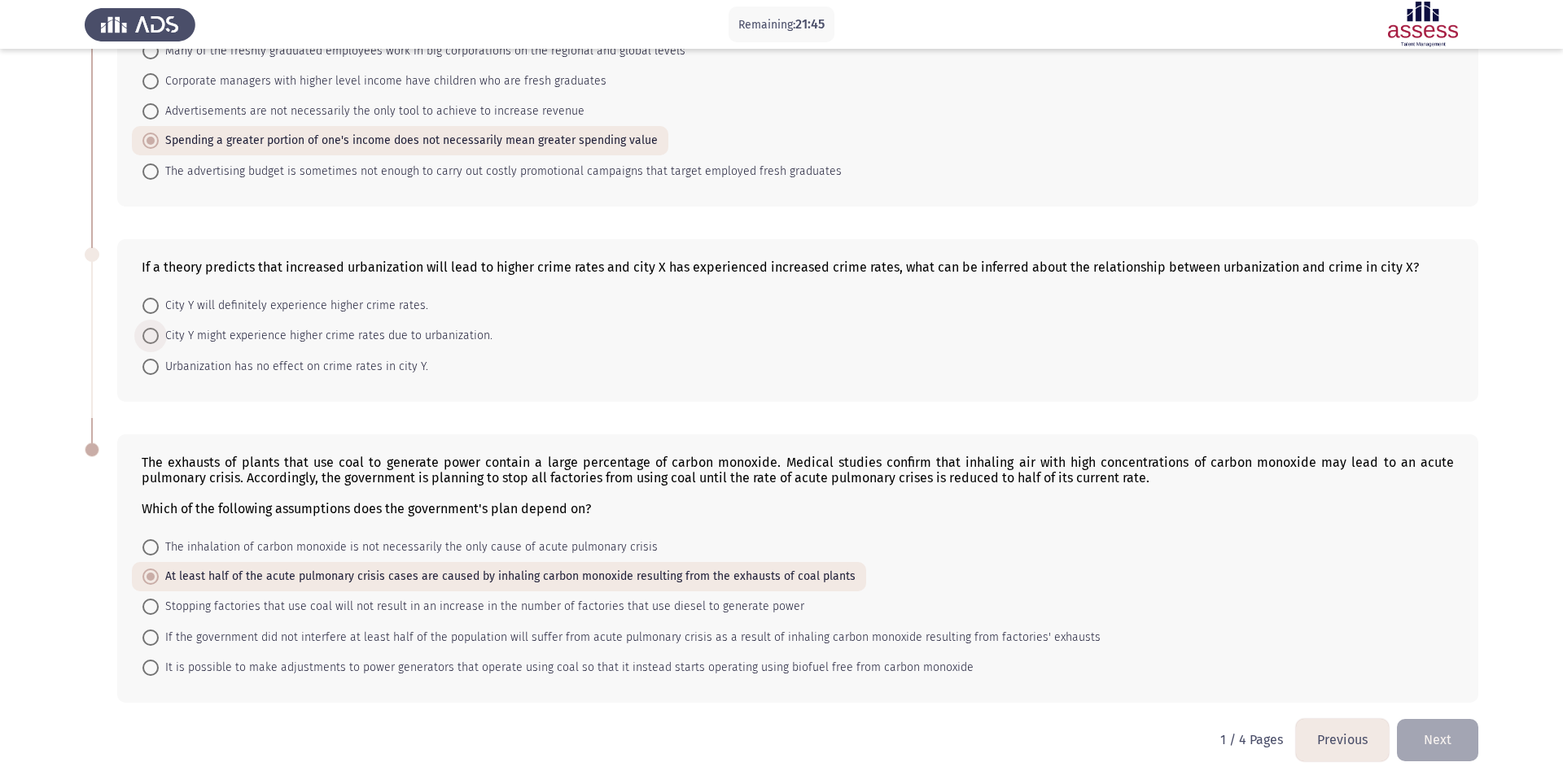
click at [156, 333] on span at bounding box center [150, 336] width 17 height 17
click at [156, 333] on input "City Y might experience higher crime rates due to urbanization." at bounding box center [150, 336] width 17 height 17
radio input "true"
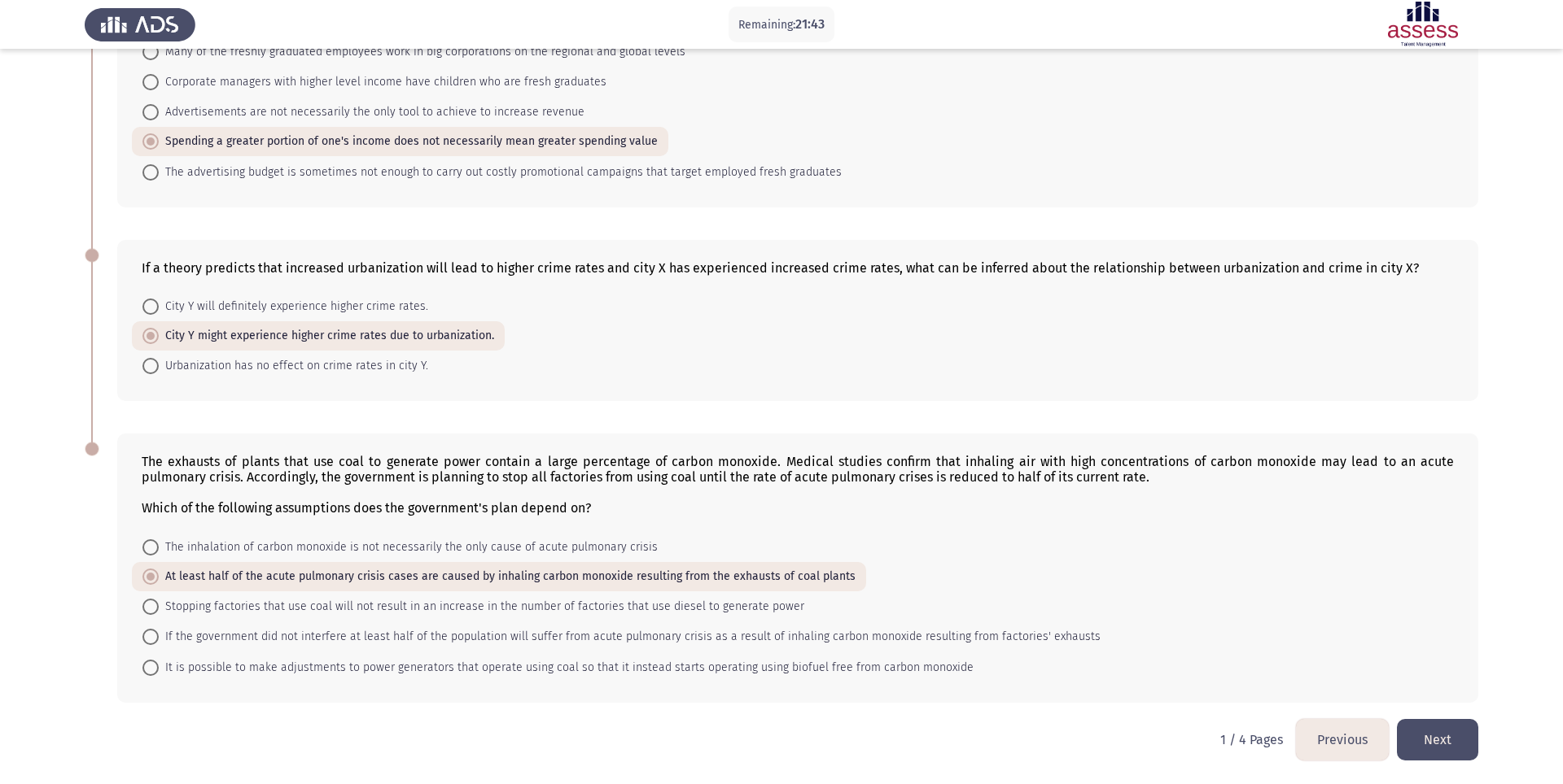
scroll to position [453, 0]
click at [1172, 588] on button "Next" at bounding box center [1437, 740] width 82 height 41
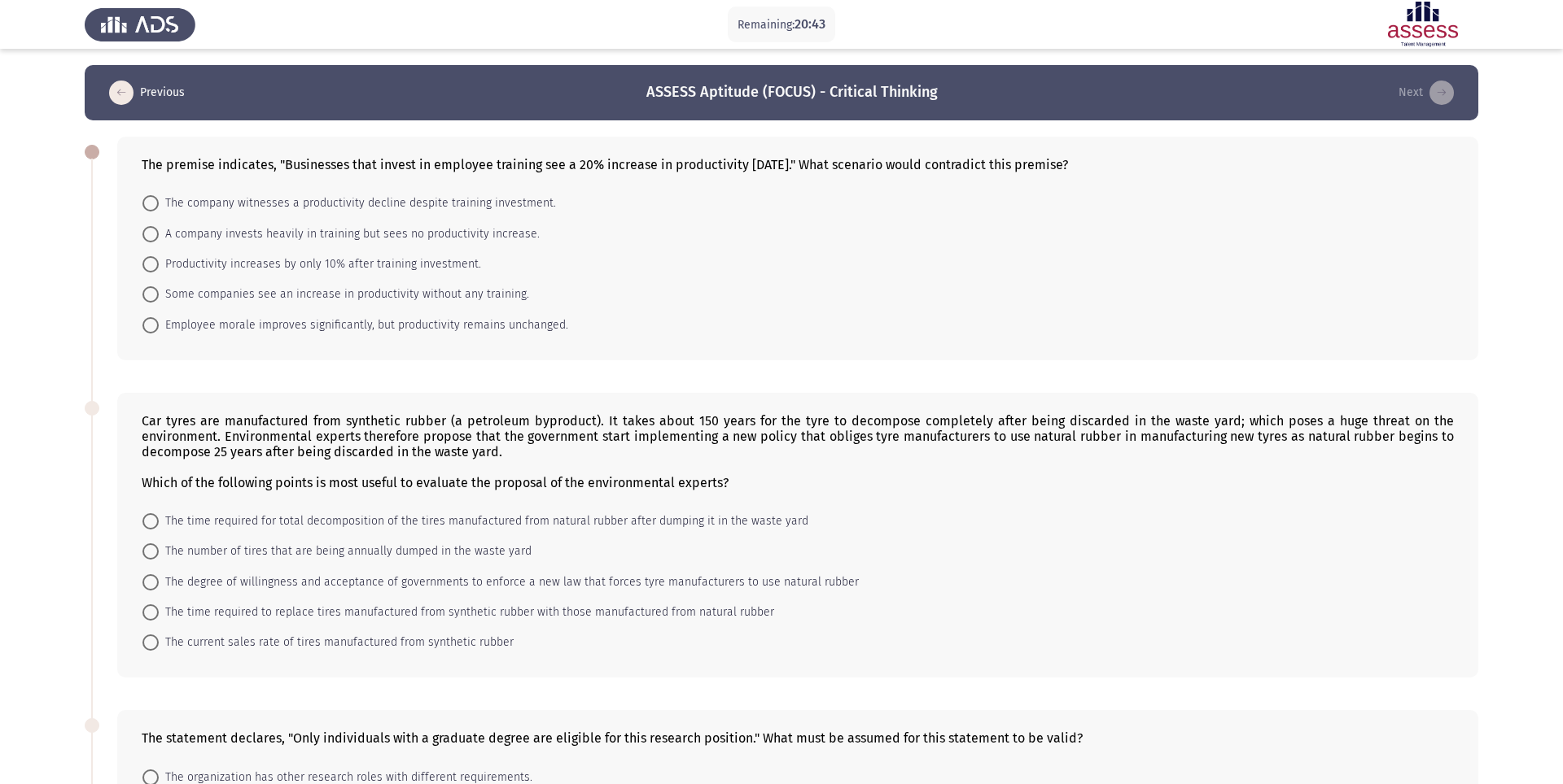
scroll to position [0, 0]
click at [148, 201] on span at bounding box center [150, 203] width 17 height 17
click at [148, 201] on input "The company witnesses a productivity decline despite training investment." at bounding box center [150, 203] width 17 height 17
radio input "true"
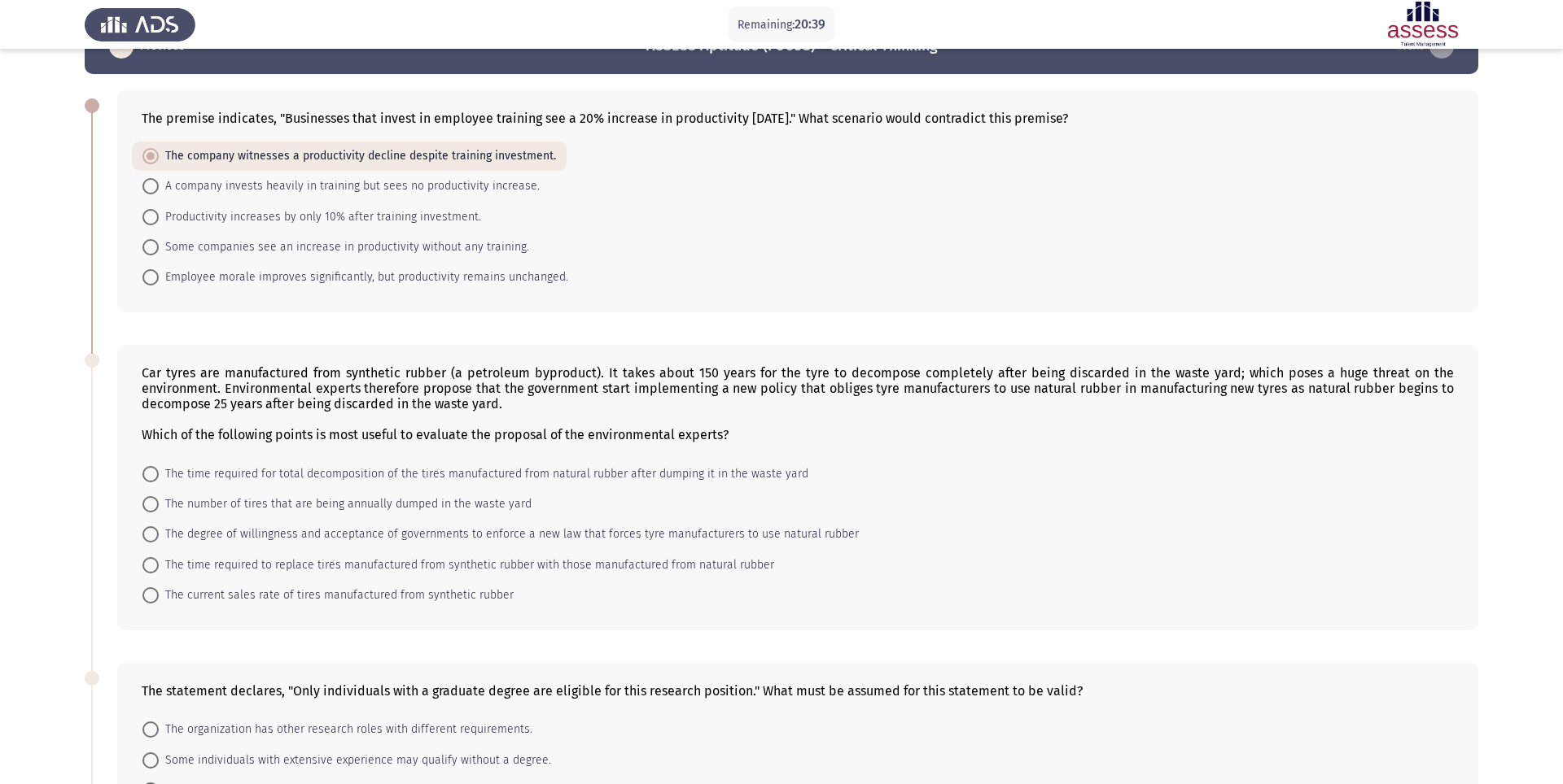
scroll to position [47, 0]
click at [156, 471] on span at bounding box center [150, 474] width 17 height 17
click at [156, 471] on input "The time required for total decomposition of the tires manufactured from natura…" at bounding box center [150, 474] width 17 height 17
radio input "true"
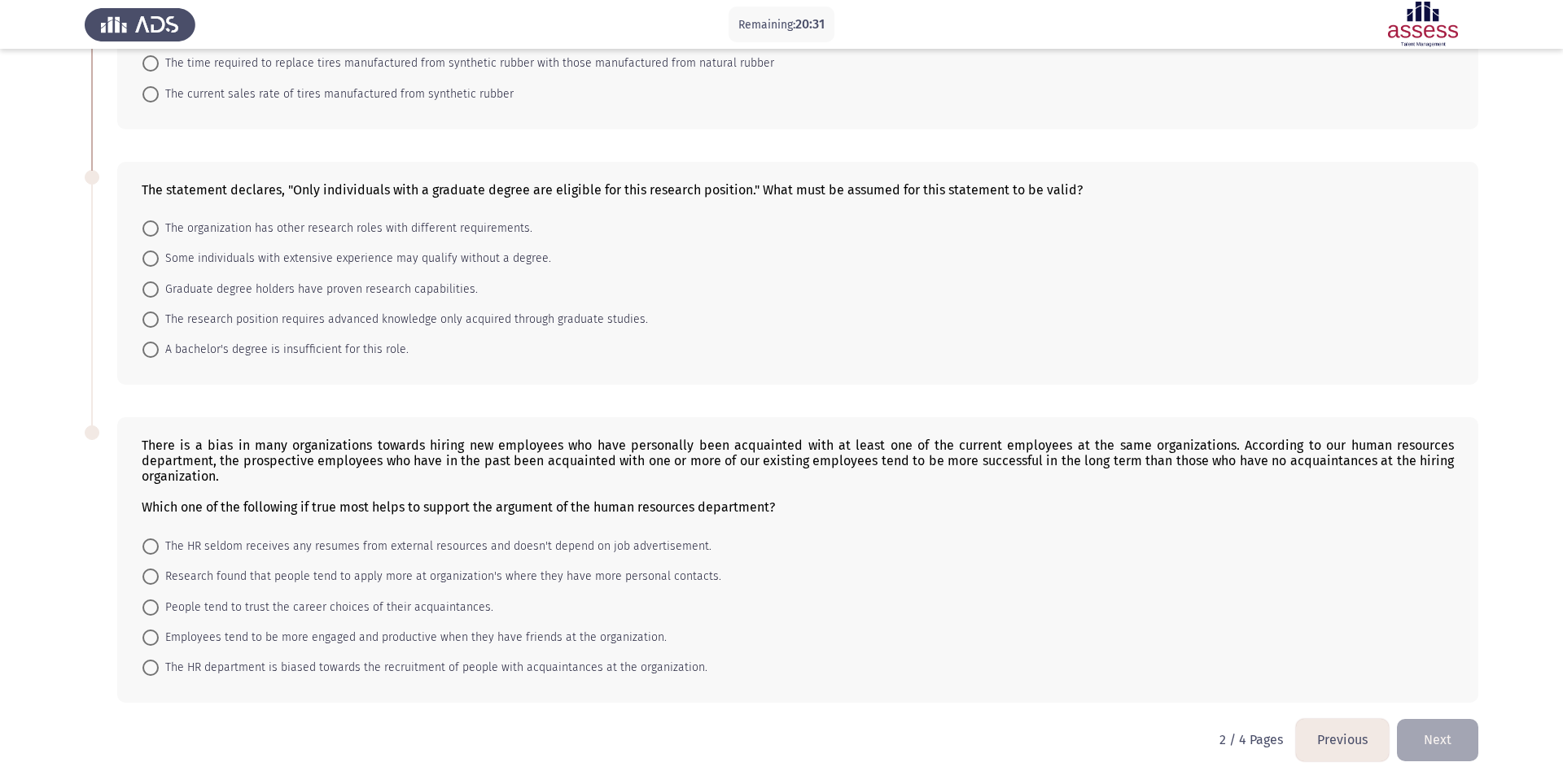
scroll to position [547, 0]
click at [146, 318] on span at bounding box center [150, 319] width 17 height 17
click at [146, 318] on input "The research position requires advanced knowledge only acquired through graduat…" at bounding box center [150, 319] width 17 height 17
radio input "true"
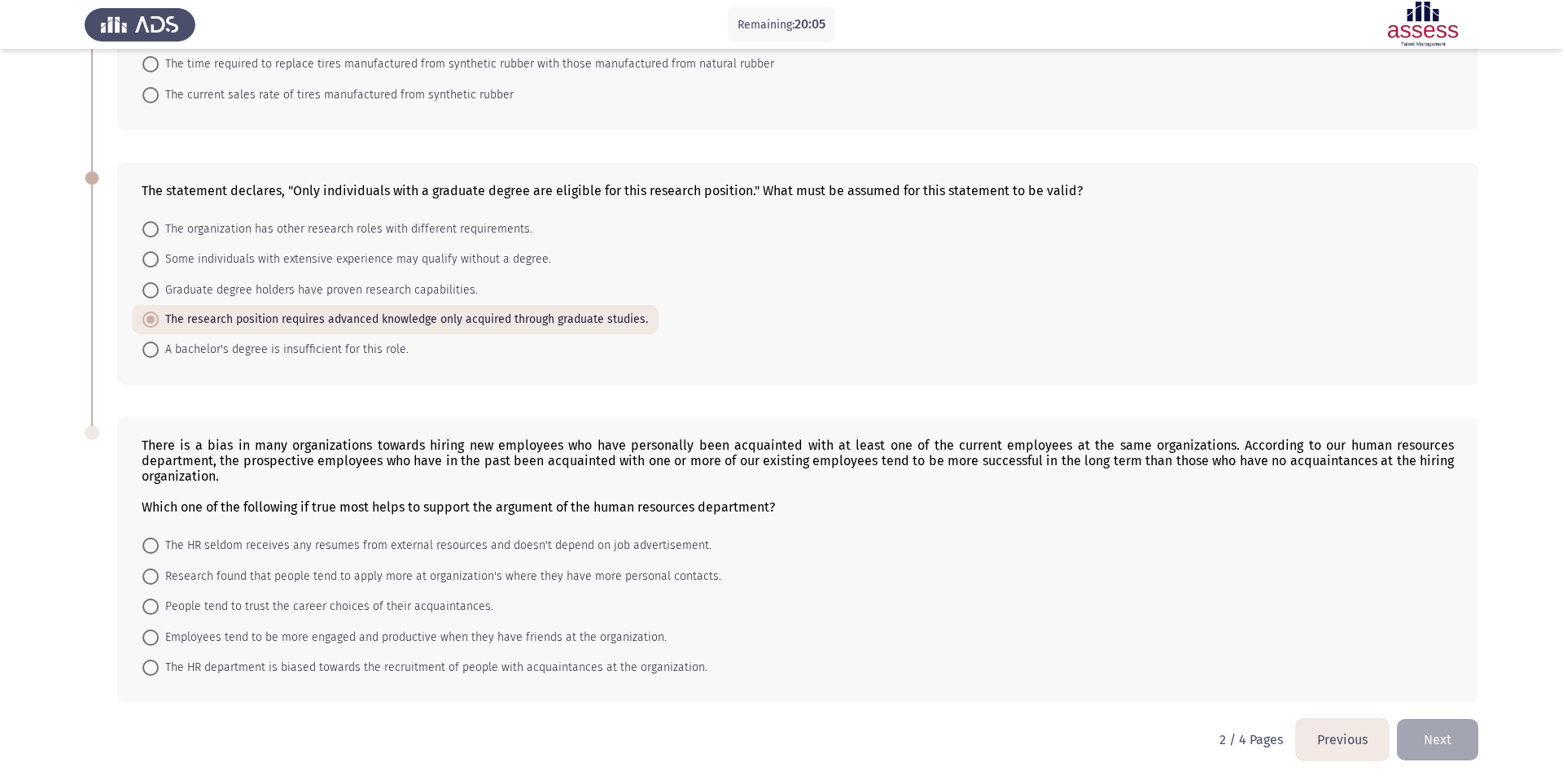
click at [148, 588] on span at bounding box center [150, 638] width 17 height 17
click at [148, 588] on input "Employees tend to be more engaged and productive when they have friends at the …" at bounding box center [150, 638] width 17 height 17
radio input "true"
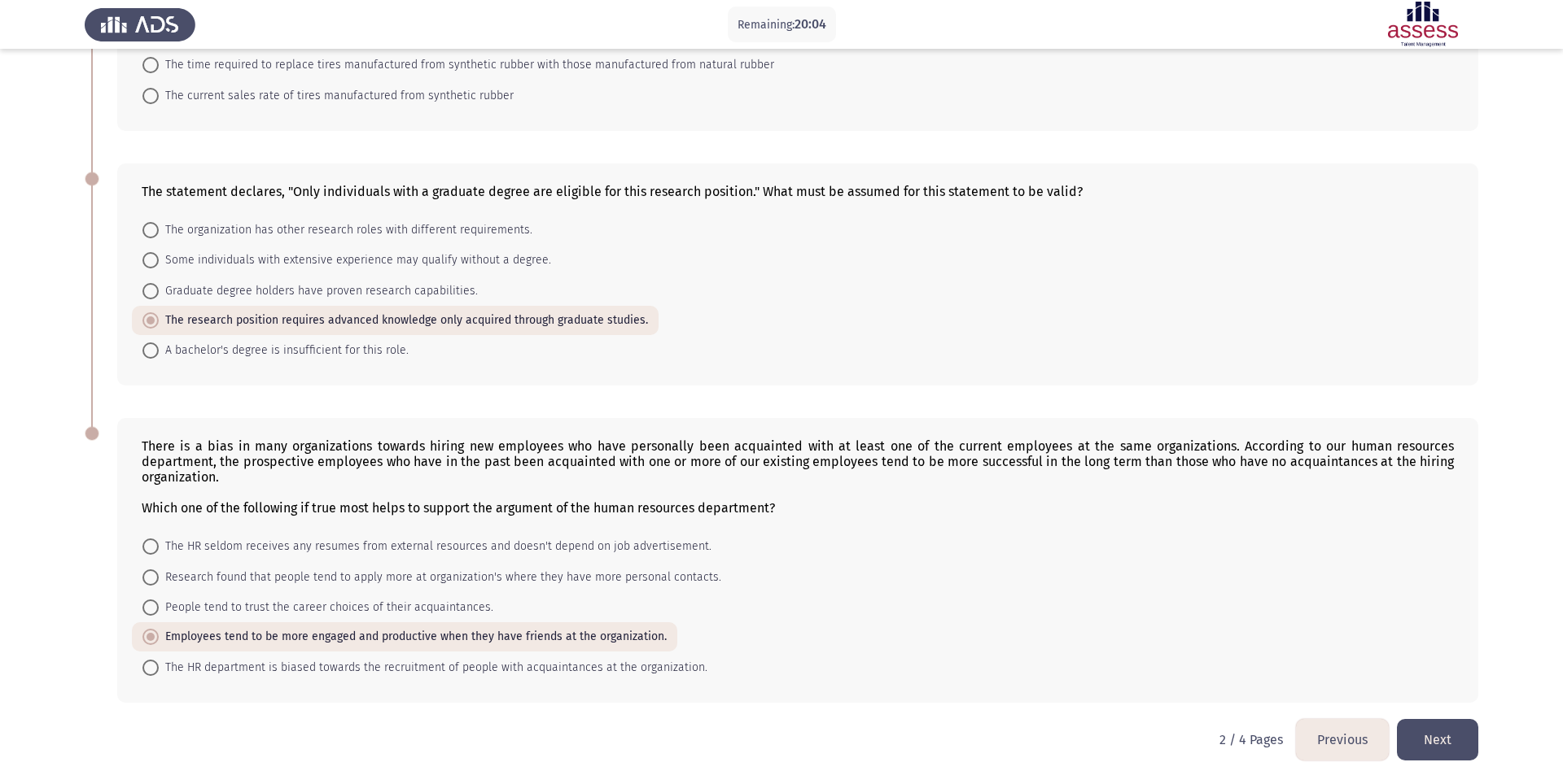
scroll to position [545, 0]
click at [1172, 588] on button "Next" at bounding box center [1437, 740] width 82 height 41
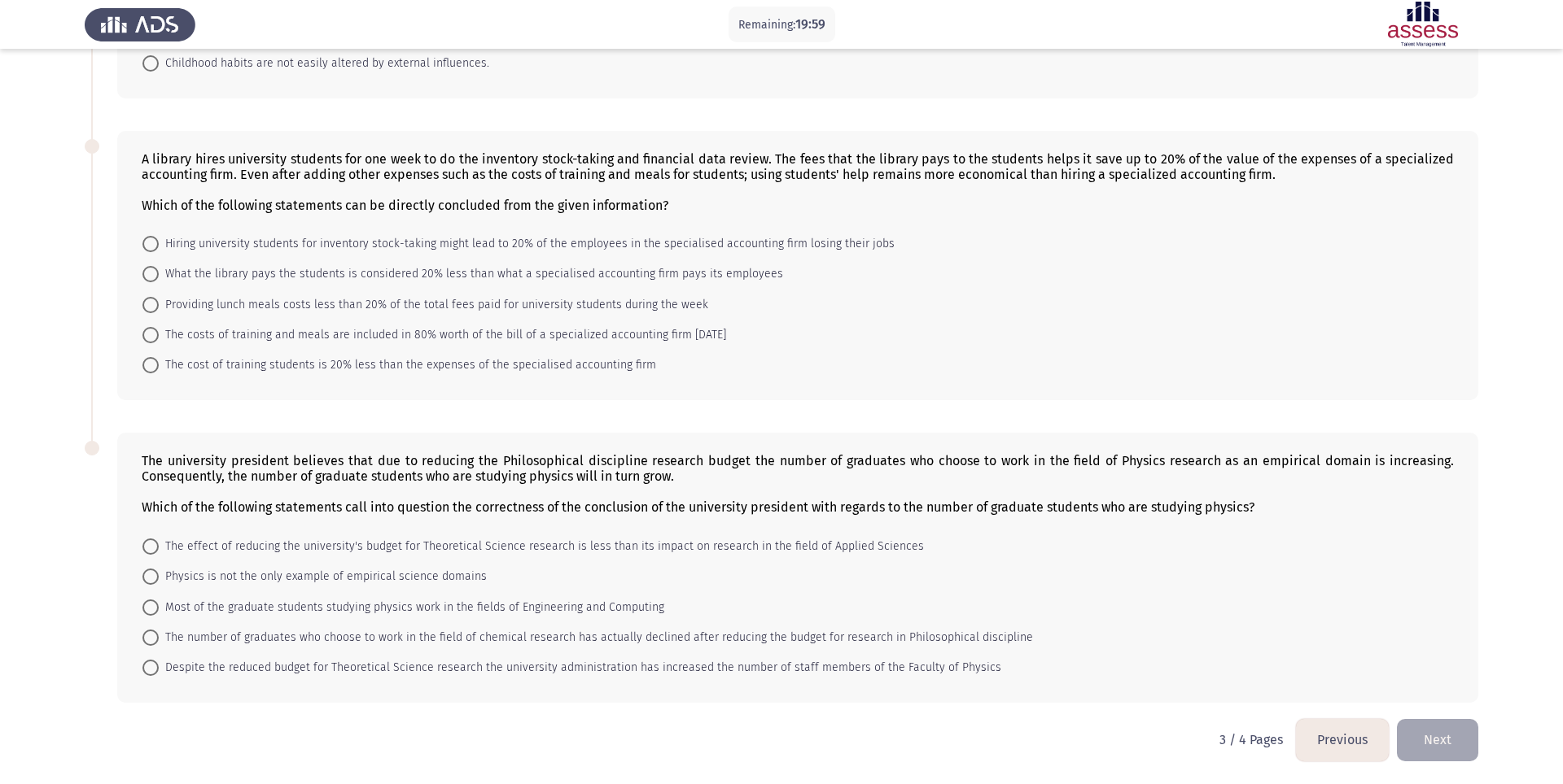
scroll to position [459, 0]
click at [1172, 588] on button "Previous" at bounding box center [1343, 740] width 92 height 41
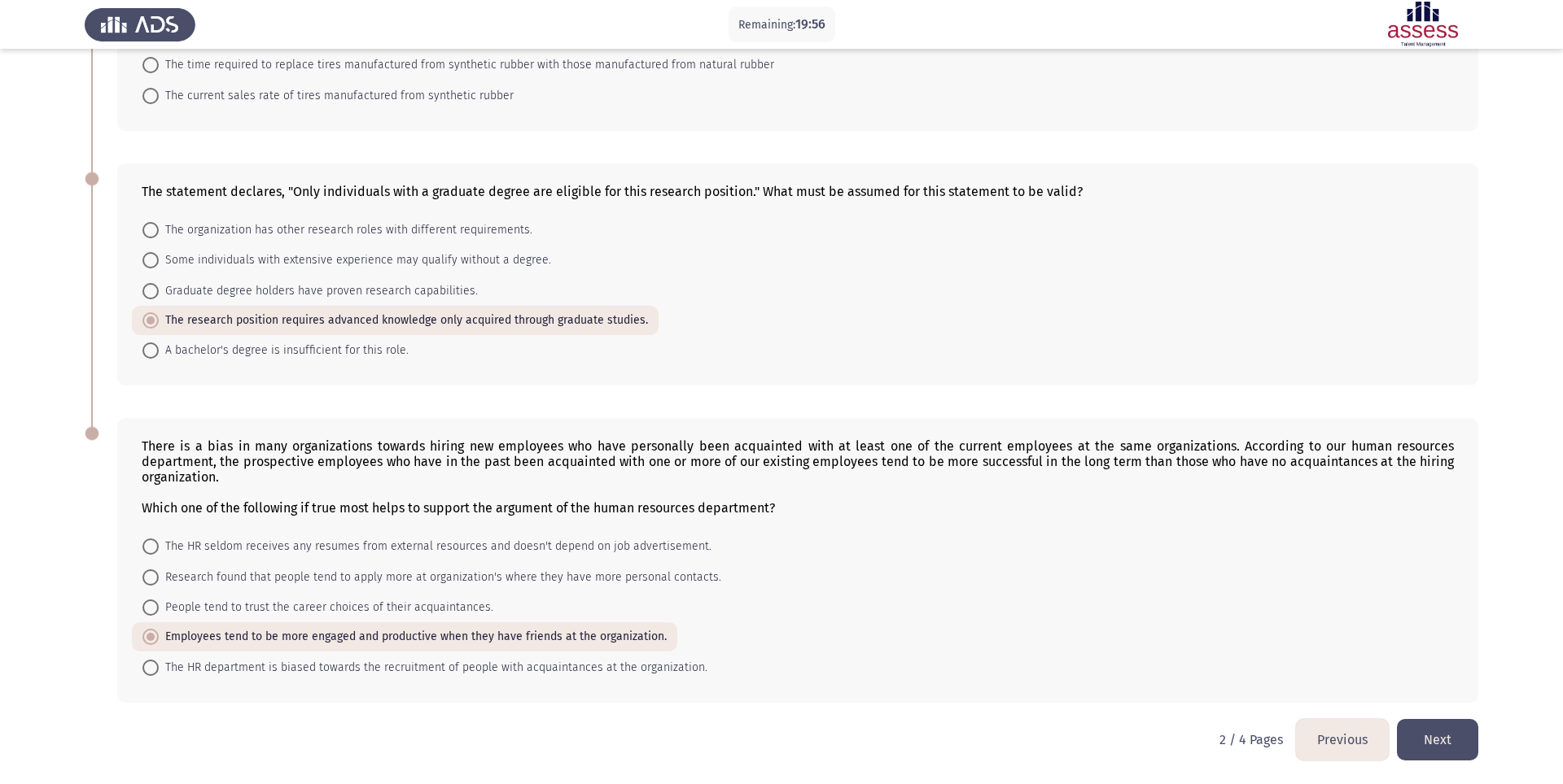
scroll to position [545, 0]
click at [1172, 588] on button "Previous" at bounding box center [1343, 740] width 92 height 41
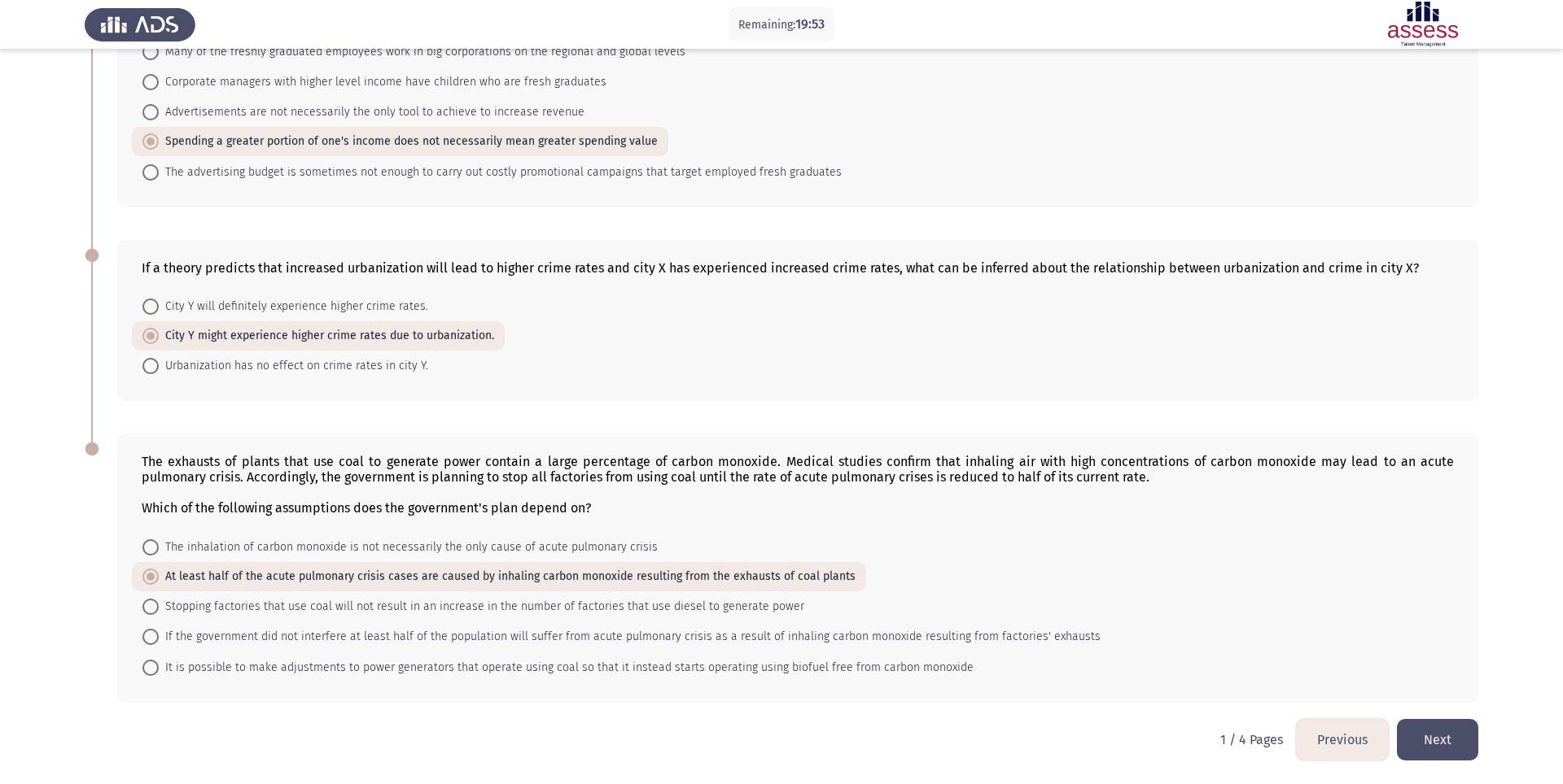
scroll to position [453, 0]
click at [1172, 588] on button "Next" at bounding box center [1437, 740] width 82 height 41
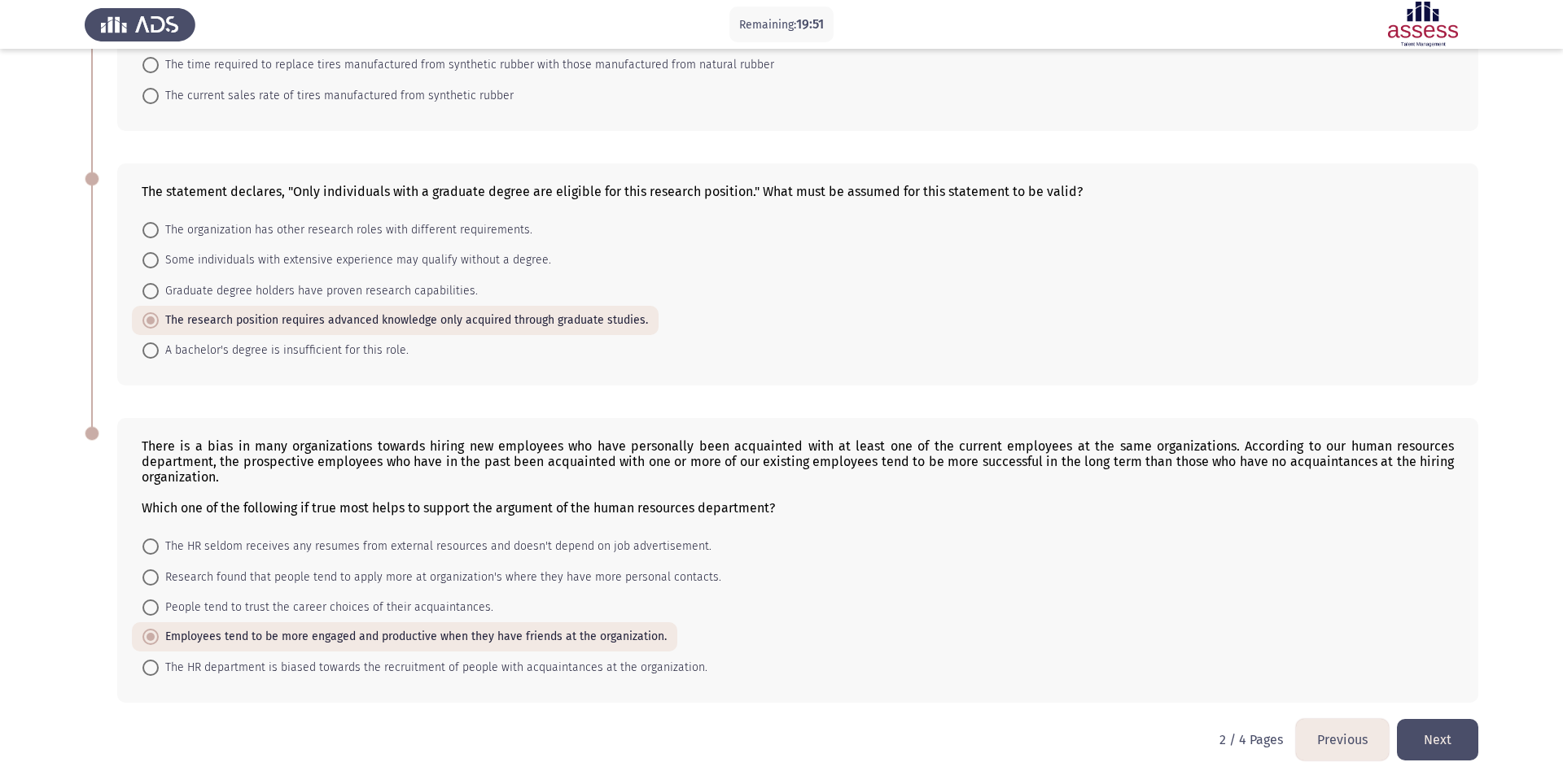
scroll to position [545, 0]
click at [1172, 588] on button "Next" at bounding box center [1437, 740] width 82 height 41
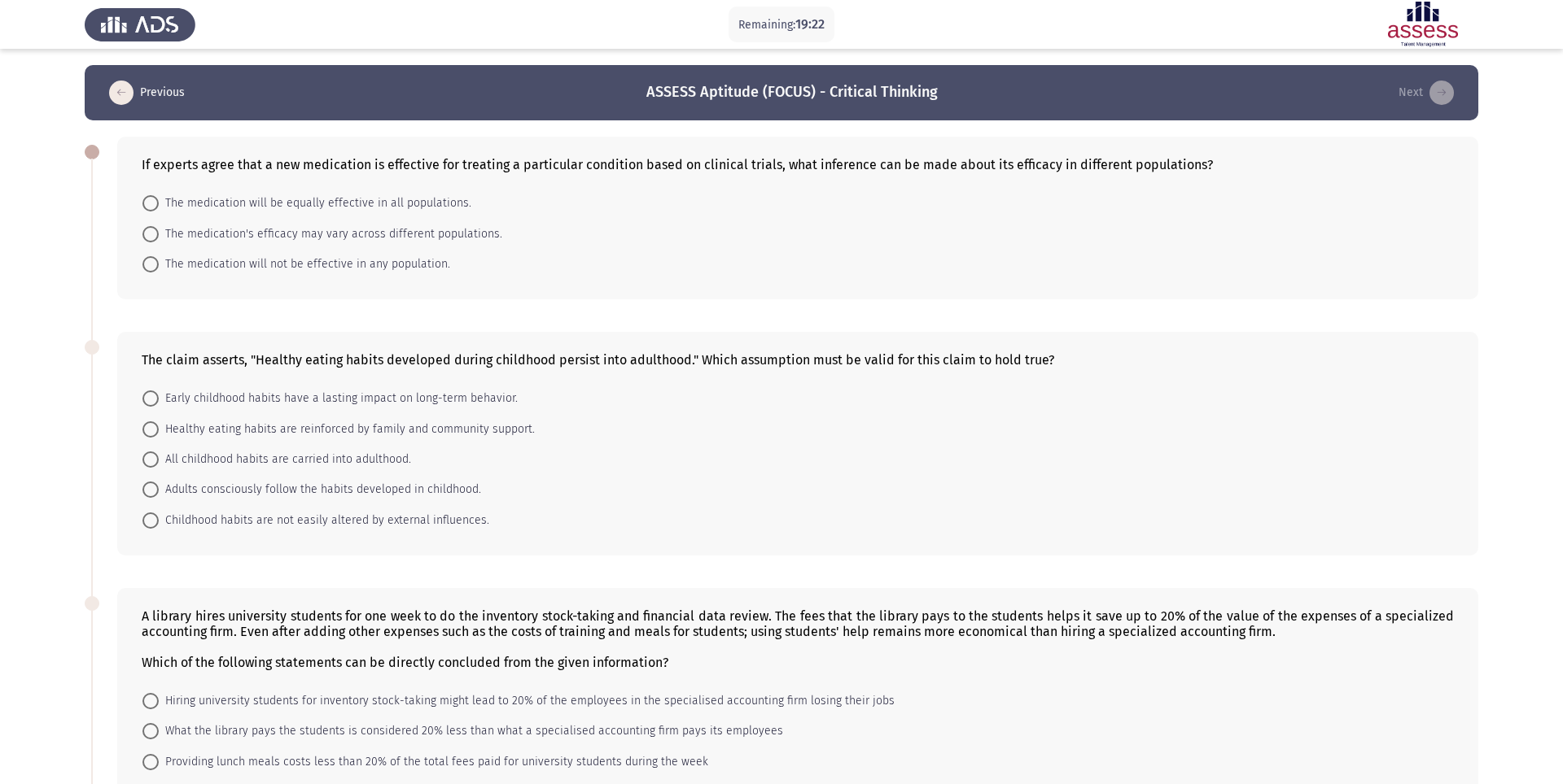
scroll to position [0, 0]
click at [146, 233] on span at bounding box center [150, 234] width 17 height 17
click at [146, 233] on input "The medication's efficacy may vary across different populations." at bounding box center [150, 234] width 17 height 17
radio input "true"
click at [148, 397] on span at bounding box center [150, 398] width 17 height 17
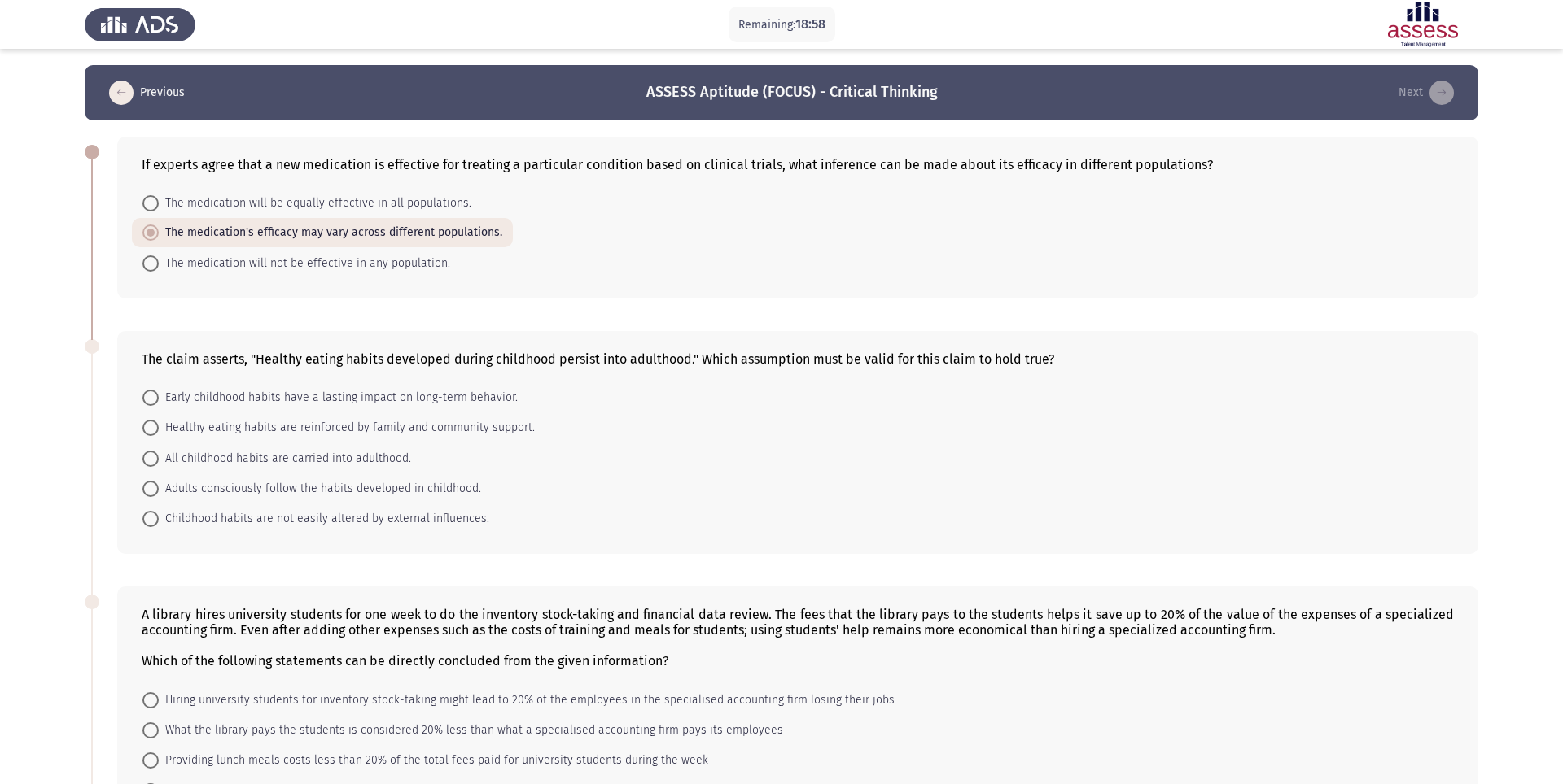
click at [148, 397] on input "Early childhood habits have a lasting impact on long-term behavior." at bounding box center [150, 398] width 17 height 17
radio input "true"
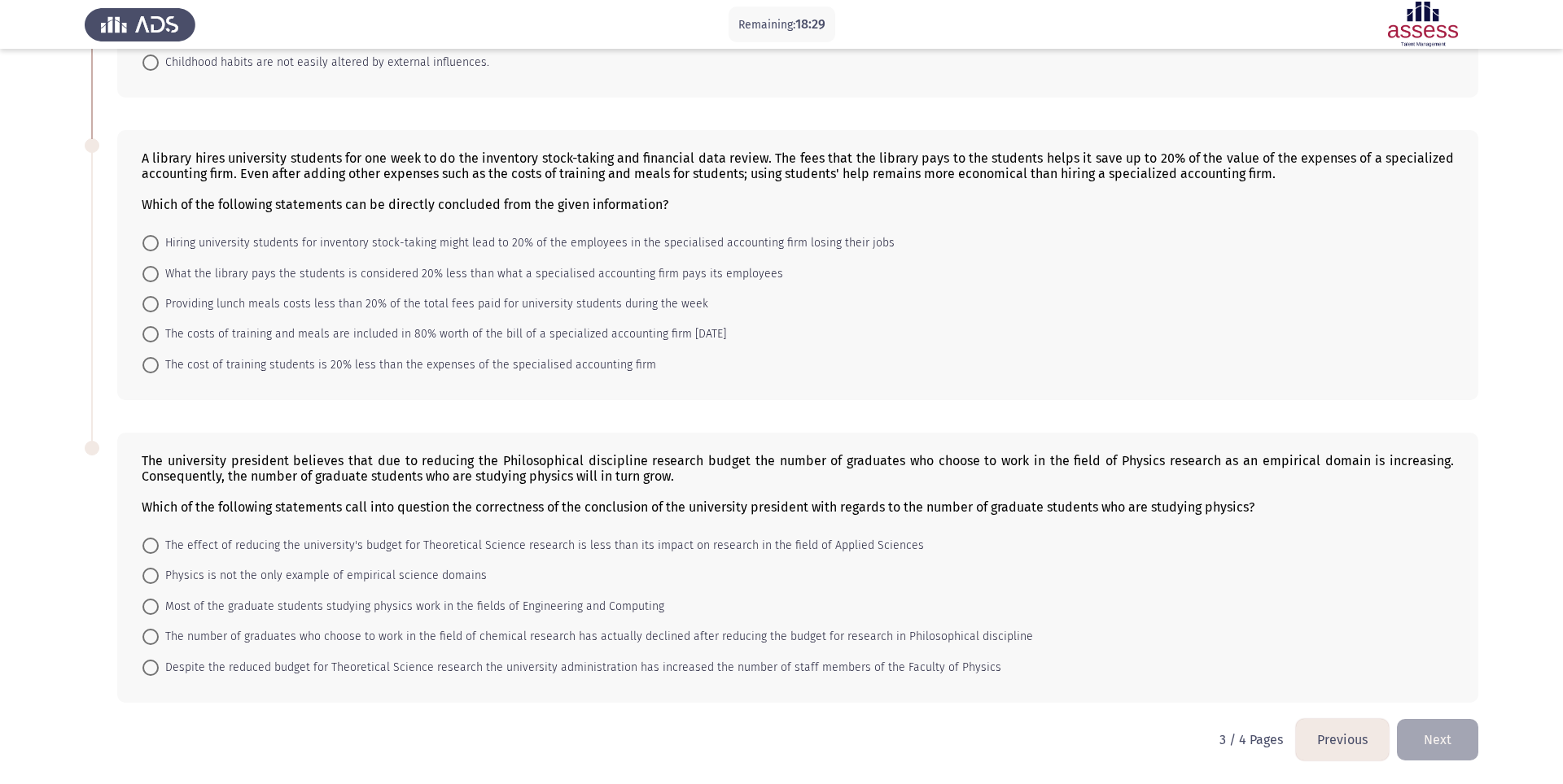
scroll to position [457, 0]
click at [151, 272] on span at bounding box center [150, 274] width 17 height 17
click at [151, 272] on input "What the library pays the students is considered 20% less than what a specialis…" at bounding box center [150, 274] width 17 height 17
radio input "true"
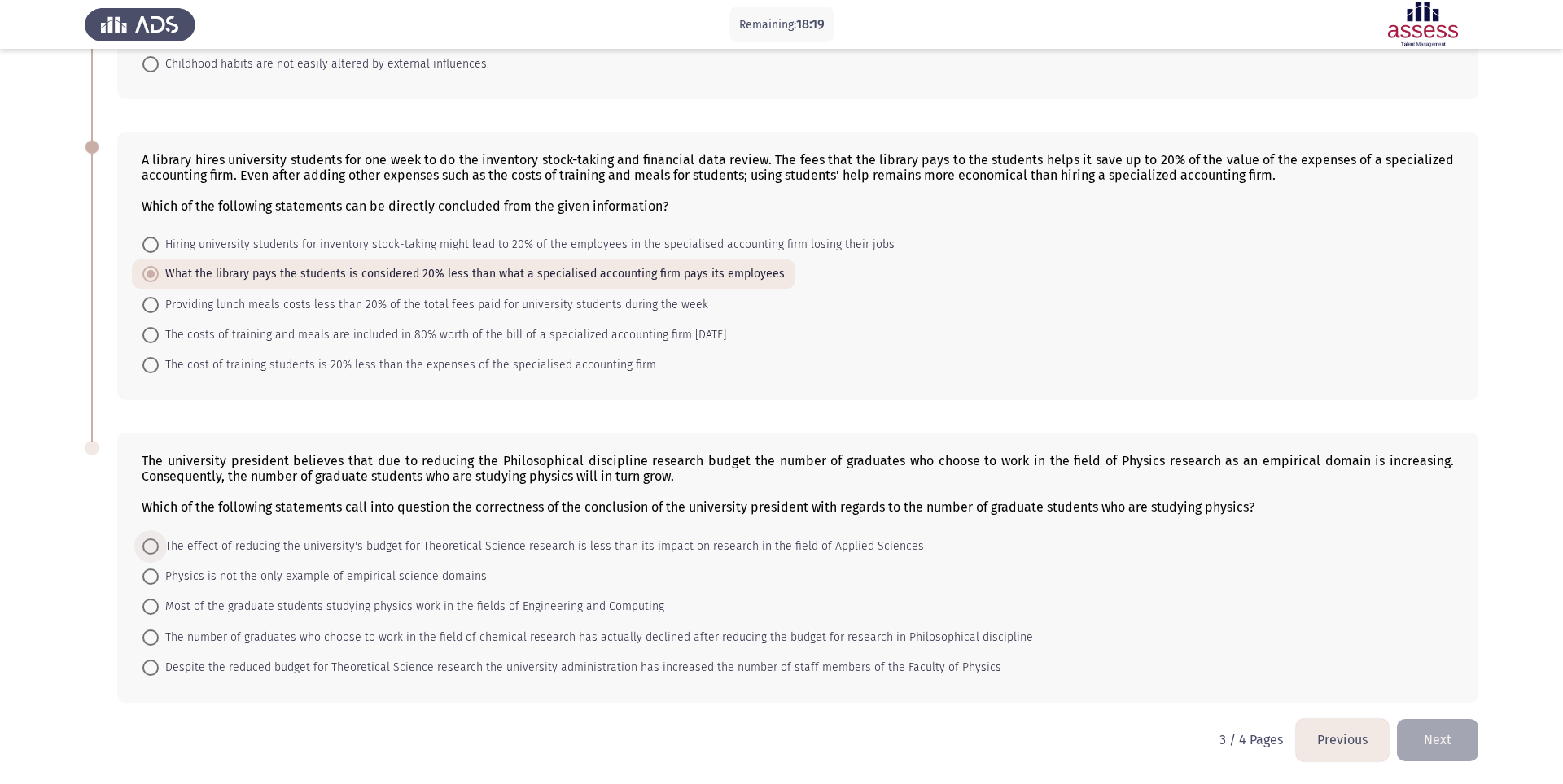
click at [147, 542] on span at bounding box center [150, 546] width 17 height 17
click at [147, 542] on input "The effect of reducing the university's budget for Theoretical Science research…" at bounding box center [150, 546] width 17 height 17
radio input "true"
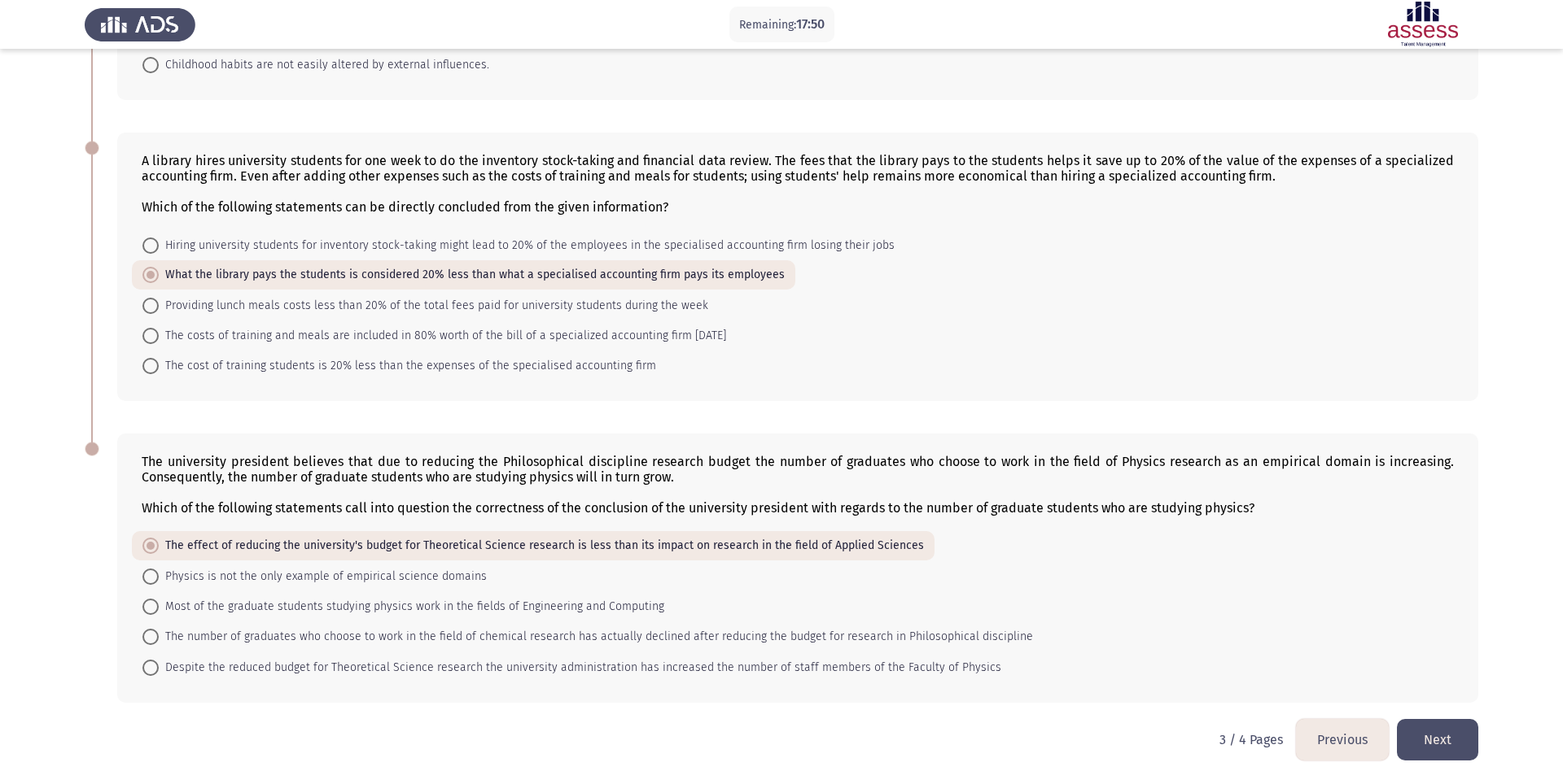
click at [1172, 588] on button "Next" at bounding box center [1437, 740] width 82 height 41
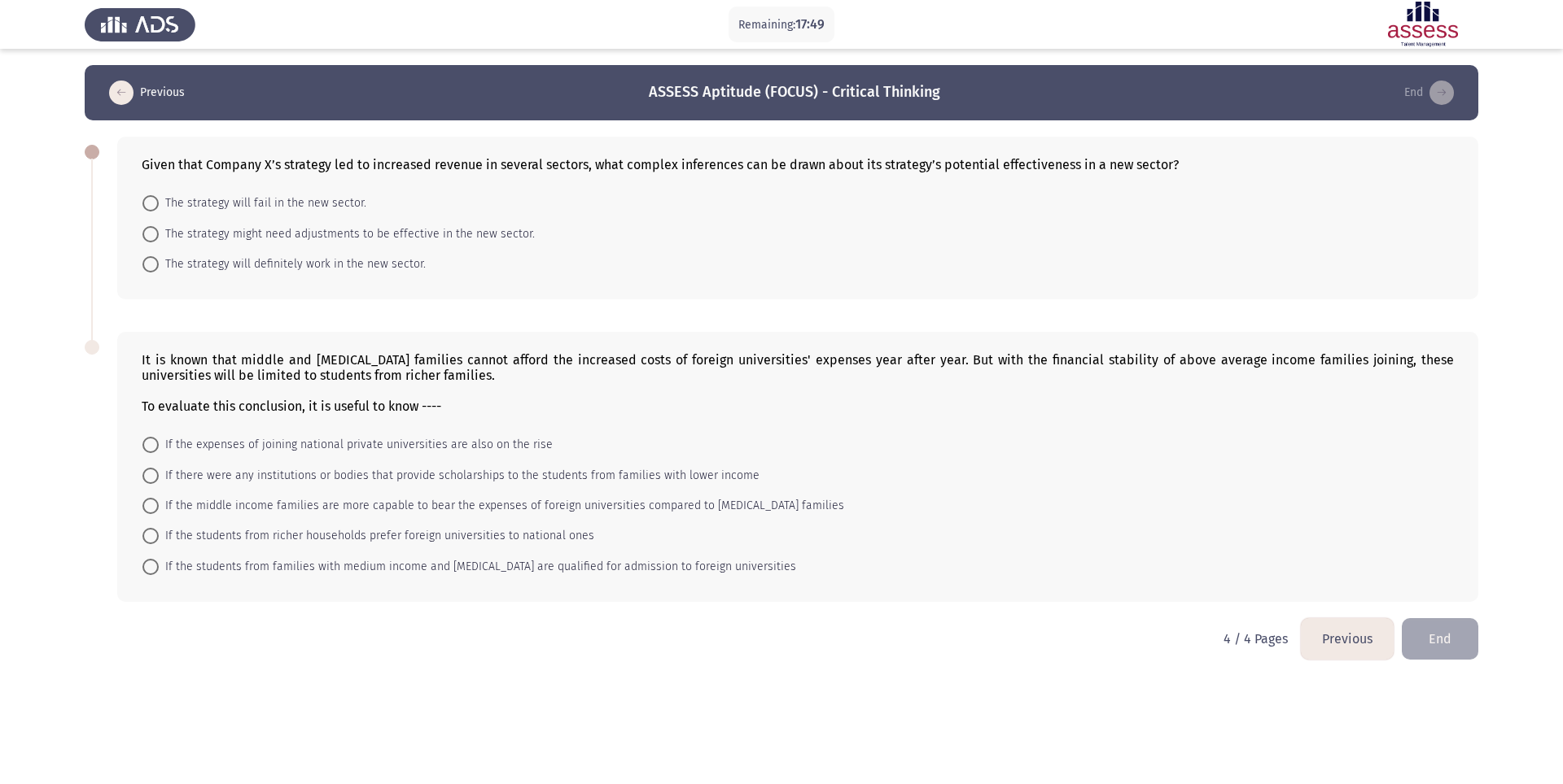
scroll to position [0, 0]
click at [151, 236] on span at bounding box center [150, 234] width 17 height 17
click at [151, 236] on input "The strategy might need adjustments to be effective in the new sector." at bounding box center [150, 234] width 17 height 17
radio input "true"
click at [149, 470] on span at bounding box center [150, 475] width 17 height 17
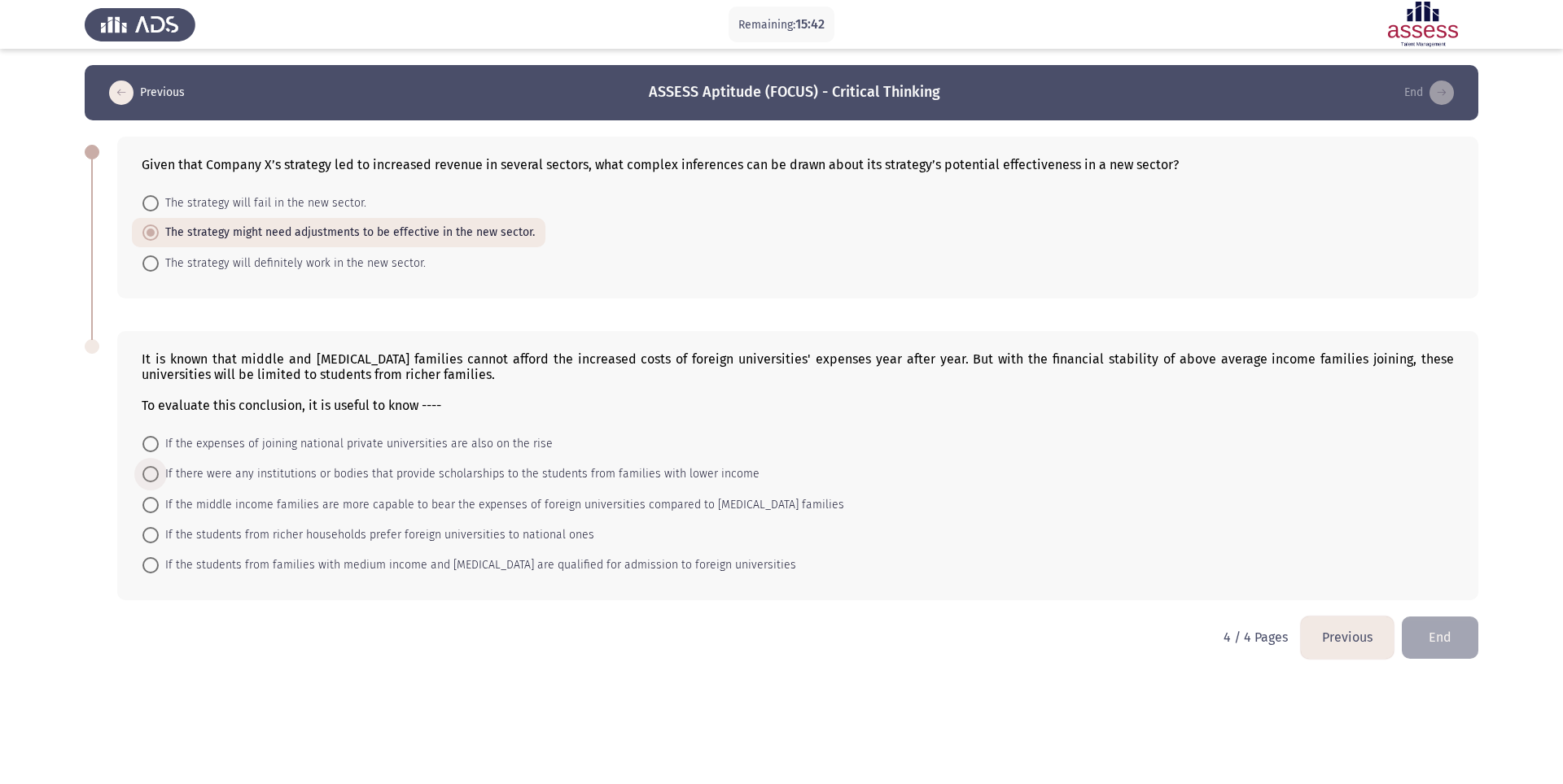
click at [149, 470] on input "If there were any institutions or bodies that provide scholarships to the stude…" at bounding box center [150, 475] width 17 height 17
radio input "true"
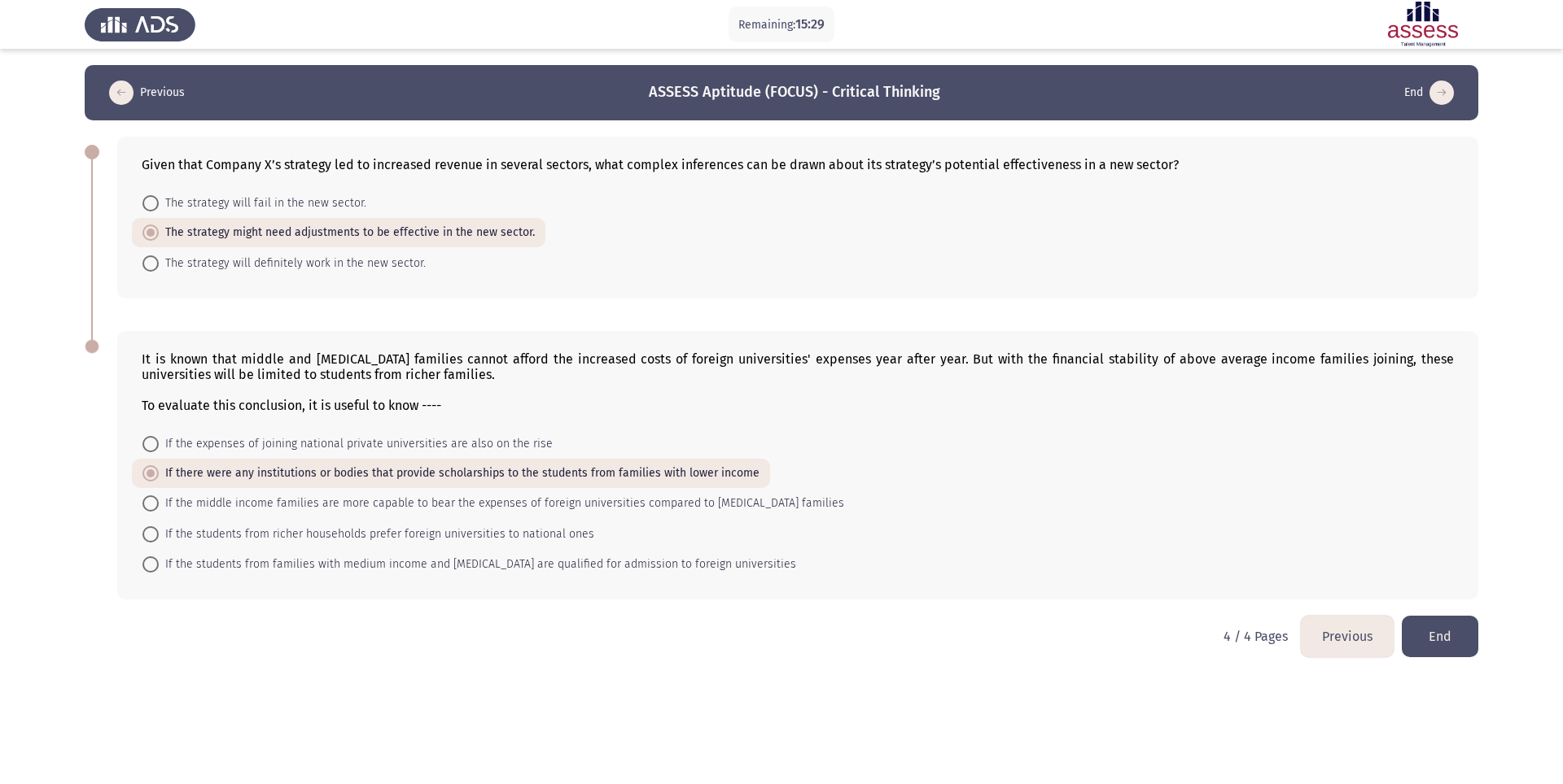
click at [1172, 588] on button "End" at bounding box center [1440, 637] width 77 height 41
